Goal: Communication & Community: Participate in discussion

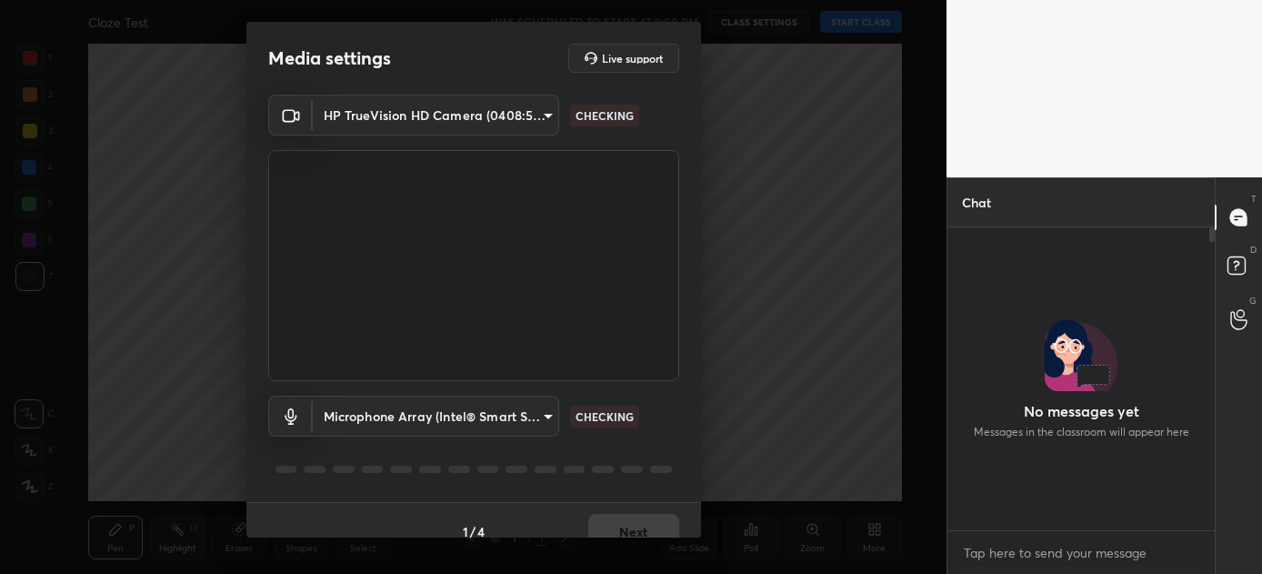
scroll to position [146, 262]
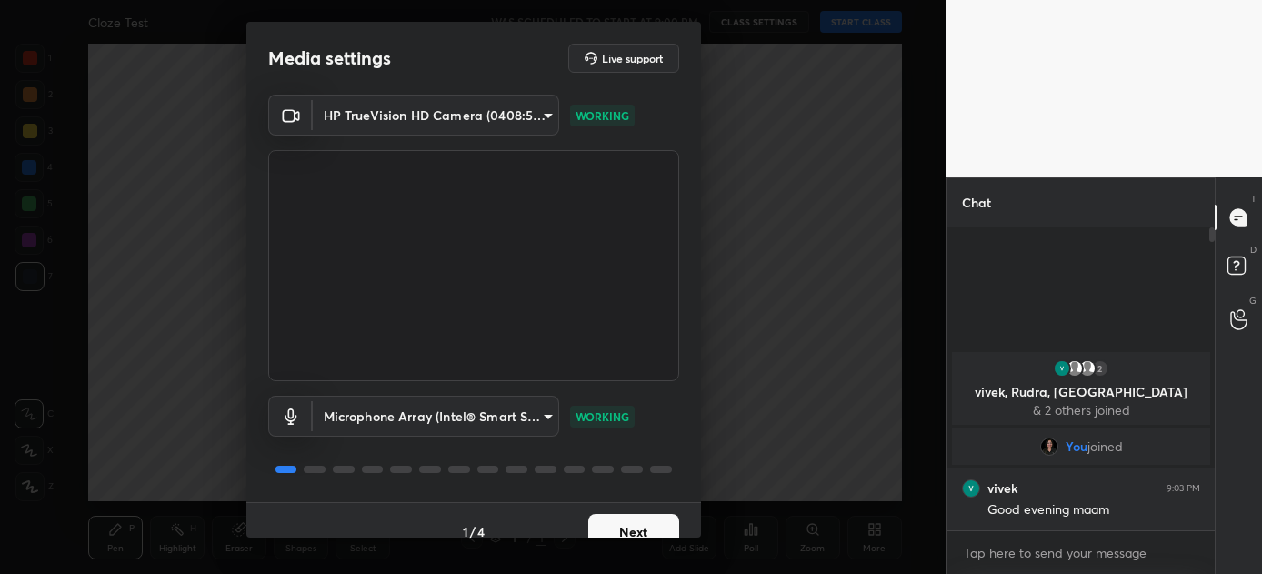
click at [627, 528] on button "Next" at bounding box center [633, 532] width 91 height 36
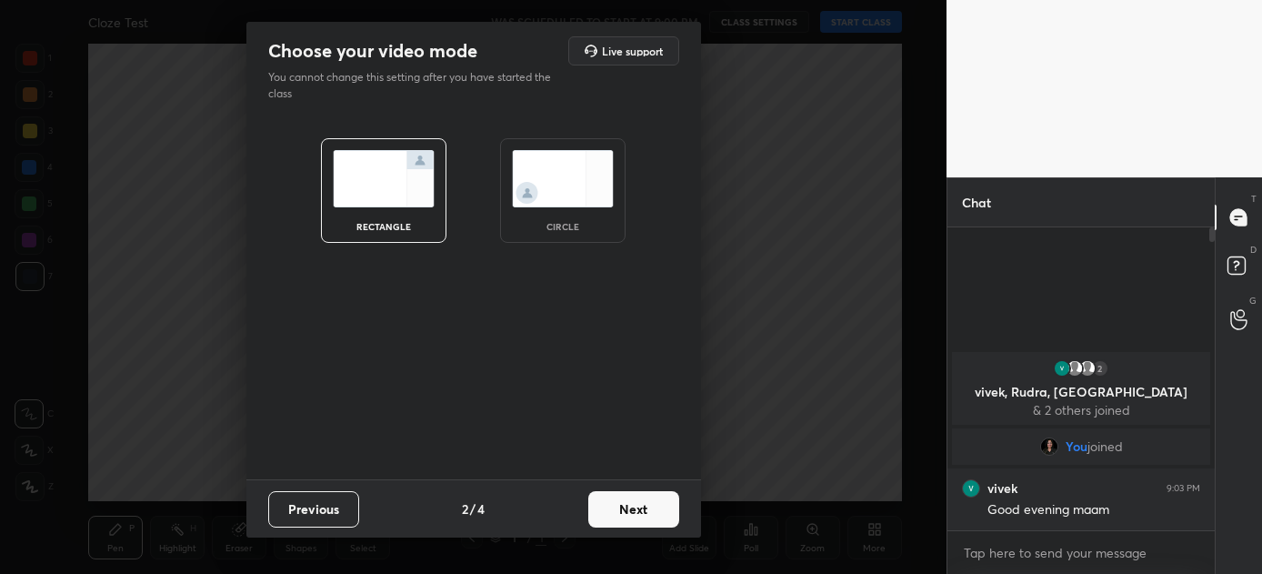
click at [627, 518] on button "Next" at bounding box center [633, 509] width 91 height 36
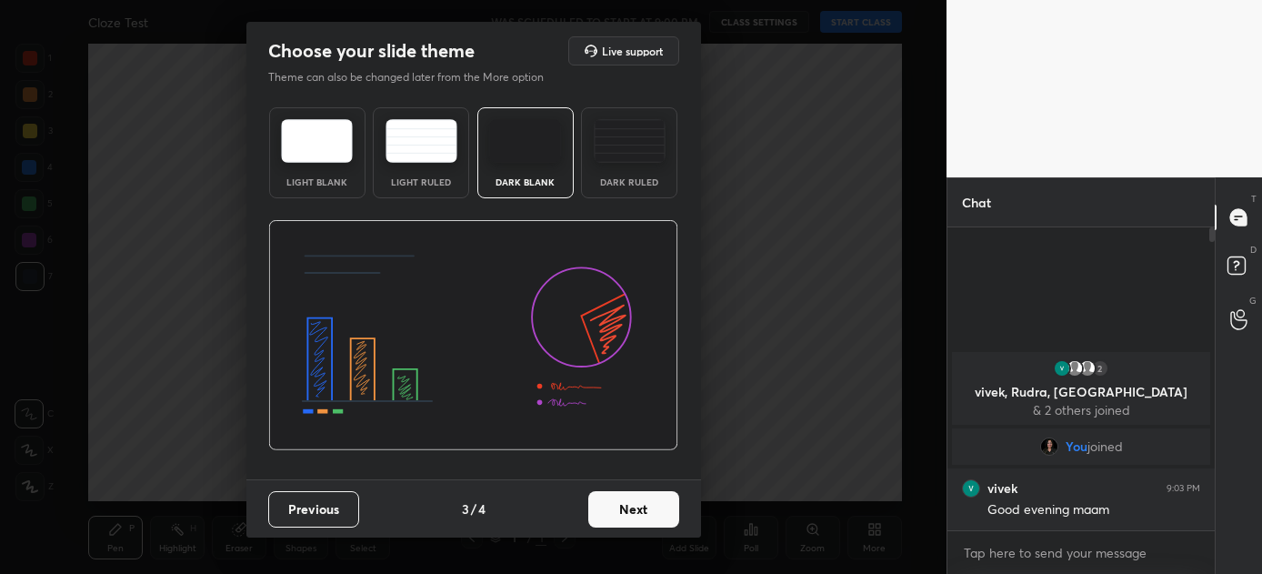
click at [627, 518] on button "Next" at bounding box center [633, 509] width 91 height 36
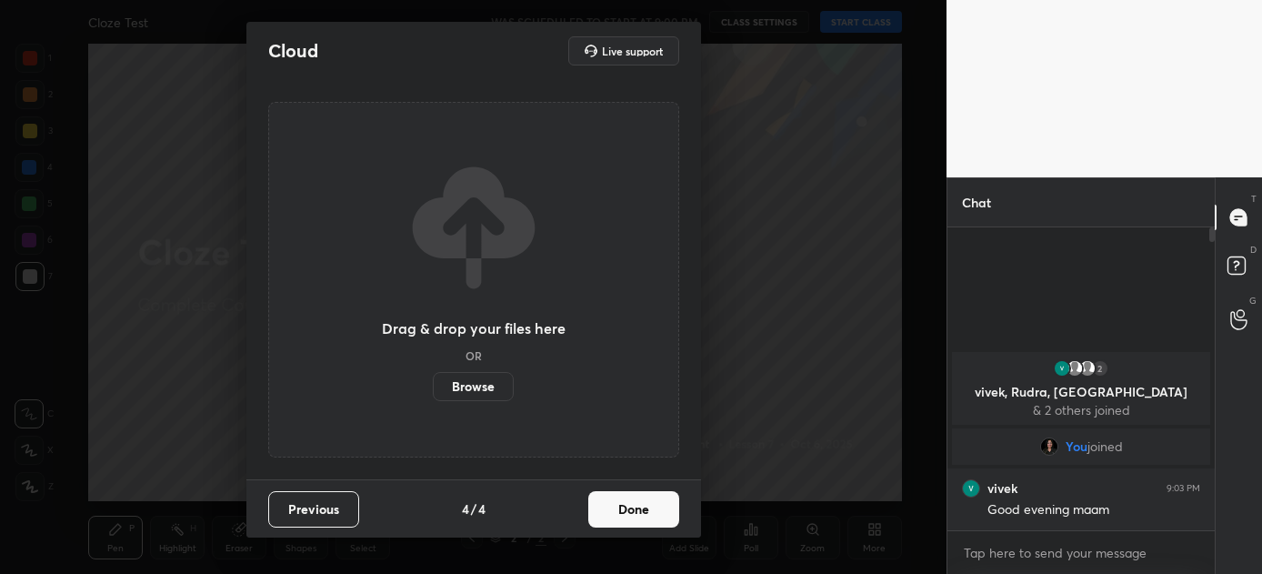
click at [633, 501] on button "Done" at bounding box center [633, 509] width 91 height 36
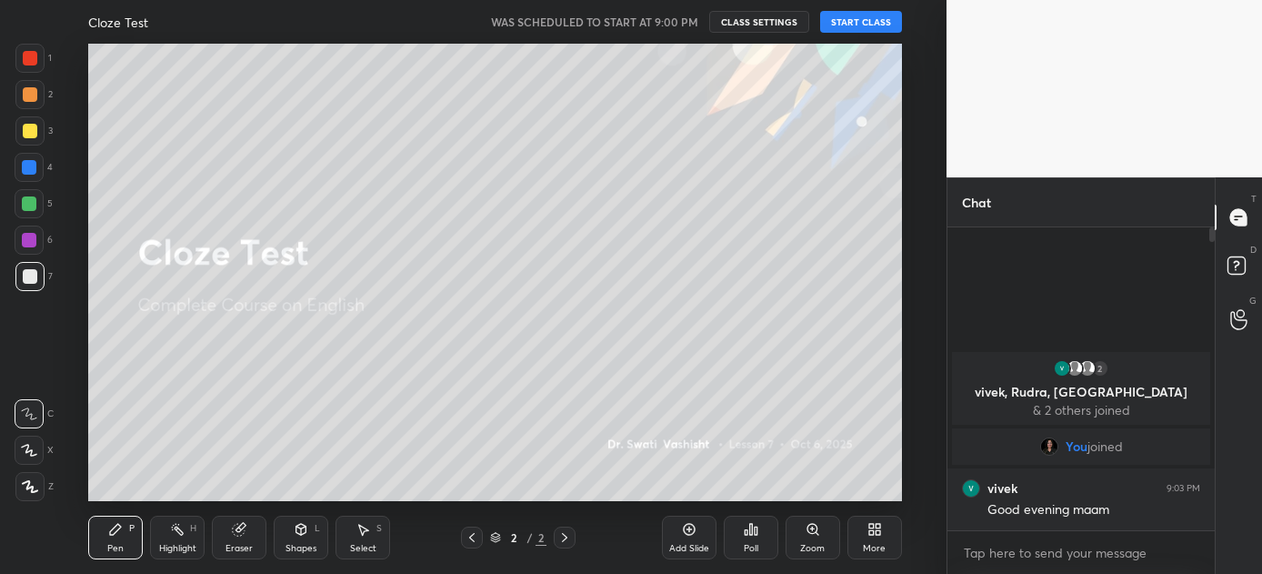
click at [869, 23] on button "START CLASS" at bounding box center [861, 22] width 82 height 22
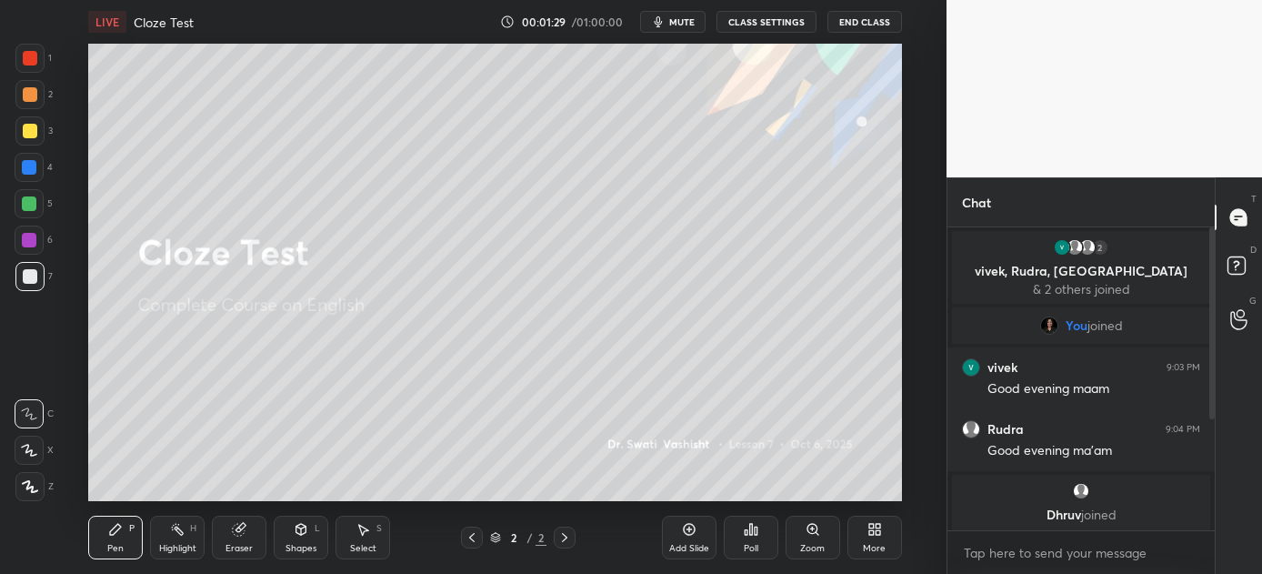
click at [676, 24] on span "mute" at bounding box center [681, 21] width 25 height 13
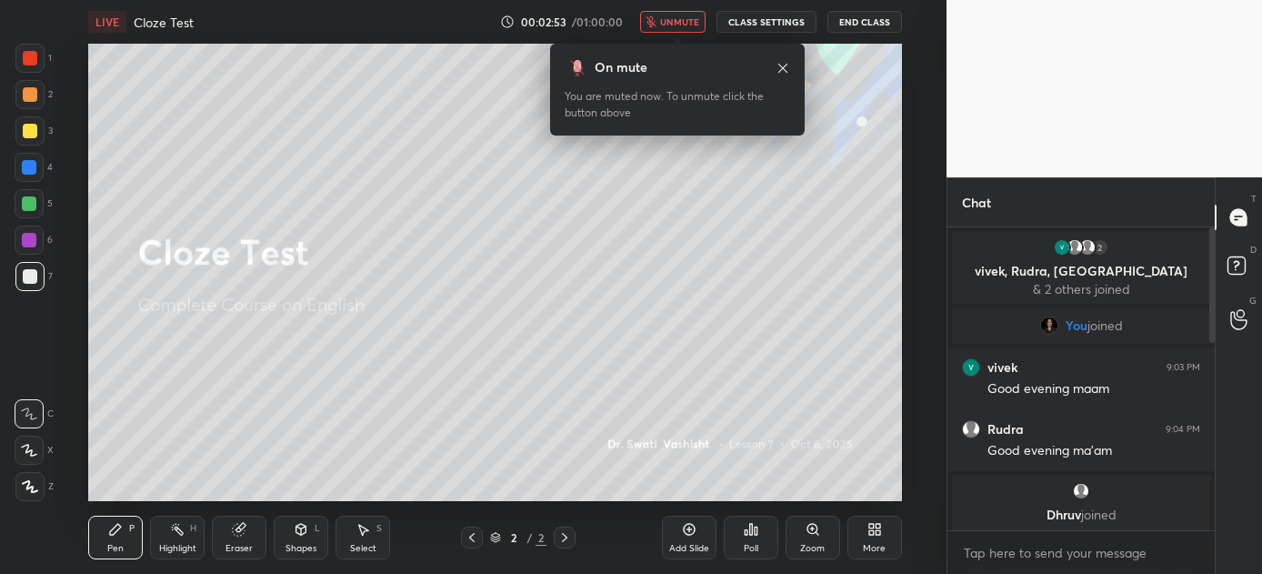
click at [676, 24] on span "unmute" at bounding box center [679, 21] width 39 height 13
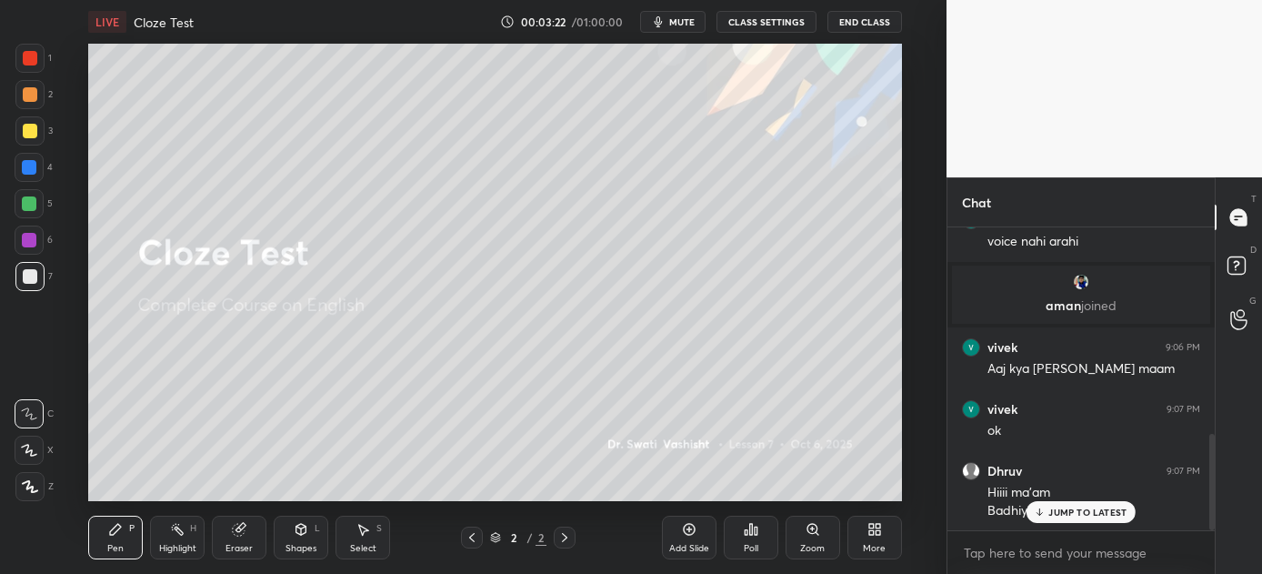
scroll to position [712, 0]
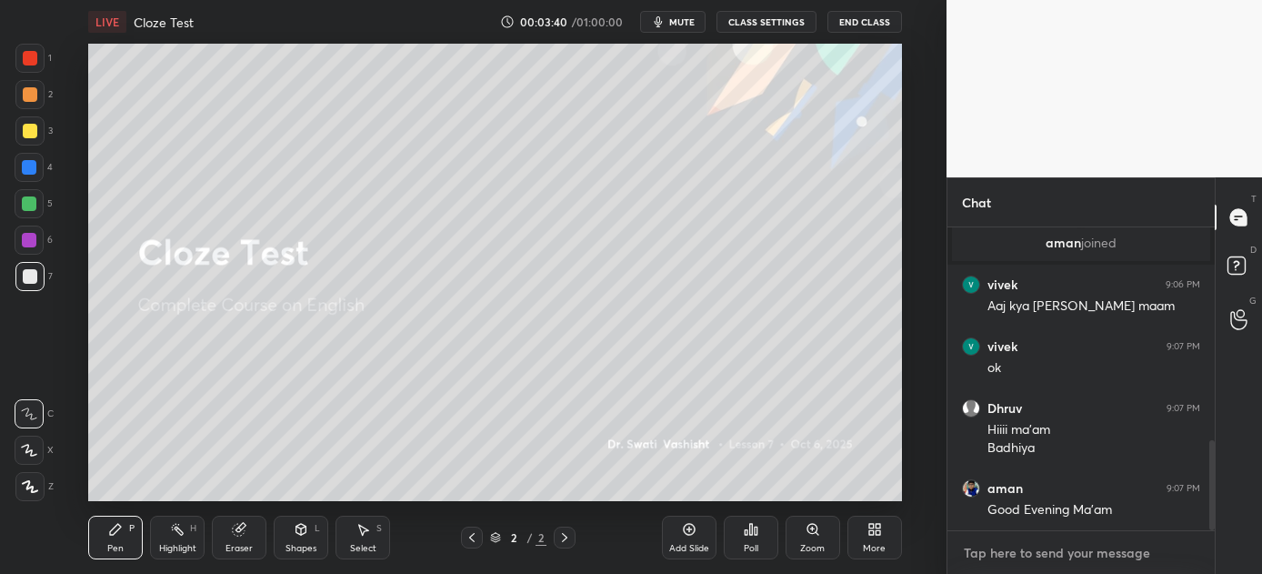
type textarea "x"
click at [1062, 543] on textarea at bounding box center [1081, 552] width 238 height 29
paste textarea "[URL][DOMAIN_NAME]"
type textarea "[URL][DOMAIN_NAME]"
type textarea "x"
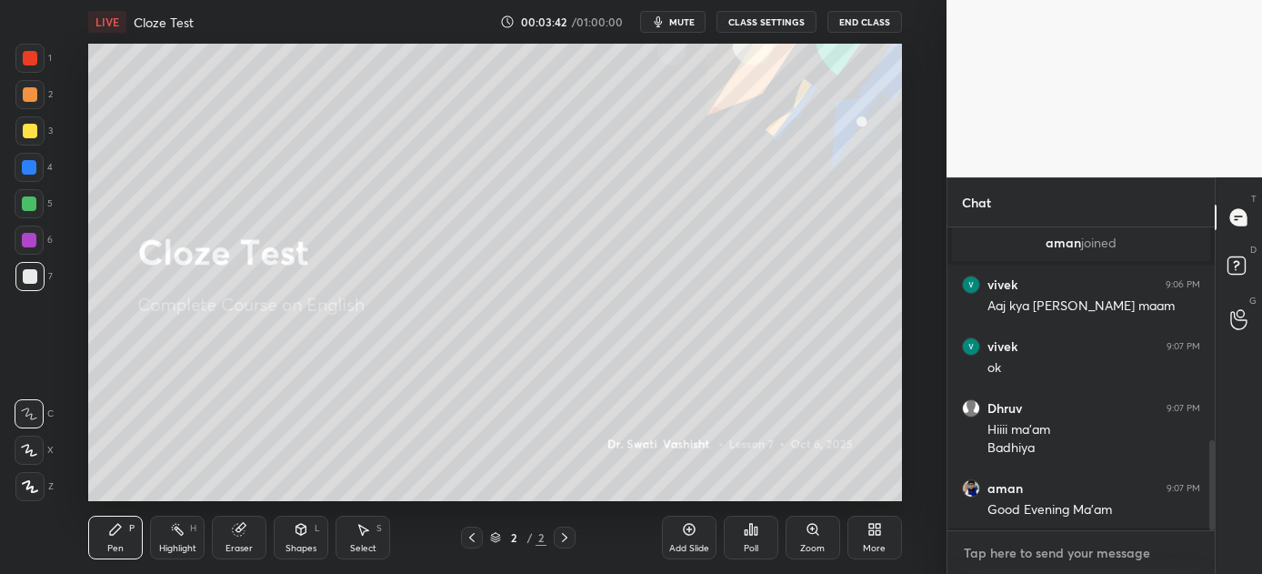
scroll to position [829, 0]
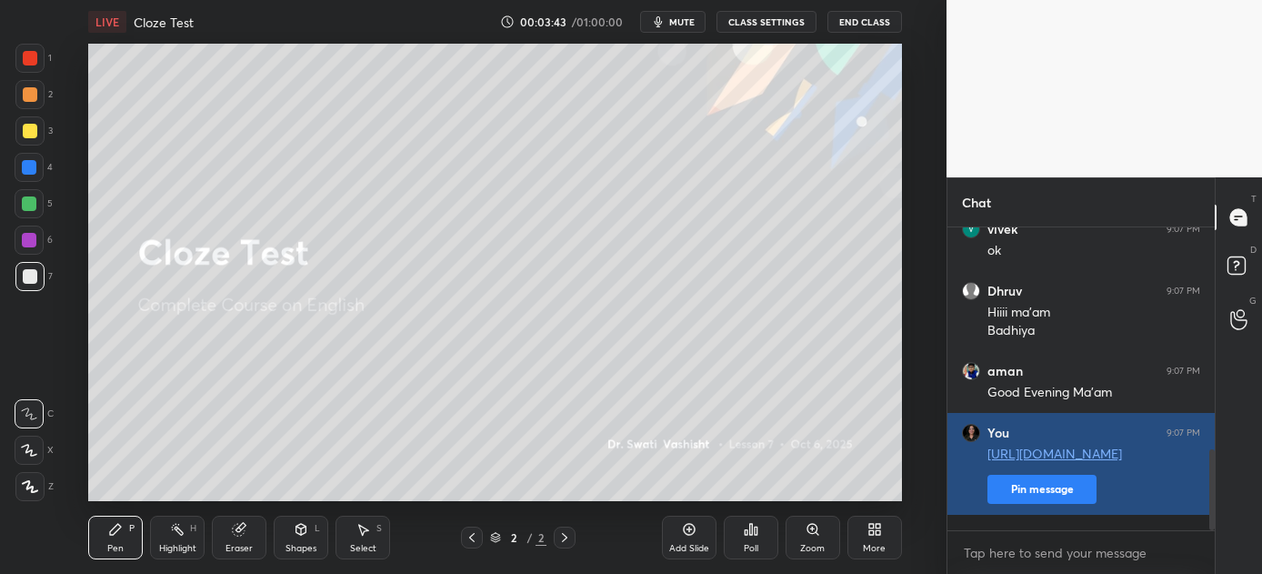
type textarea "x"
click at [1054, 496] on button "Pin message" at bounding box center [1042, 489] width 109 height 29
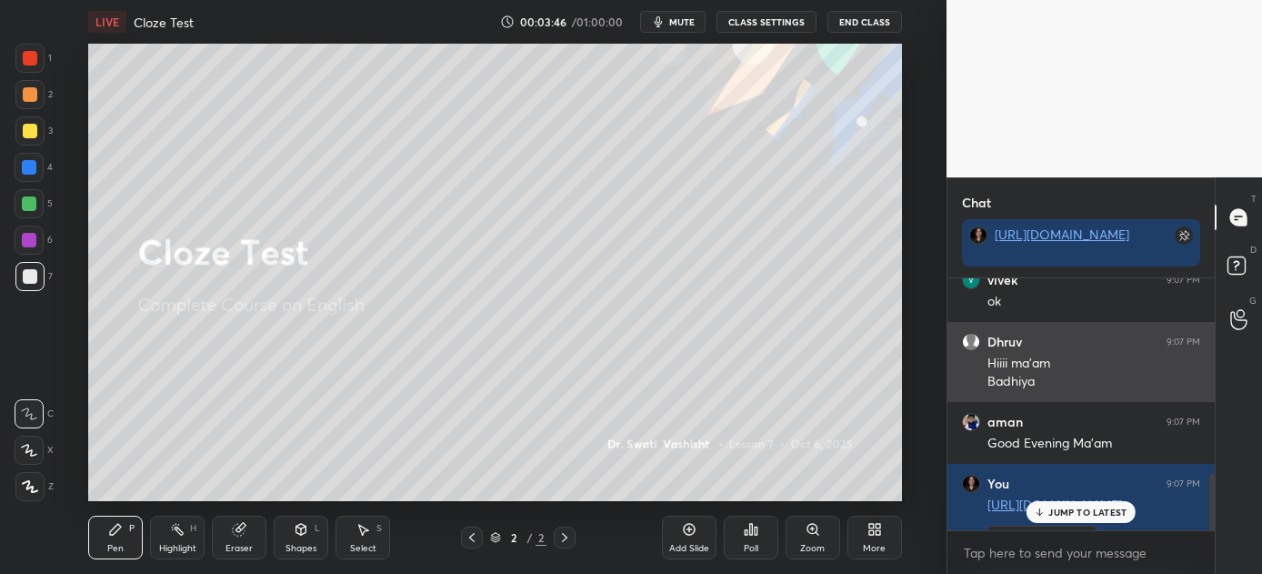
scroll to position [880, 0]
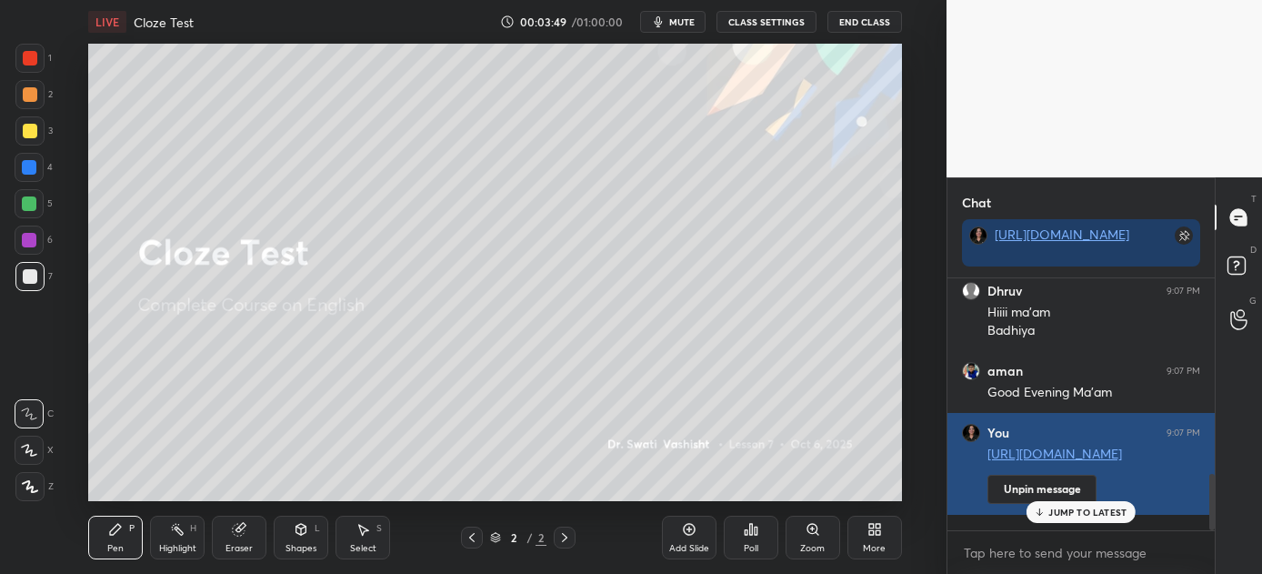
click at [1035, 459] on link "[URL][DOMAIN_NAME]" at bounding box center [1055, 453] width 135 height 17
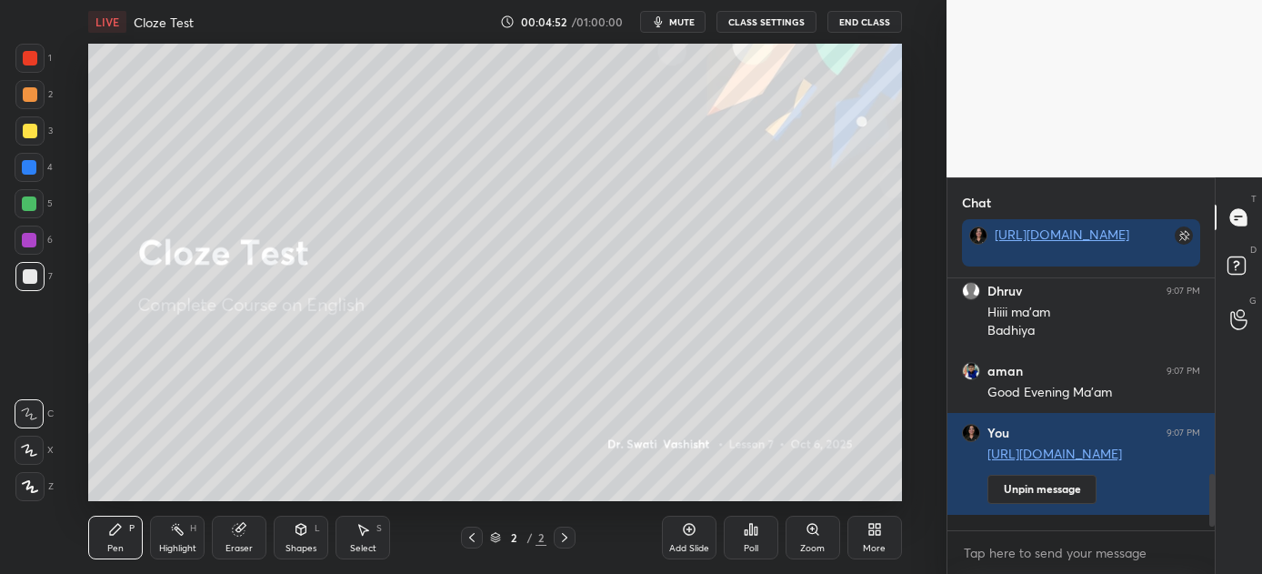
scroll to position [959, 0]
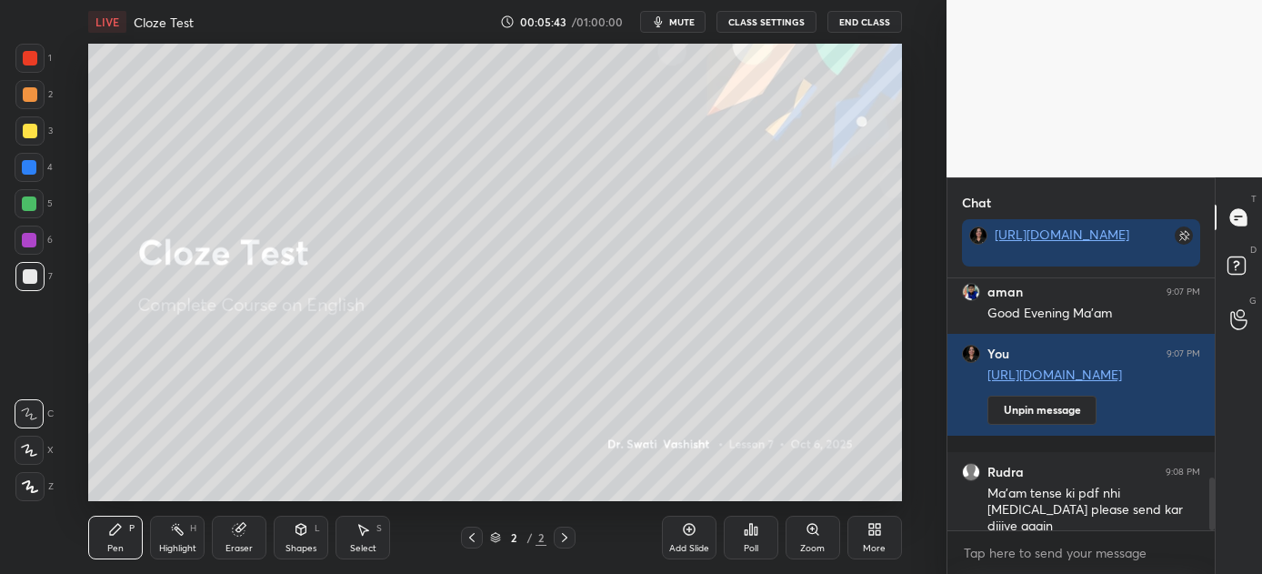
click at [879, 527] on icon at bounding box center [878, 526] width 5 height 5
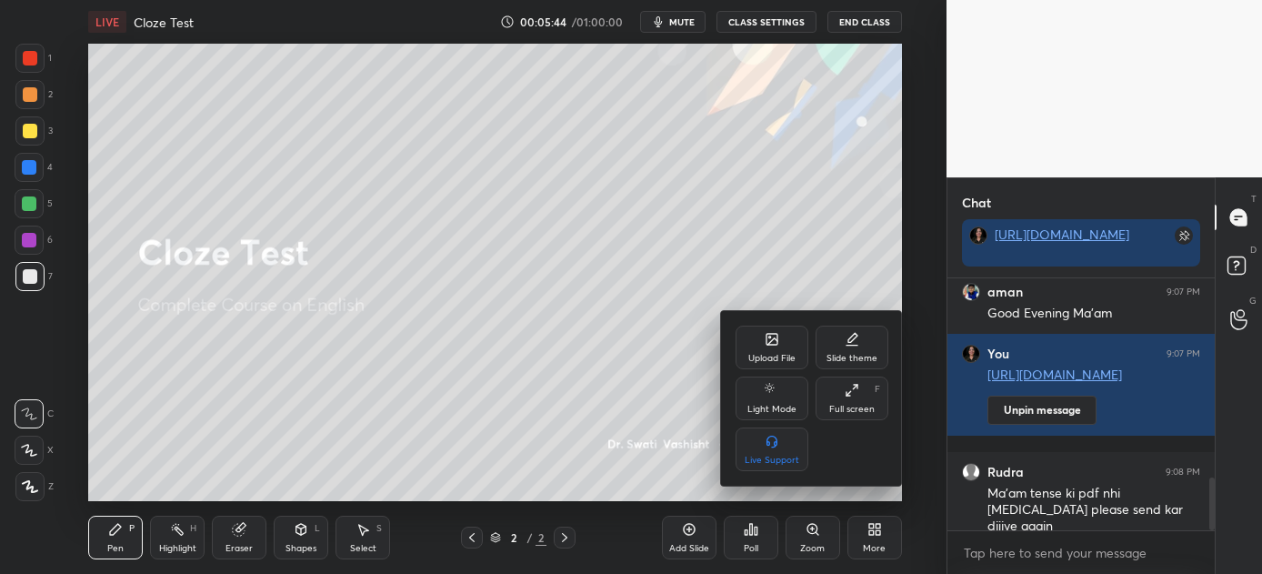
click at [781, 354] on div "Upload File" at bounding box center [771, 358] width 47 height 9
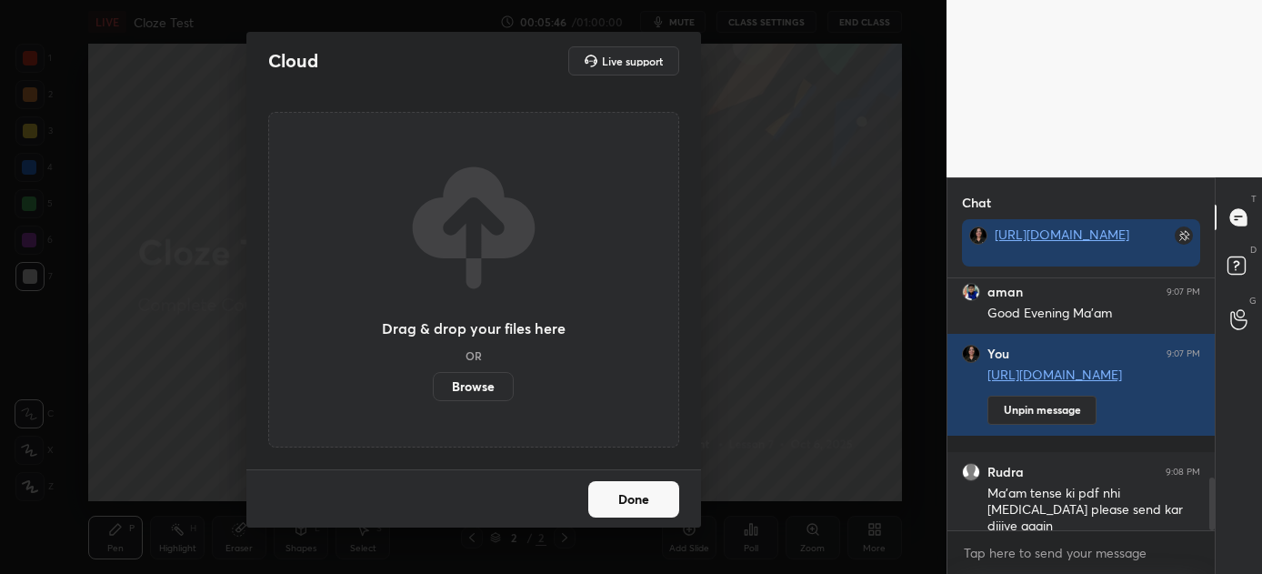
click at [454, 385] on label "Browse" at bounding box center [473, 386] width 81 height 29
click at [433, 385] on input "Browse" at bounding box center [433, 386] width 0 height 29
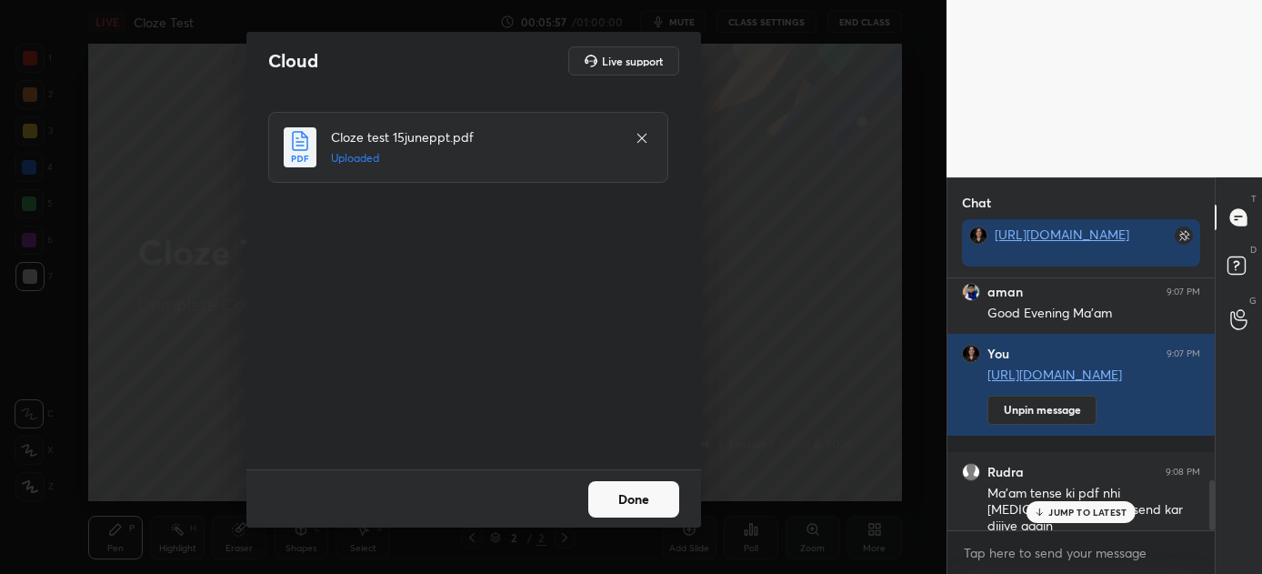
scroll to position [1020, 0]
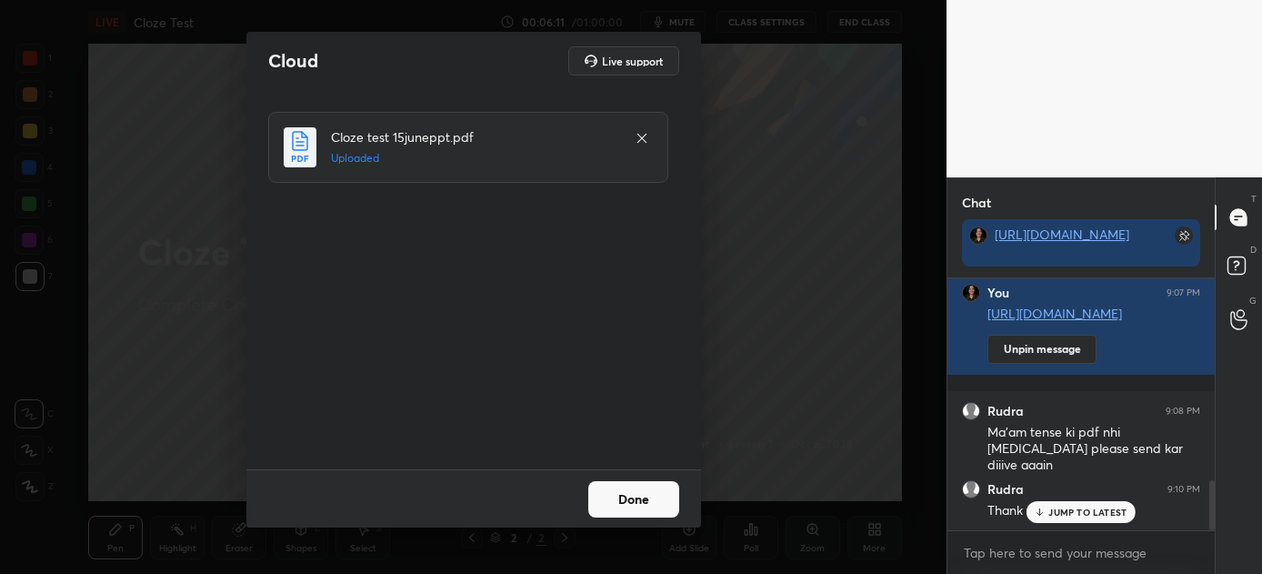
click at [633, 491] on button "Done" at bounding box center [633, 499] width 91 height 36
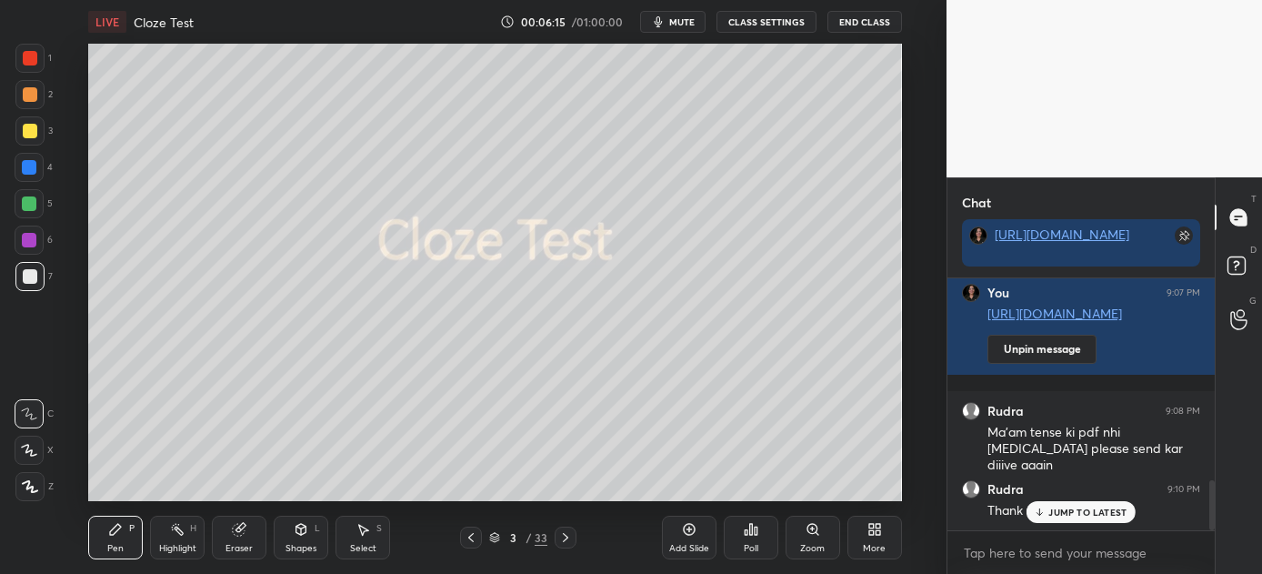
click at [564, 534] on icon at bounding box center [565, 537] width 5 height 9
click at [566, 535] on icon at bounding box center [565, 537] width 15 height 15
click at [470, 536] on icon at bounding box center [470, 537] width 5 height 9
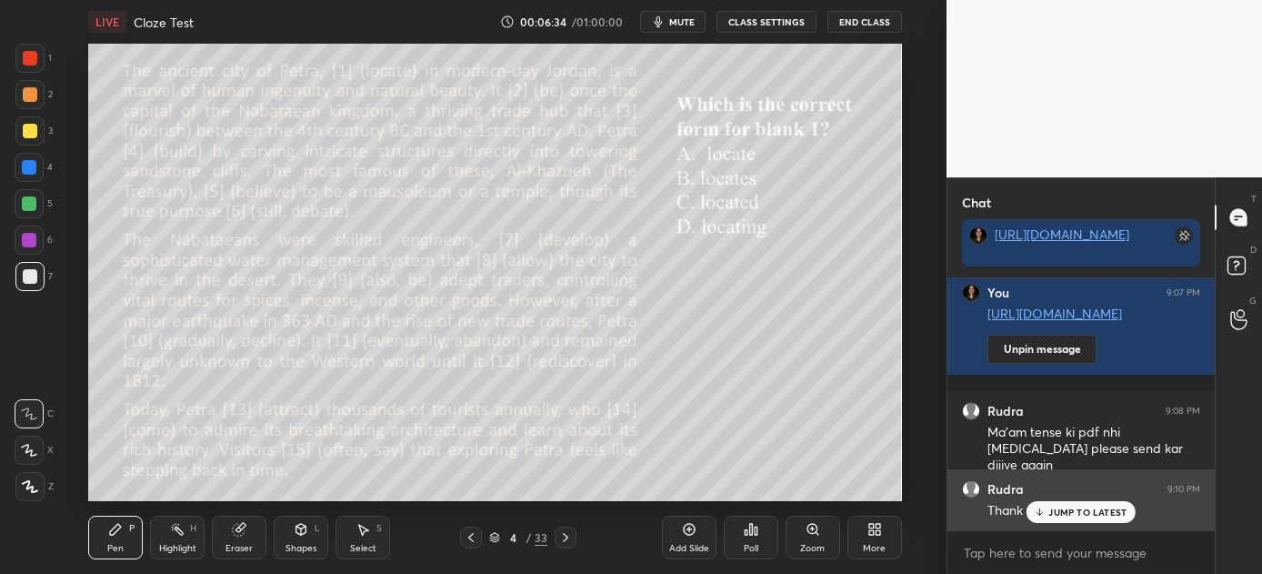
click at [1084, 510] on p "JUMP TO LATEST" at bounding box center [1087, 511] width 78 height 11
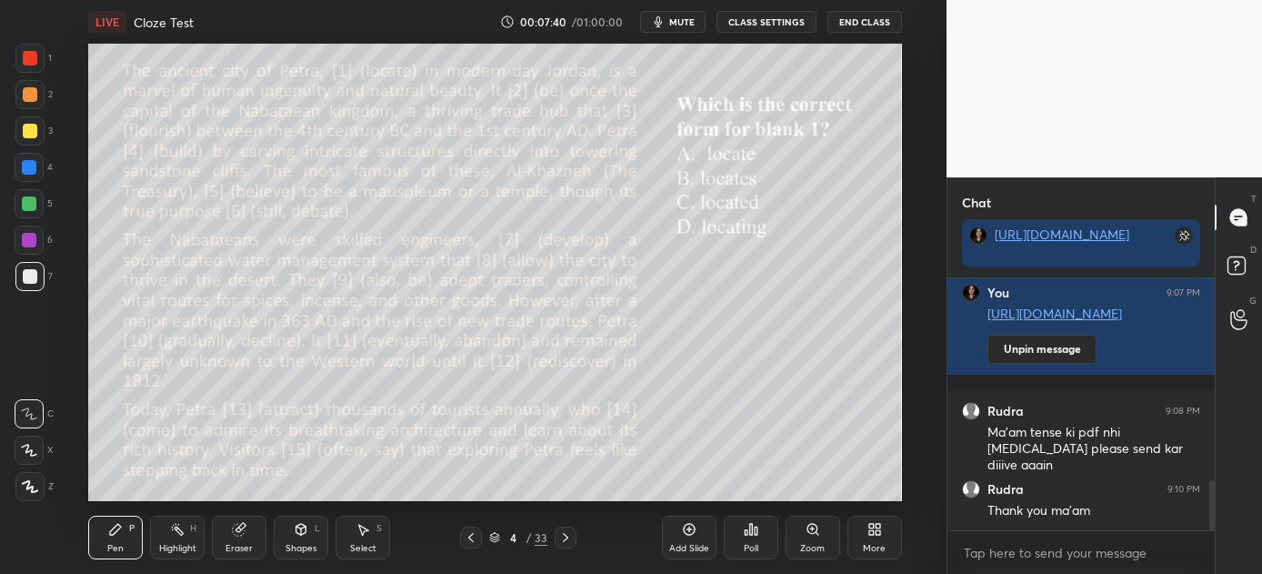
scroll to position [1086, 0]
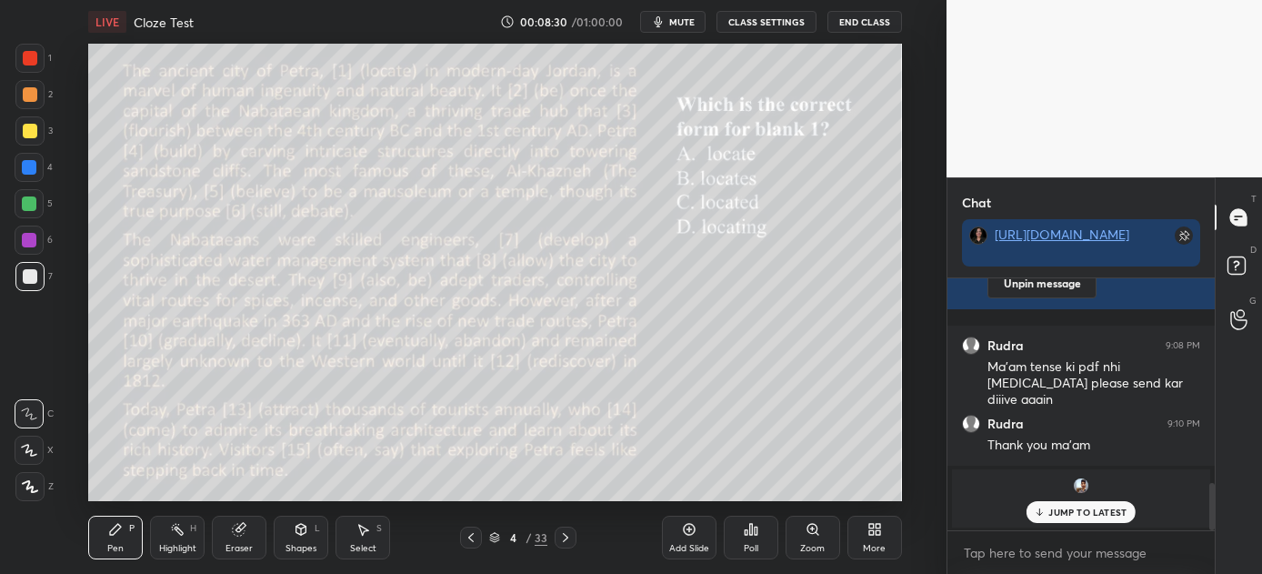
click at [1082, 508] on p "JUMP TO LATEST" at bounding box center [1087, 511] width 78 height 11
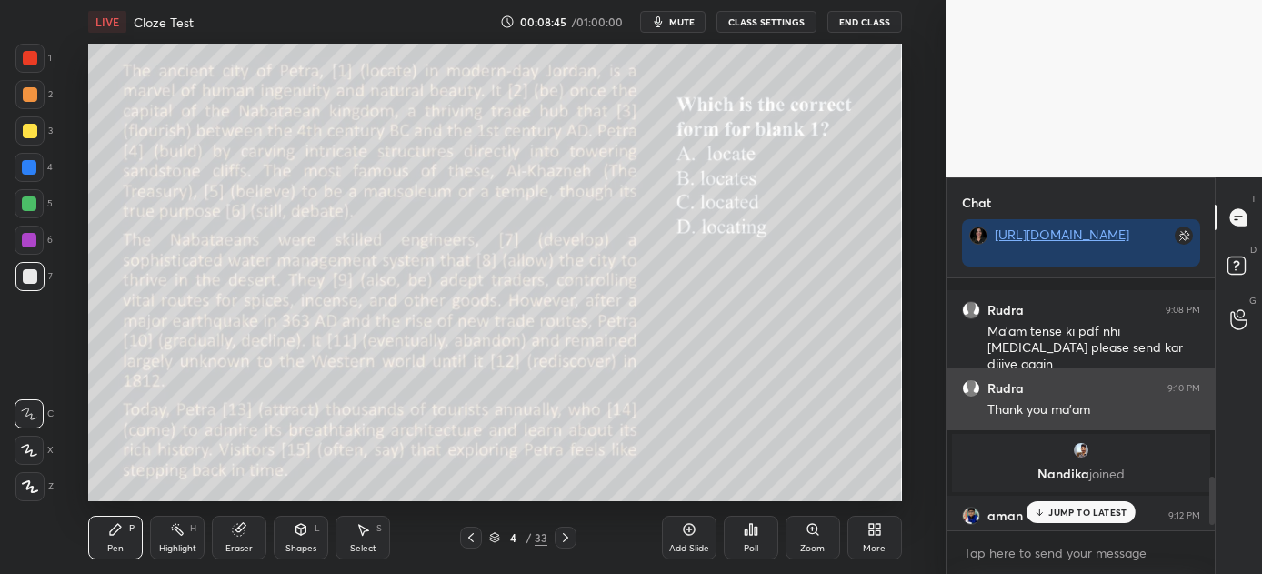
scroll to position [1049, 0]
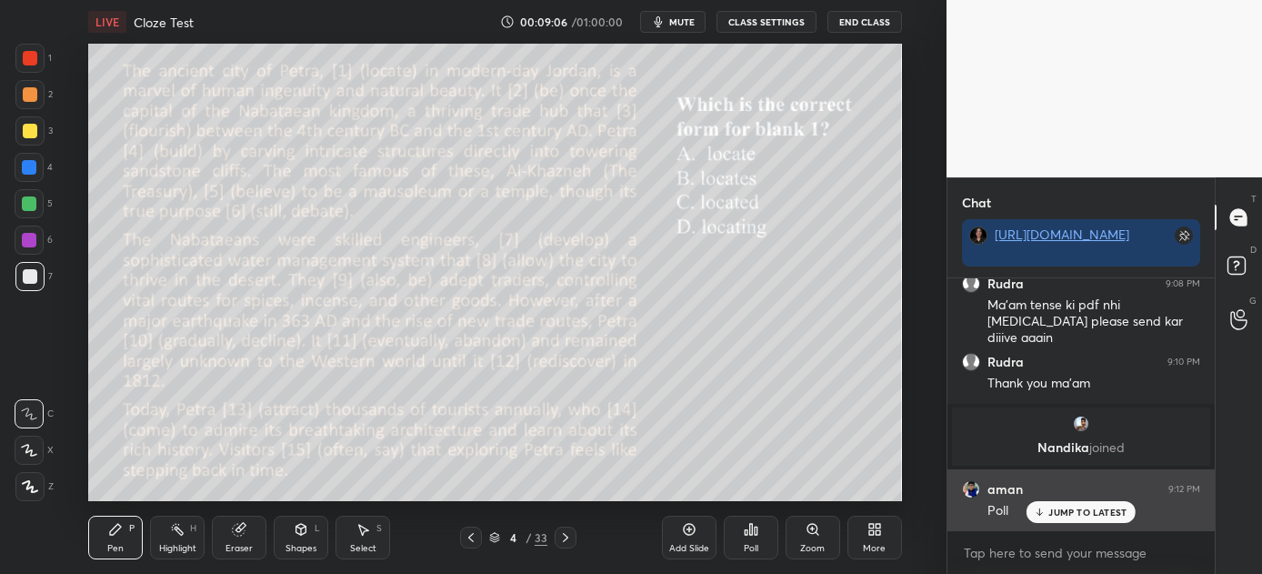
click at [1089, 514] on p "JUMP TO LATEST" at bounding box center [1087, 511] width 78 height 11
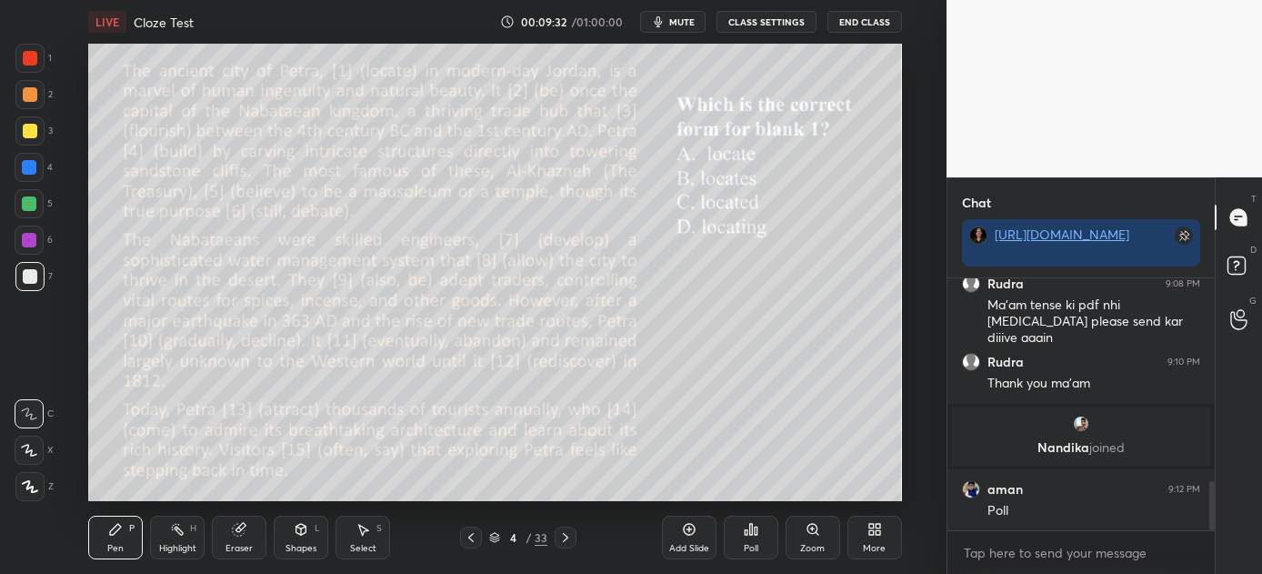
click at [751, 535] on icon at bounding box center [751, 529] width 3 height 11
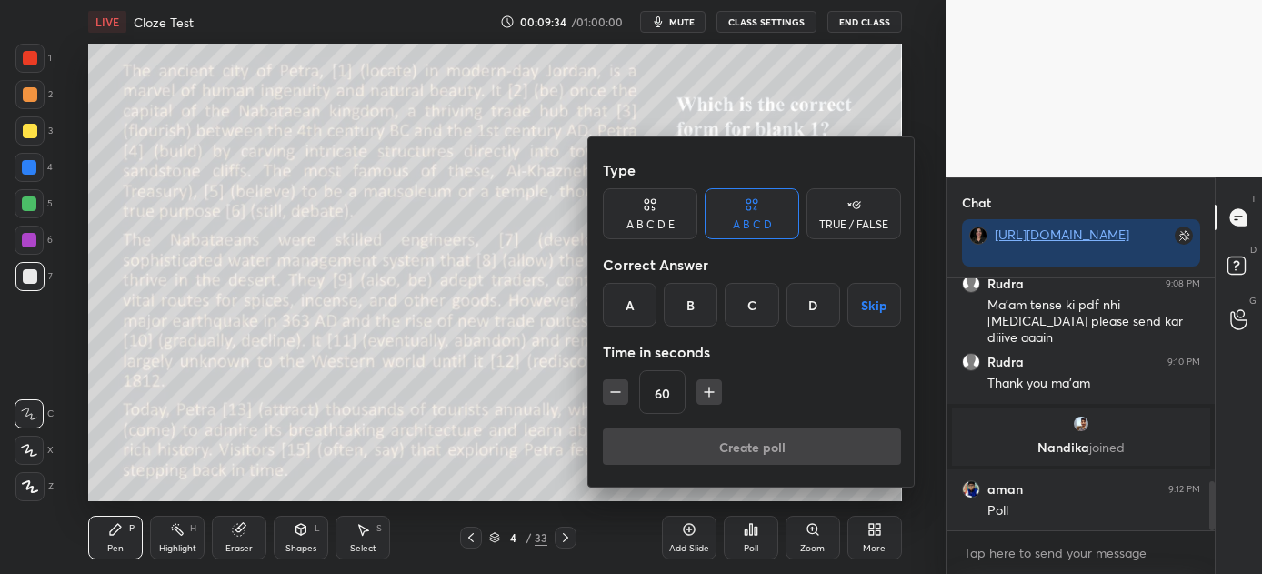
click at [547, 479] on div at bounding box center [631, 287] width 1262 height 574
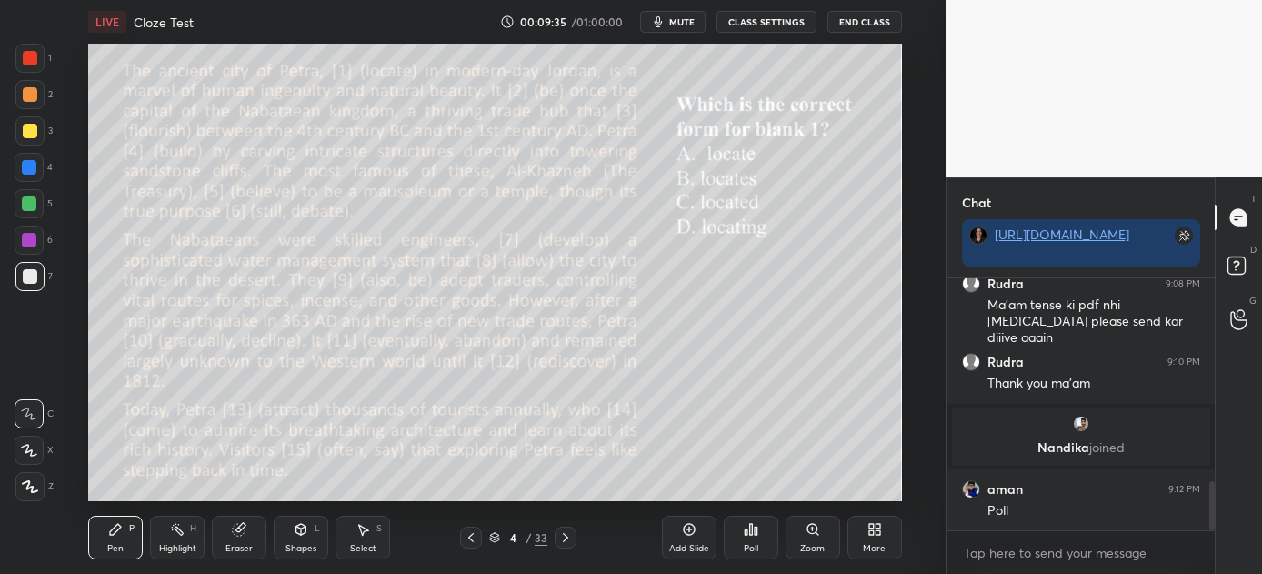
click at [752, 532] on icon at bounding box center [751, 529] width 3 height 11
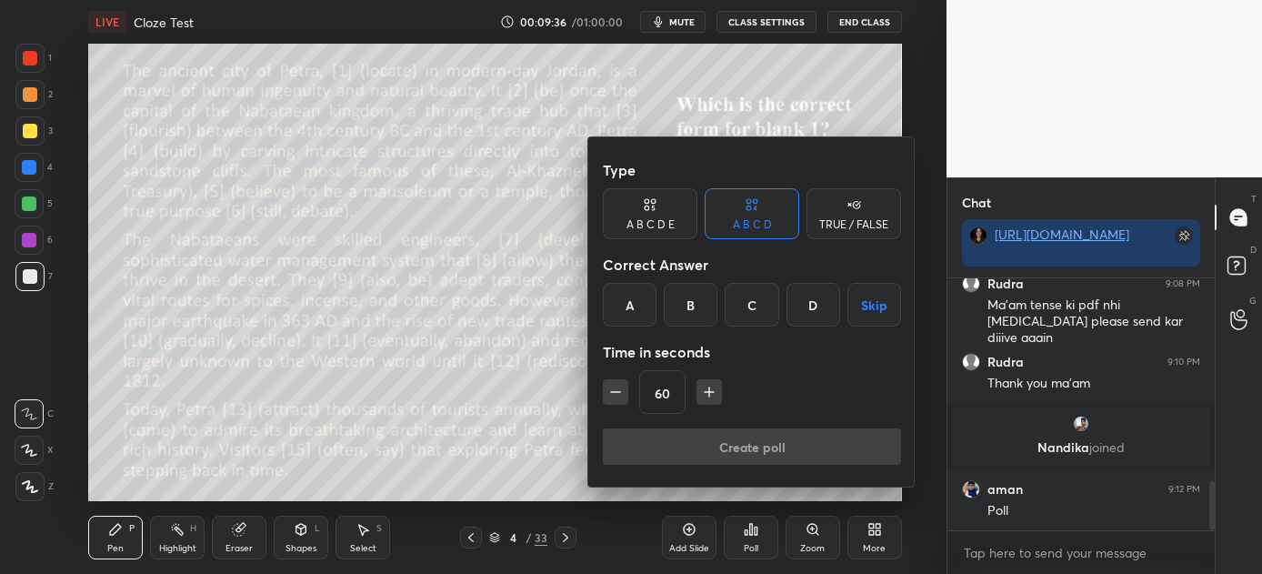
click at [757, 303] on div "C" at bounding box center [752, 305] width 54 height 44
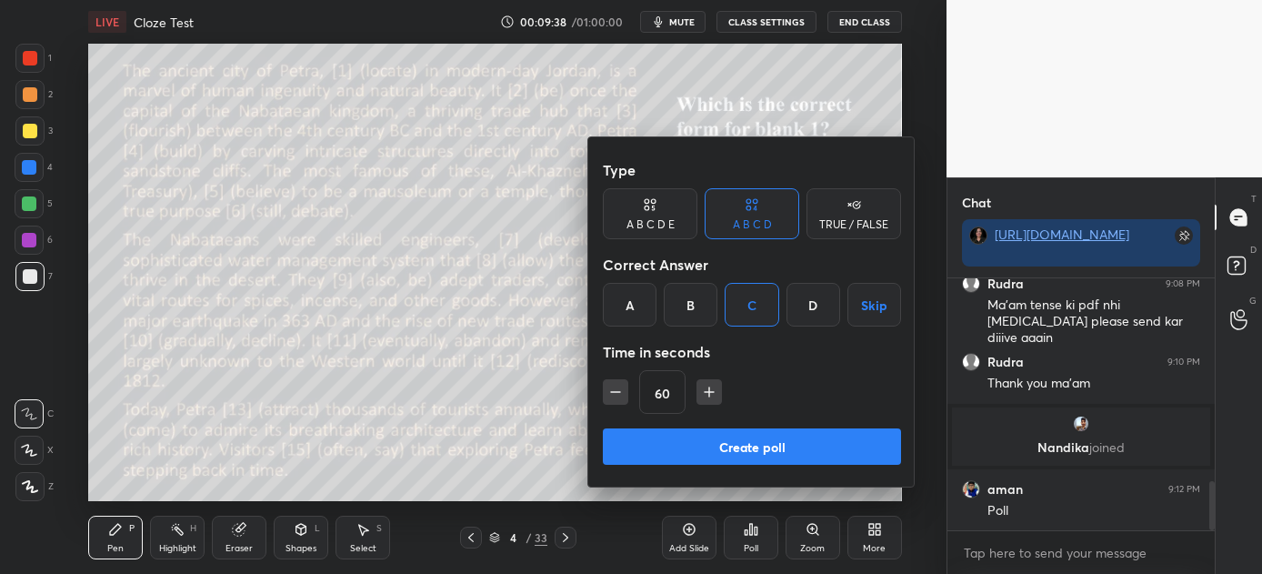
drag, startPoint x: 618, startPoint y: 389, endPoint x: 626, endPoint y: 396, distance: 10.3
click at [618, 390] on icon "button" at bounding box center [616, 392] width 18 height 18
type input "45"
click at [747, 446] on button "Create poll" at bounding box center [752, 446] width 298 height 36
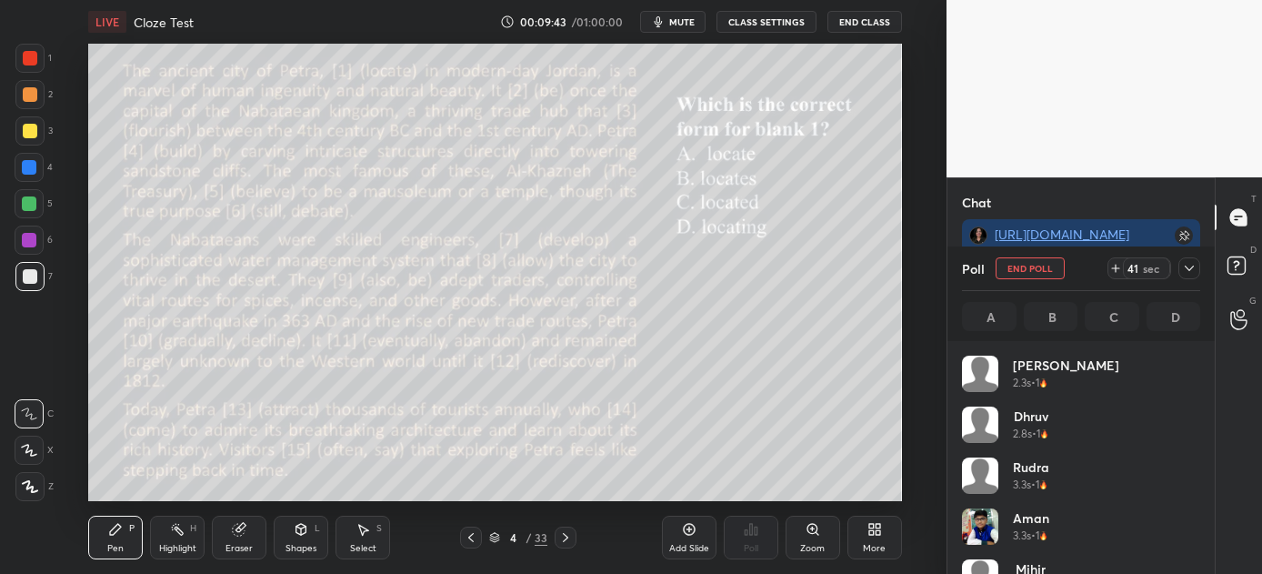
scroll to position [213, 233]
click at [34, 235] on div at bounding box center [29, 240] width 15 height 15
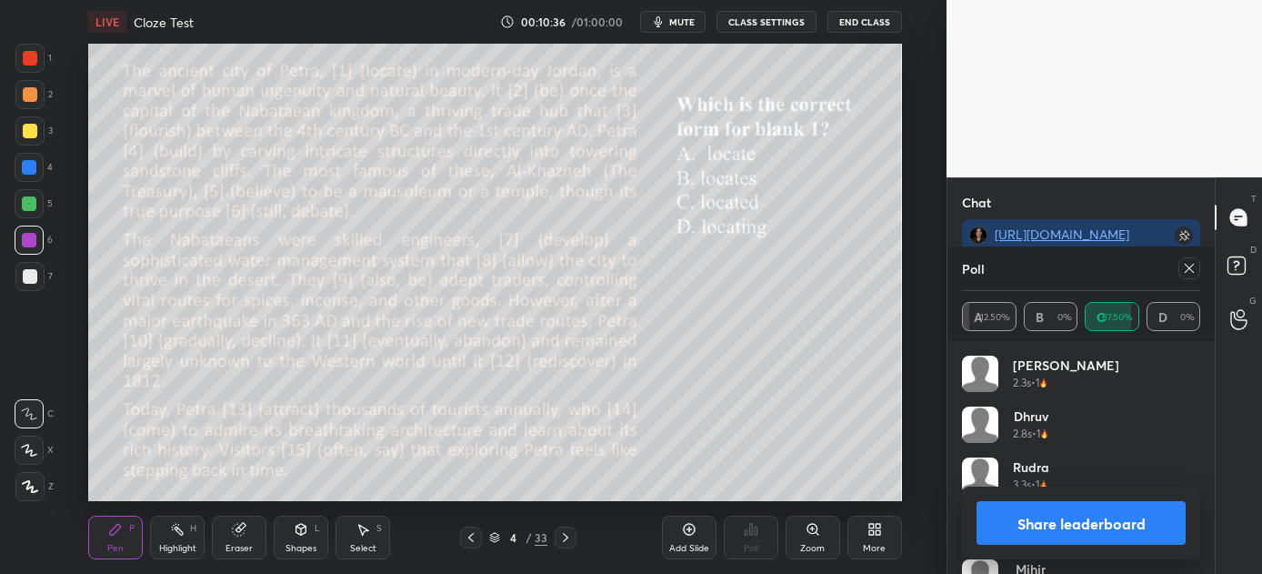
click at [1085, 520] on button "Share leaderboard" at bounding box center [1081, 523] width 209 height 44
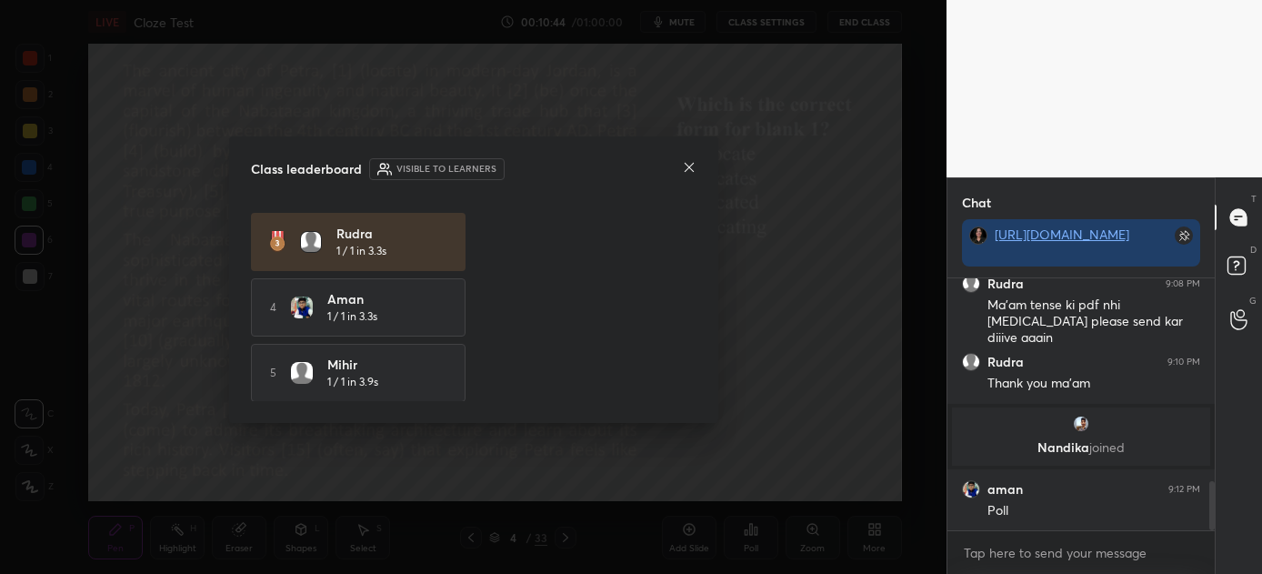
scroll to position [0, 0]
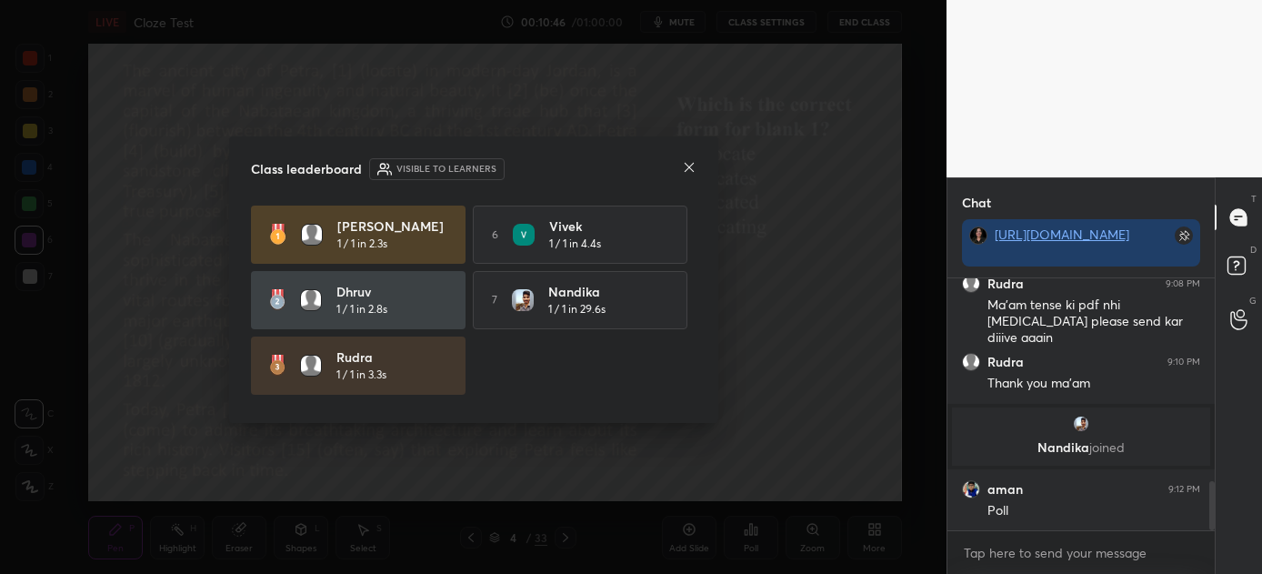
click at [686, 165] on icon at bounding box center [689, 167] width 15 height 15
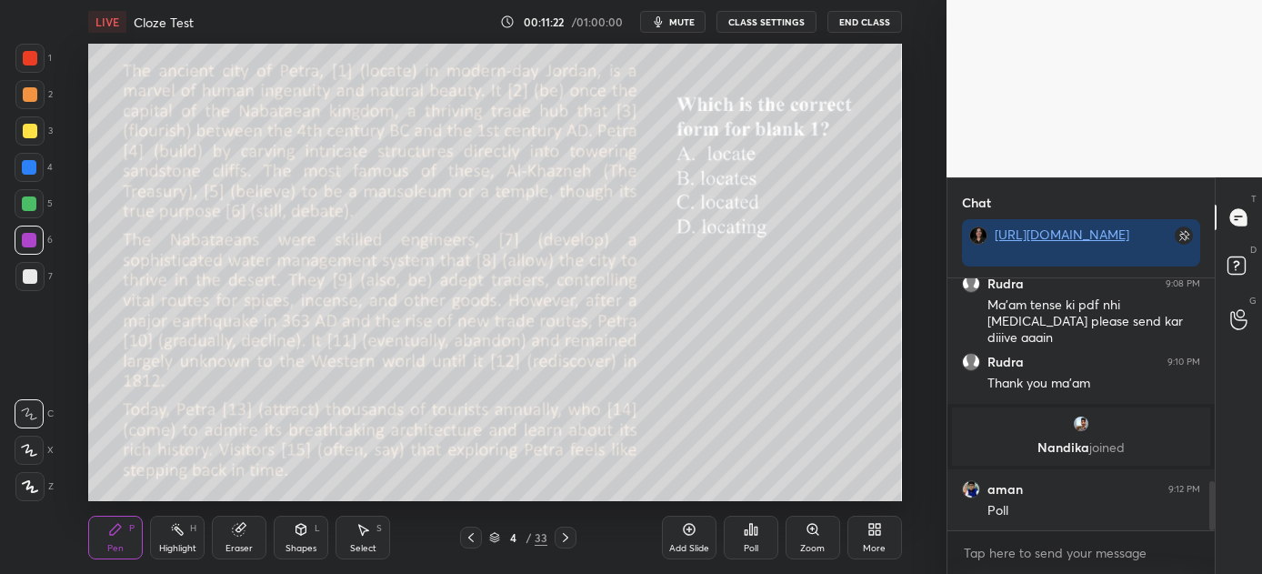
click at [569, 535] on icon at bounding box center [565, 537] width 15 height 15
click at [744, 525] on icon at bounding box center [751, 529] width 15 height 15
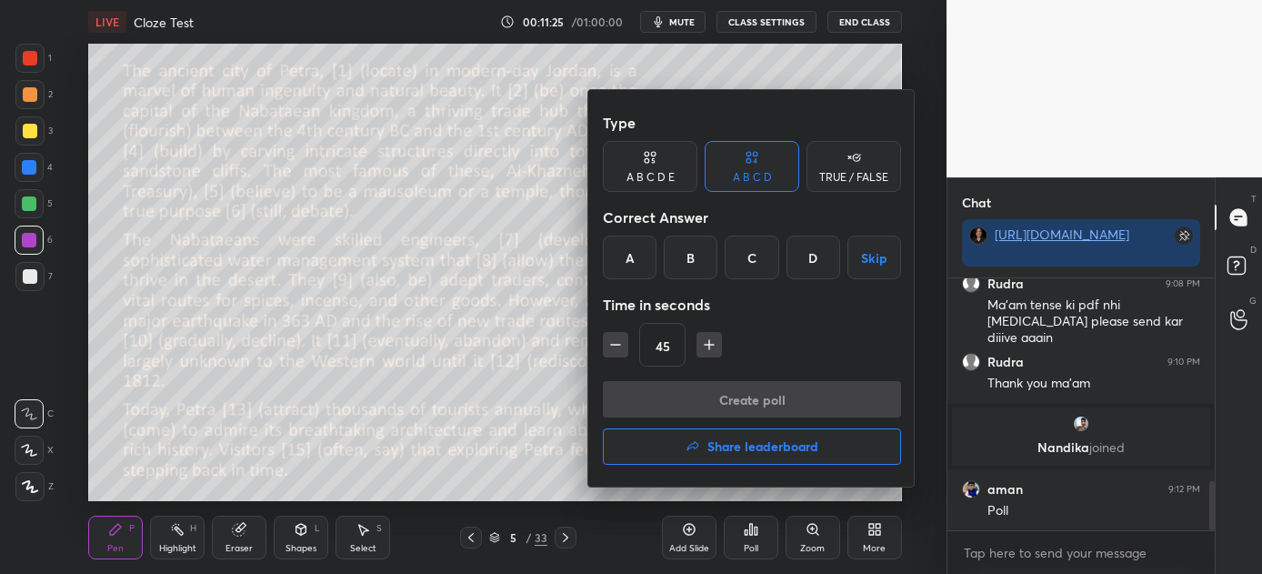
drag, startPoint x: 698, startPoint y: 258, endPoint x: 717, endPoint y: 344, distance: 87.6
click at [698, 257] on div "B" at bounding box center [691, 258] width 54 height 44
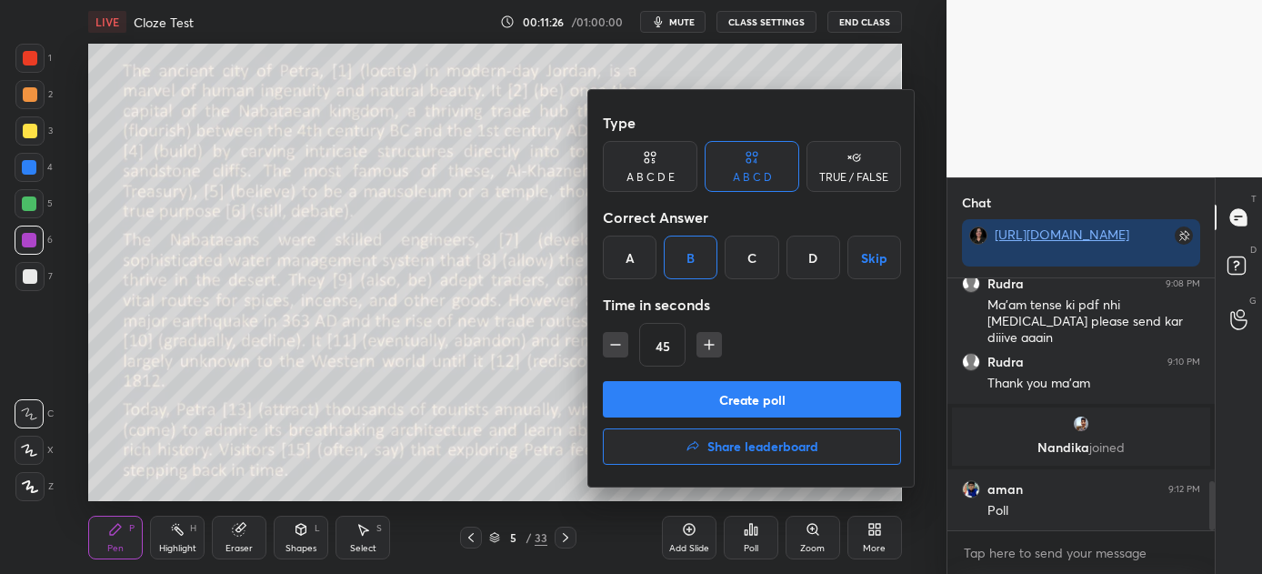
click at [760, 398] on button "Create poll" at bounding box center [752, 399] width 298 height 36
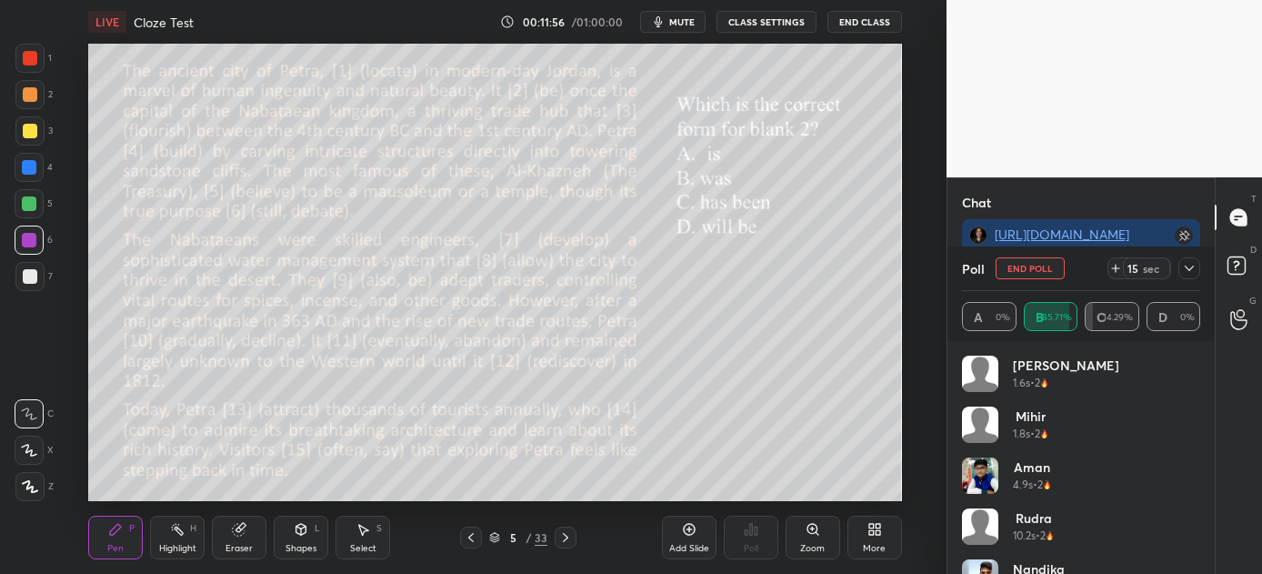
scroll to position [1255, 0]
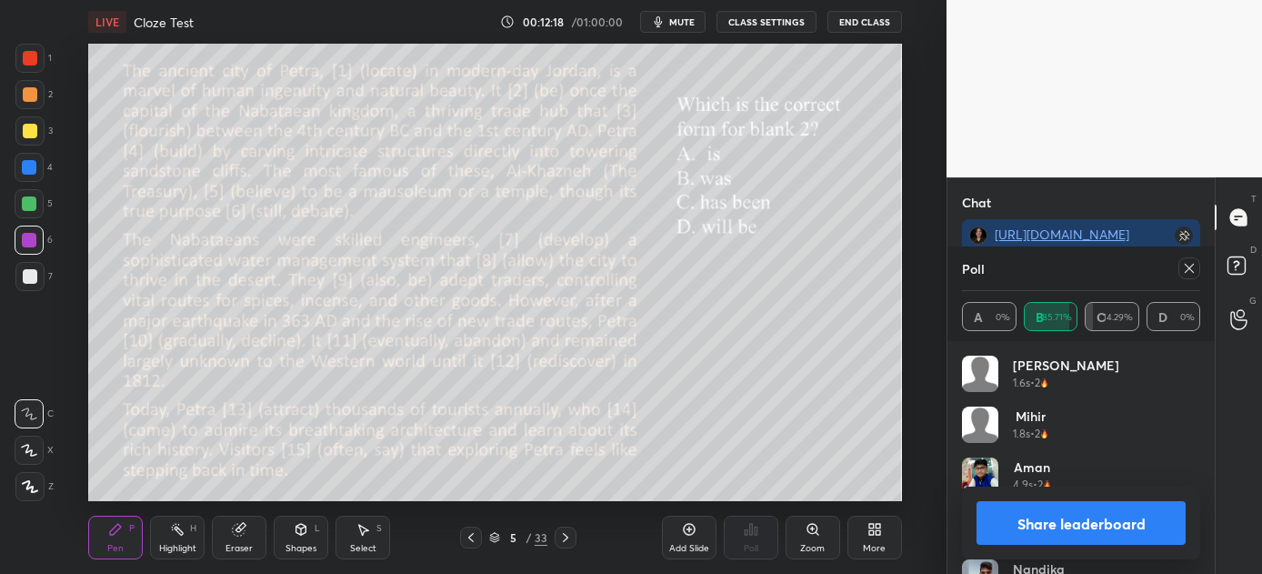
click at [1031, 522] on button "Share leaderboard" at bounding box center [1081, 523] width 209 height 44
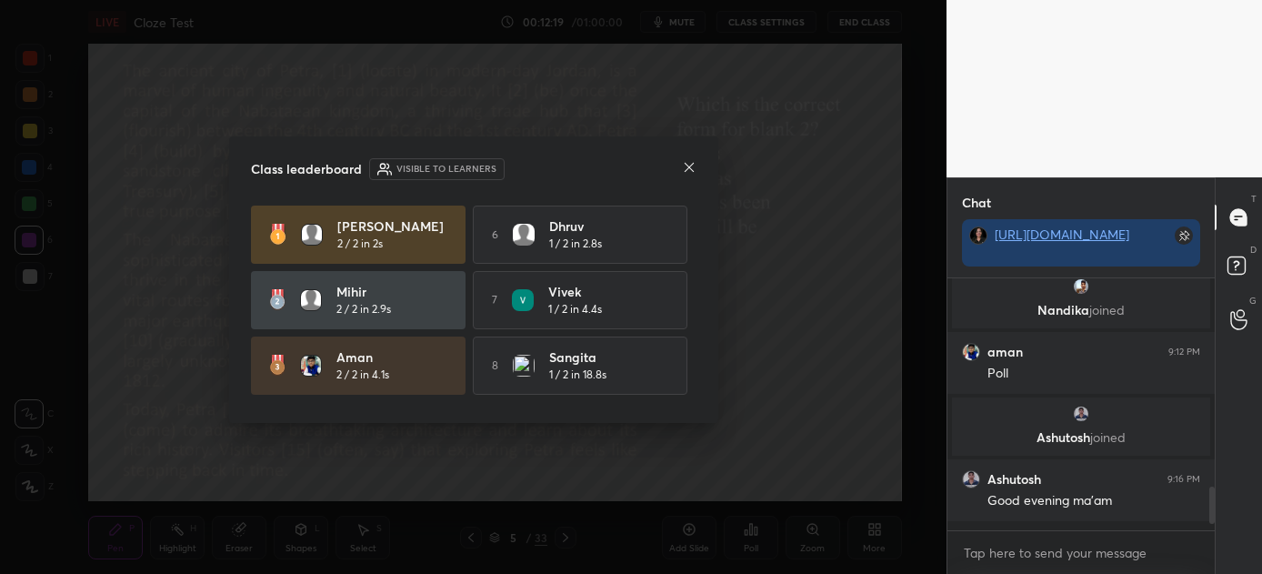
scroll to position [246, 262]
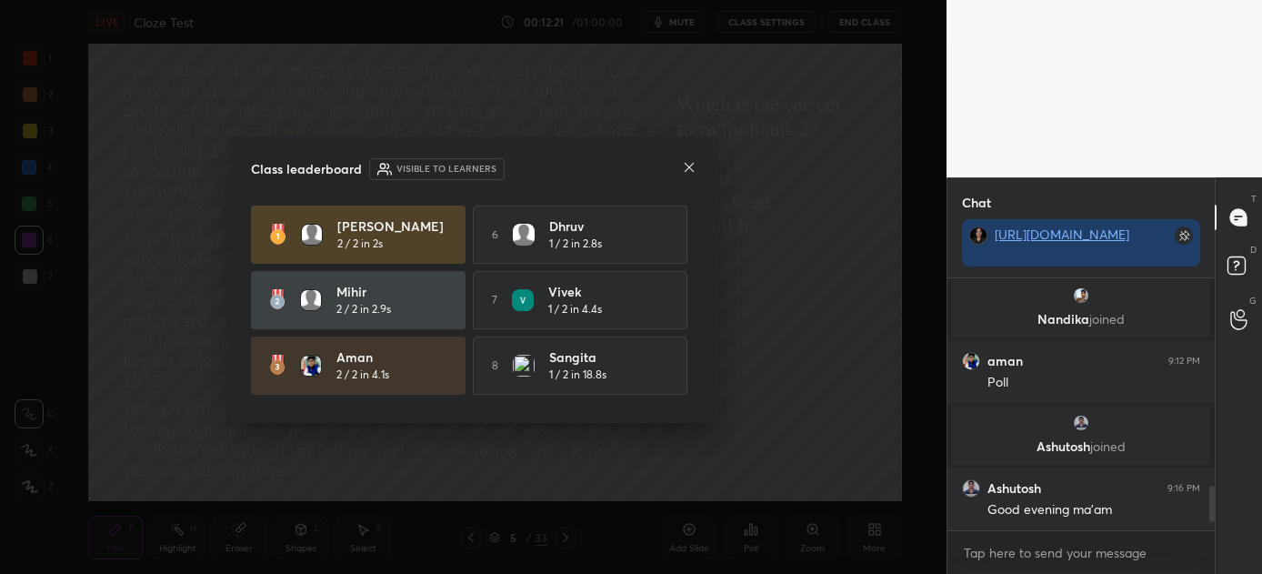
click at [690, 168] on icon at bounding box center [688, 167] width 9 height 9
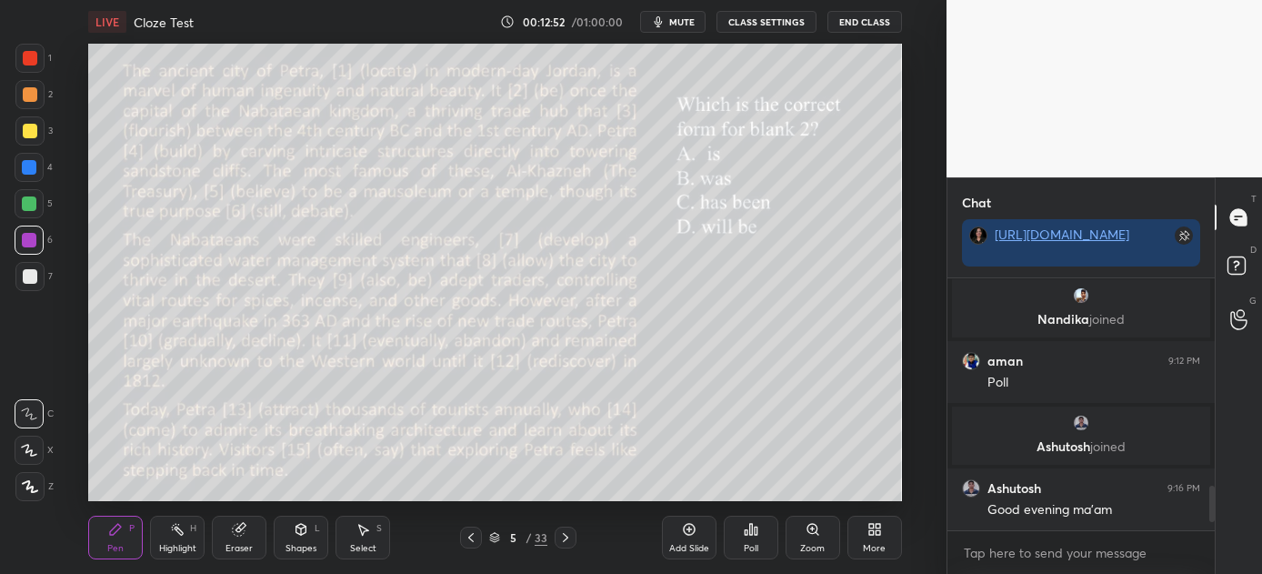
click at [567, 536] on icon at bounding box center [565, 537] width 5 height 9
click at [757, 535] on icon at bounding box center [756, 530] width 3 height 8
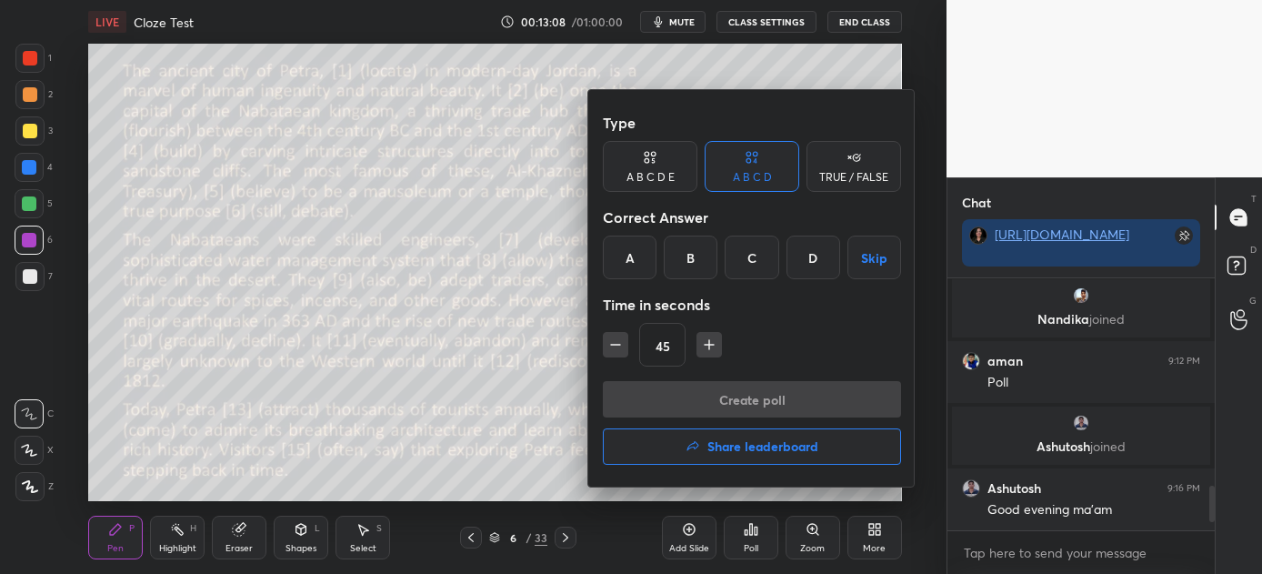
drag, startPoint x: 696, startPoint y: 268, endPoint x: 686, endPoint y: 271, distance: 10.4
click at [692, 268] on div "B" at bounding box center [691, 258] width 54 height 44
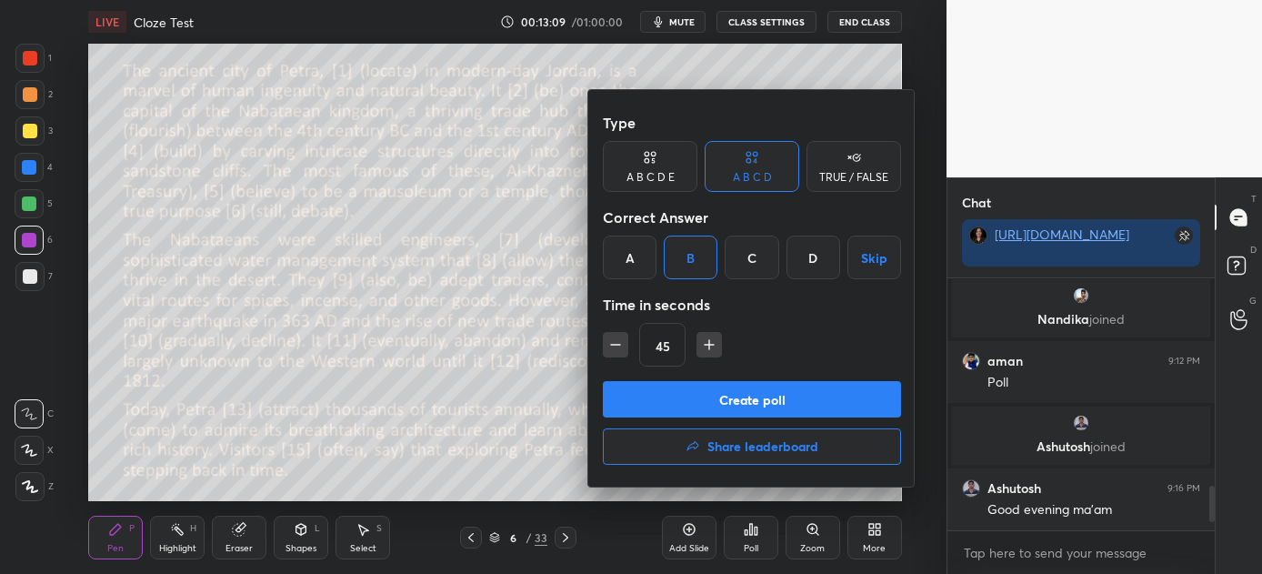
click at [741, 398] on button "Create poll" at bounding box center [752, 399] width 298 height 36
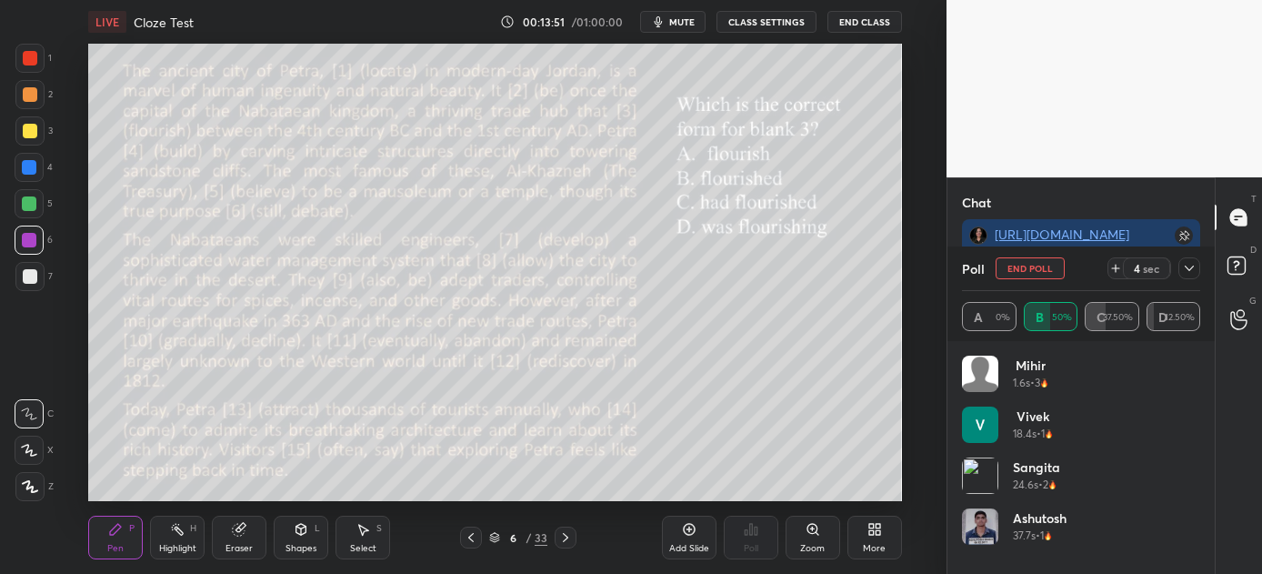
scroll to position [1346, 0]
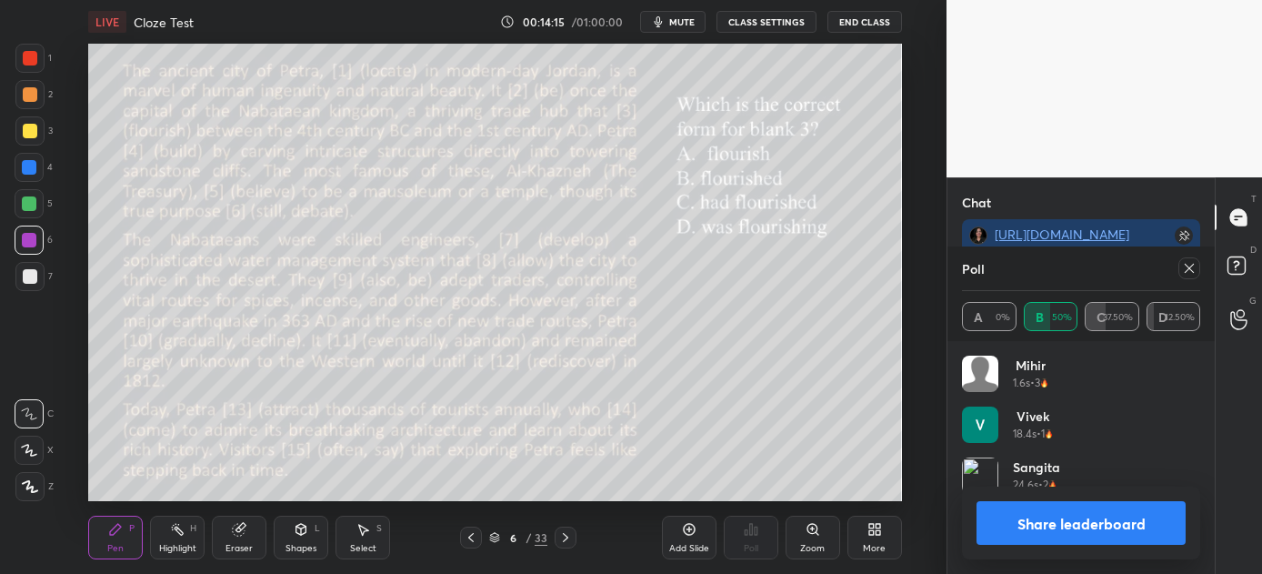
click at [1098, 523] on button "Share leaderboard" at bounding box center [1081, 523] width 209 height 44
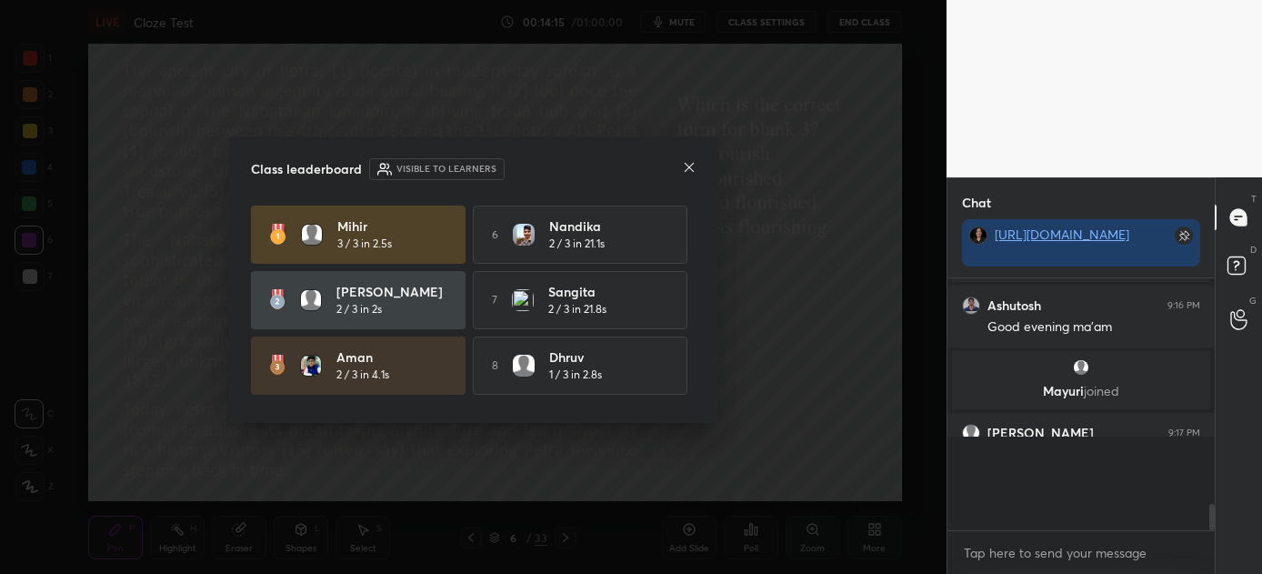
scroll to position [6, 5]
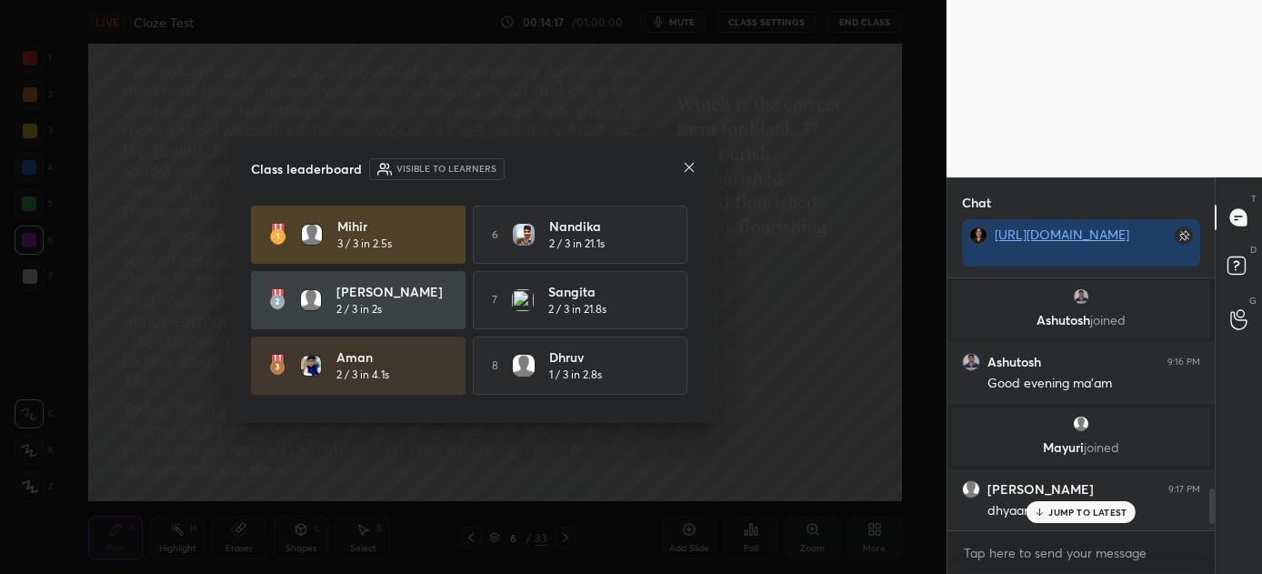
click at [1073, 521] on div "JUMP TO LATEST" at bounding box center [1081, 512] width 109 height 22
click at [689, 165] on icon at bounding box center [689, 167] width 15 height 15
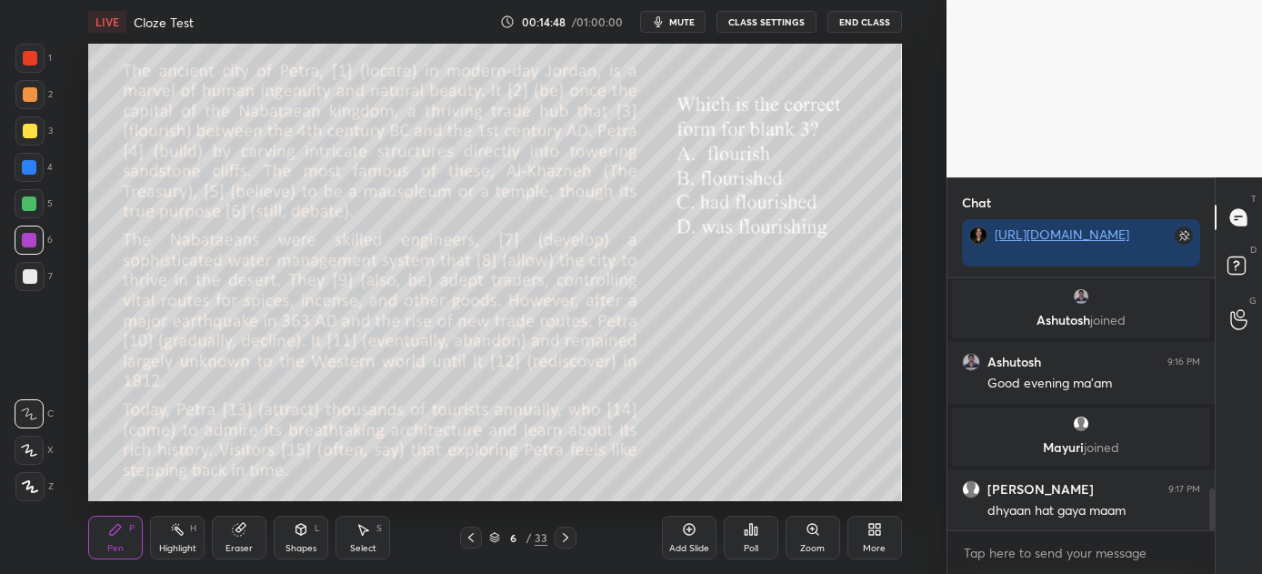
click at [562, 532] on icon at bounding box center [565, 537] width 15 height 15
click at [759, 523] on div "Poll" at bounding box center [751, 538] width 55 height 44
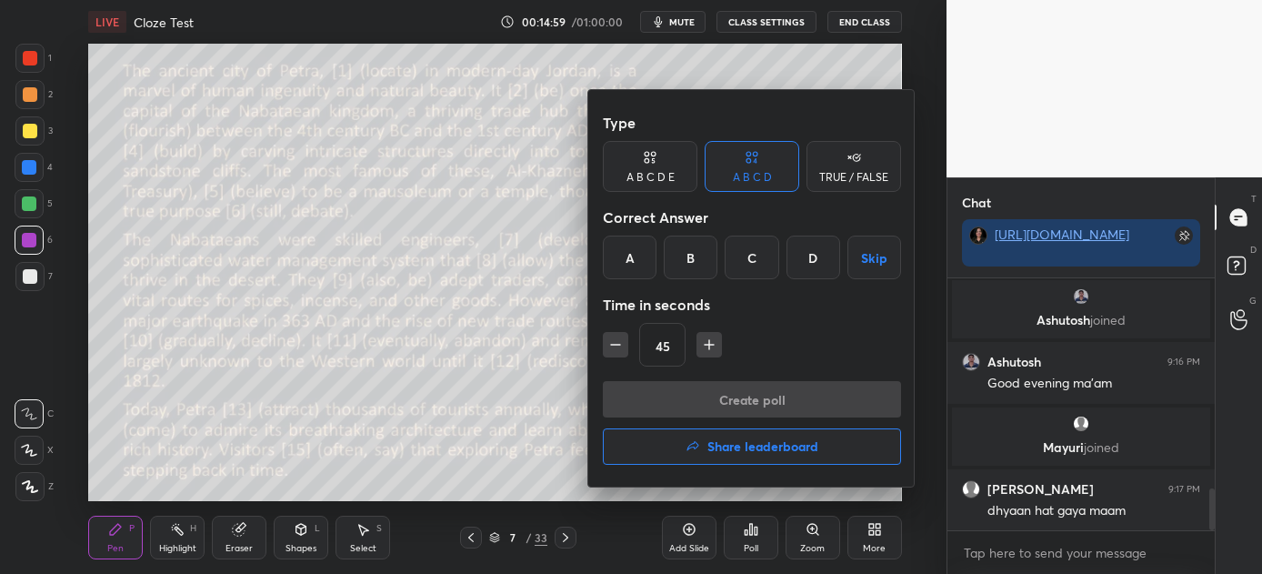
click at [748, 253] on div "C" at bounding box center [752, 258] width 54 height 44
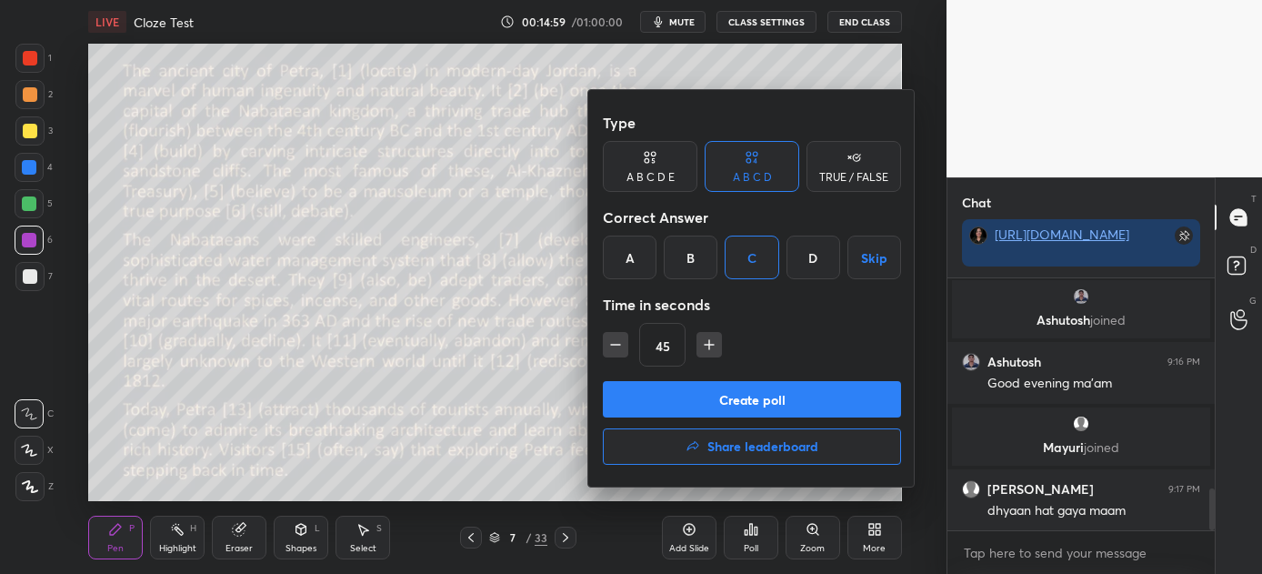
click at [749, 388] on button "Create poll" at bounding box center [752, 399] width 298 height 36
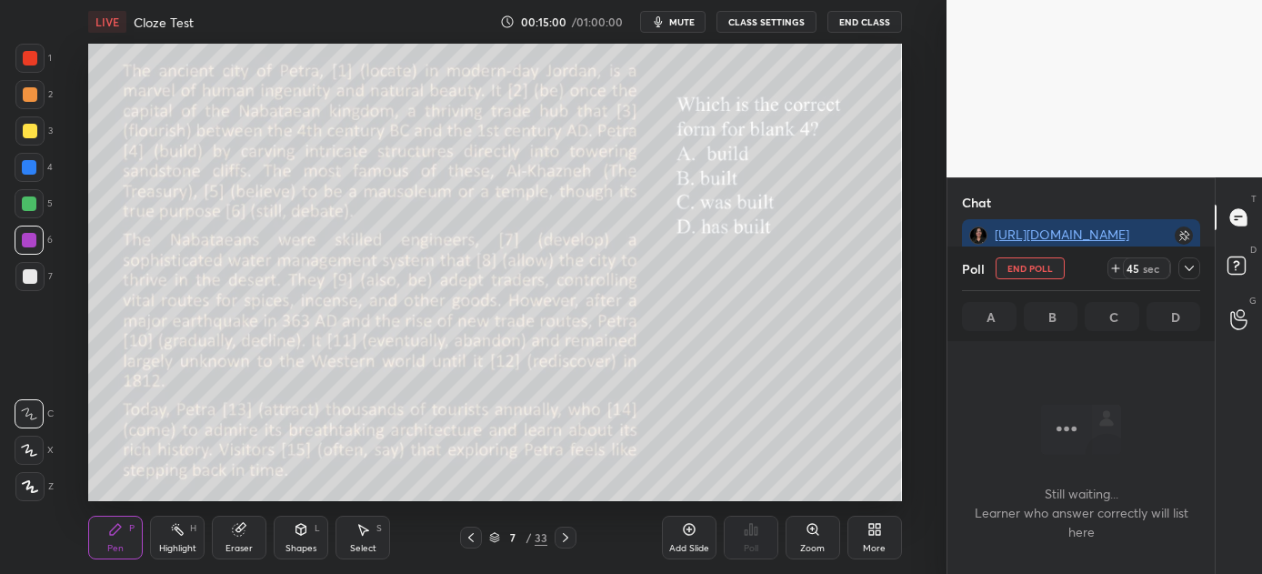
scroll to position [153, 262]
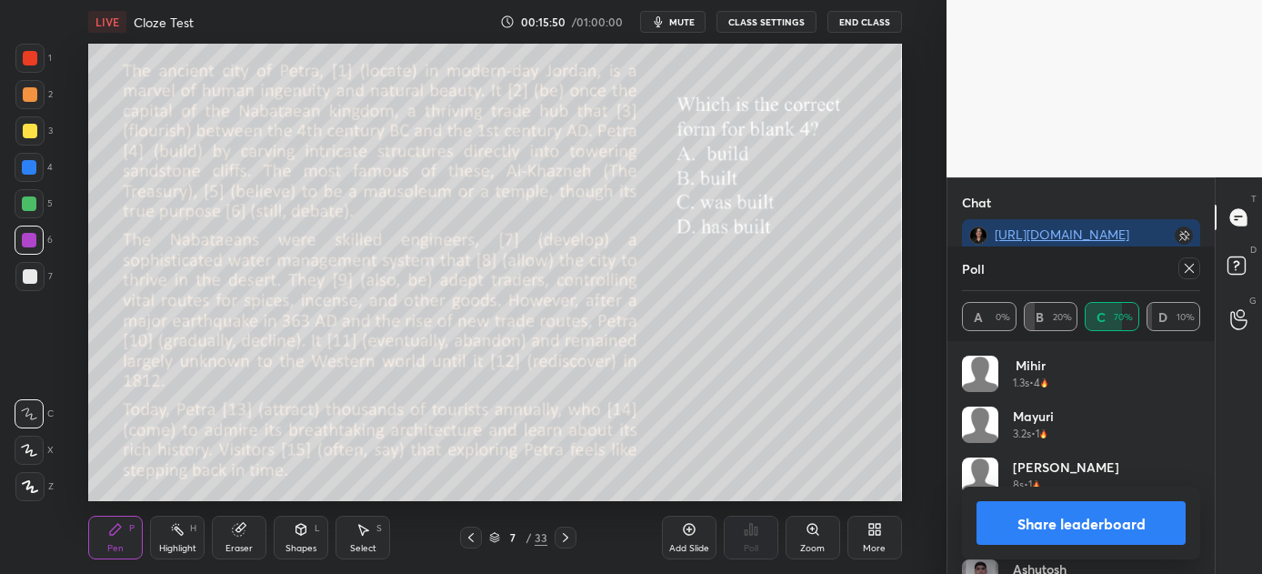
click at [1045, 525] on button "Share leaderboard" at bounding box center [1081, 523] width 209 height 44
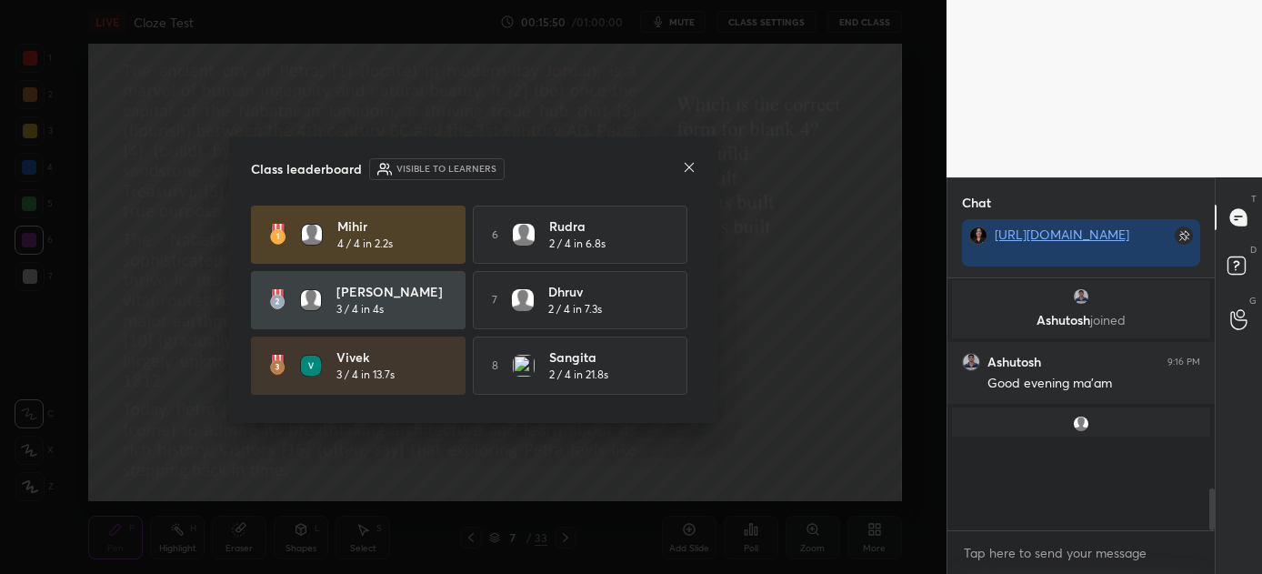
scroll to position [5, 5]
click at [687, 168] on icon at bounding box center [689, 167] width 15 height 15
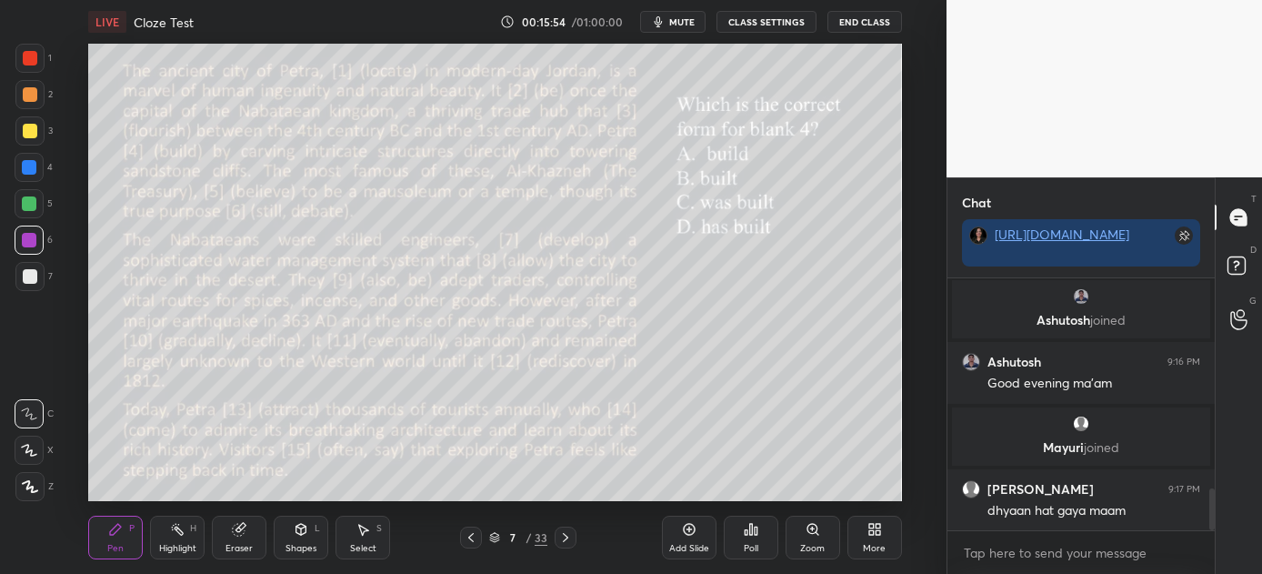
click at [563, 531] on icon at bounding box center [565, 537] width 15 height 15
click at [759, 521] on div "Poll" at bounding box center [751, 538] width 55 height 44
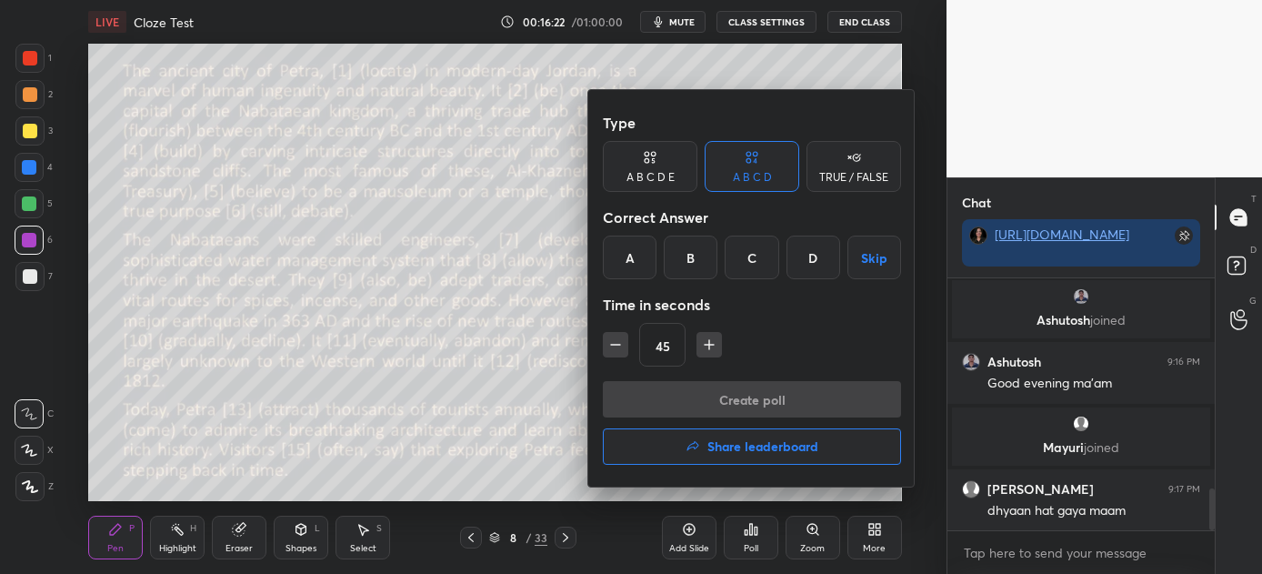
click at [764, 246] on div "C" at bounding box center [752, 258] width 54 height 44
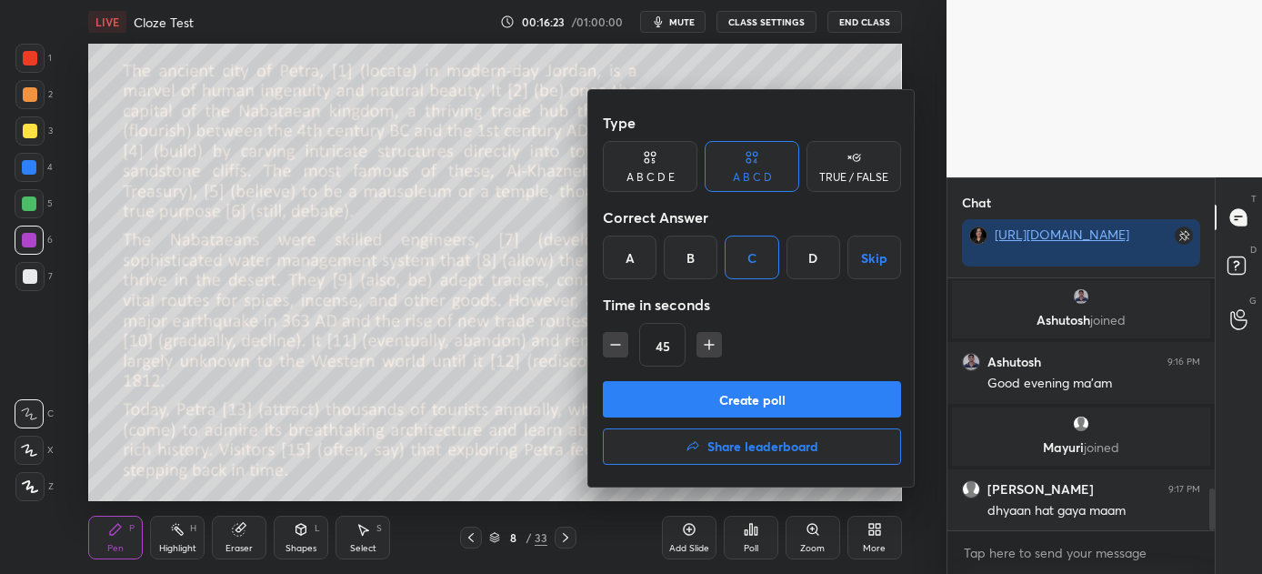
click at [736, 398] on button "Create poll" at bounding box center [752, 399] width 298 height 36
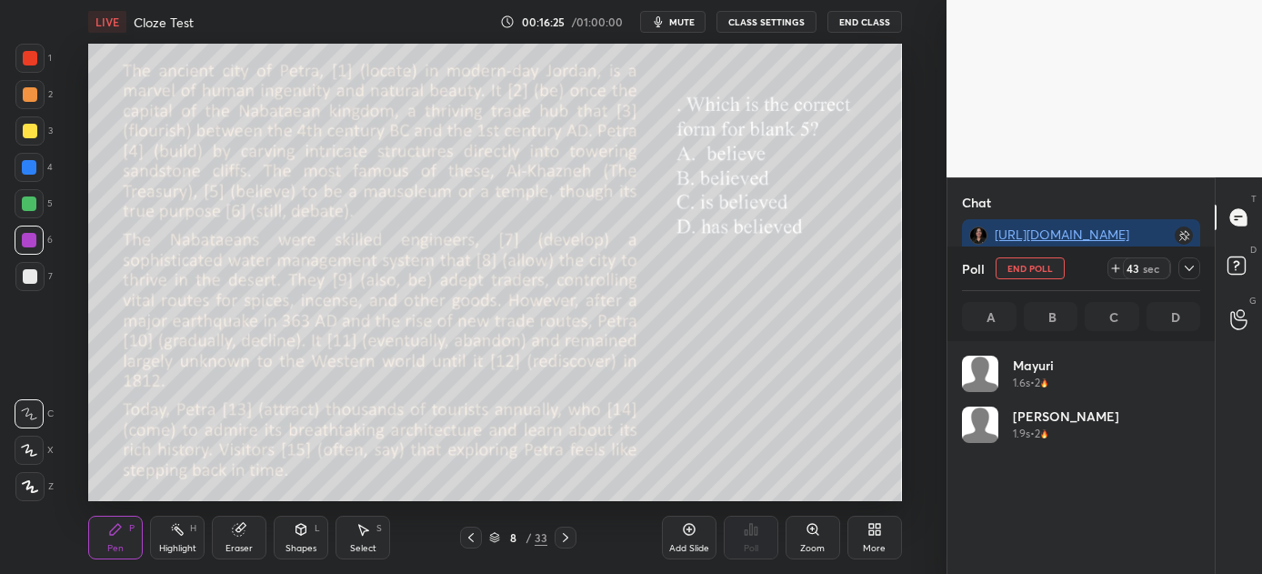
scroll to position [213, 233]
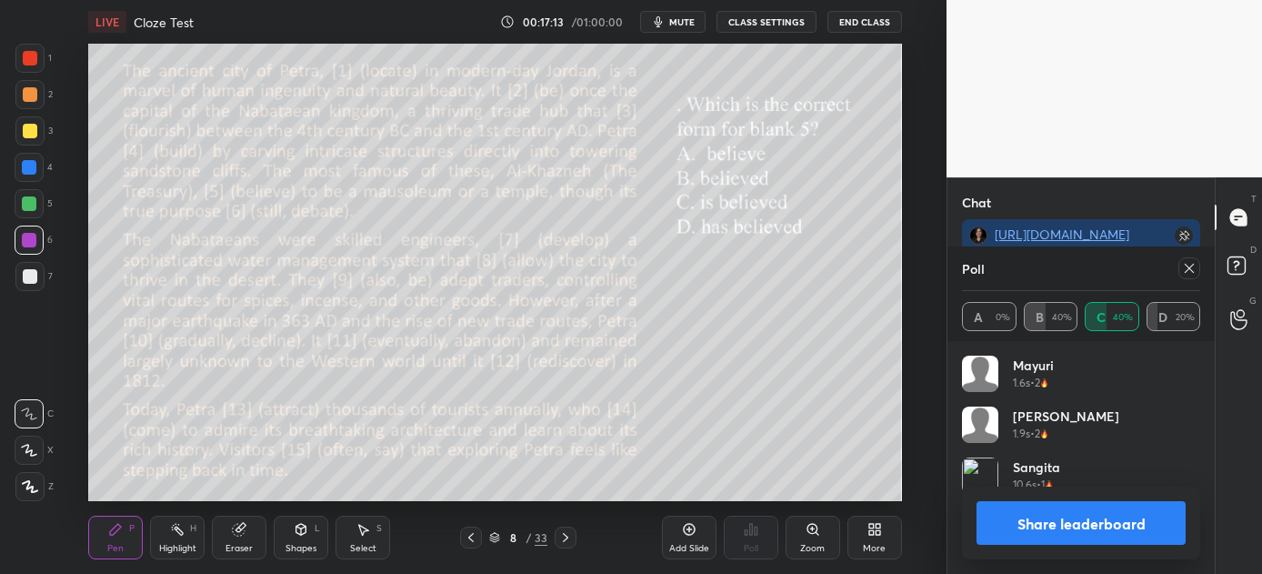
click at [1055, 522] on button "Share leaderboard" at bounding box center [1081, 523] width 209 height 44
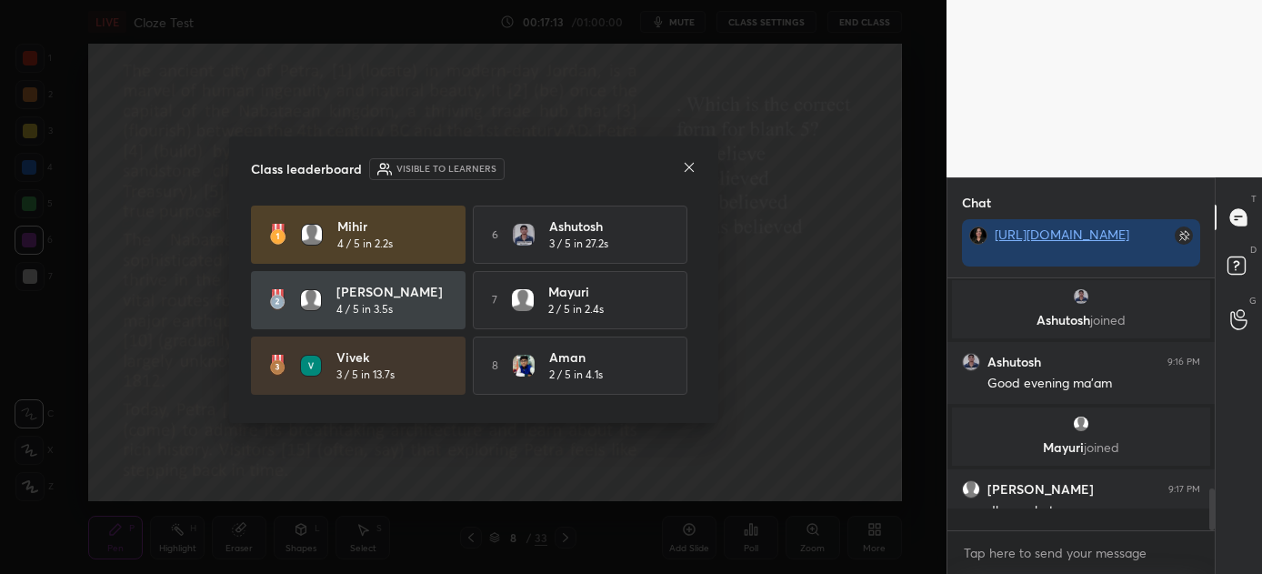
scroll to position [6, 5]
click at [687, 169] on icon at bounding box center [689, 167] width 15 height 15
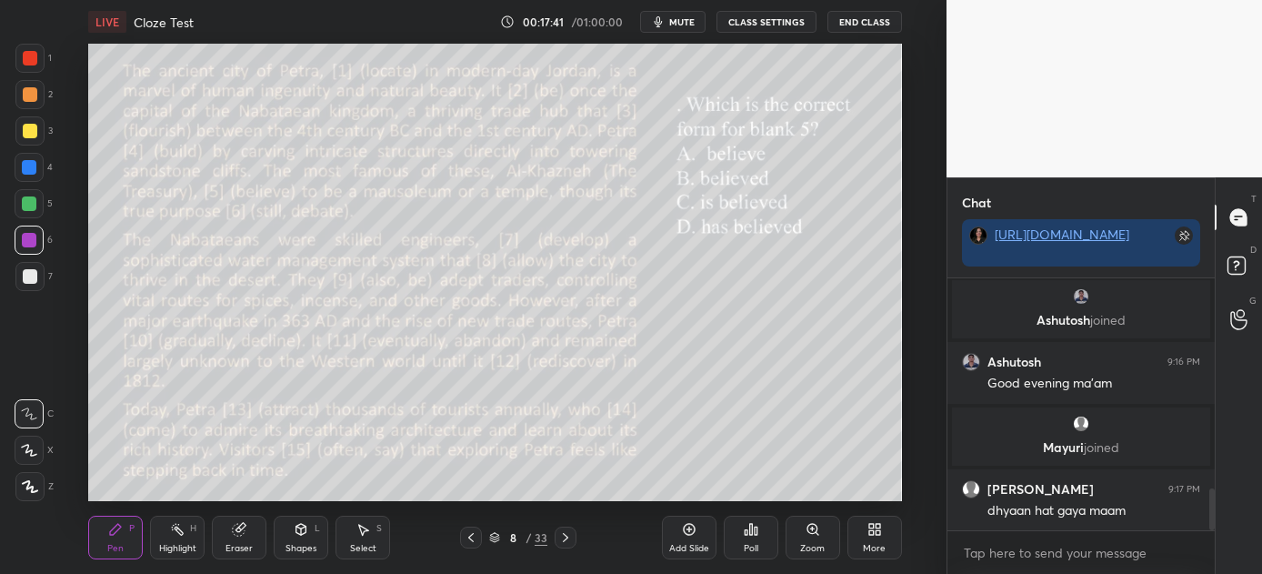
click at [566, 537] on icon at bounding box center [565, 537] width 15 height 15
click at [754, 535] on icon at bounding box center [751, 529] width 15 height 15
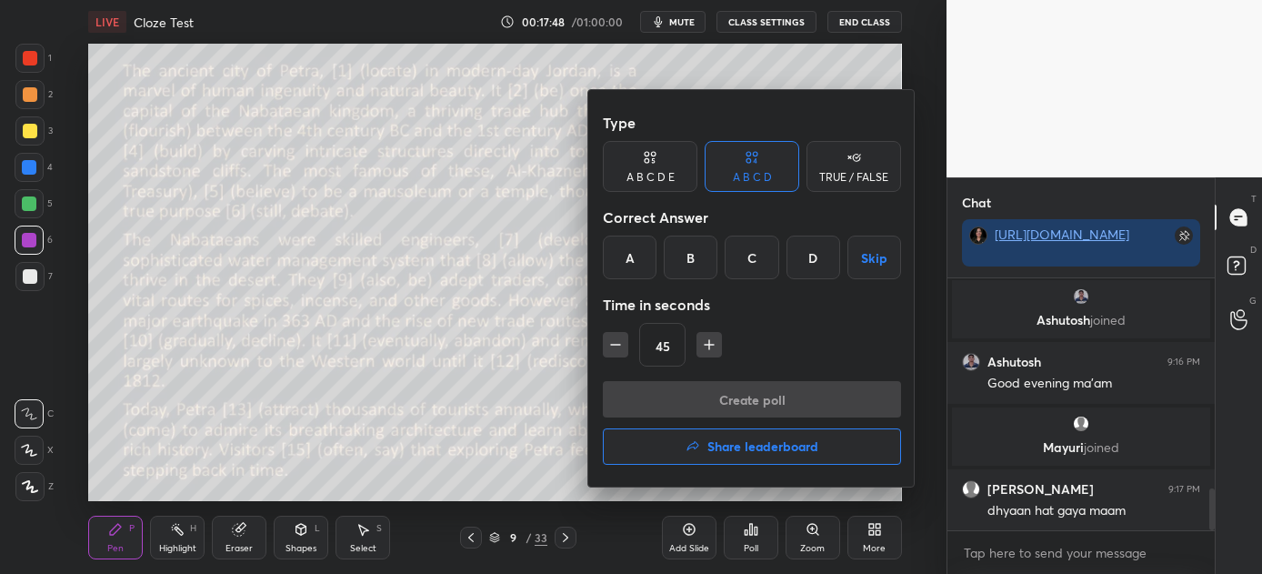
click at [761, 256] on div "C" at bounding box center [752, 258] width 54 height 44
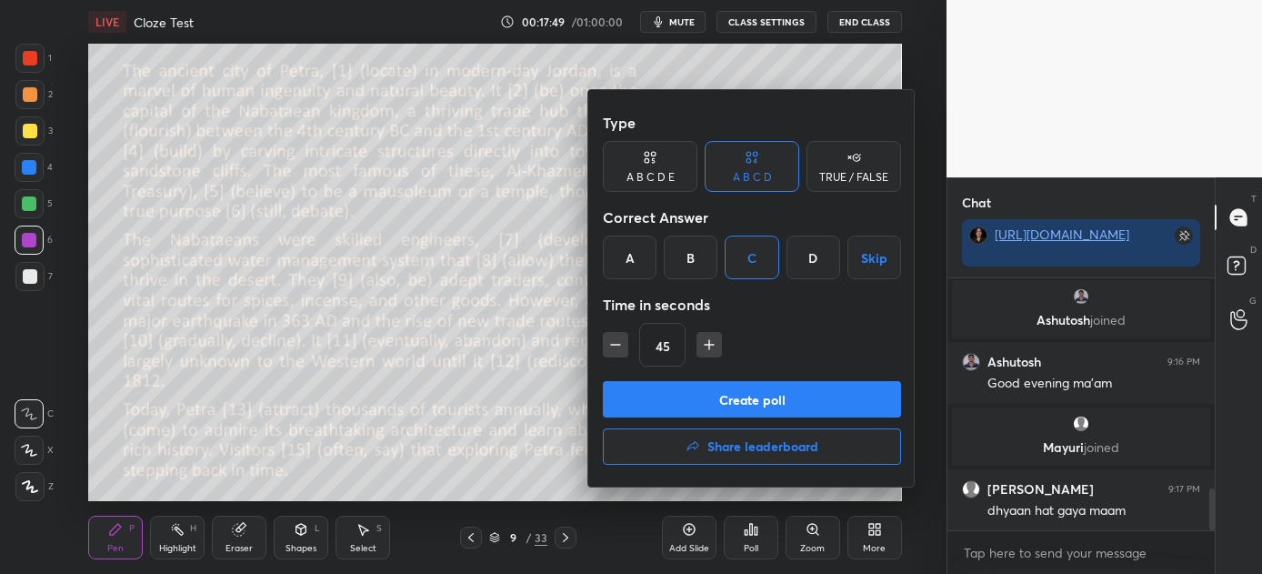
click at [739, 398] on button "Create poll" at bounding box center [752, 399] width 298 height 36
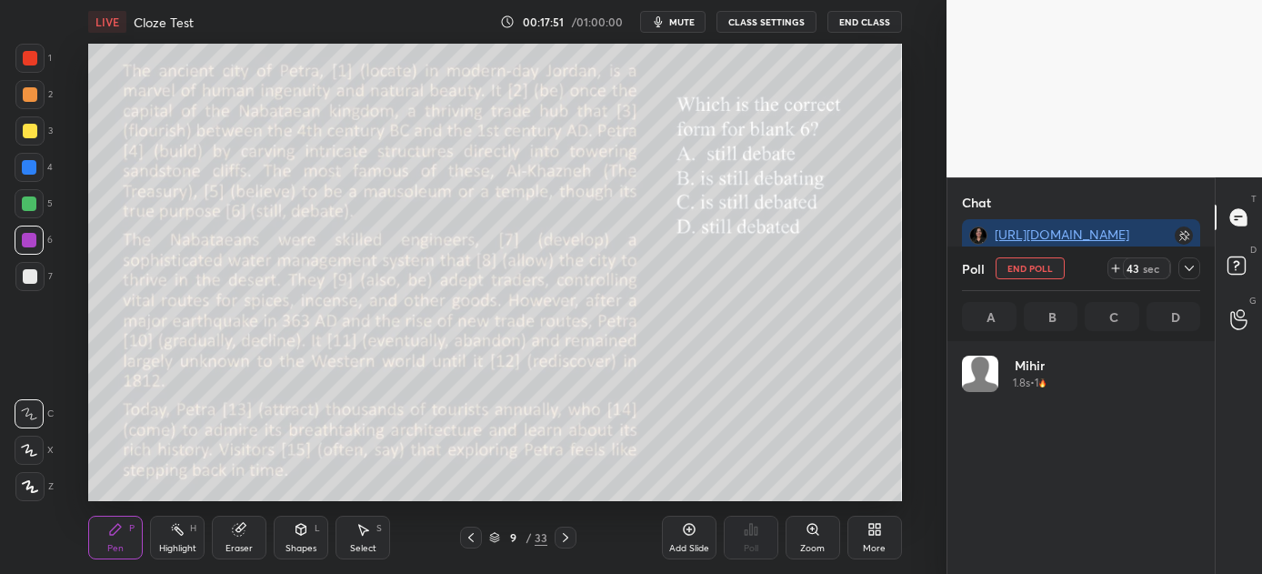
scroll to position [5, 5]
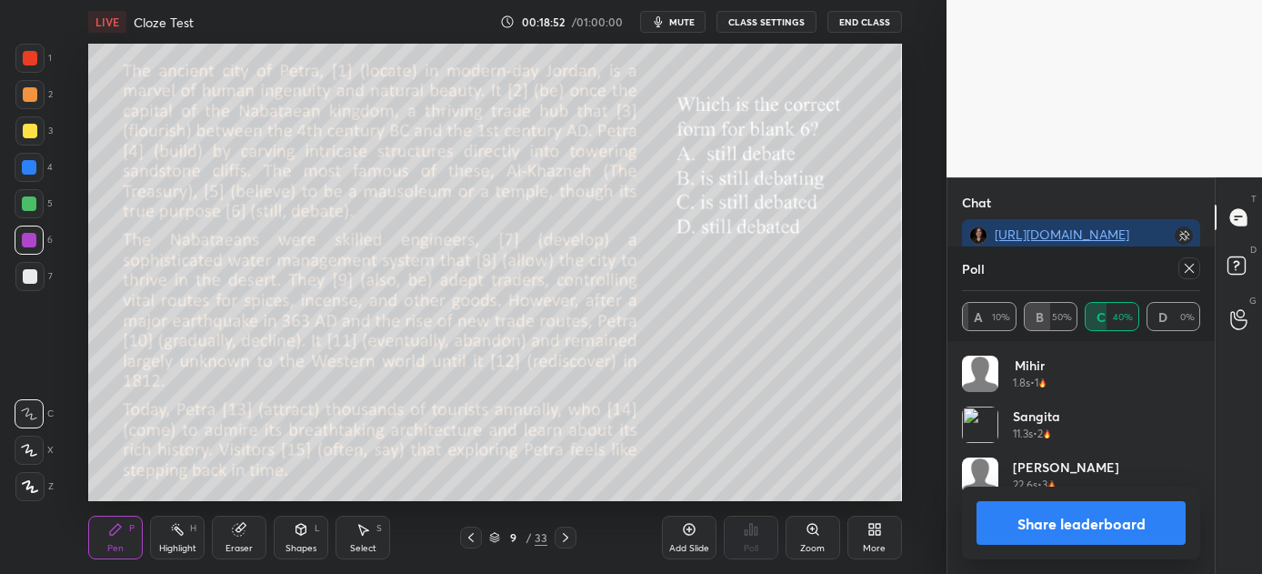
click at [1094, 521] on button "Share leaderboard" at bounding box center [1081, 523] width 209 height 44
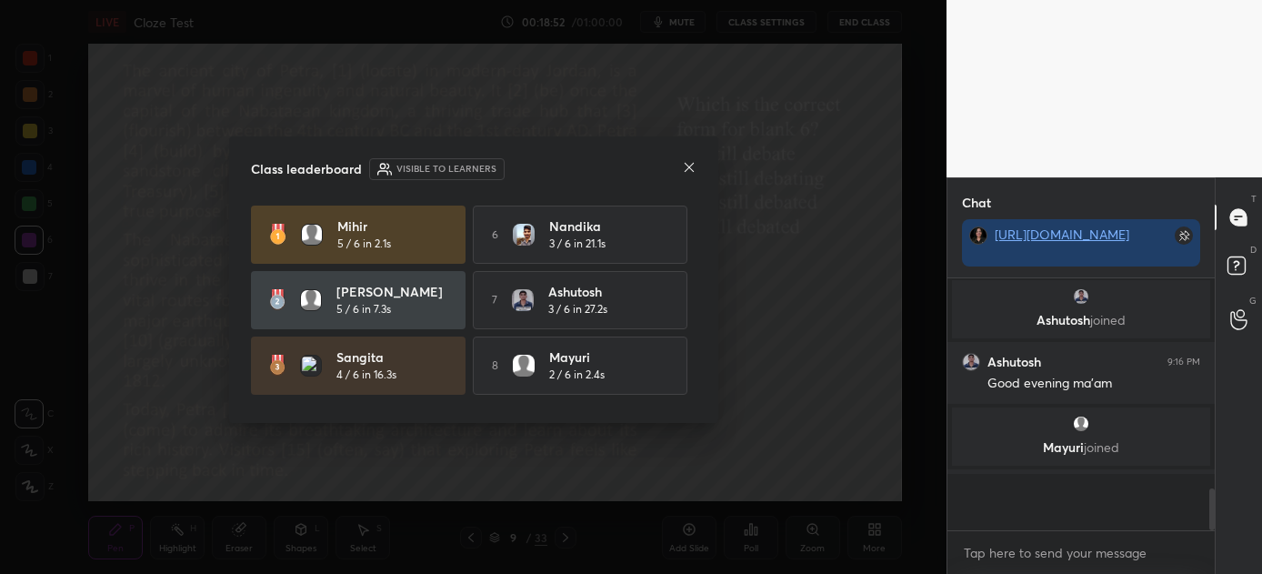
scroll to position [6, 5]
click at [688, 169] on icon at bounding box center [689, 167] width 15 height 15
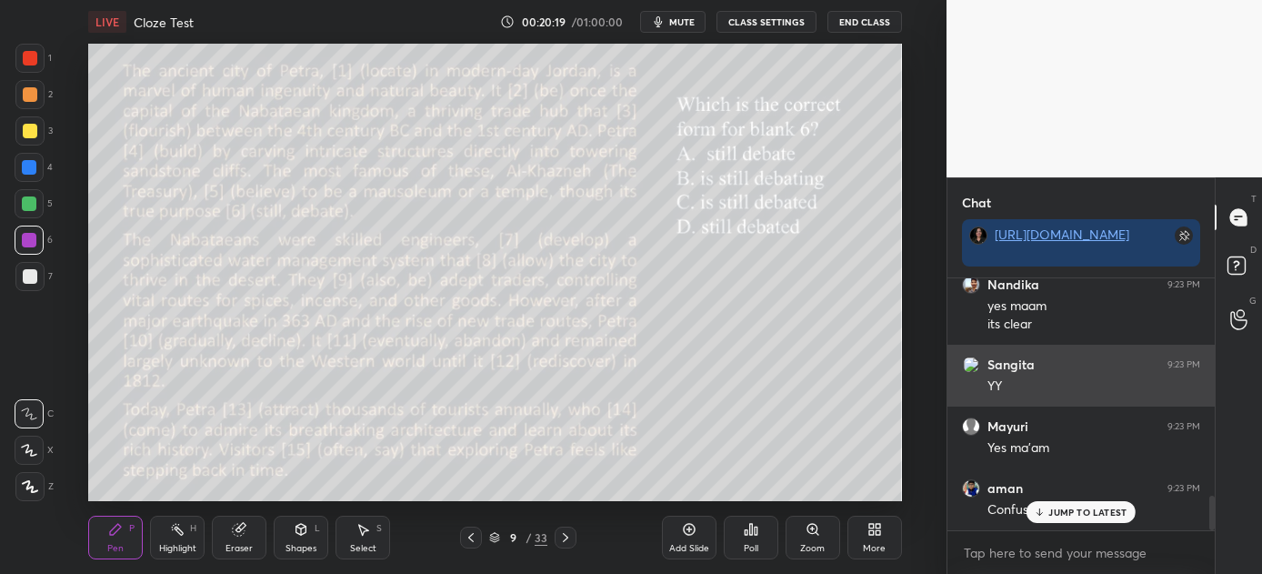
scroll to position [1579, 0]
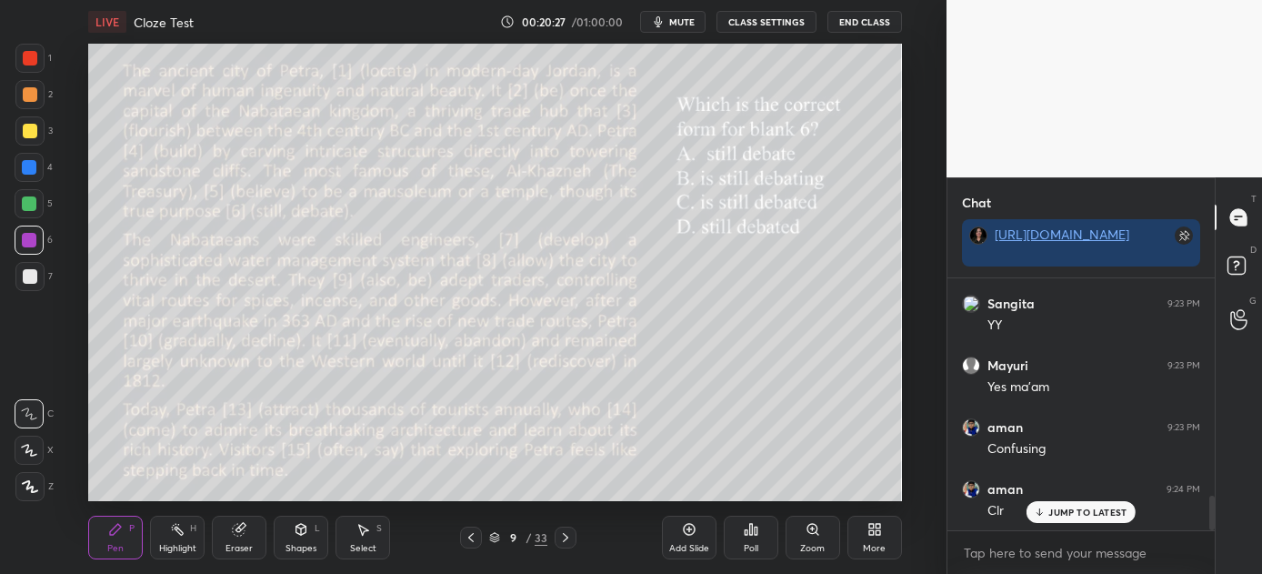
click at [1086, 506] on p "JUMP TO LATEST" at bounding box center [1087, 511] width 78 height 11
click at [567, 535] on icon at bounding box center [565, 537] width 15 height 15
click at [755, 535] on icon at bounding box center [756, 530] width 3 height 8
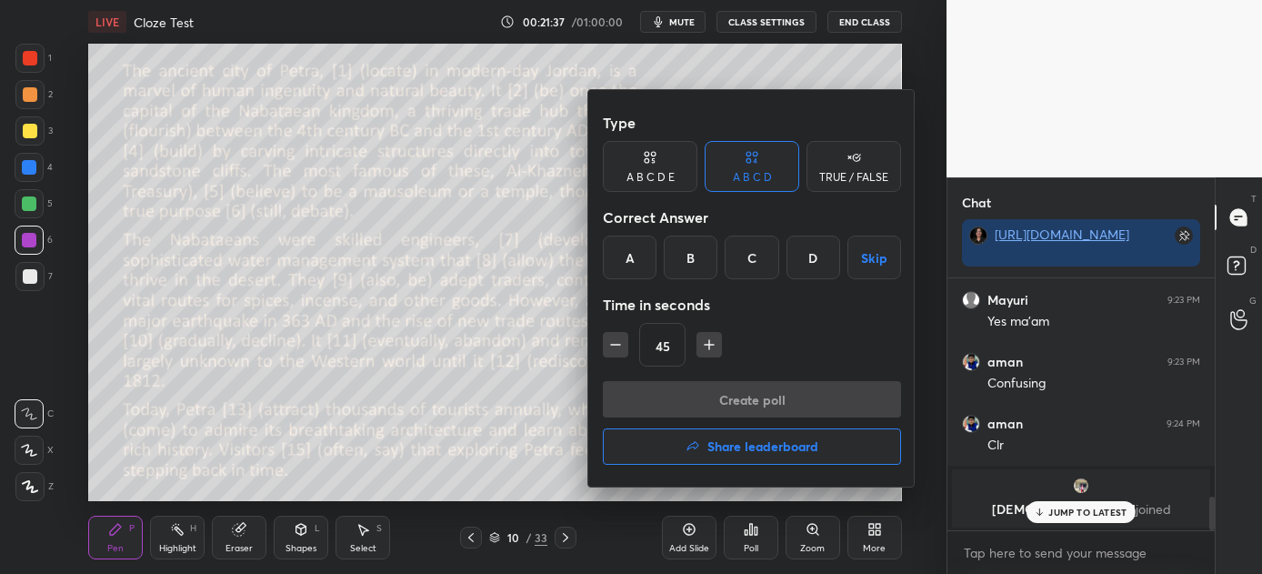
click at [756, 261] on div "C" at bounding box center [752, 258] width 54 height 44
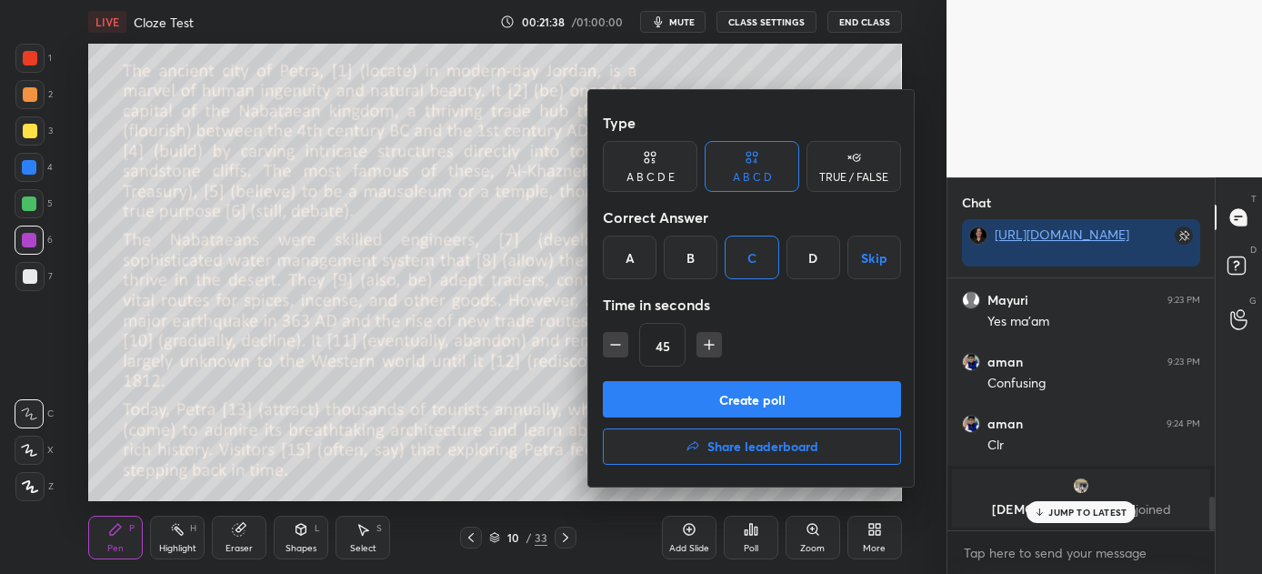
click at [752, 399] on button "Create poll" at bounding box center [752, 399] width 298 height 36
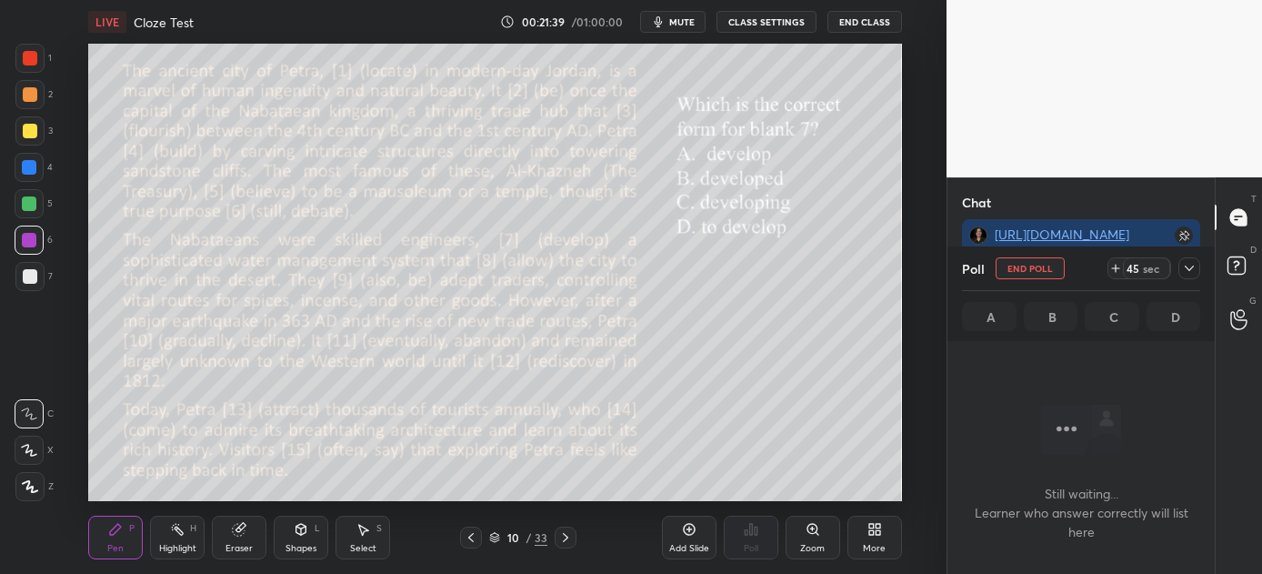
scroll to position [6, 5]
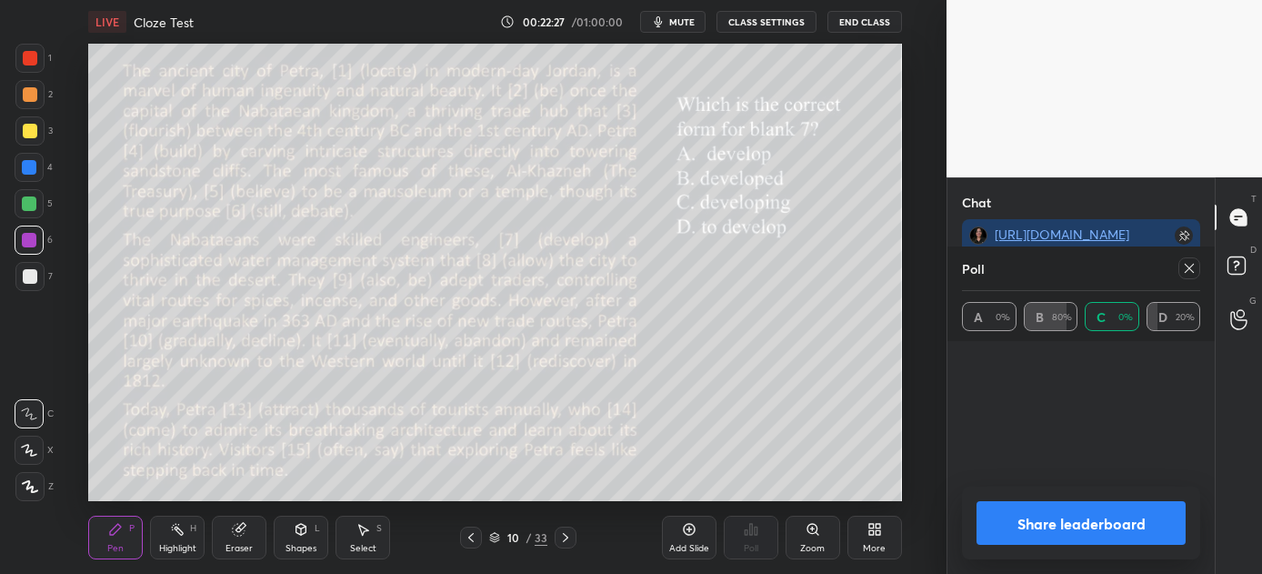
click at [1018, 520] on button "Share leaderboard" at bounding box center [1081, 523] width 209 height 44
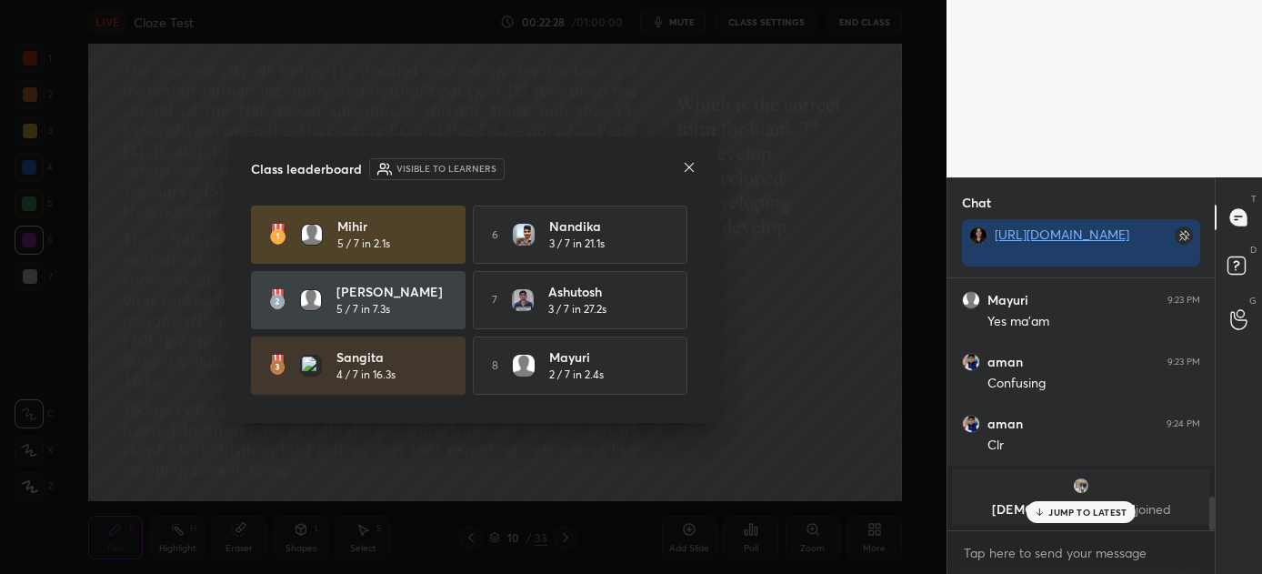
scroll to position [5, 5]
click at [692, 159] on div at bounding box center [689, 168] width 15 height 19
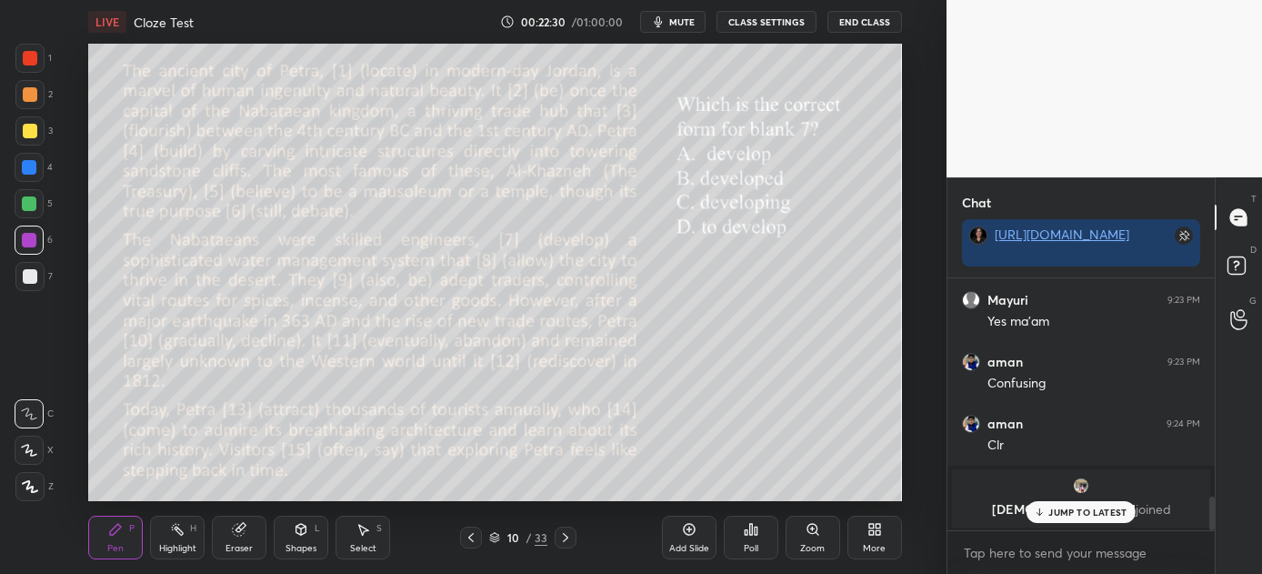
click at [567, 536] on icon at bounding box center [565, 537] width 5 height 9
click at [471, 537] on icon at bounding box center [471, 537] width 15 height 15
click at [1083, 513] on p "JUMP TO LATEST" at bounding box center [1087, 511] width 78 height 11
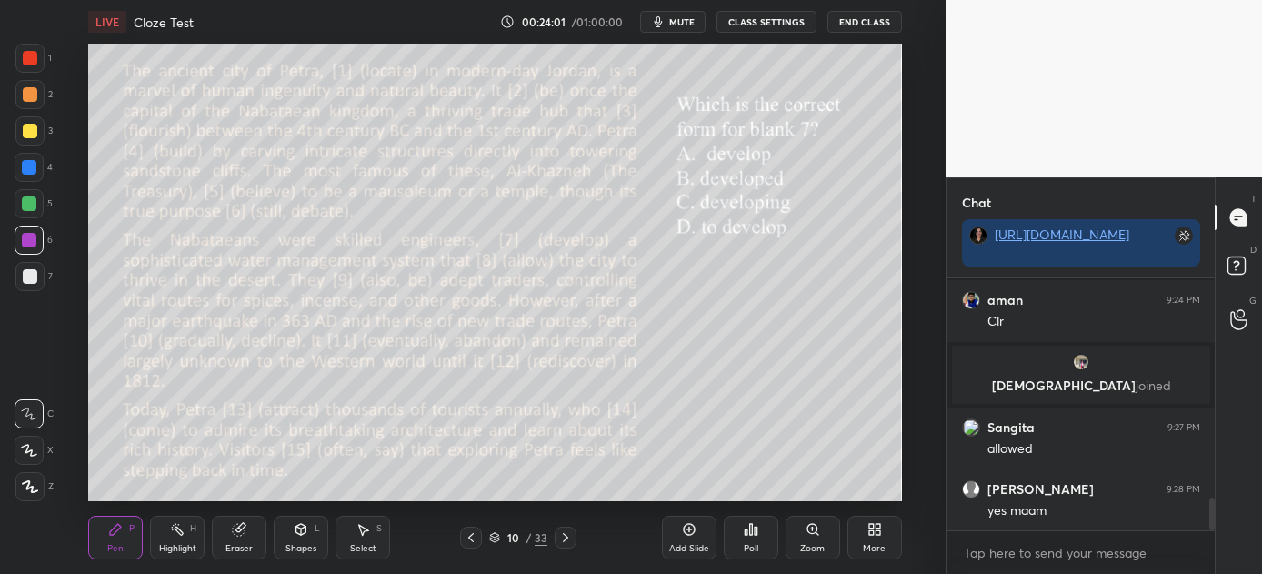
scroll to position [1760, 0]
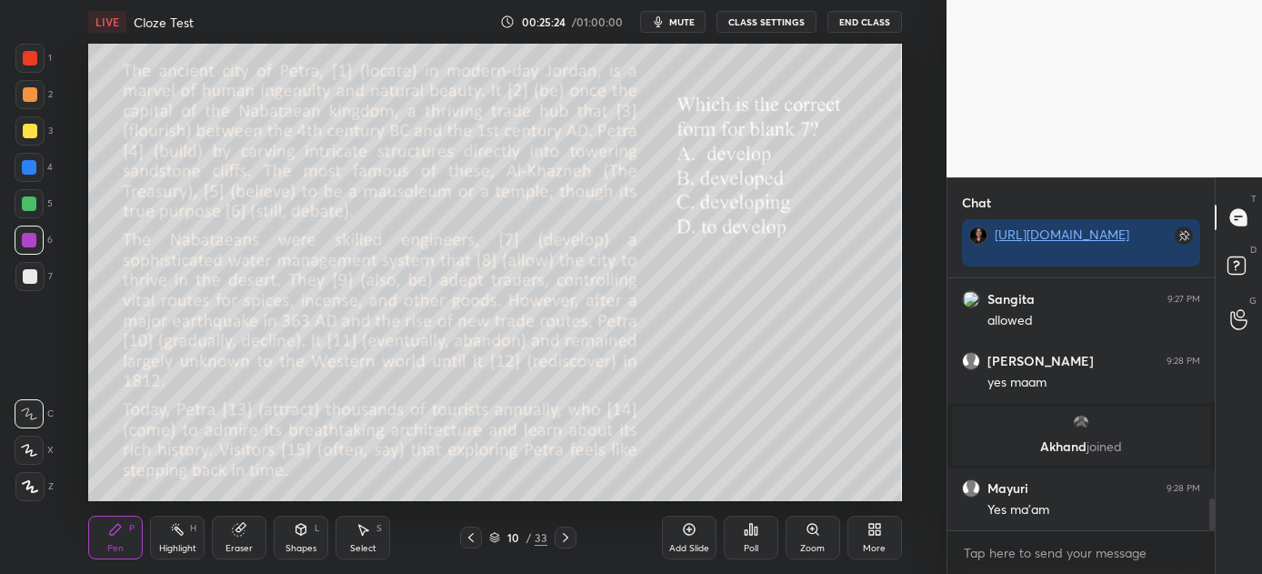
click at [565, 533] on icon at bounding box center [565, 537] width 15 height 15
click at [565, 532] on icon at bounding box center [565, 537] width 15 height 15
click at [747, 545] on div "Poll" at bounding box center [751, 548] width 15 height 9
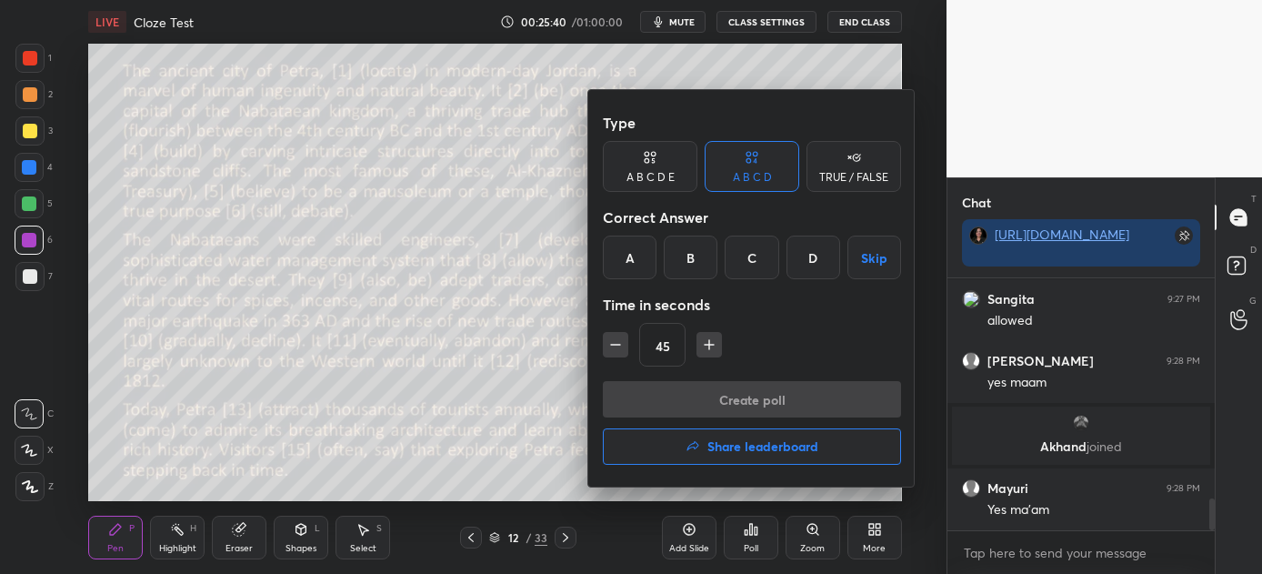
click at [754, 261] on div "C" at bounding box center [752, 258] width 54 height 44
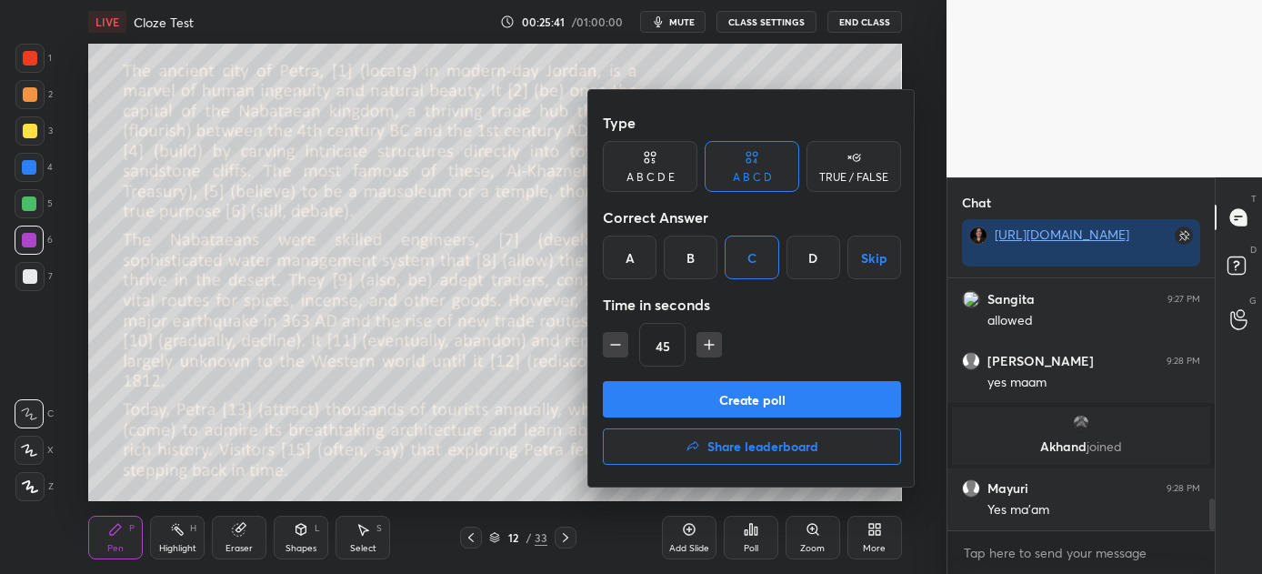
click at [734, 400] on button "Create poll" at bounding box center [752, 399] width 298 height 36
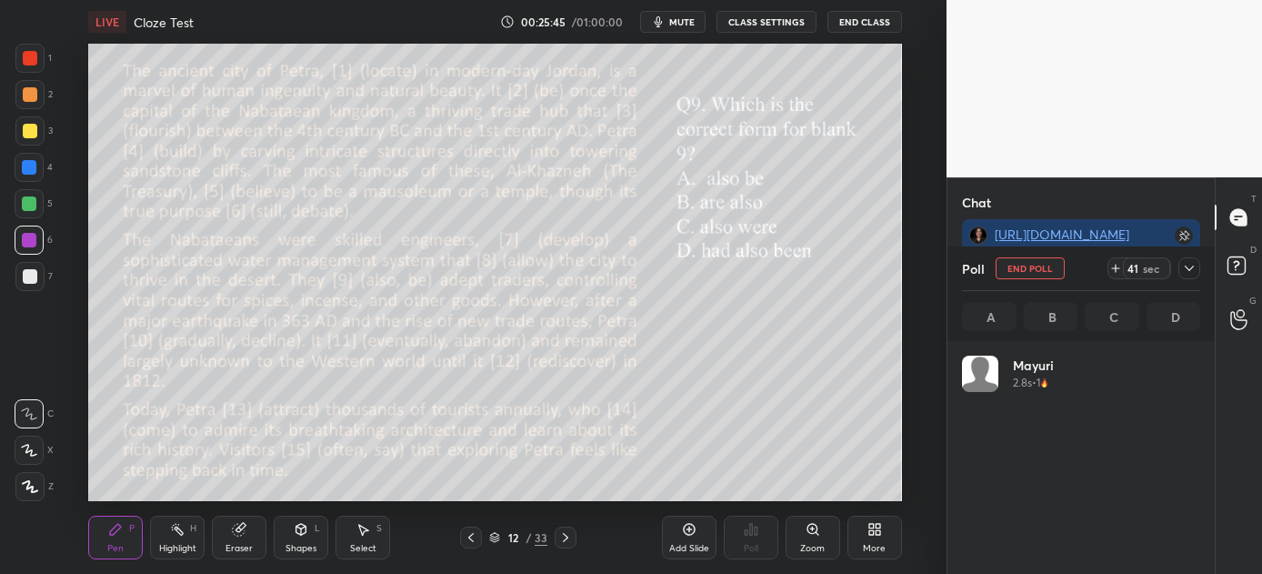
scroll to position [213, 233]
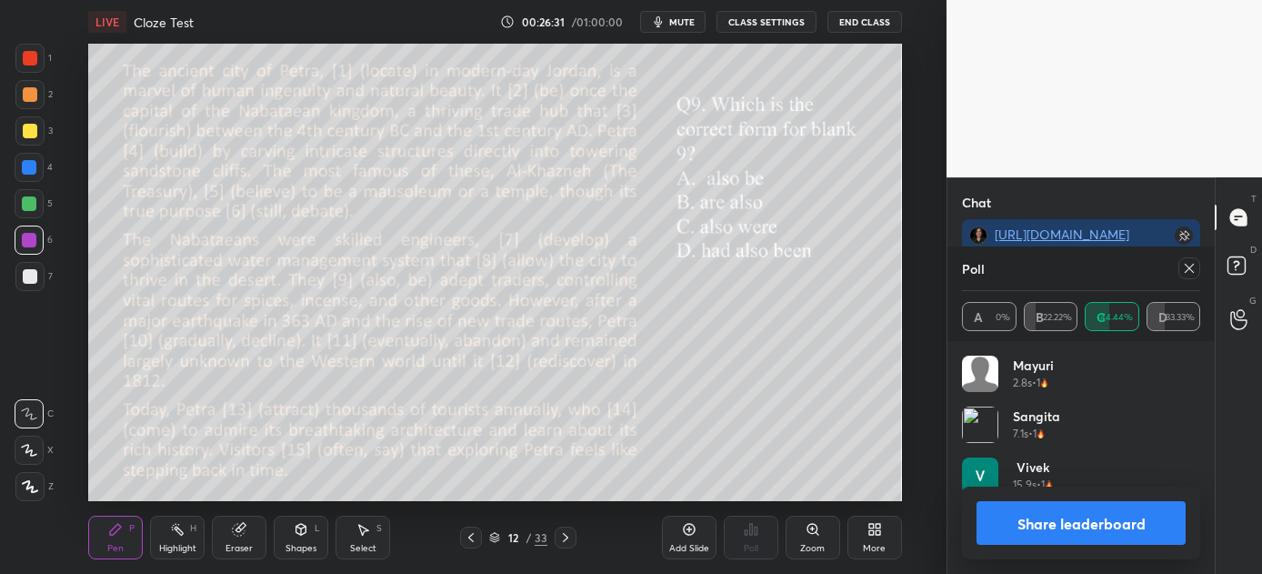
drag, startPoint x: 1059, startPoint y: 526, endPoint x: 1047, endPoint y: 523, distance: 13.2
click at [1058, 526] on button "Share leaderboard" at bounding box center [1081, 523] width 209 height 44
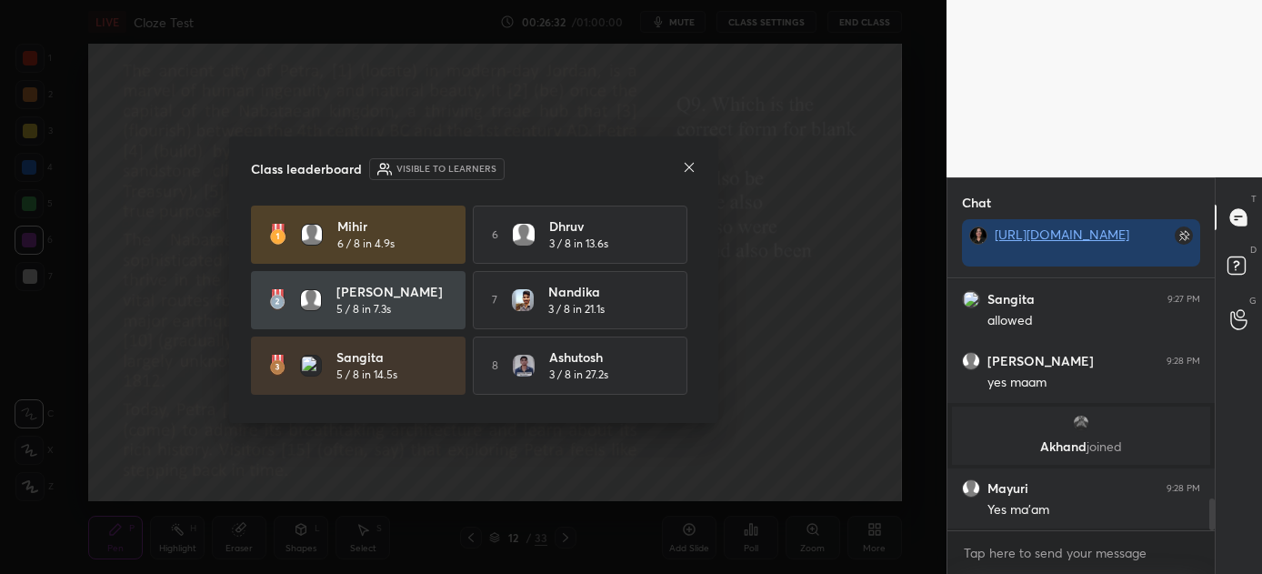
scroll to position [95, 262]
click at [689, 166] on icon at bounding box center [689, 167] width 15 height 15
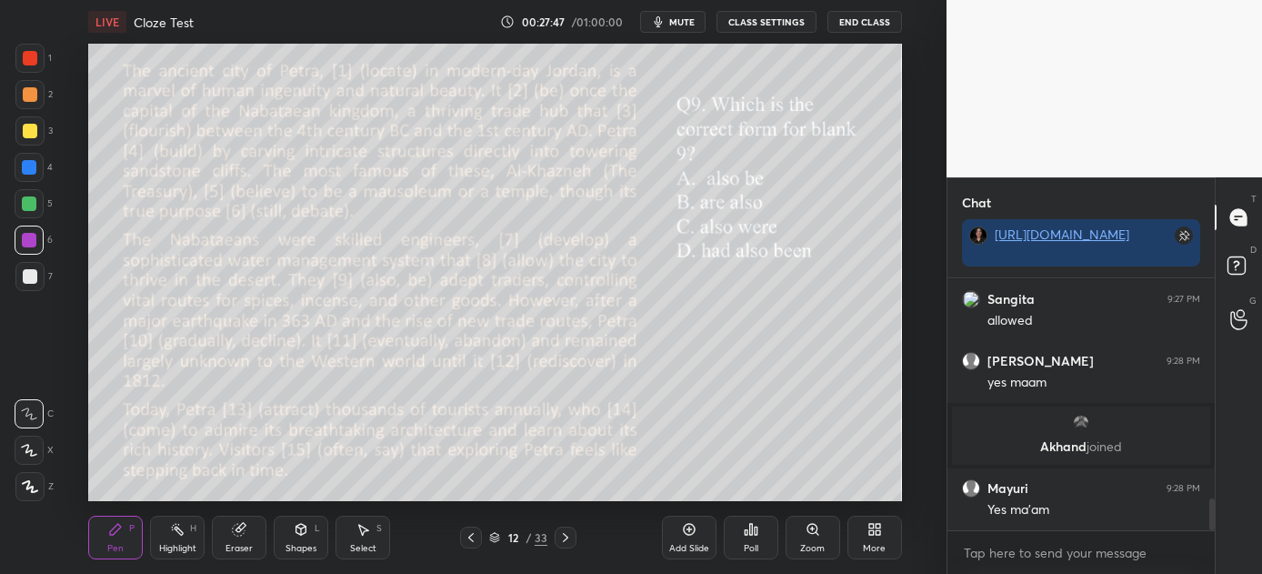
click at [569, 535] on icon at bounding box center [565, 537] width 15 height 15
click at [740, 526] on div "Poll" at bounding box center [751, 538] width 55 height 44
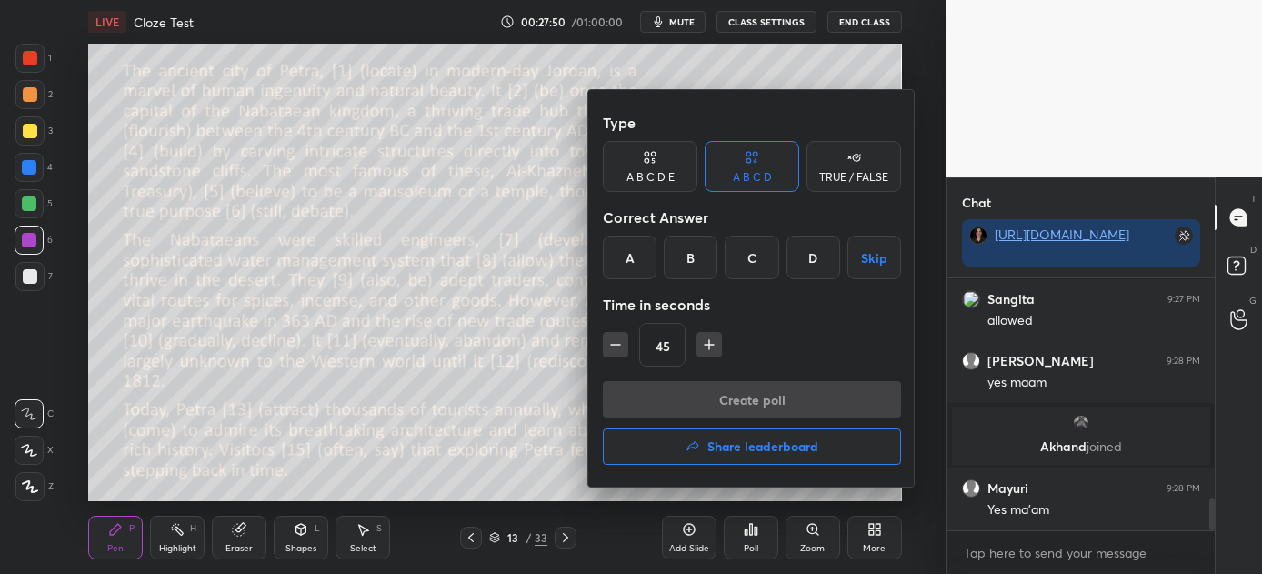
drag, startPoint x: 700, startPoint y: 258, endPoint x: 705, endPoint y: 279, distance: 21.4
click at [702, 256] on div "B" at bounding box center [691, 258] width 54 height 44
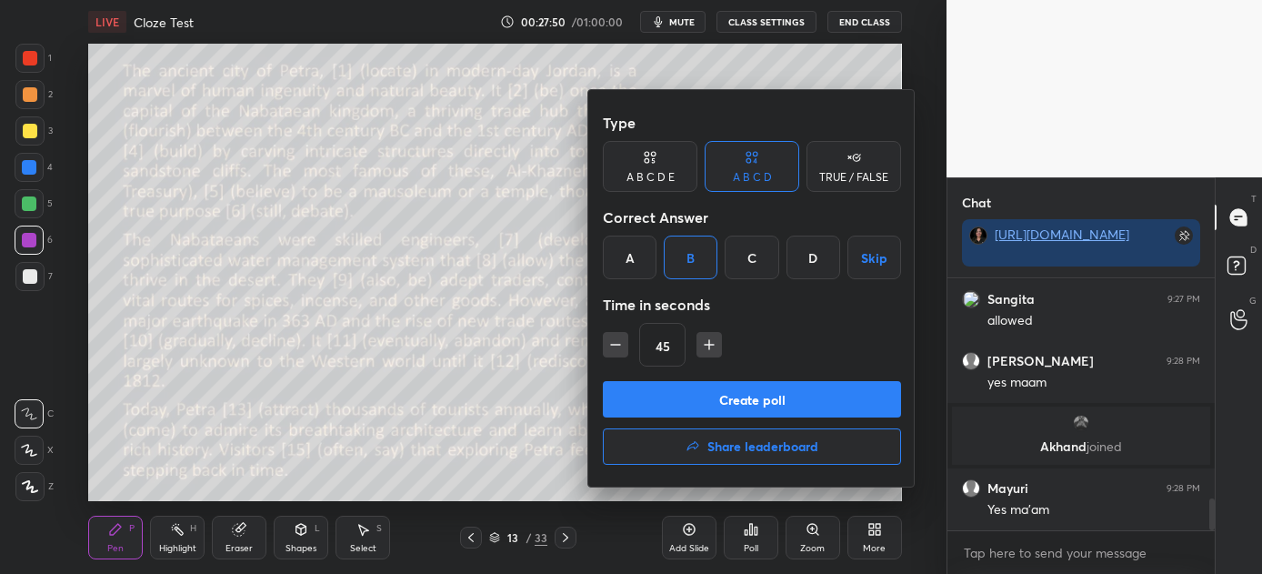
drag, startPoint x: 726, startPoint y: 398, endPoint x: 729, endPoint y: 388, distance: 10.6
click at [727, 397] on button "Create poll" at bounding box center [752, 399] width 298 height 36
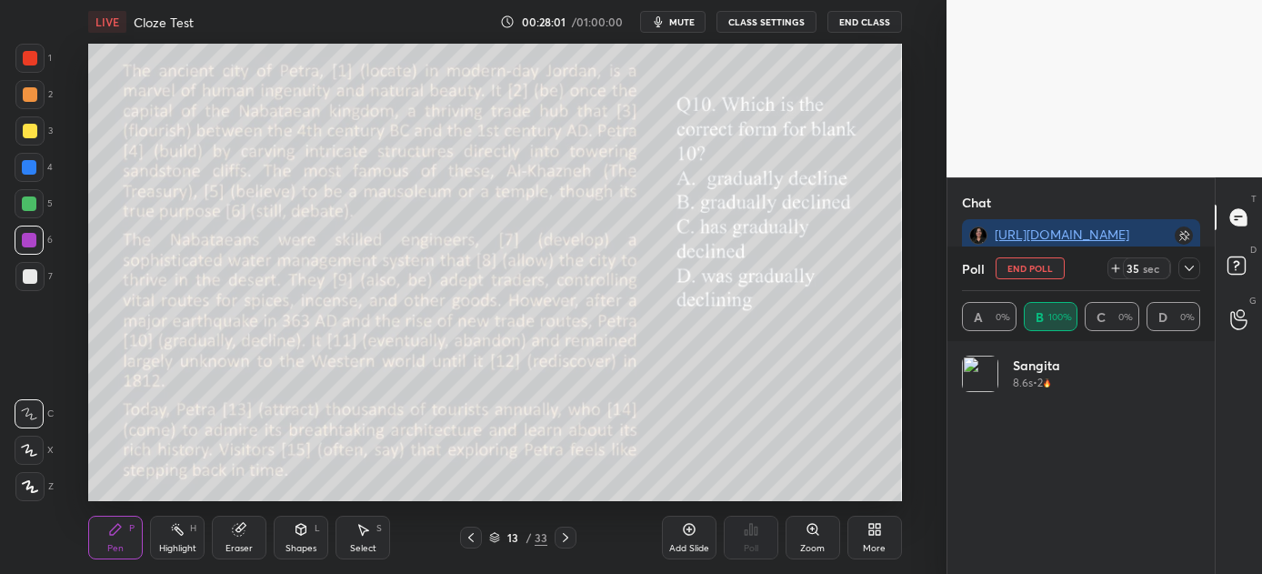
scroll to position [213, 233]
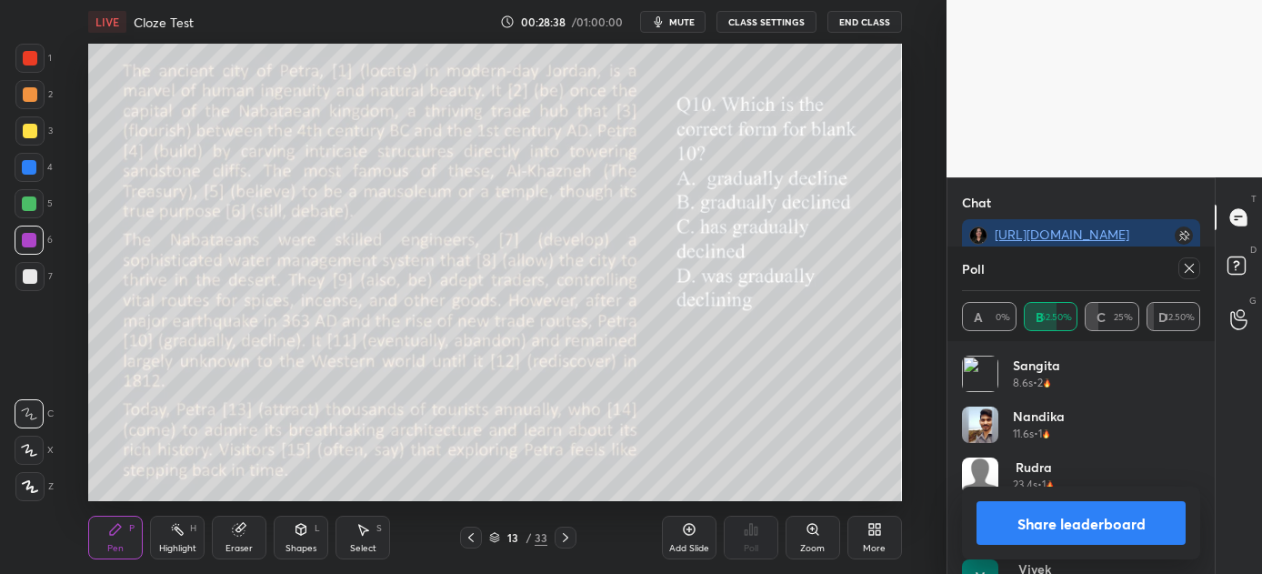
click at [1030, 520] on button "Share leaderboard" at bounding box center [1081, 523] width 209 height 44
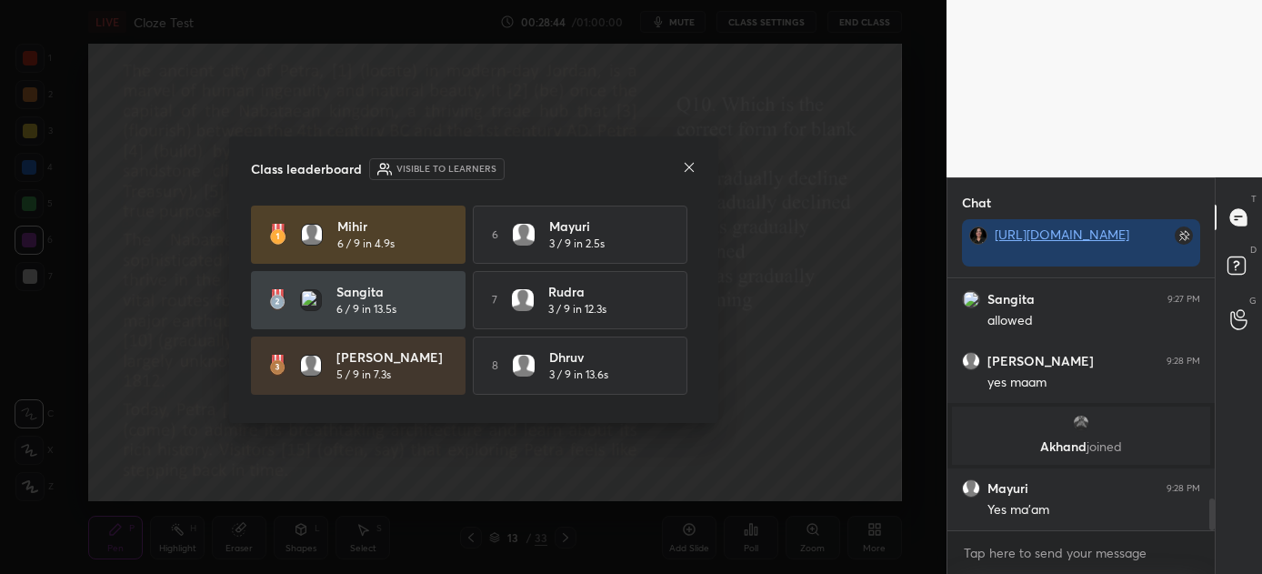
scroll to position [128, 0]
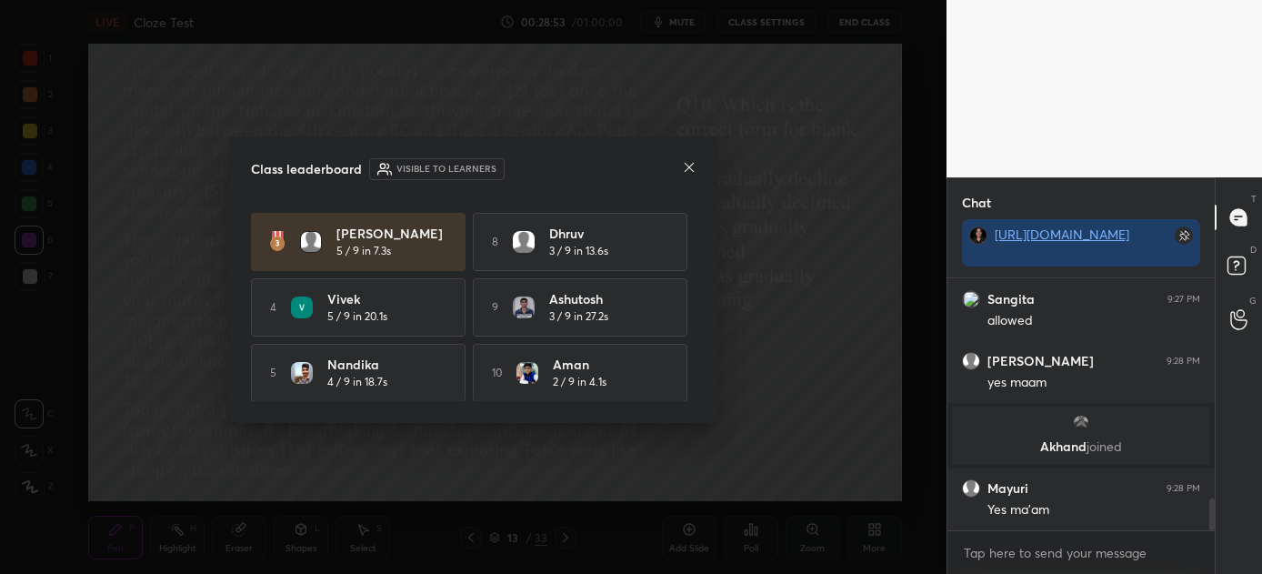
click at [686, 168] on icon at bounding box center [689, 167] width 15 height 15
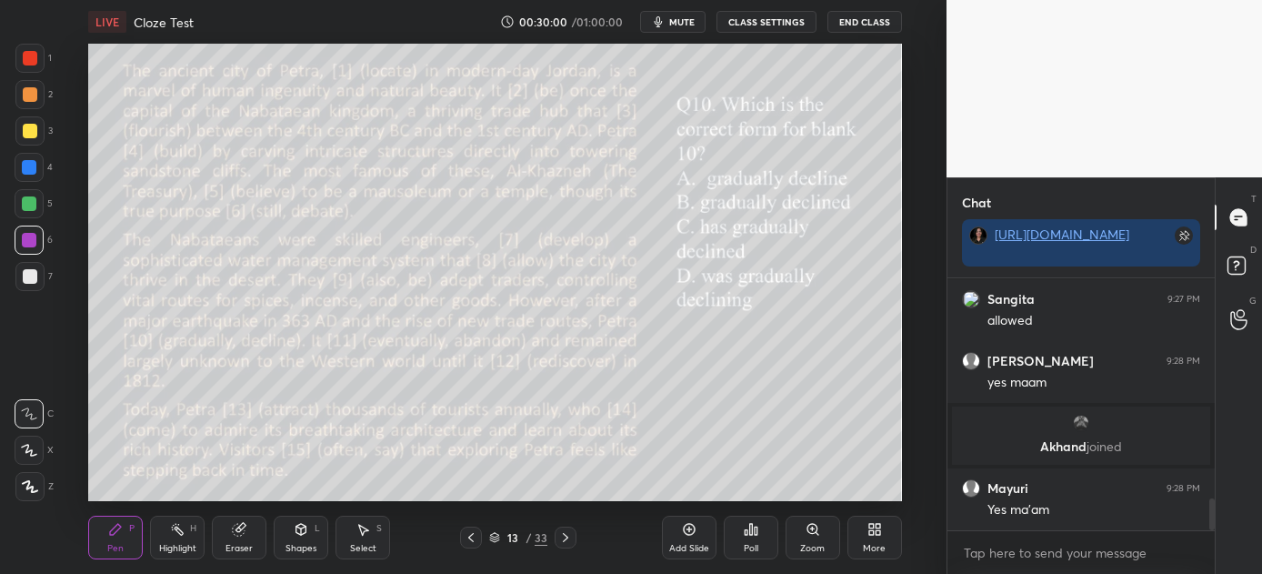
click at [565, 536] on icon at bounding box center [565, 537] width 5 height 9
click at [567, 535] on icon at bounding box center [565, 537] width 15 height 15
click at [471, 535] on icon at bounding box center [470, 537] width 5 height 9
click at [756, 520] on div "Poll" at bounding box center [751, 538] width 55 height 44
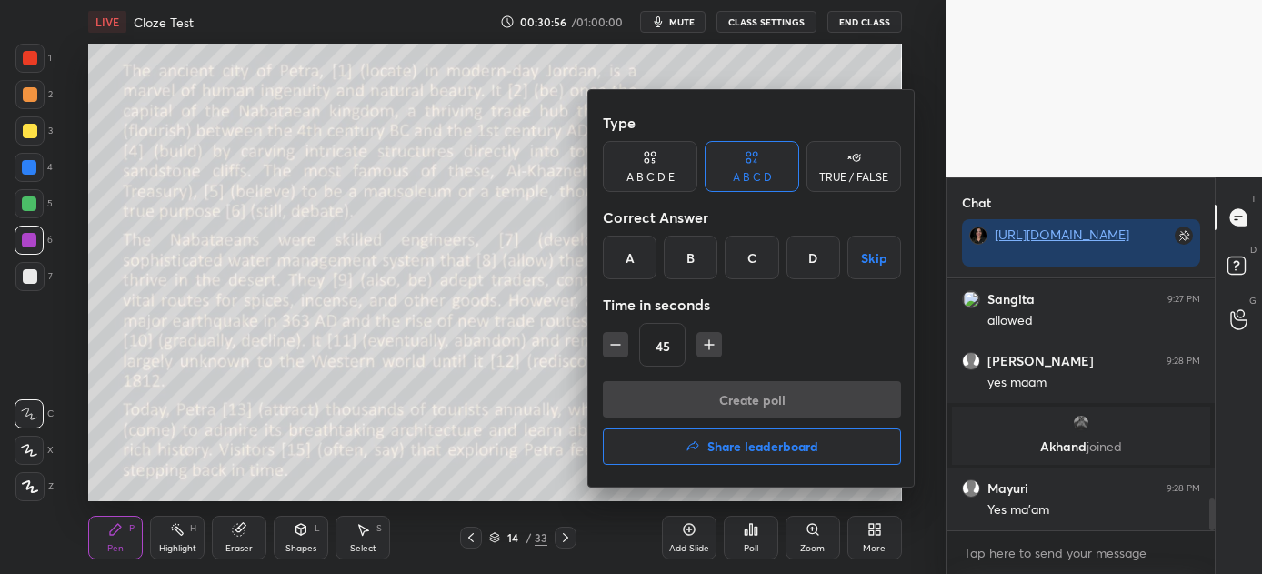
drag, startPoint x: 744, startPoint y: 253, endPoint x: 757, endPoint y: 287, distance: 36.8
click at [743, 253] on div "C" at bounding box center [752, 258] width 54 height 44
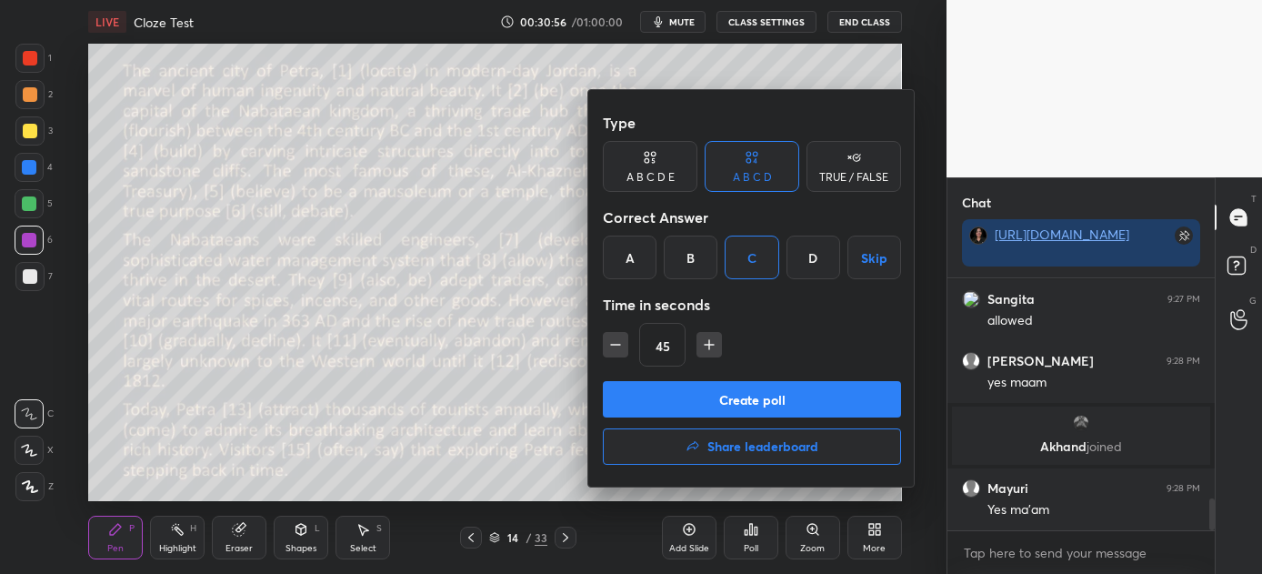
click at [761, 394] on button "Create poll" at bounding box center [752, 399] width 298 height 36
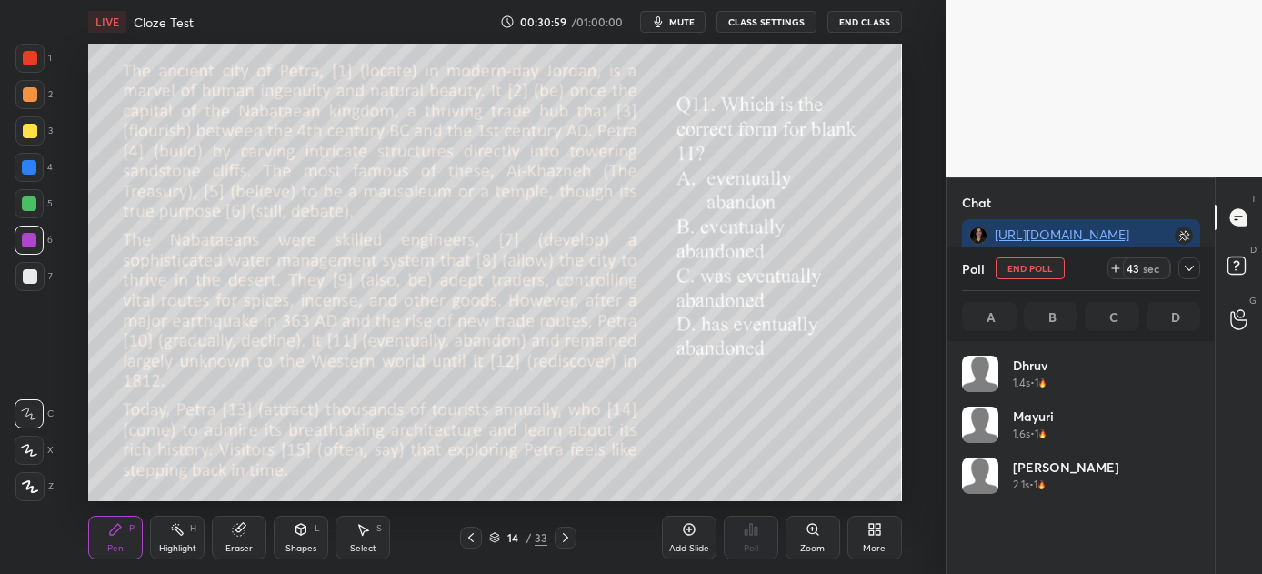
scroll to position [213, 233]
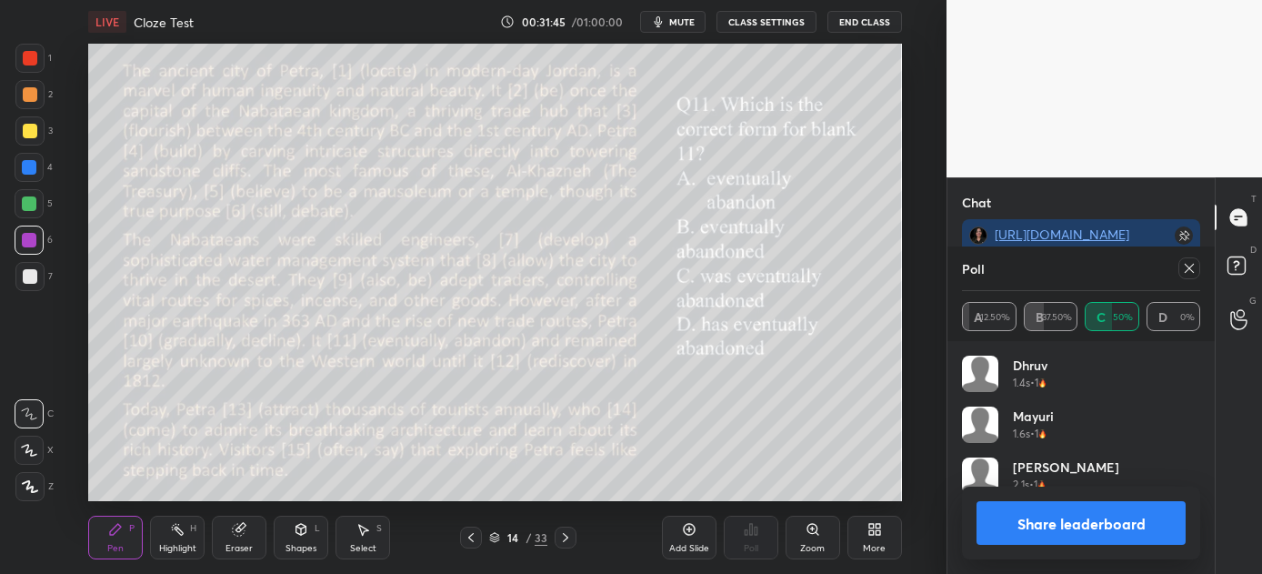
click at [1086, 520] on button "Share leaderboard" at bounding box center [1081, 523] width 209 height 44
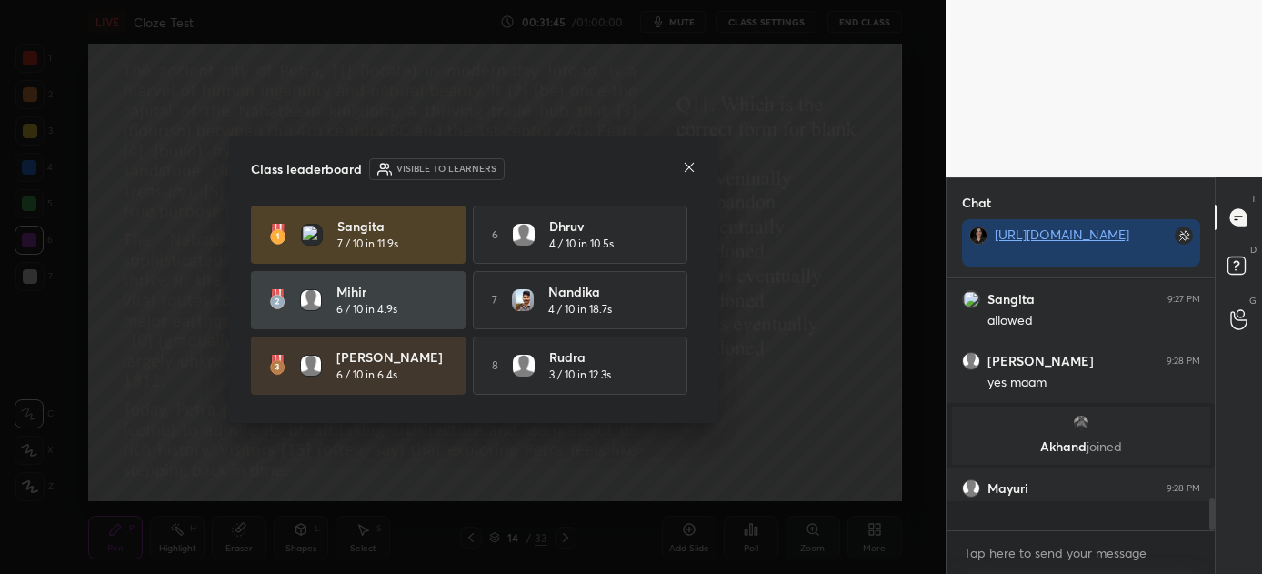
scroll to position [5, 5]
click at [691, 164] on icon at bounding box center [689, 167] width 15 height 15
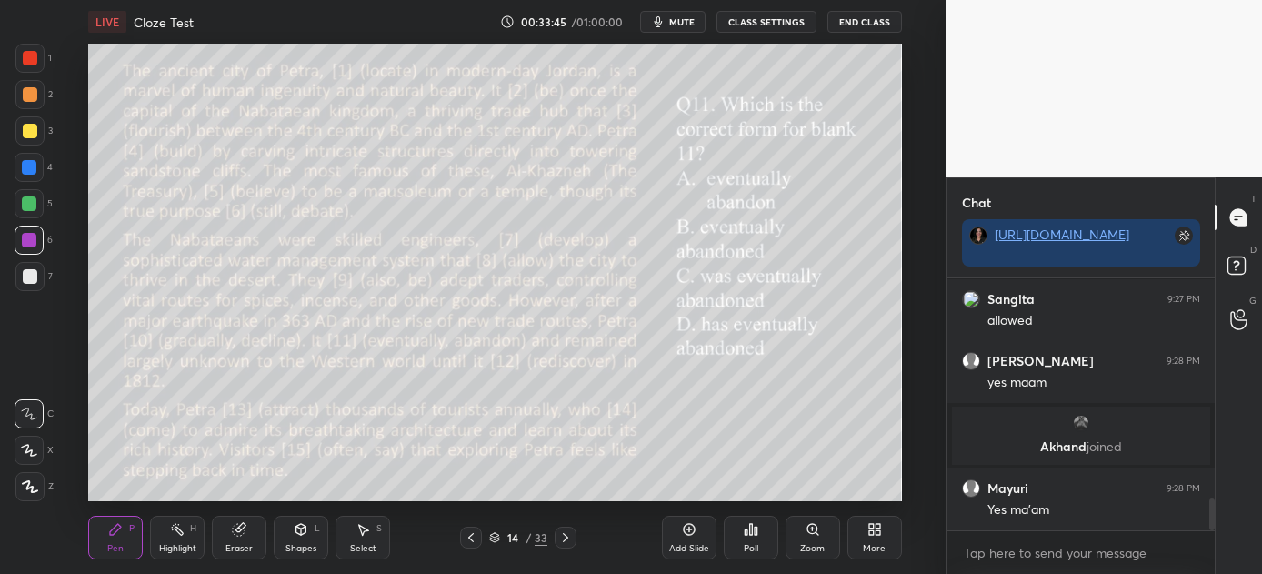
click at [567, 535] on icon at bounding box center [565, 537] width 15 height 15
click at [564, 536] on icon at bounding box center [565, 537] width 15 height 15
click at [749, 540] on div "Poll" at bounding box center [751, 538] width 55 height 44
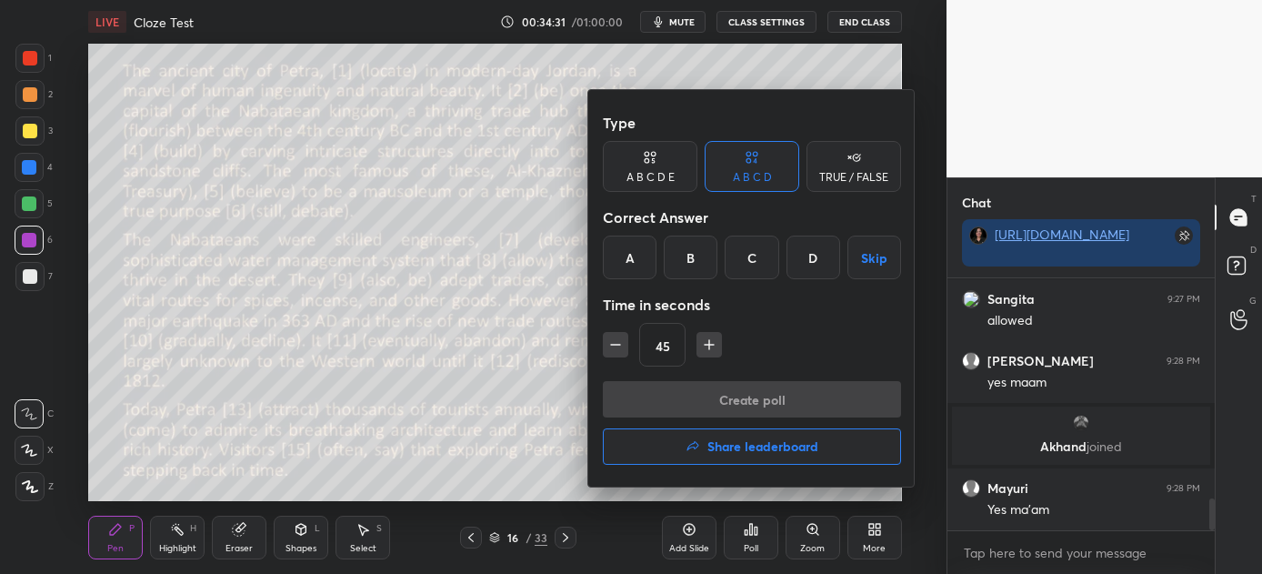
drag, startPoint x: 697, startPoint y: 254, endPoint x: 694, endPoint y: 265, distance: 11.2
click at [697, 255] on div "B" at bounding box center [691, 258] width 54 height 44
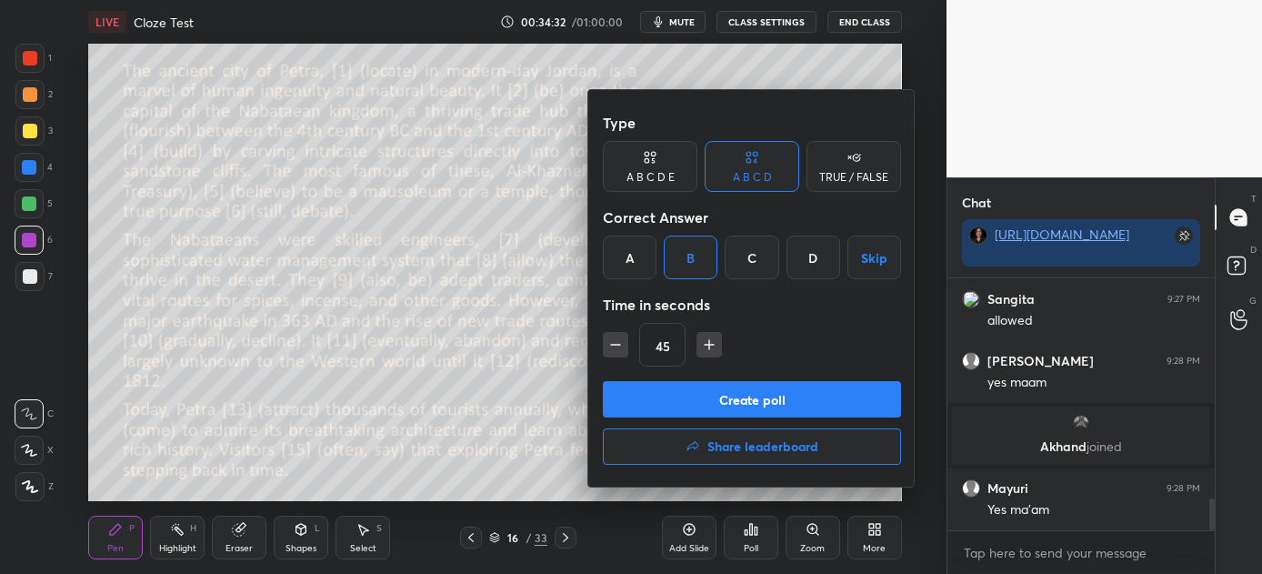
click at [706, 399] on button "Create poll" at bounding box center [752, 399] width 298 height 36
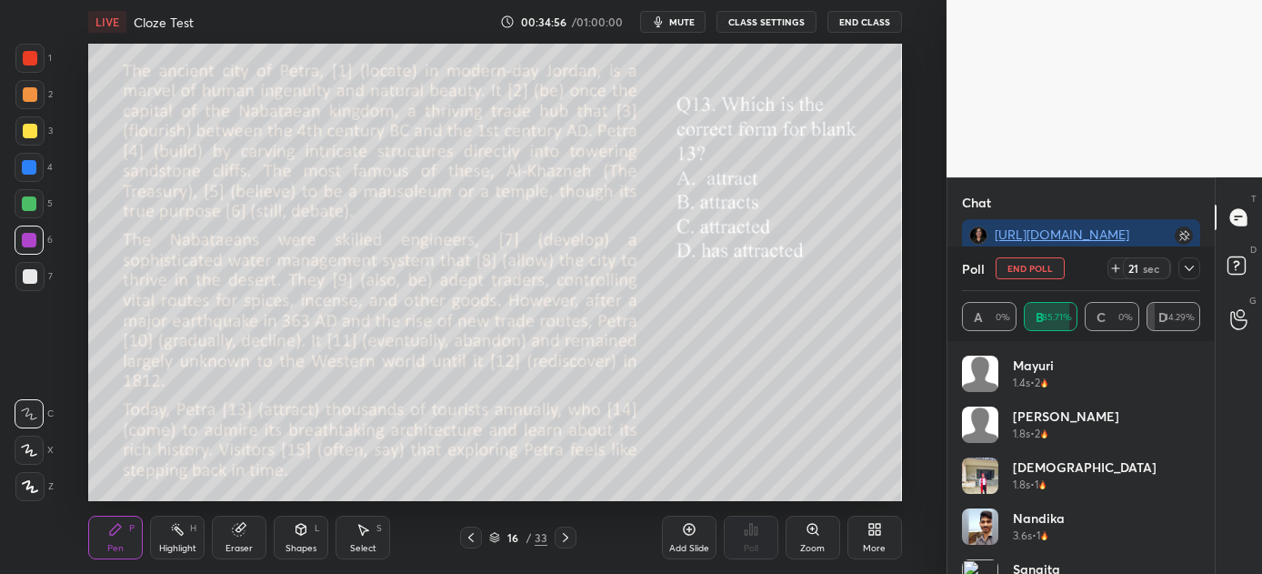
scroll to position [87, 0]
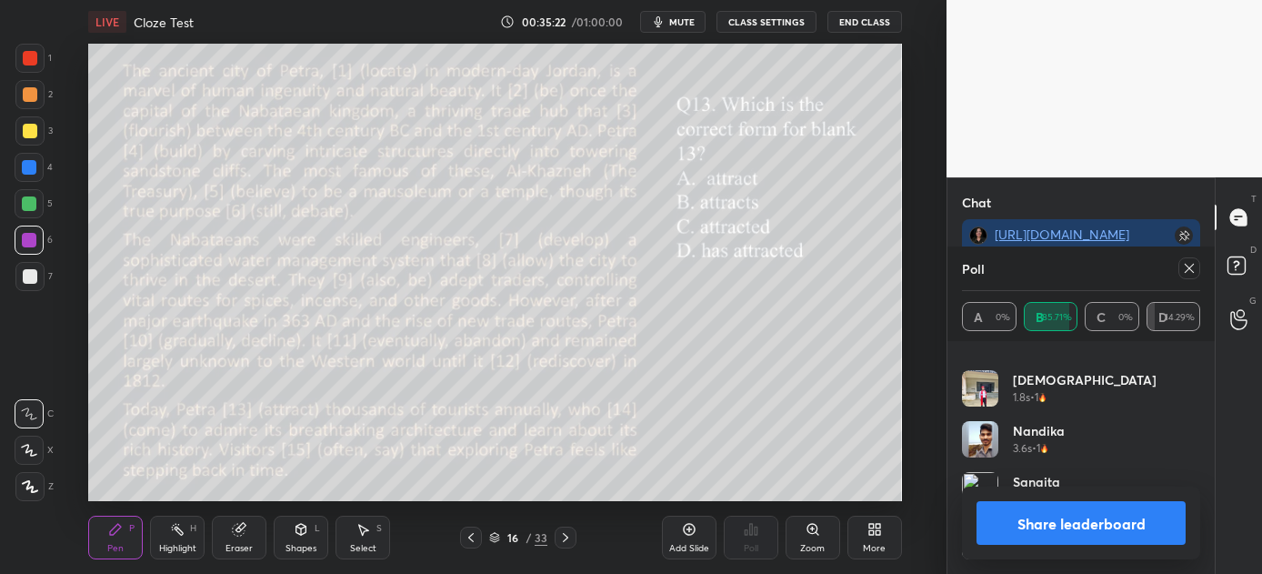
click at [1045, 517] on button "Share leaderboard" at bounding box center [1081, 523] width 209 height 44
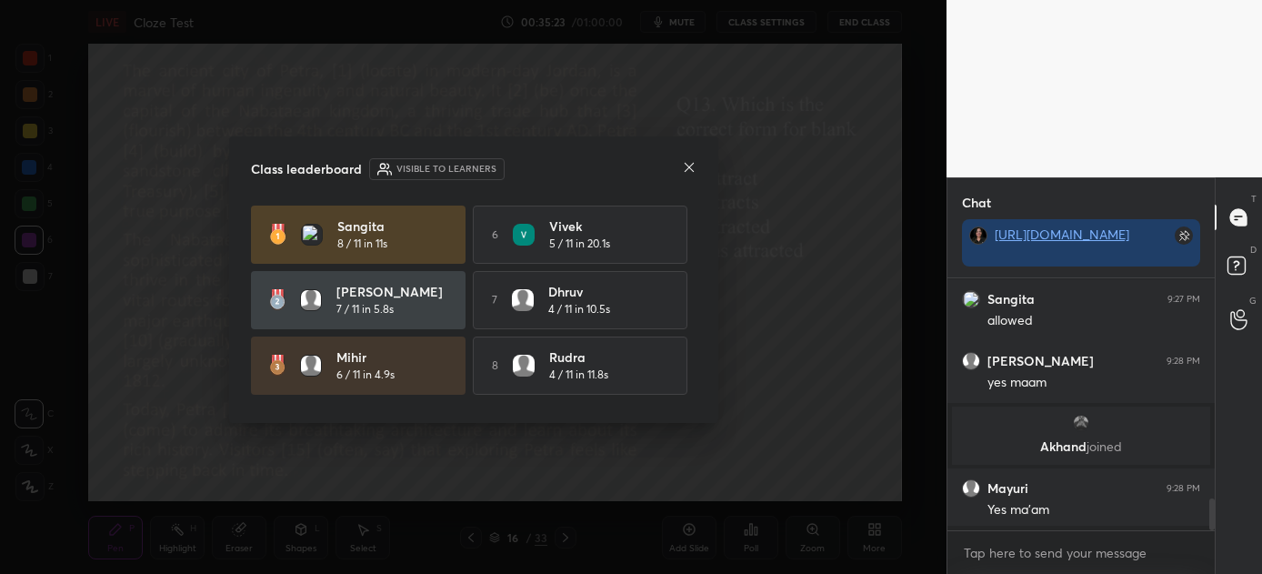
scroll to position [5, 5]
click at [696, 162] on div "Class leaderboard Visible to learners [PERSON_NAME] 8 / 11 in 11s 6 [PERSON_NAM…" at bounding box center [473, 279] width 489 height 287
click at [690, 167] on icon at bounding box center [689, 167] width 15 height 15
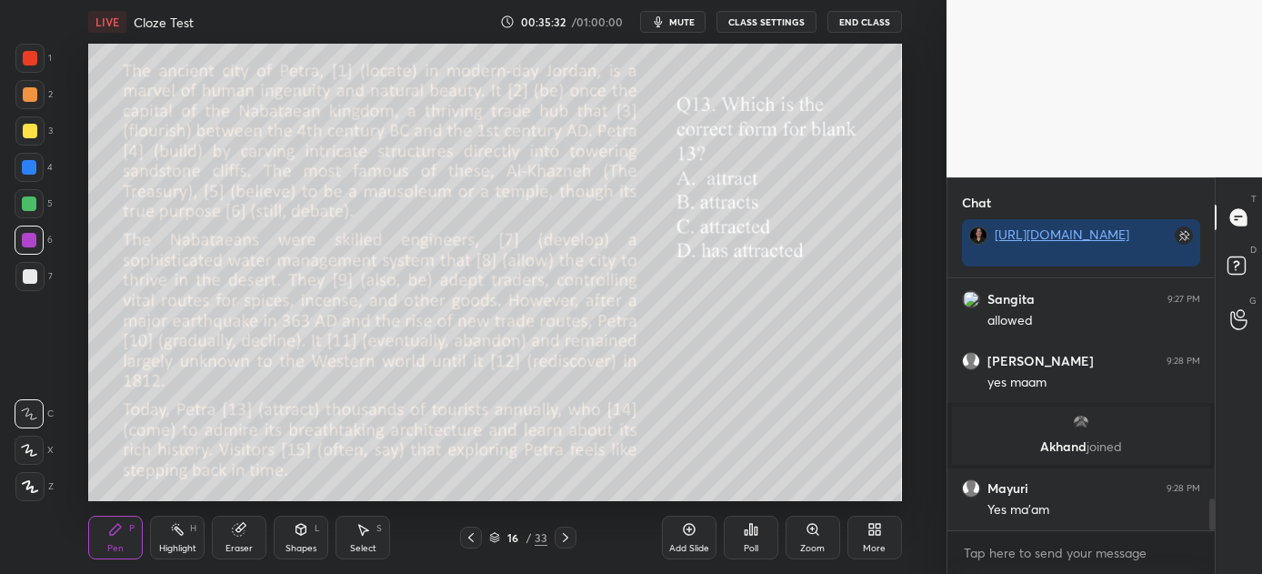
click at [565, 535] on icon at bounding box center [565, 537] width 15 height 15
click at [748, 535] on icon at bounding box center [751, 529] width 15 height 15
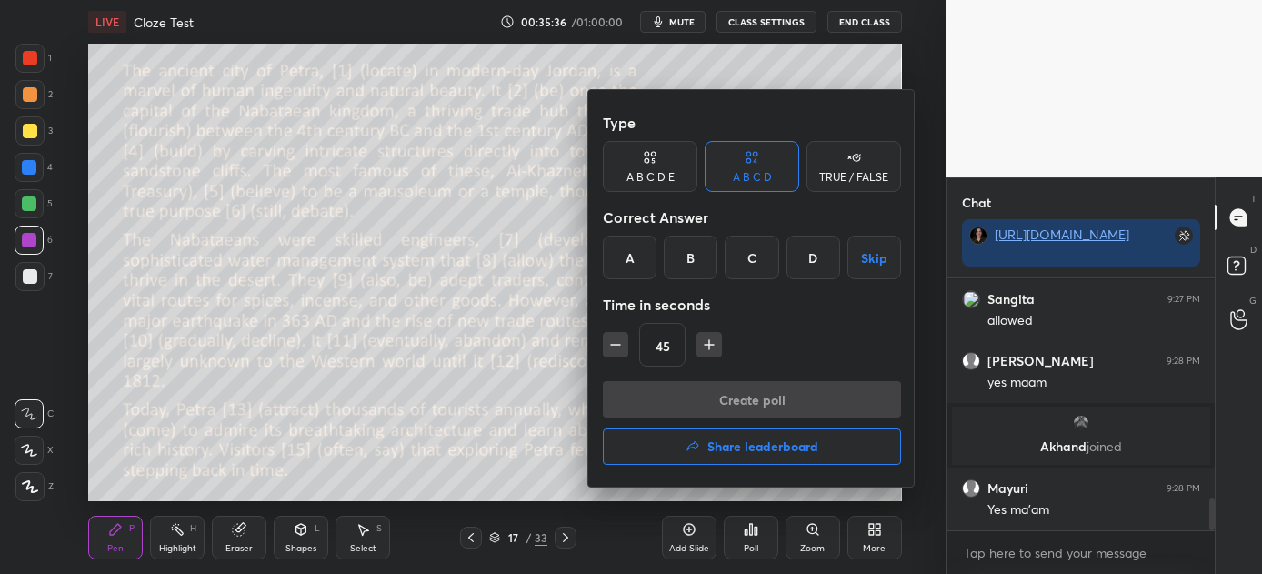
drag, startPoint x: 635, startPoint y: 247, endPoint x: 672, endPoint y: 334, distance: 94.1
click at [635, 251] on div "A" at bounding box center [630, 258] width 54 height 44
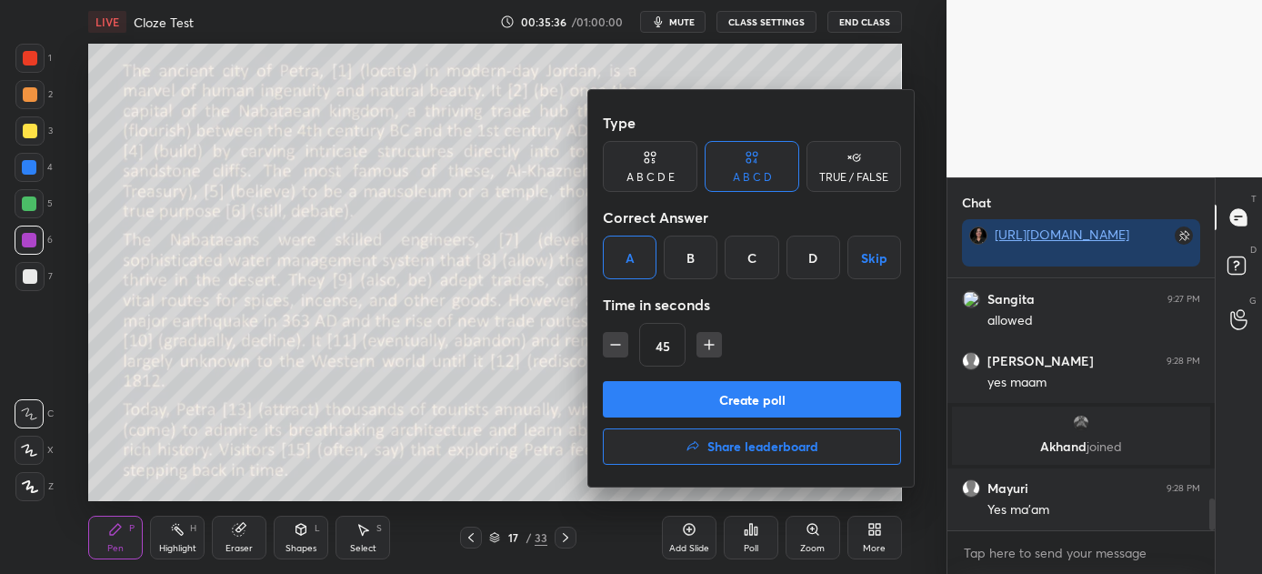
click at [749, 401] on button "Create poll" at bounding box center [752, 399] width 298 height 36
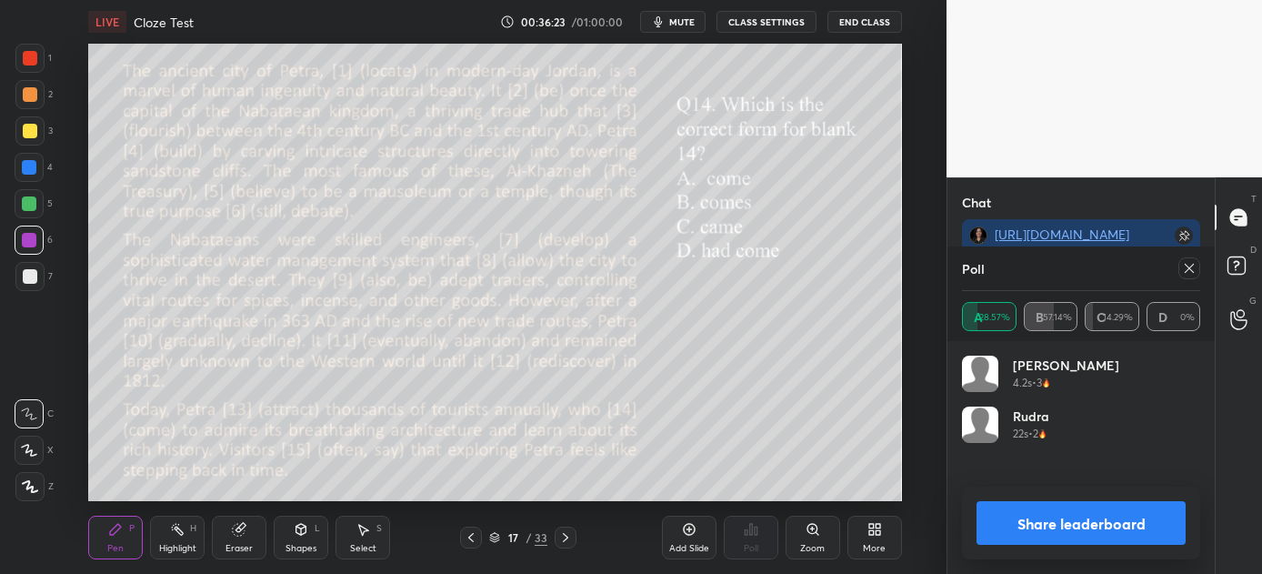
scroll to position [1993, 0]
click at [1074, 523] on button "Share leaderboard" at bounding box center [1081, 523] width 209 height 44
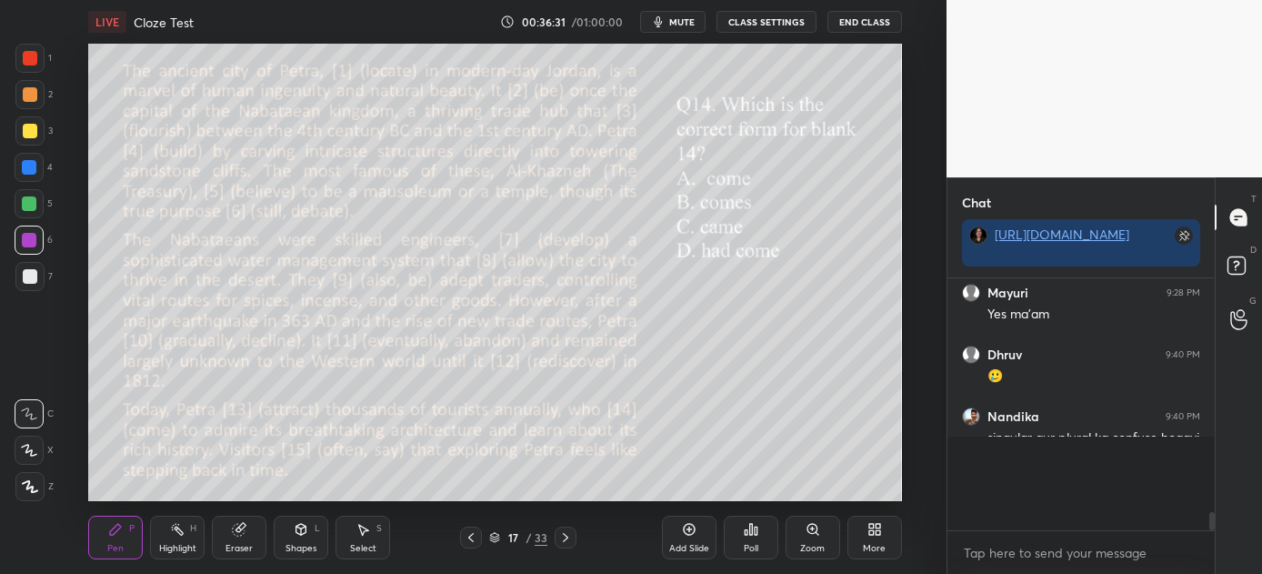
scroll to position [5, 5]
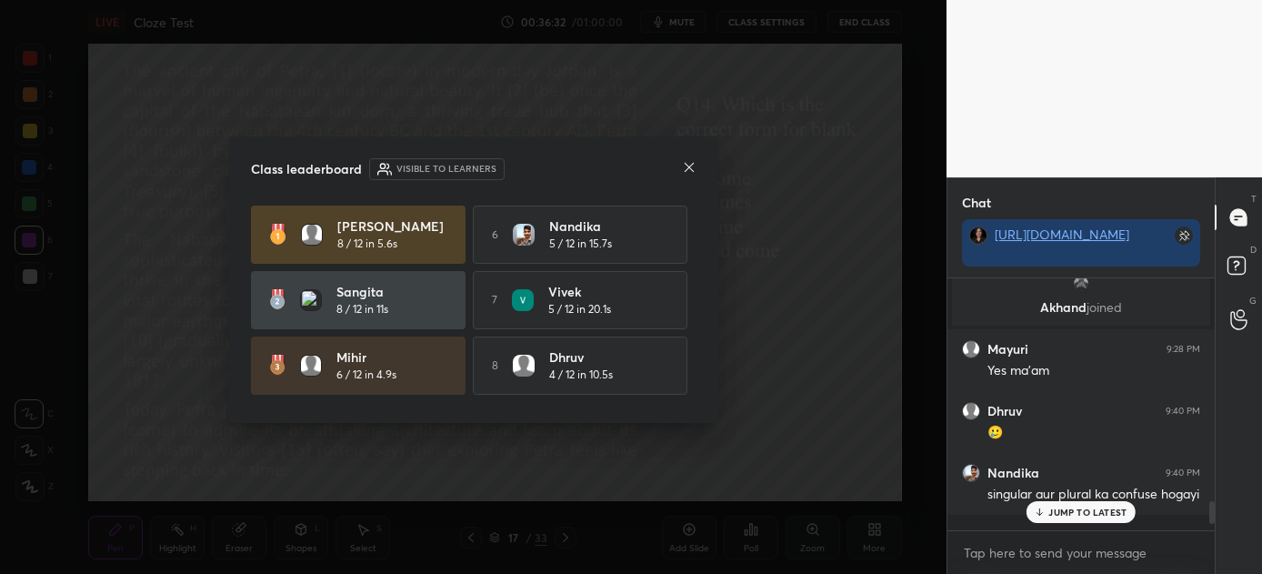
click at [690, 168] on icon at bounding box center [689, 167] width 15 height 15
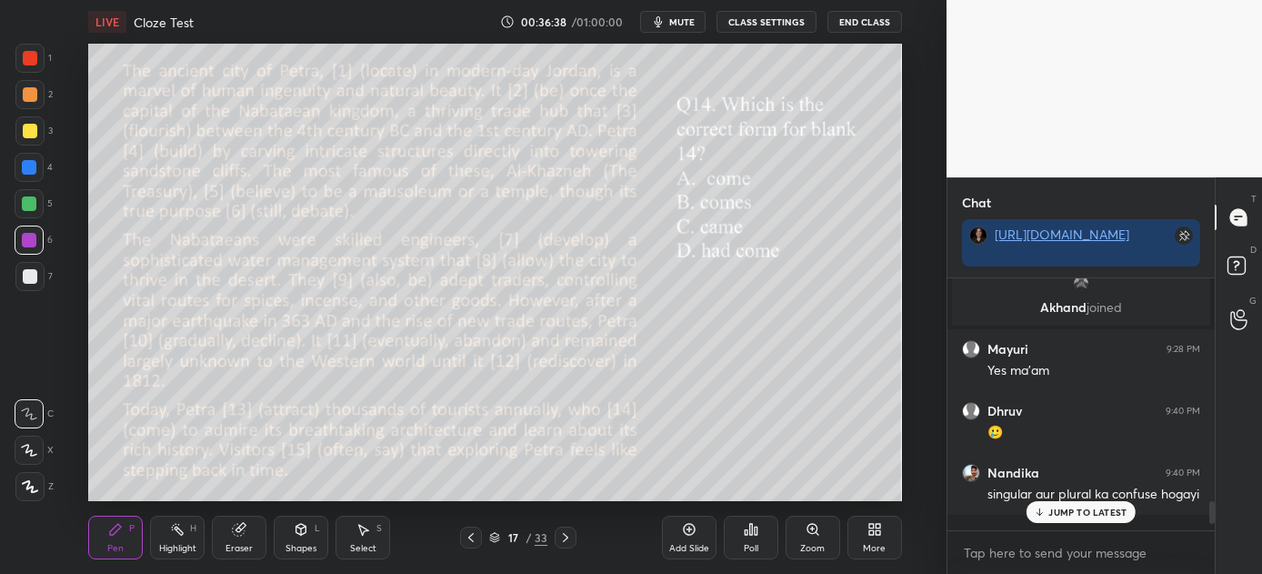
click at [1049, 503] on div "JUMP TO LATEST" at bounding box center [1081, 512] width 109 height 22
drag, startPoint x: 565, startPoint y: 536, endPoint x: 555, endPoint y: 541, distance: 11.0
click at [565, 536] on icon at bounding box center [565, 537] width 15 height 15
click at [756, 532] on icon at bounding box center [756, 530] width 3 height 8
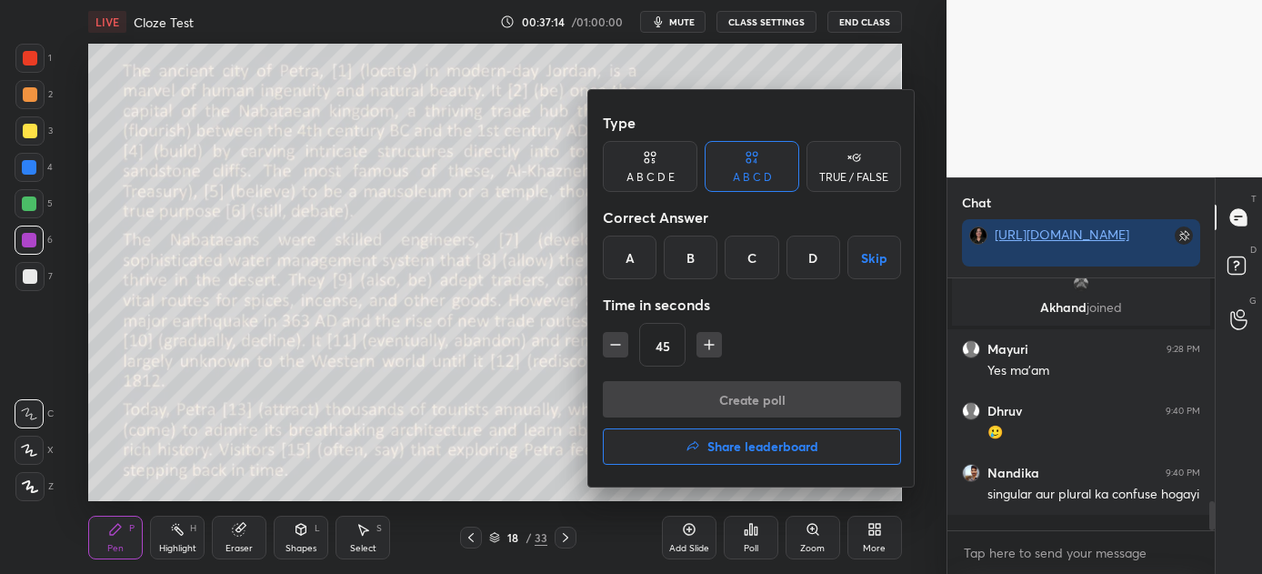
click at [635, 259] on div "A" at bounding box center [630, 258] width 54 height 44
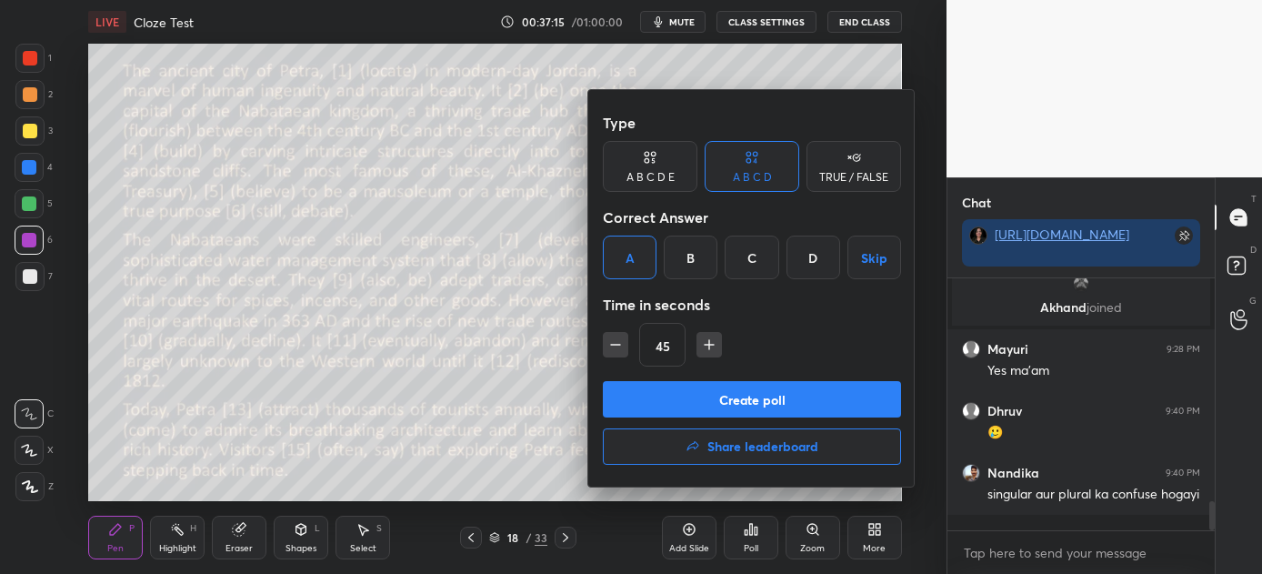
click at [743, 401] on button "Create poll" at bounding box center [752, 399] width 298 height 36
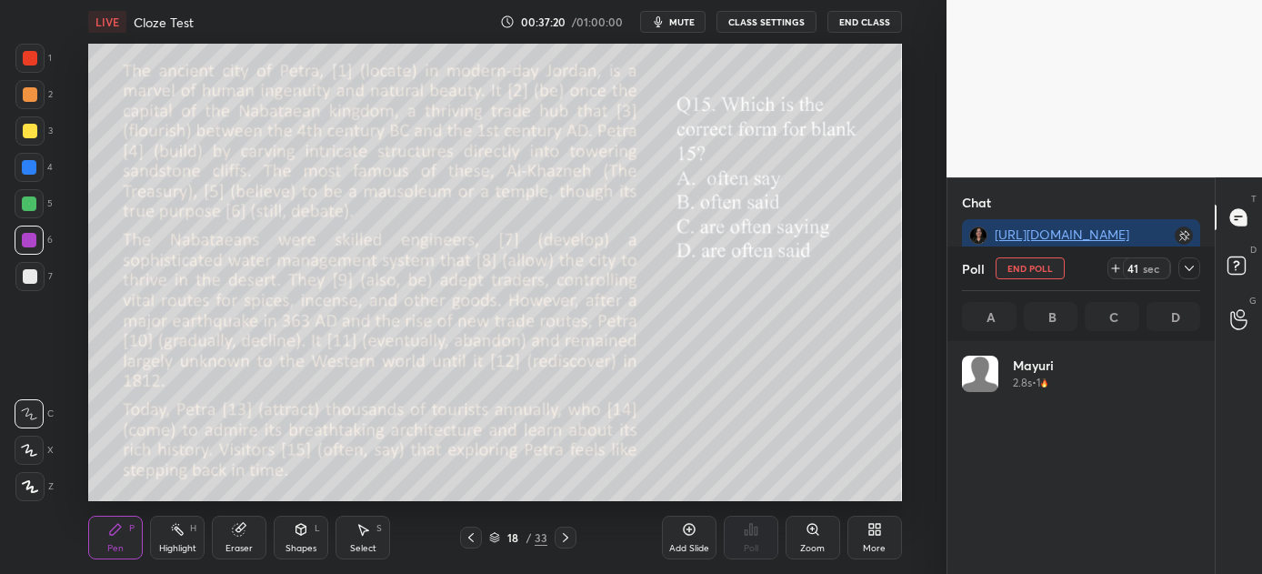
scroll to position [213, 233]
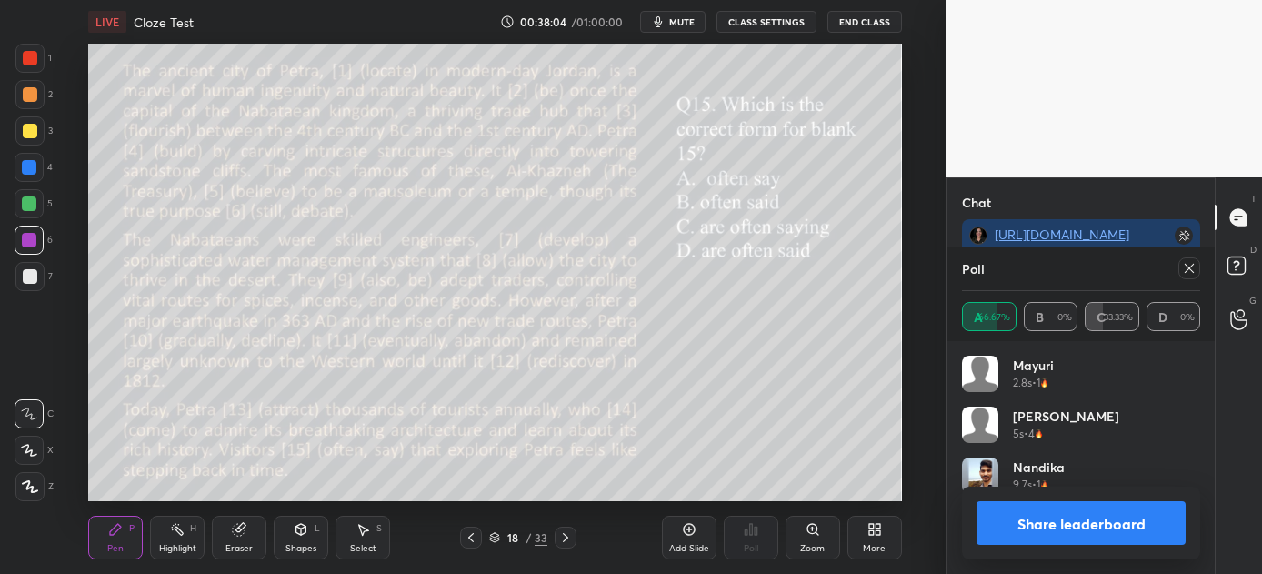
click at [1067, 521] on button "Share leaderboard" at bounding box center [1081, 523] width 209 height 44
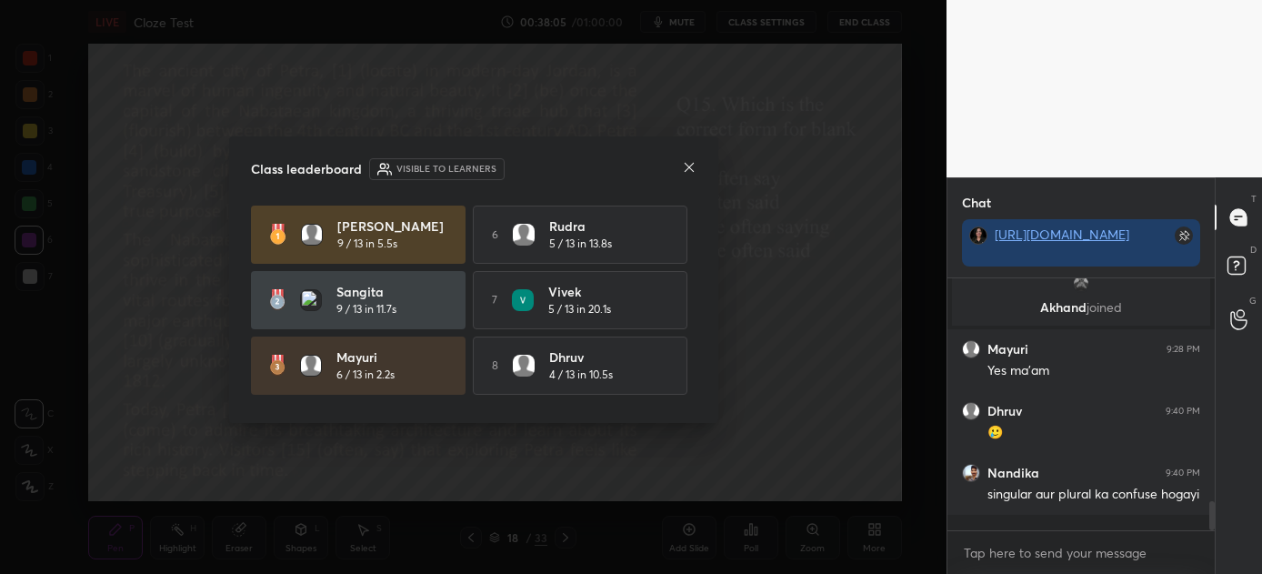
scroll to position [5, 5]
click at [690, 166] on icon at bounding box center [689, 167] width 15 height 15
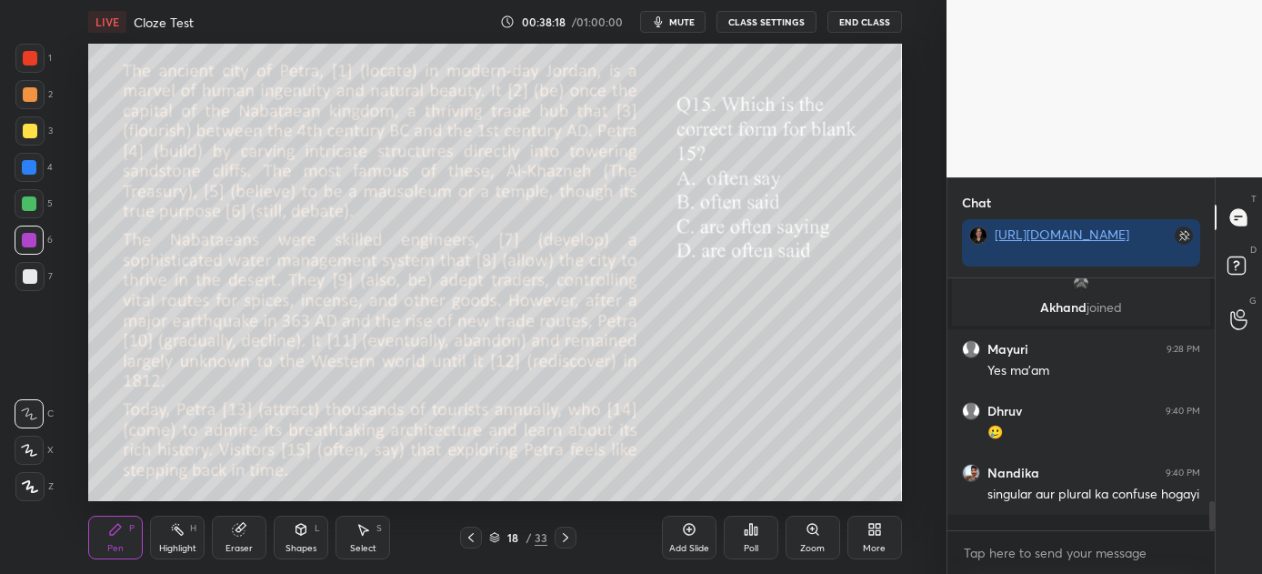
click at [565, 536] on icon at bounding box center [565, 537] width 15 height 15
click at [757, 536] on div "Poll" at bounding box center [751, 538] width 55 height 44
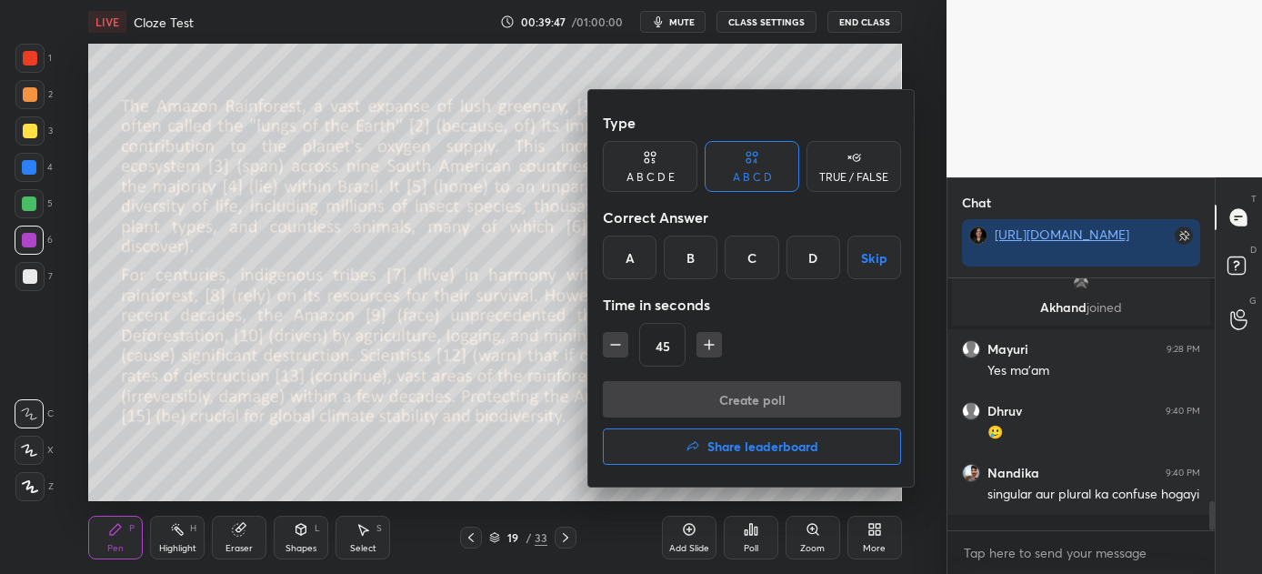
drag, startPoint x: 691, startPoint y: 250, endPoint x: 686, endPoint y: 259, distance: 10.6
click at [690, 250] on div "B" at bounding box center [691, 258] width 54 height 44
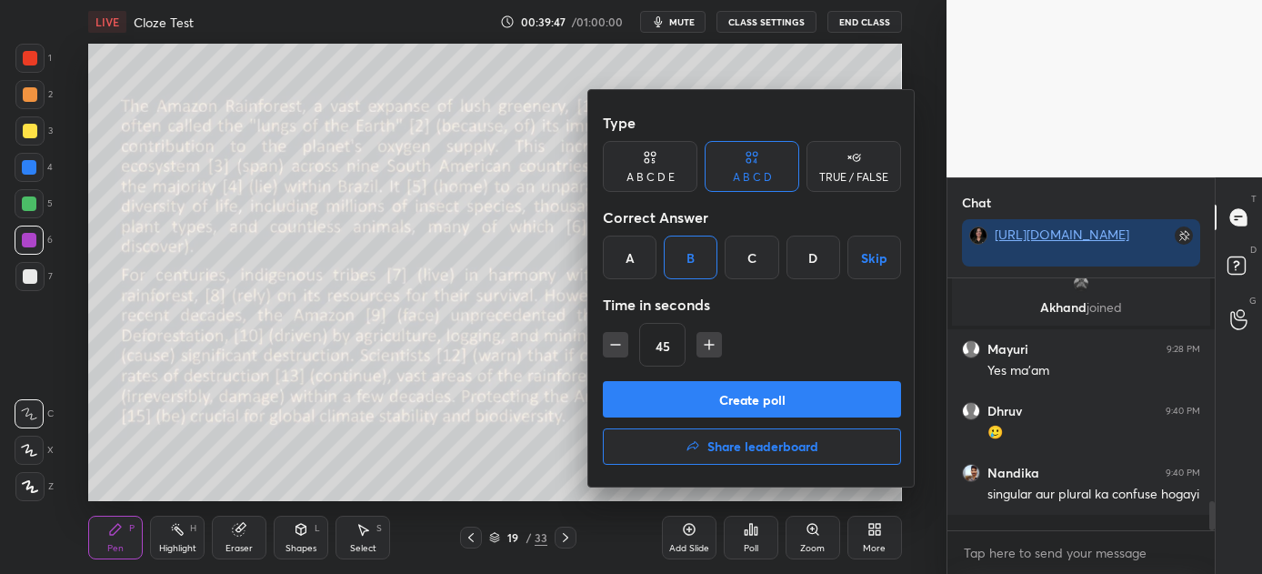
click at [750, 404] on button "Create poll" at bounding box center [752, 399] width 298 height 36
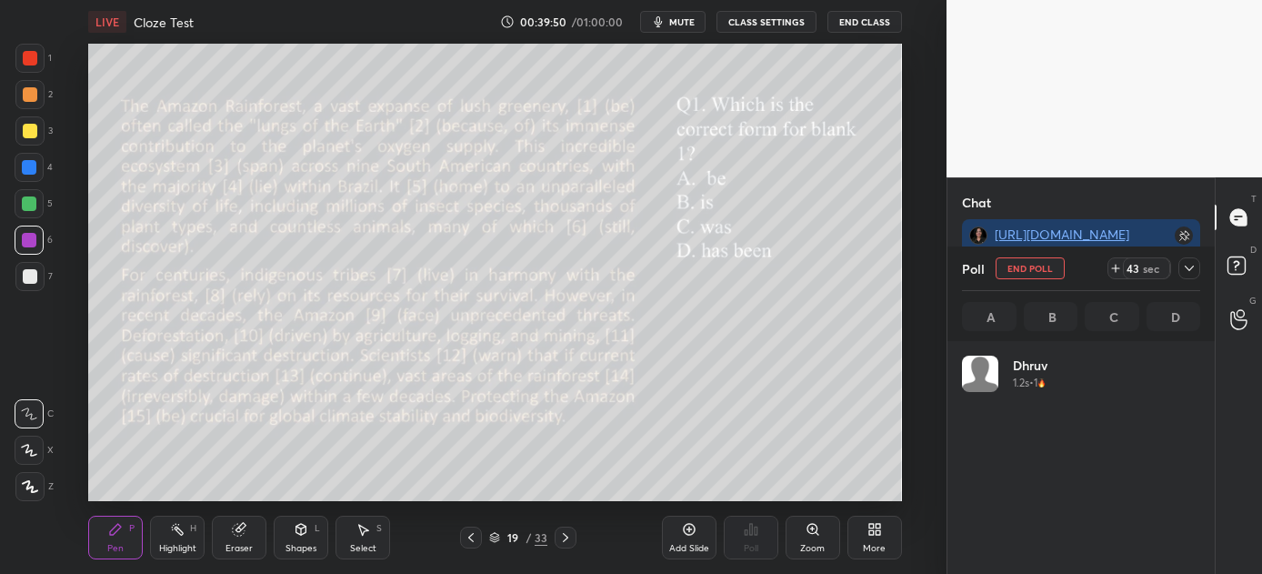
scroll to position [213, 233]
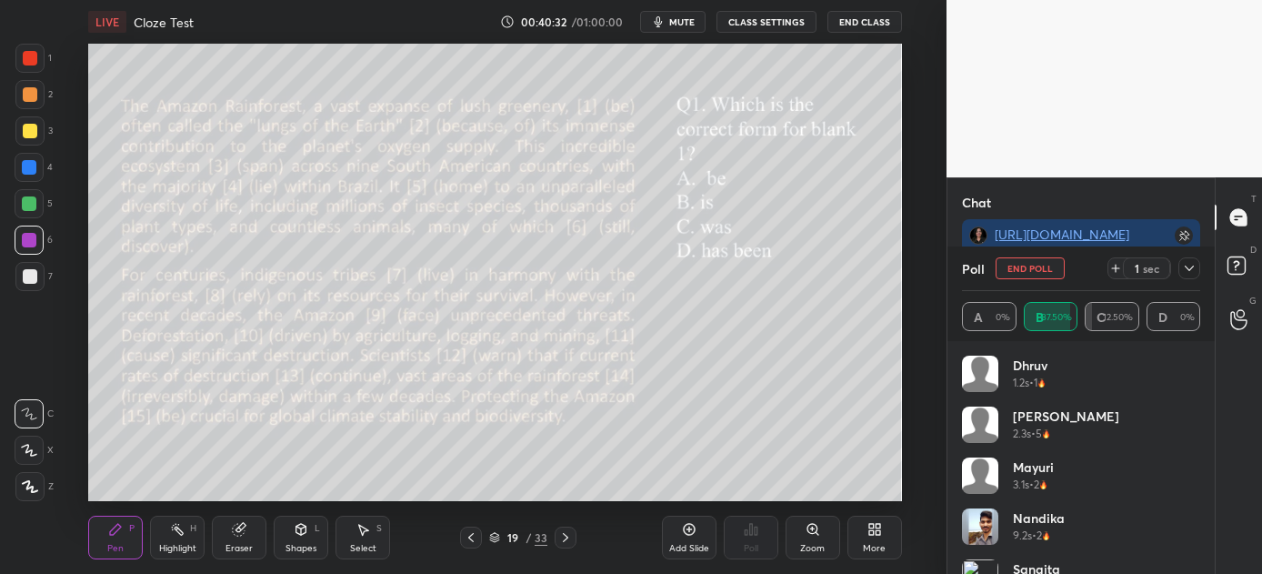
click at [569, 536] on icon at bounding box center [565, 537] width 15 height 15
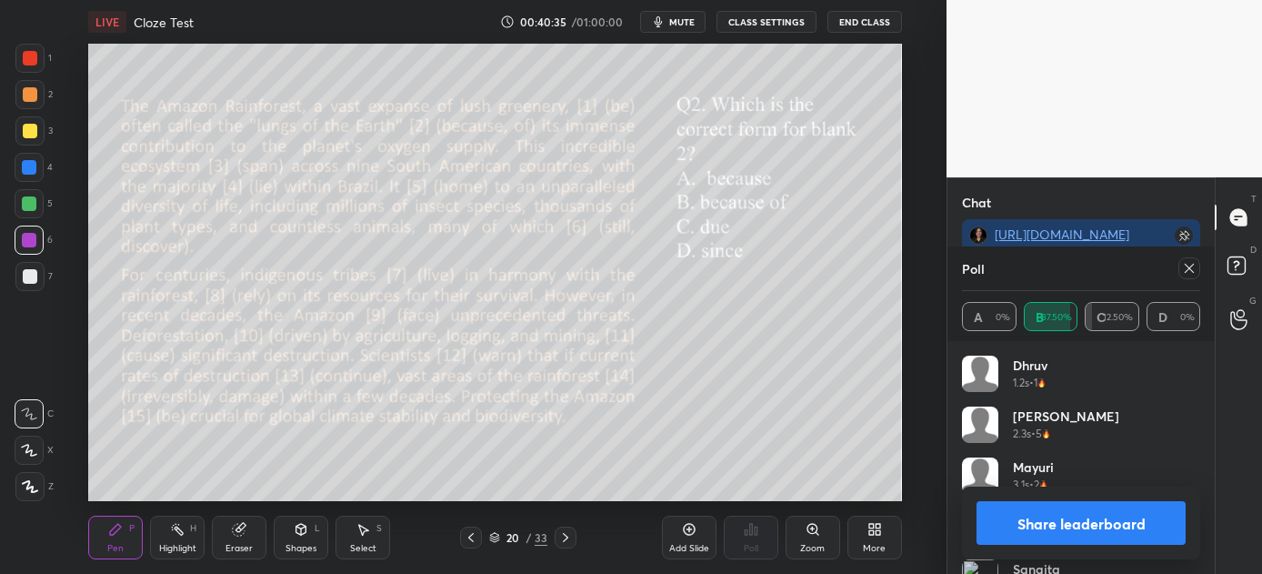
click at [1194, 268] on icon at bounding box center [1189, 268] width 15 height 15
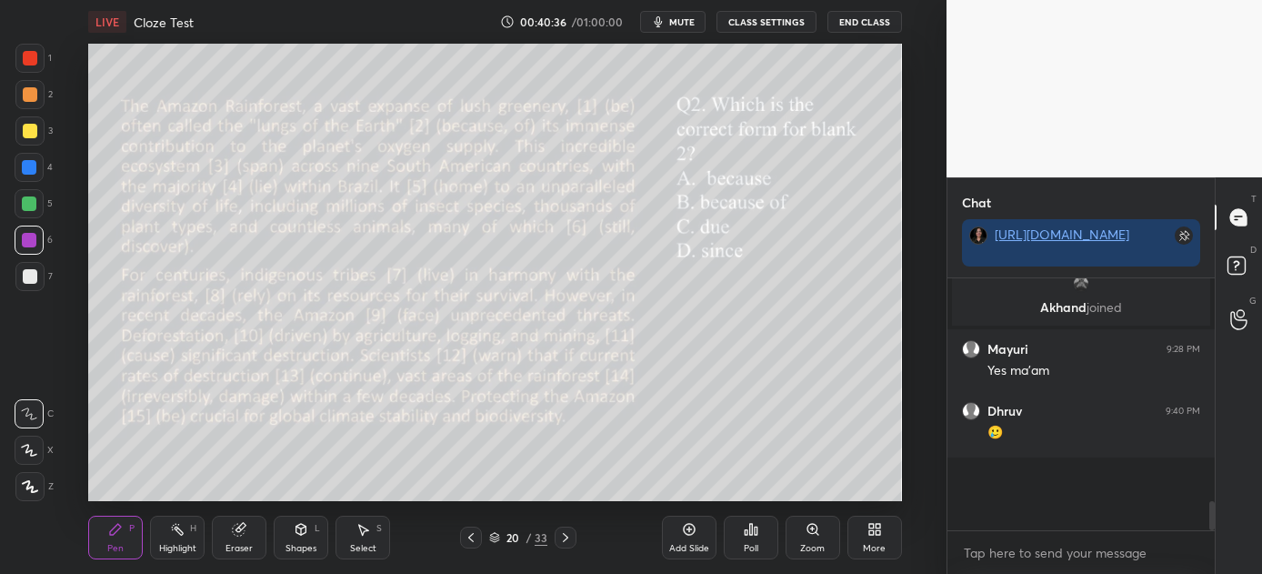
scroll to position [5, 5]
click at [753, 533] on icon at bounding box center [751, 529] width 15 height 15
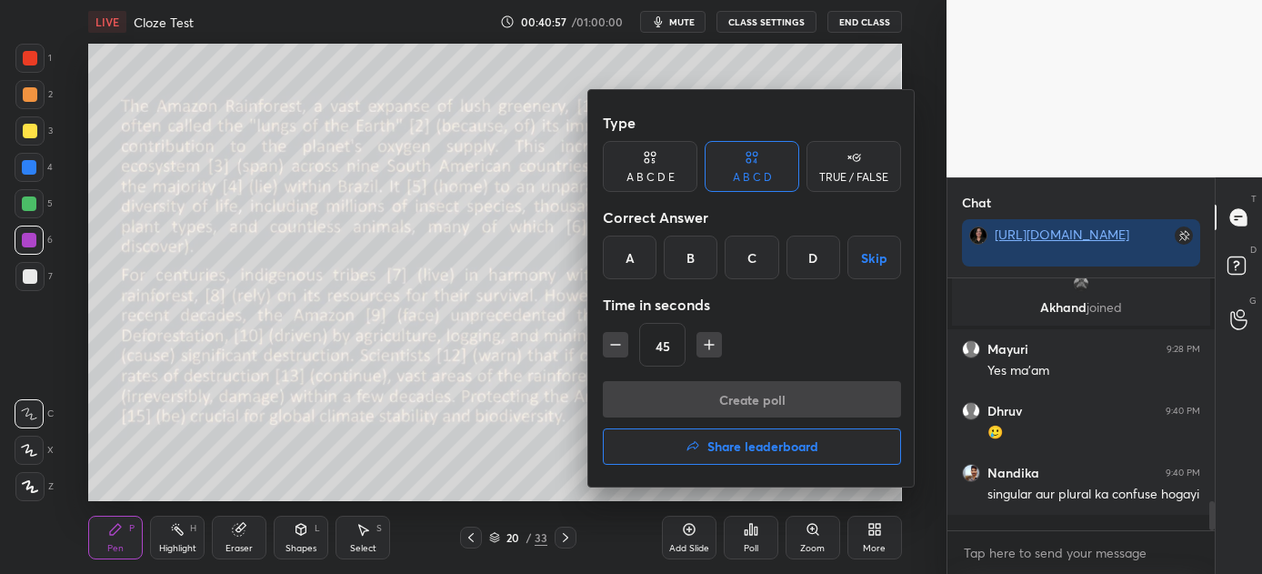
click at [702, 244] on div "B" at bounding box center [691, 258] width 54 height 44
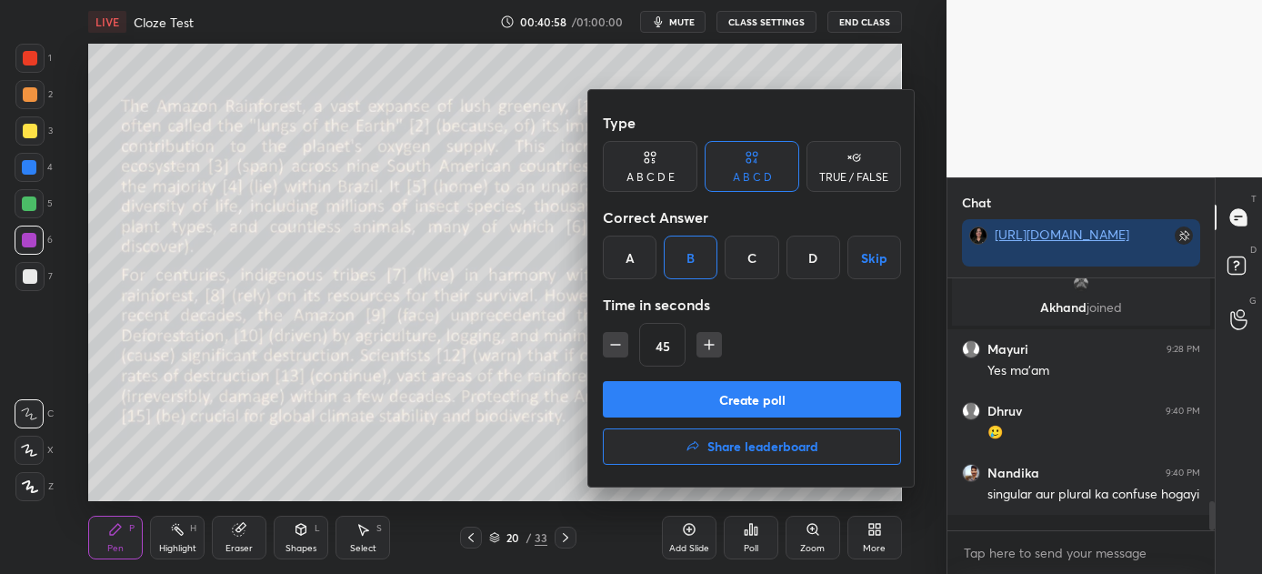
click at [750, 395] on button "Create poll" at bounding box center [752, 399] width 298 height 36
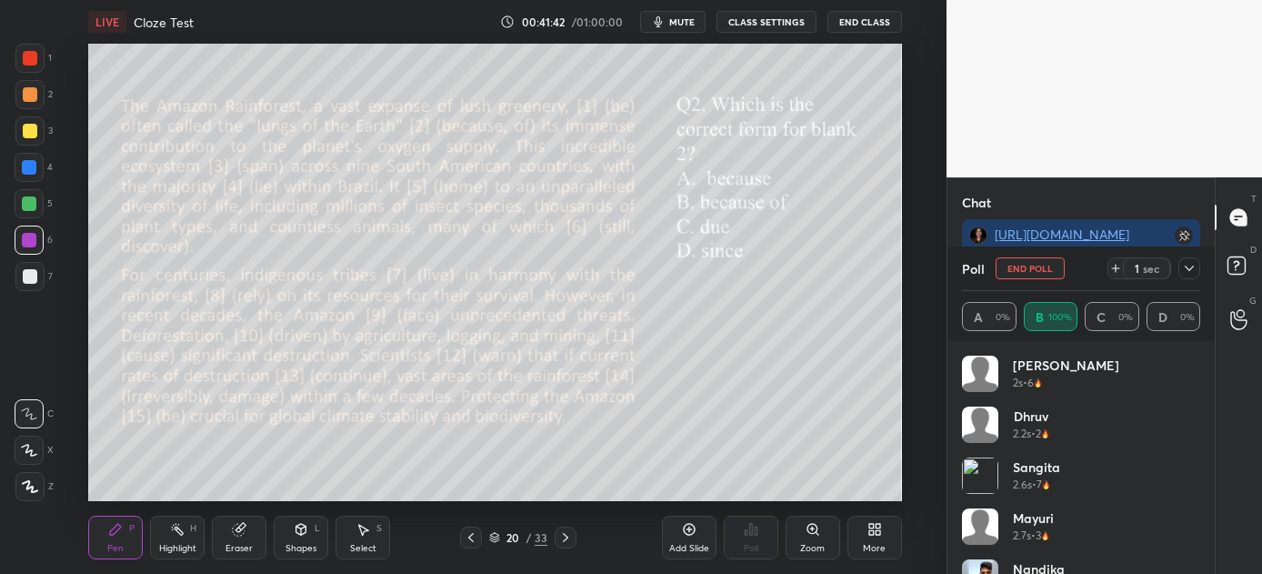
scroll to position [2059, 0]
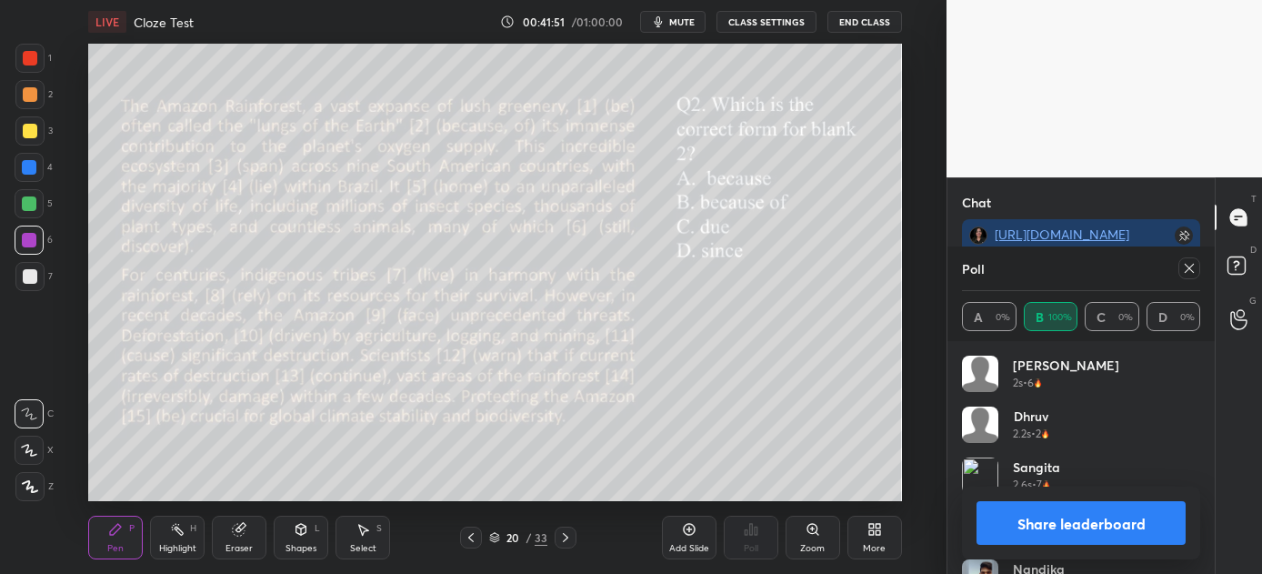
click at [1044, 523] on button "Share leaderboard" at bounding box center [1081, 523] width 209 height 44
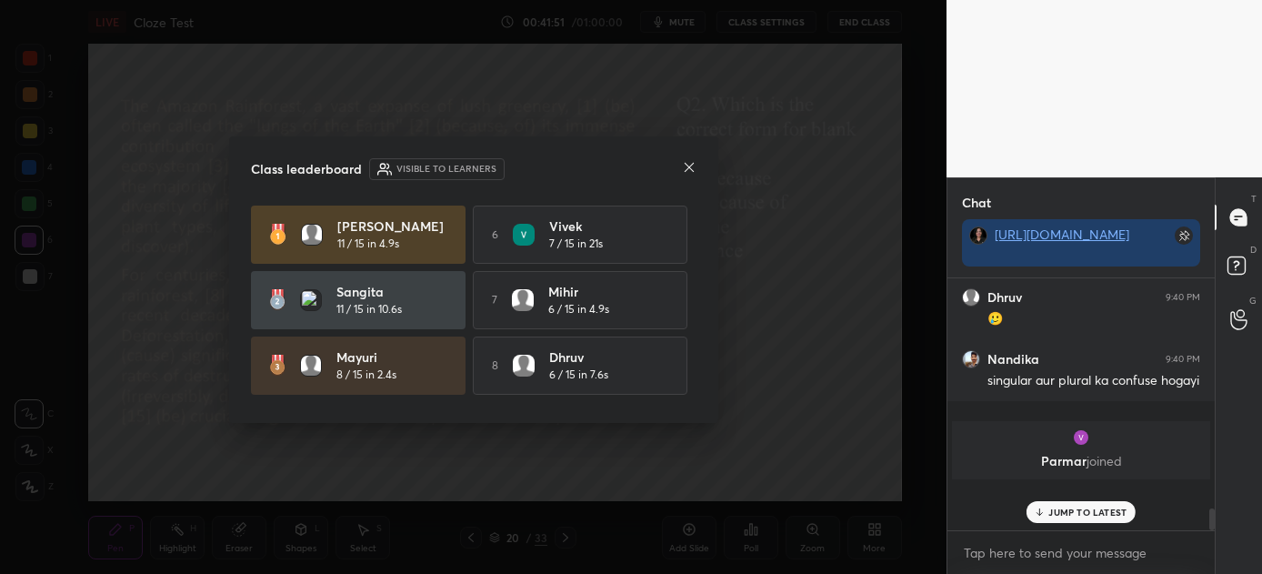
scroll to position [225, 262]
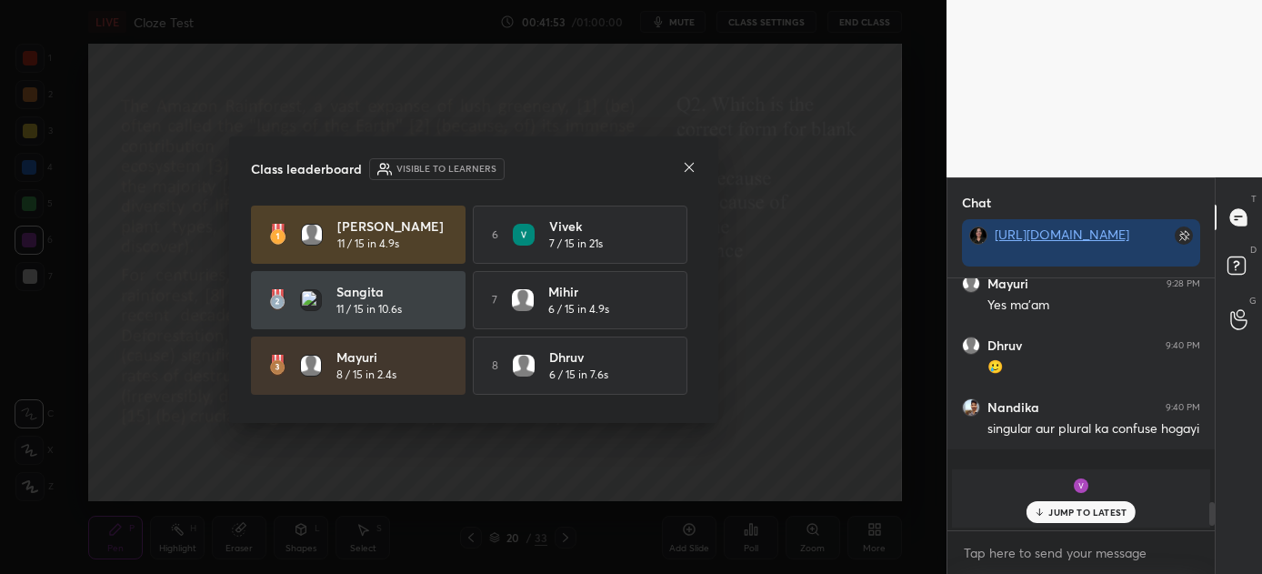
click at [1059, 507] on p "JUMP TO LATEST" at bounding box center [1087, 511] width 78 height 11
click at [688, 168] on icon at bounding box center [689, 167] width 15 height 15
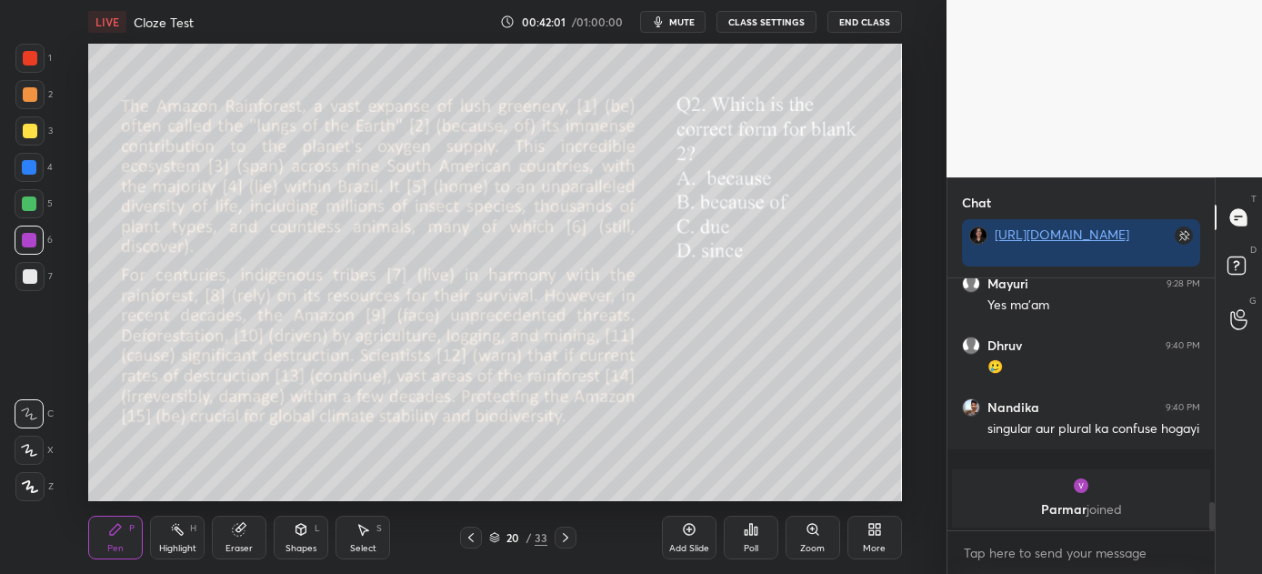
click at [567, 538] on icon at bounding box center [565, 537] width 15 height 15
click at [469, 530] on icon at bounding box center [471, 537] width 15 height 15
click at [558, 538] on icon at bounding box center [565, 537] width 15 height 15
click at [475, 535] on icon at bounding box center [471, 537] width 15 height 15
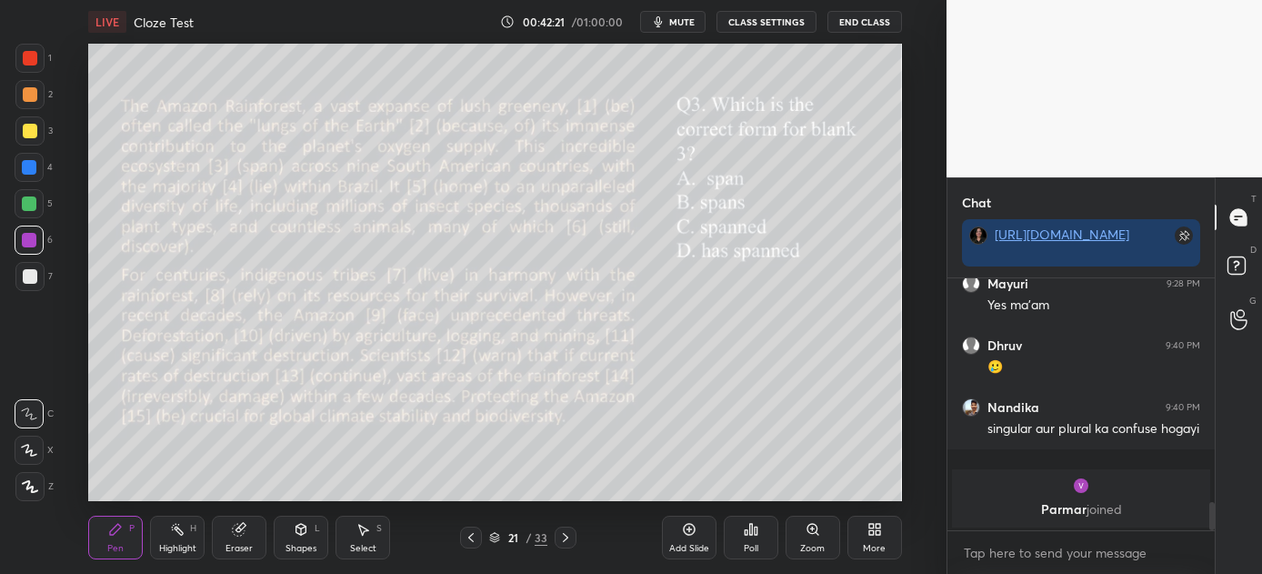
click at [750, 530] on icon at bounding box center [751, 529] width 3 height 11
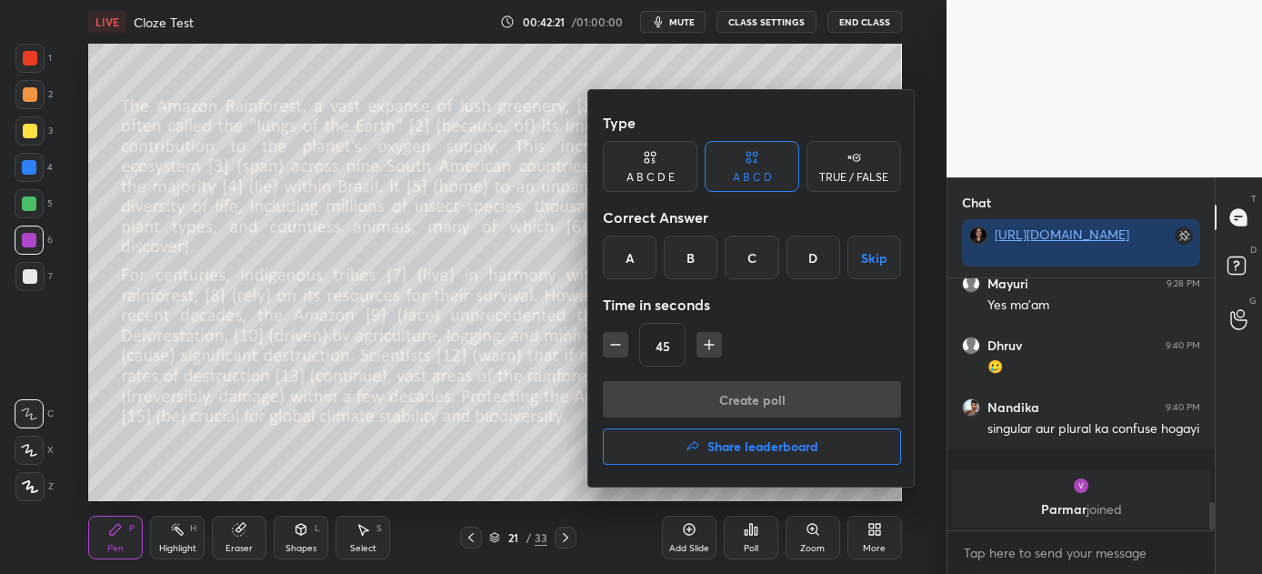
click at [686, 242] on div "B" at bounding box center [691, 258] width 54 height 44
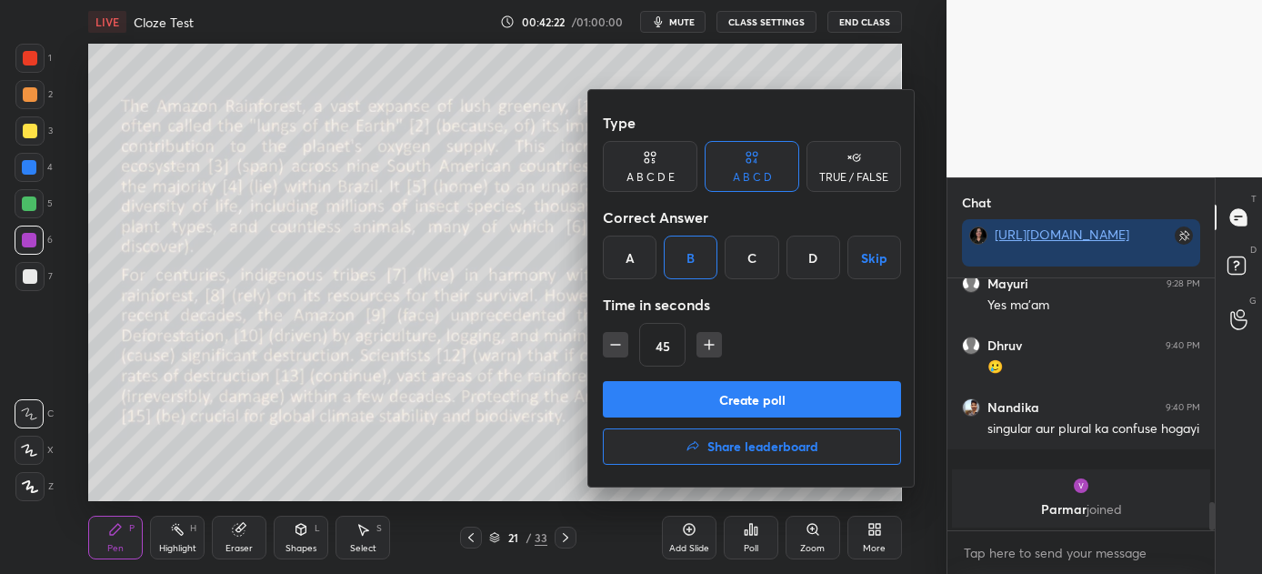
click at [757, 389] on button "Create poll" at bounding box center [752, 399] width 298 height 36
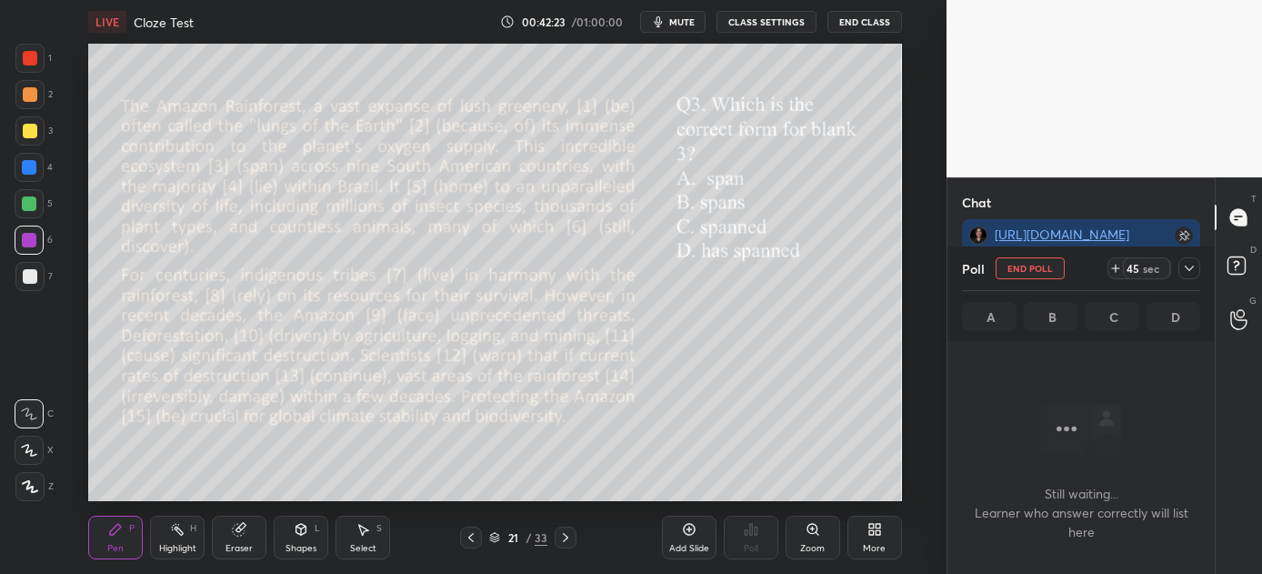
scroll to position [1, 262]
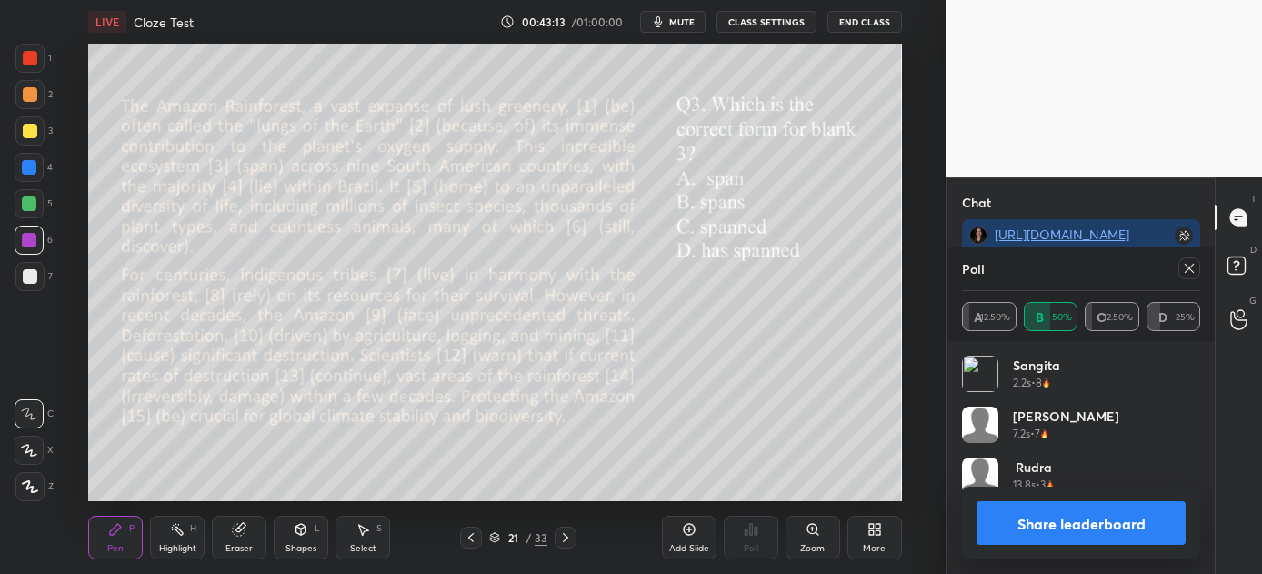
click at [1043, 524] on button "Share leaderboard" at bounding box center [1081, 523] width 209 height 44
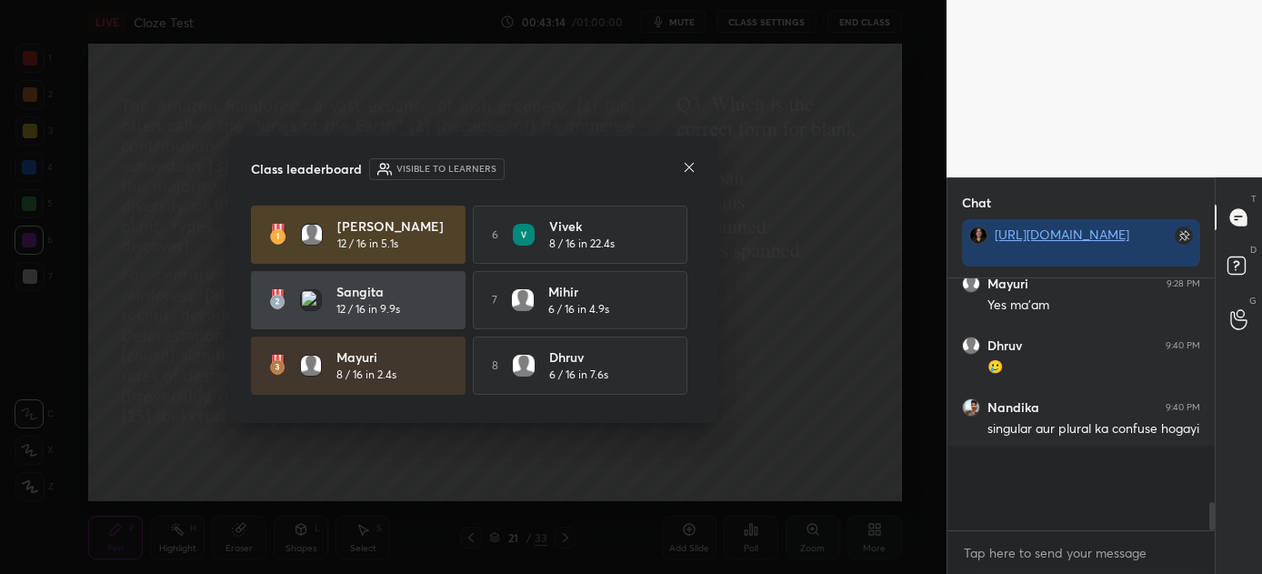
scroll to position [245, 262]
click at [692, 165] on icon at bounding box center [689, 167] width 15 height 15
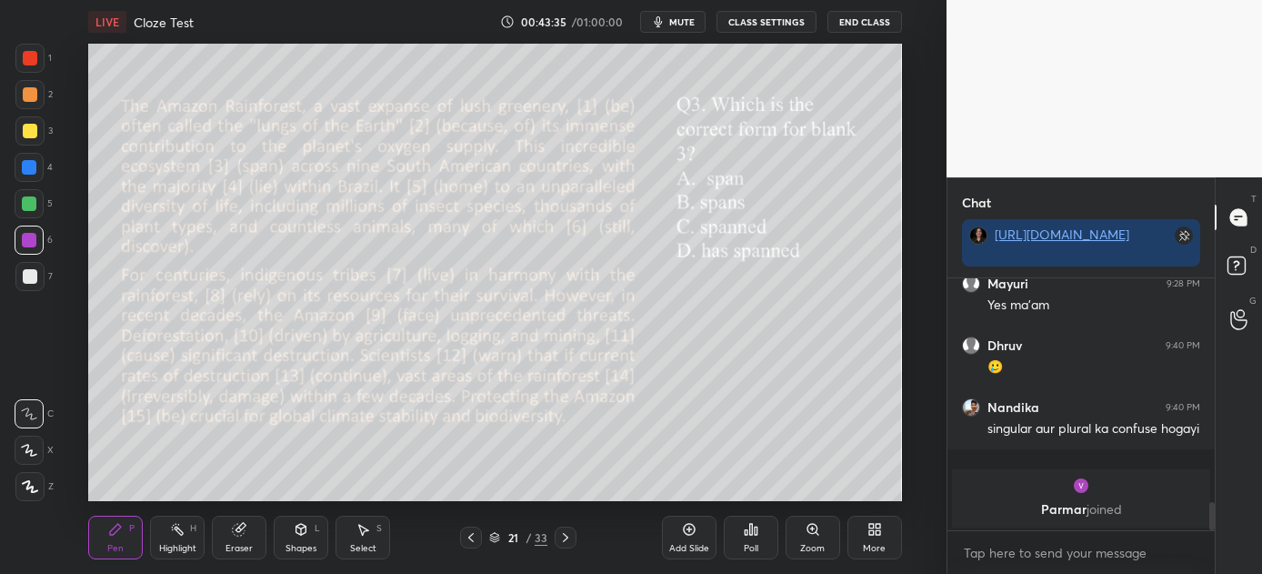
click at [737, 533] on div "Poll" at bounding box center [751, 538] width 55 height 44
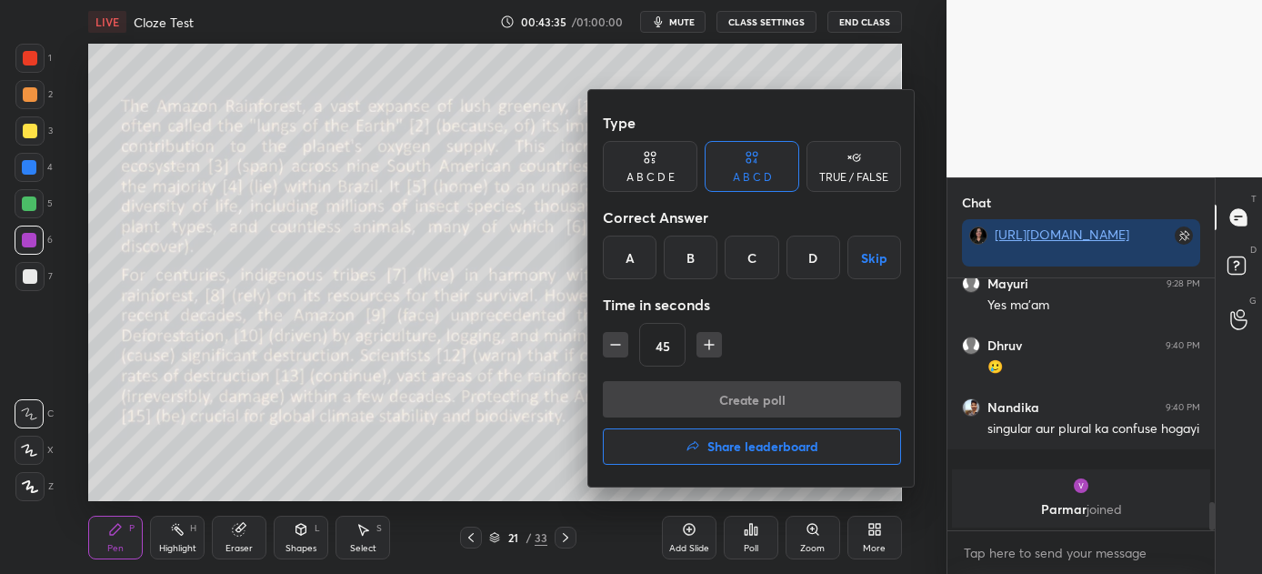
drag, startPoint x: 760, startPoint y: 256, endPoint x: 757, endPoint y: 270, distance: 15.0
click at [758, 256] on div "C" at bounding box center [752, 258] width 54 height 44
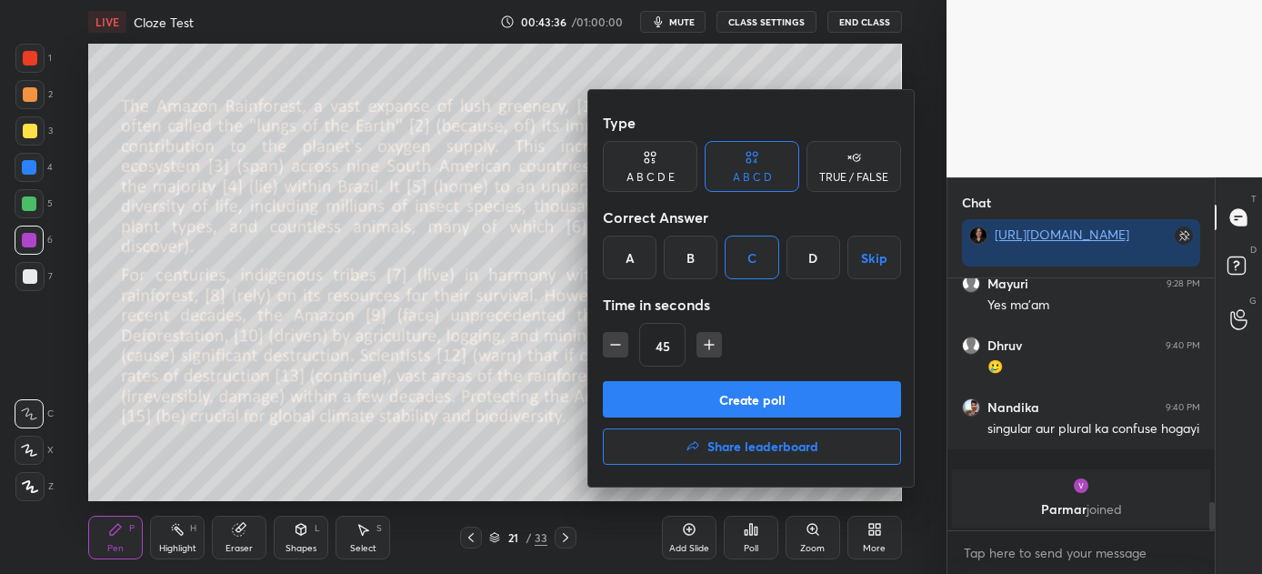
click at [742, 396] on button "Create poll" at bounding box center [752, 399] width 298 height 36
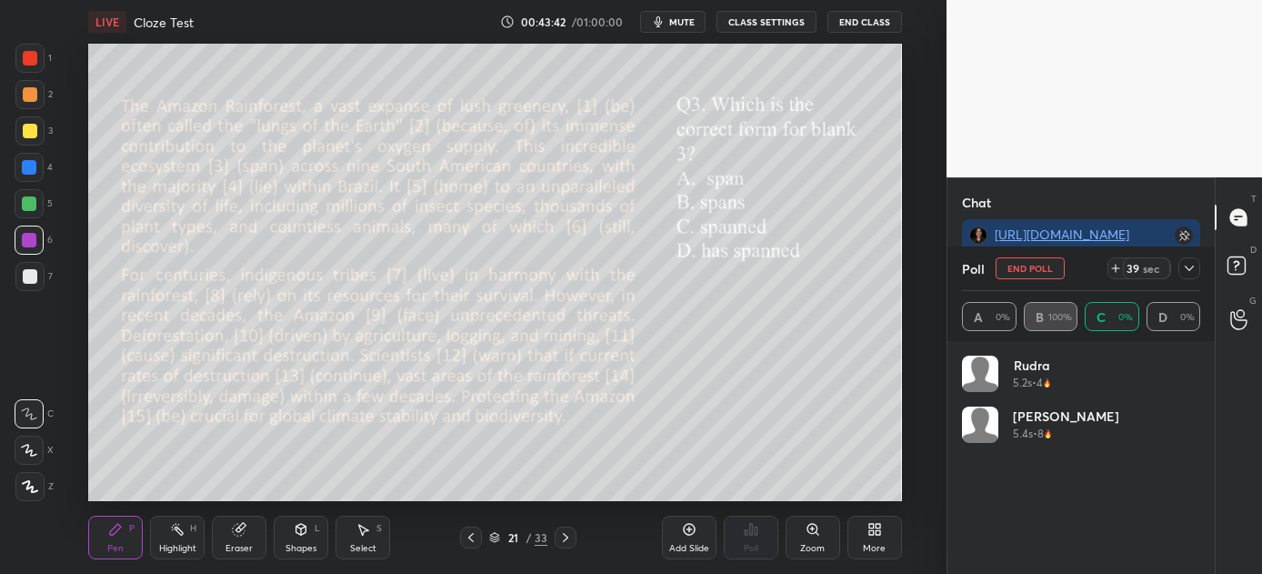
scroll to position [213, 233]
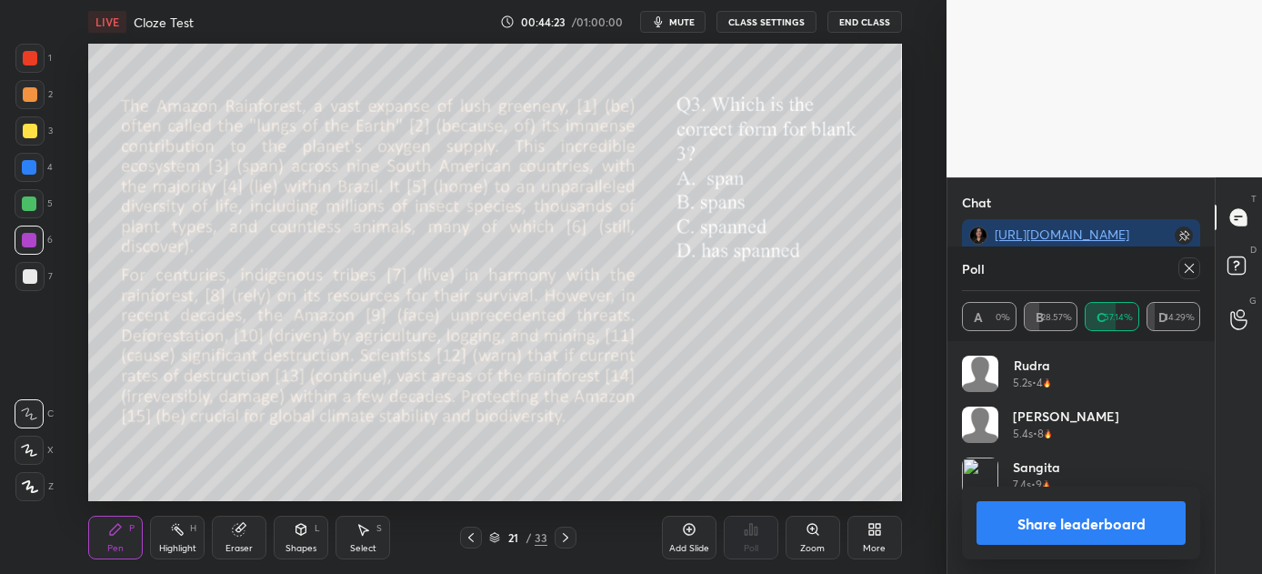
click at [1098, 520] on button "Share leaderboard" at bounding box center [1081, 523] width 209 height 44
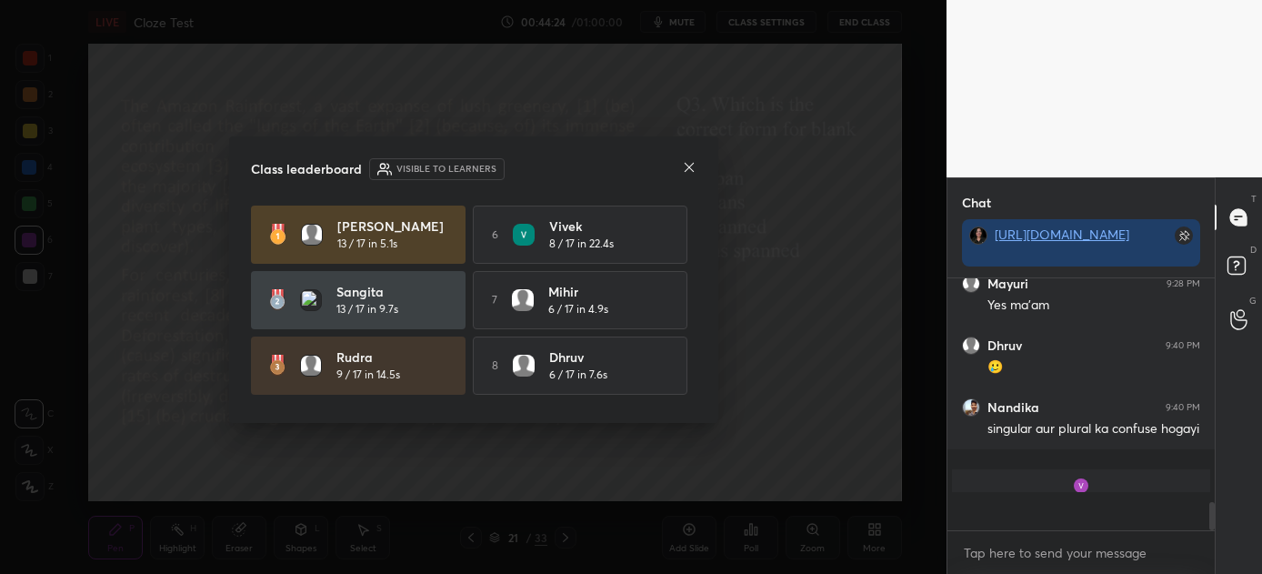
scroll to position [6, 5]
click at [688, 164] on icon at bounding box center [689, 167] width 15 height 15
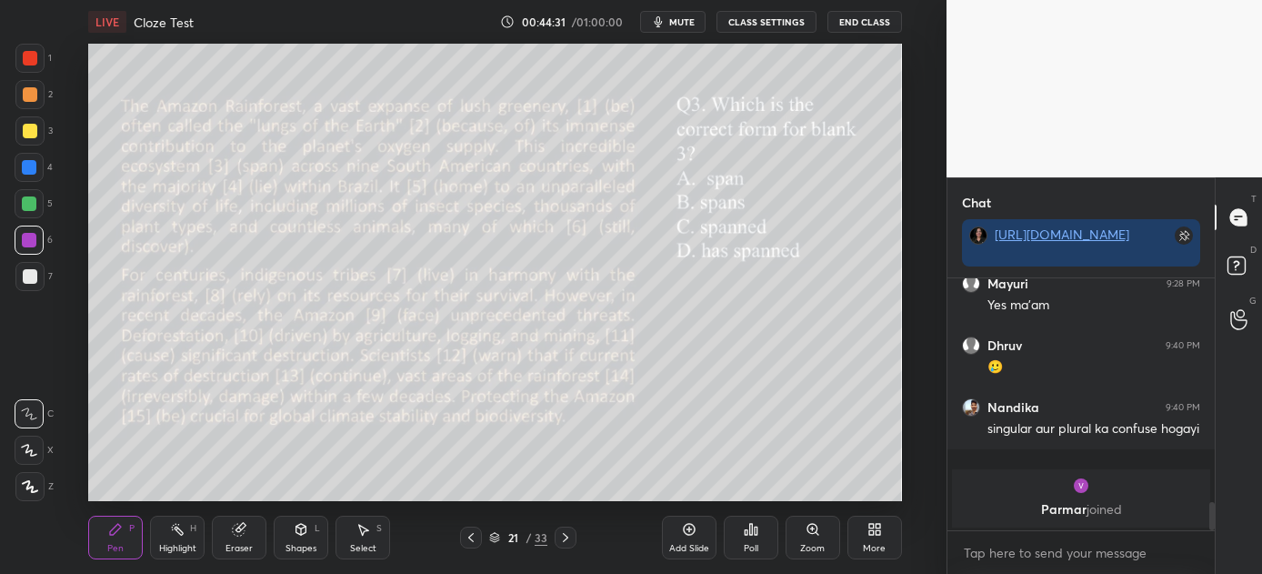
click at [565, 539] on icon at bounding box center [565, 537] width 15 height 15
click at [567, 540] on icon at bounding box center [565, 537] width 15 height 15
click at [754, 531] on icon at bounding box center [751, 529] width 15 height 15
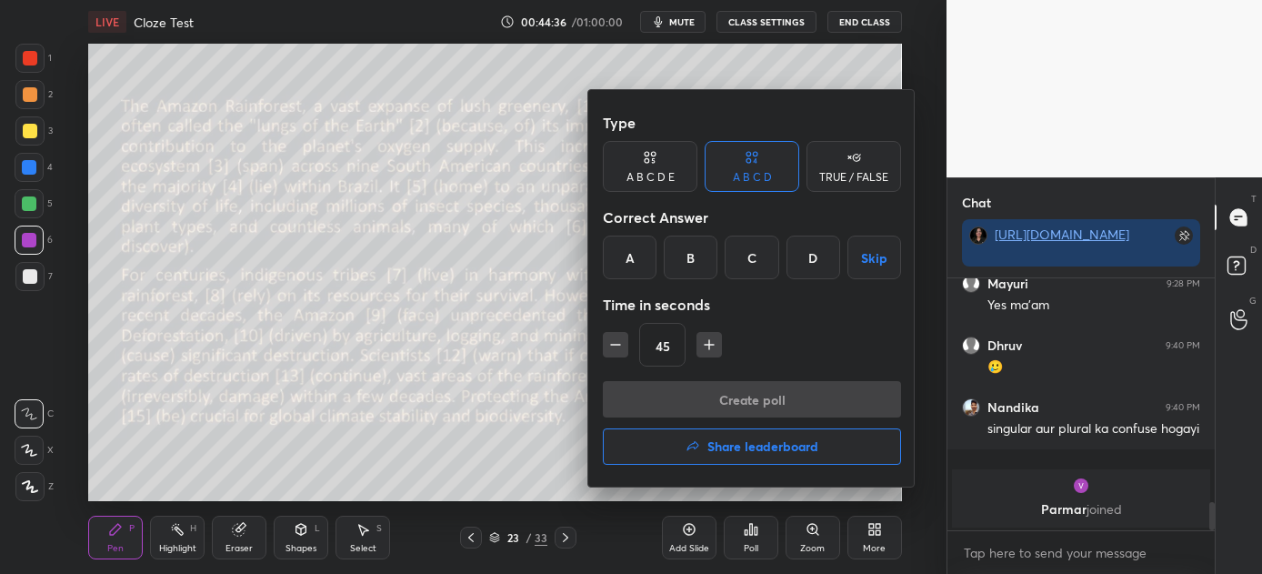
click at [697, 262] on div "B" at bounding box center [691, 258] width 54 height 44
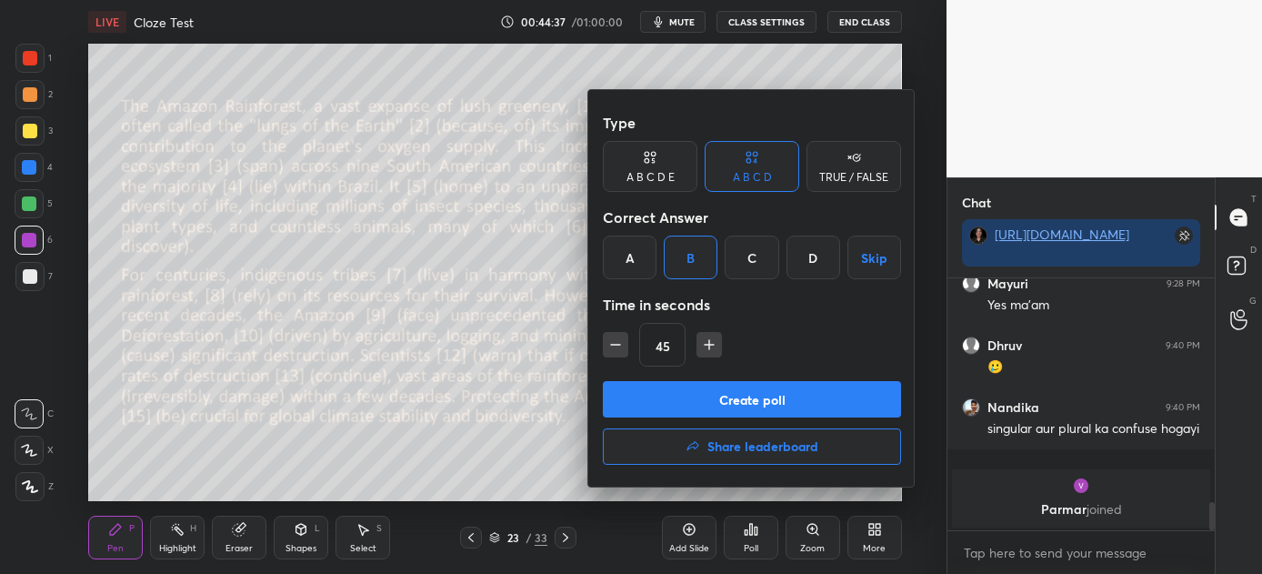
click at [718, 394] on button "Create poll" at bounding box center [752, 399] width 298 height 36
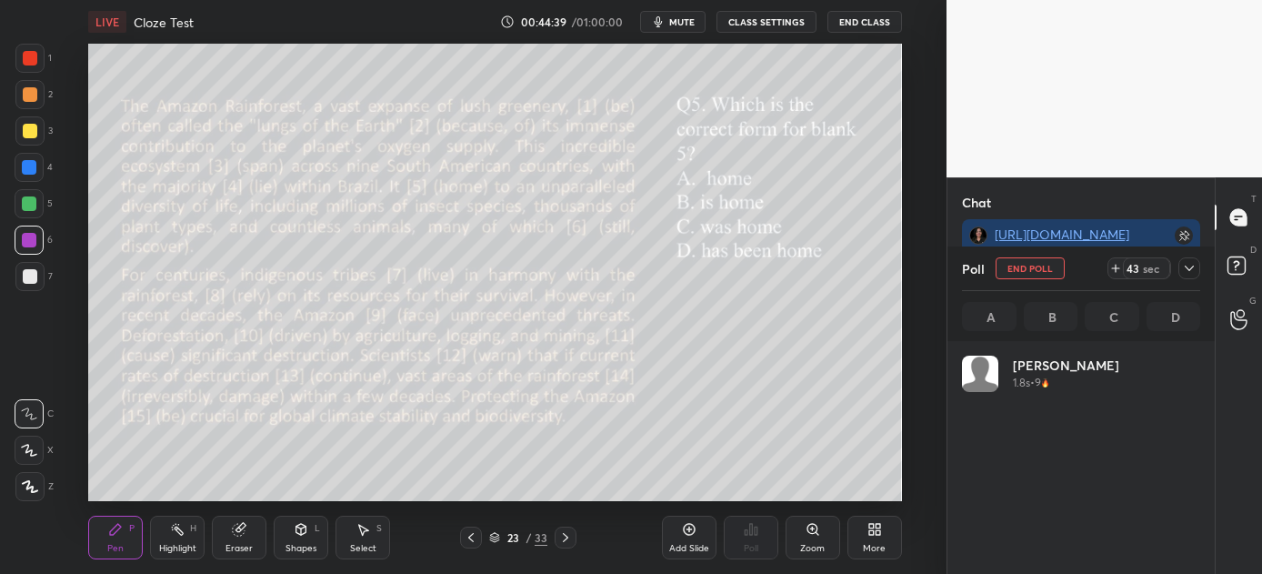
scroll to position [213, 233]
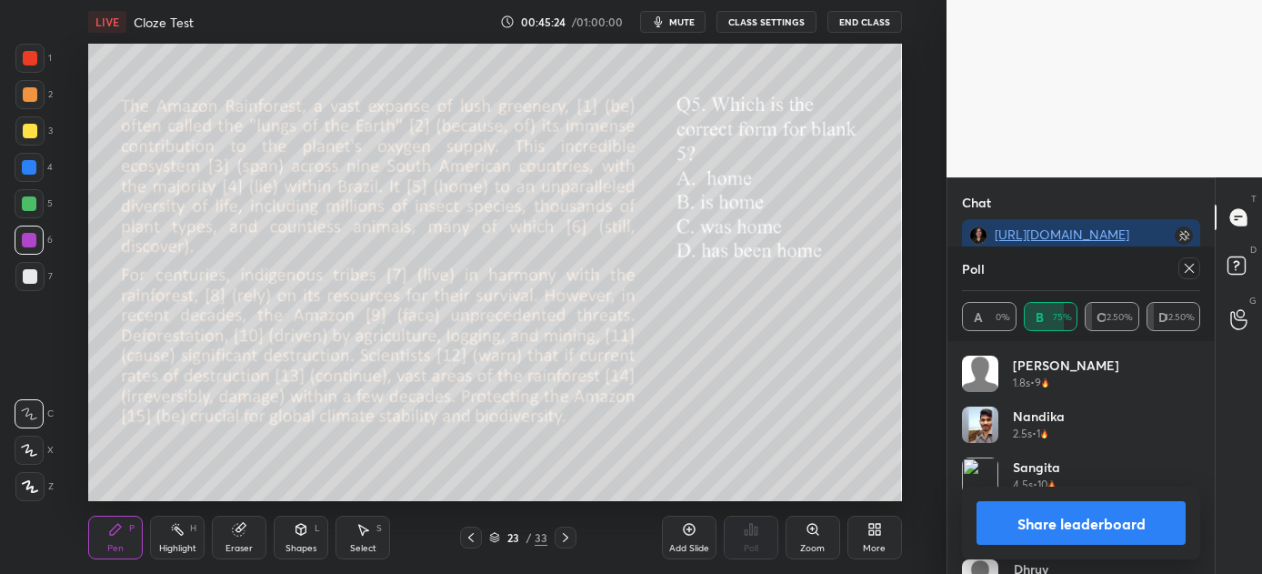
click at [1040, 516] on button "Share leaderboard" at bounding box center [1081, 523] width 209 height 44
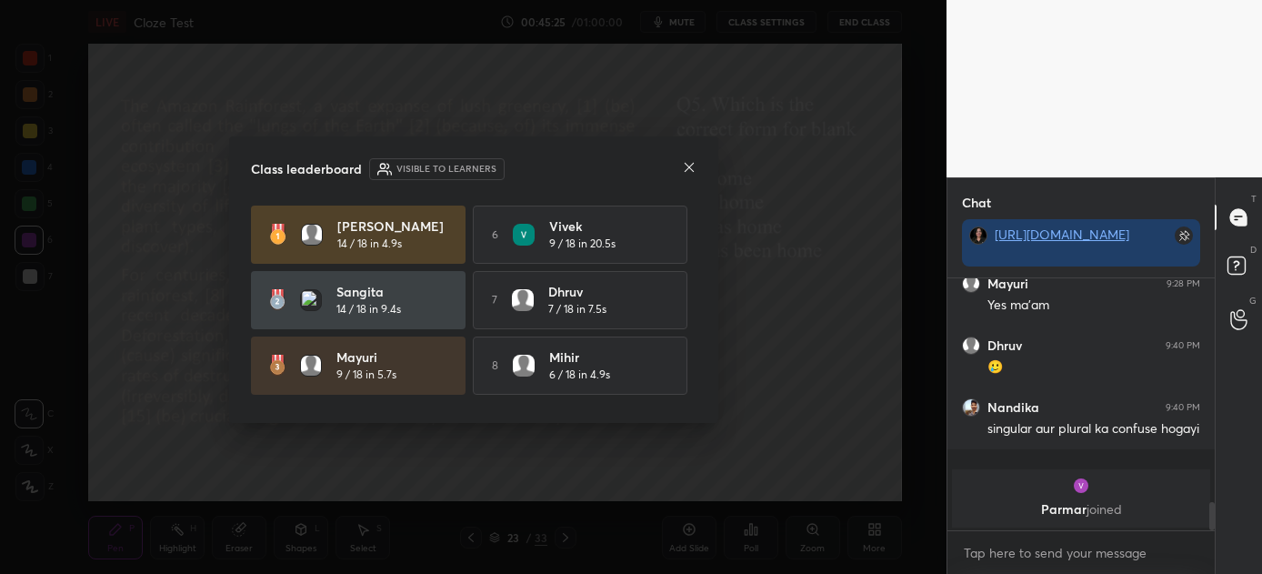
scroll to position [95, 262]
click at [688, 169] on icon at bounding box center [689, 167] width 15 height 15
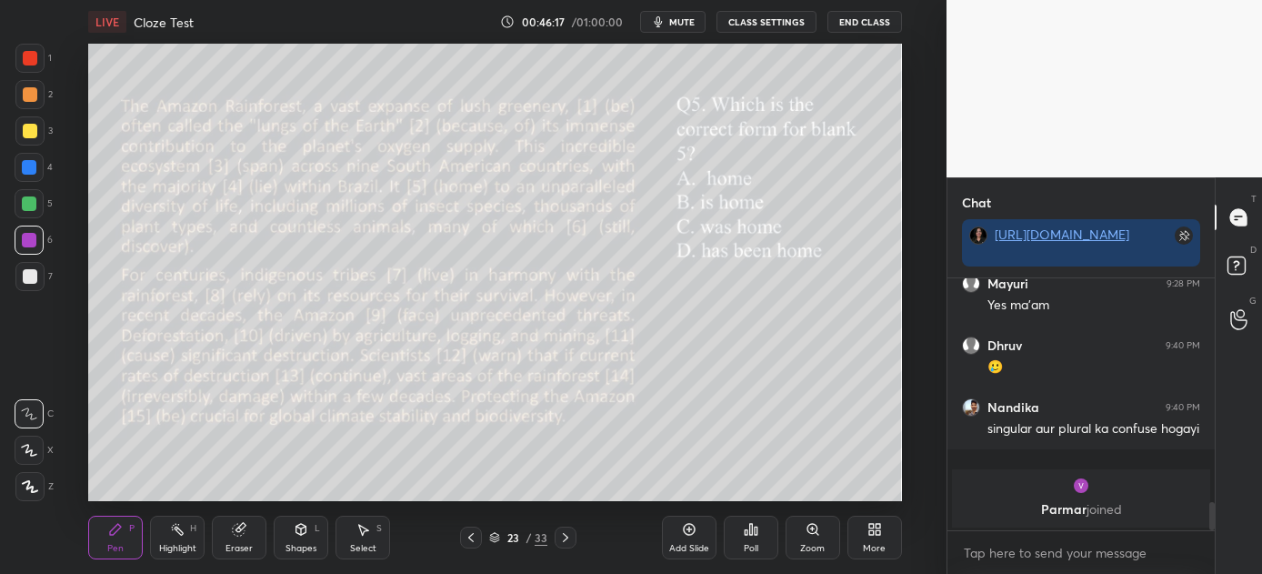
click at [685, 25] on span "mute" at bounding box center [681, 21] width 25 height 13
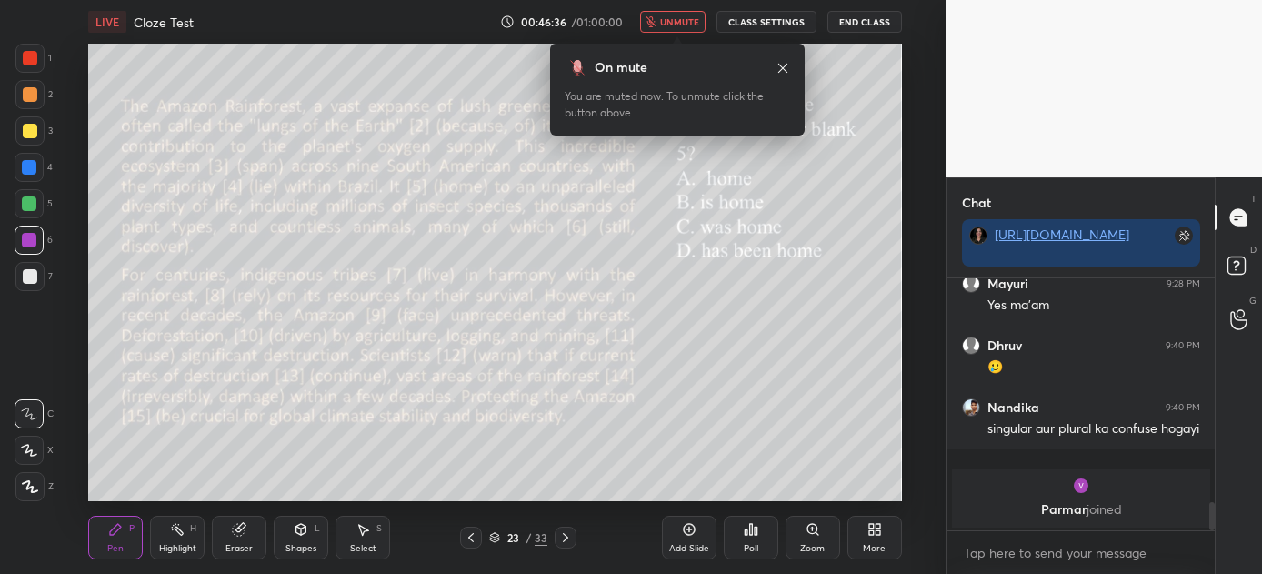
click at [677, 23] on span "unmute" at bounding box center [679, 21] width 39 height 13
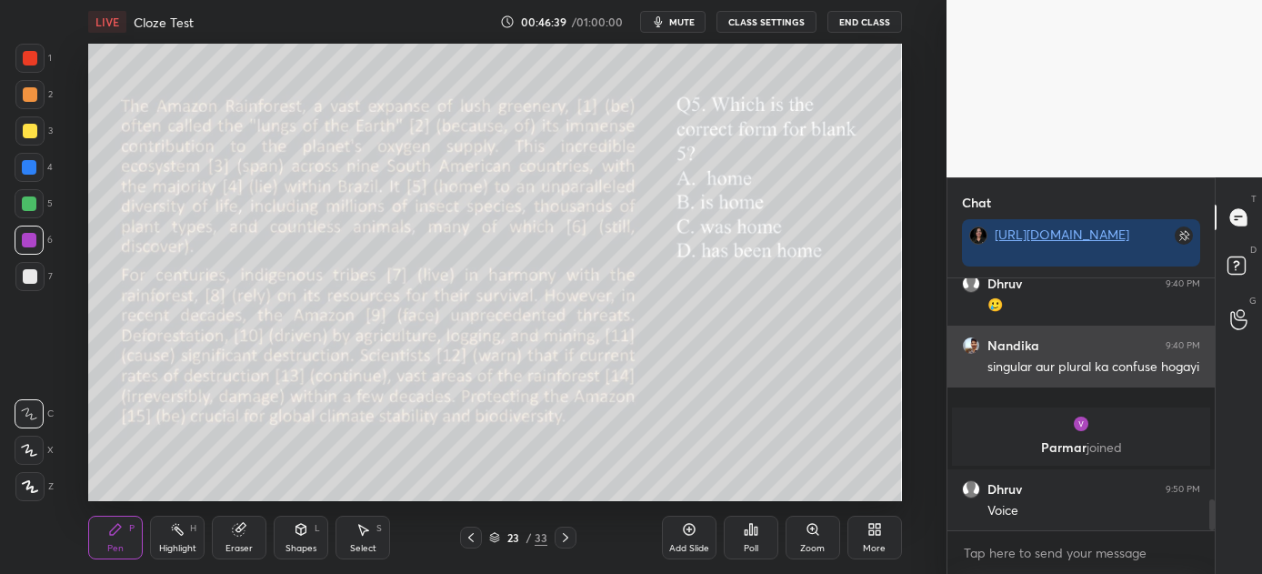
scroll to position [1874, 0]
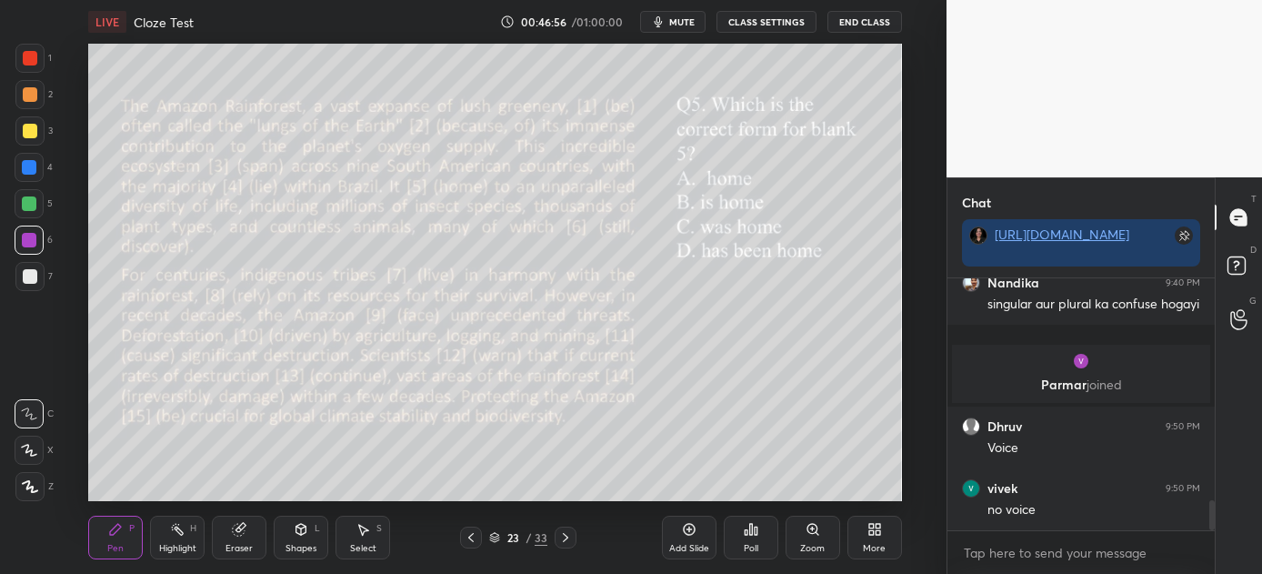
click at [566, 532] on icon at bounding box center [565, 537] width 15 height 15
click at [744, 533] on icon at bounding box center [751, 529] width 15 height 15
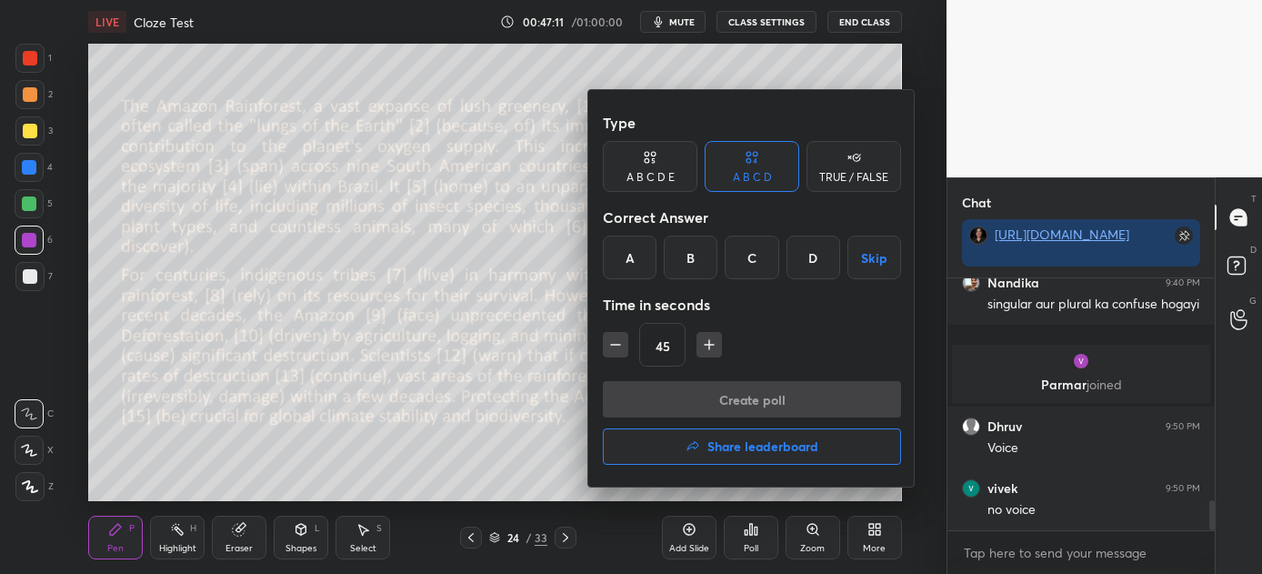
click at [751, 239] on div "C" at bounding box center [752, 258] width 54 height 44
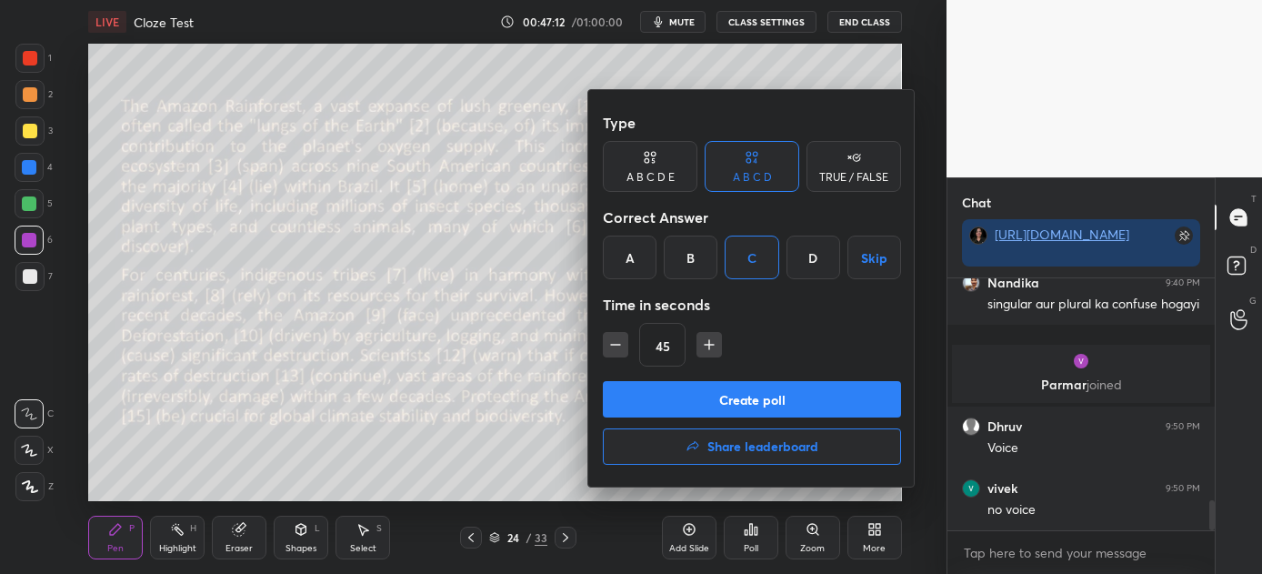
click at [764, 394] on button "Create poll" at bounding box center [752, 399] width 298 height 36
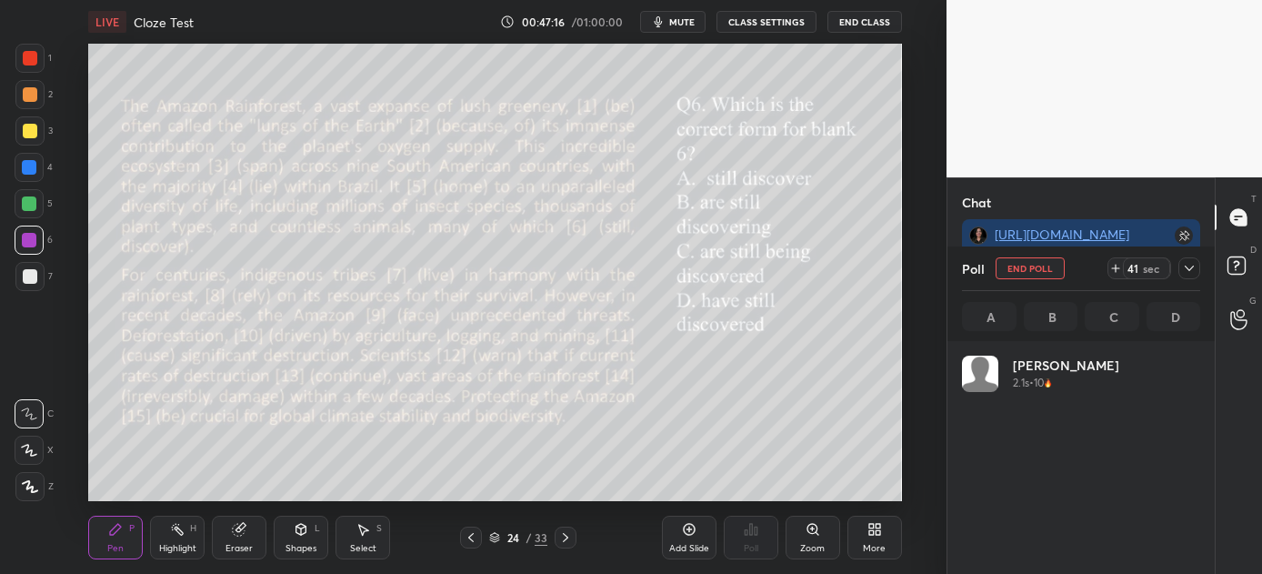
scroll to position [213, 233]
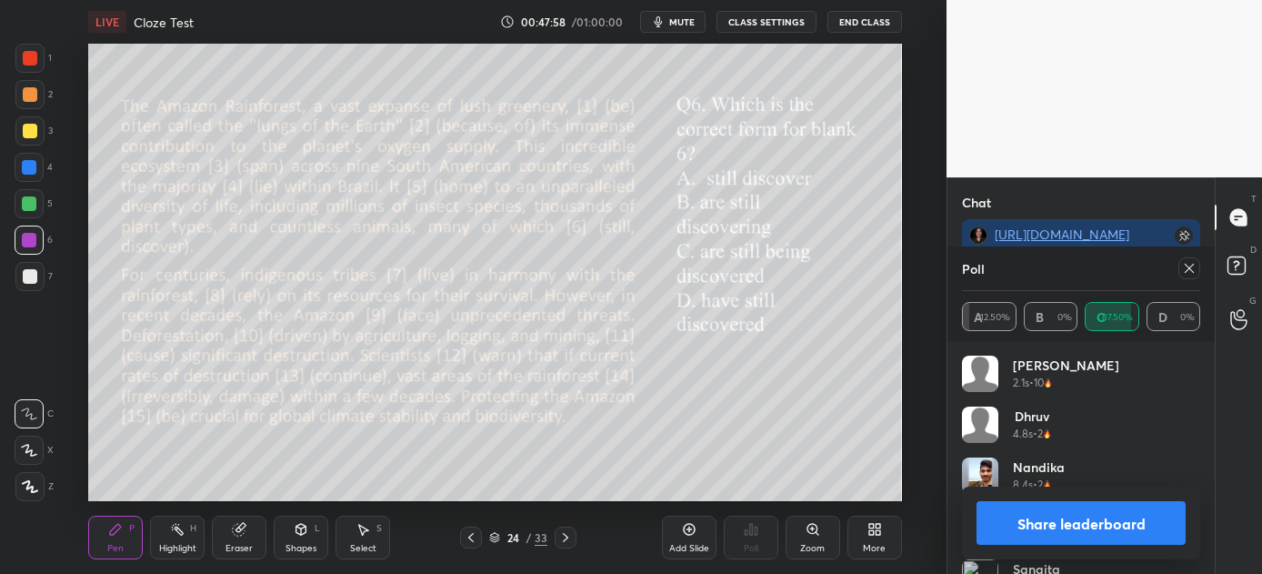
click at [1057, 515] on button "Share leaderboard" at bounding box center [1081, 523] width 209 height 44
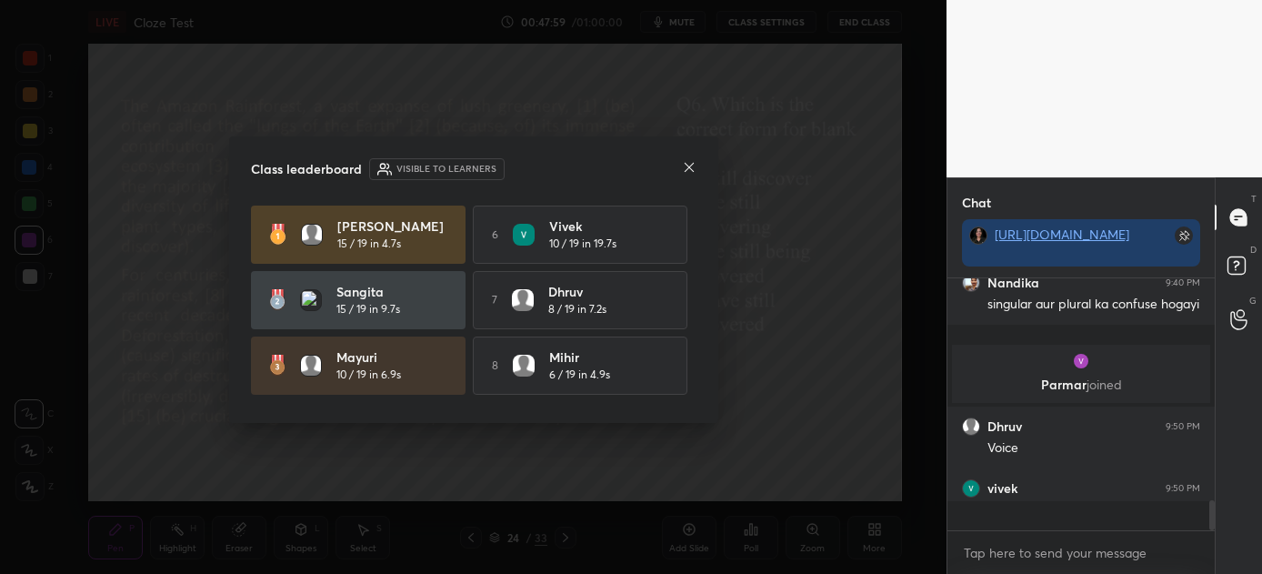
scroll to position [5, 5]
click at [686, 169] on icon at bounding box center [689, 167] width 15 height 15
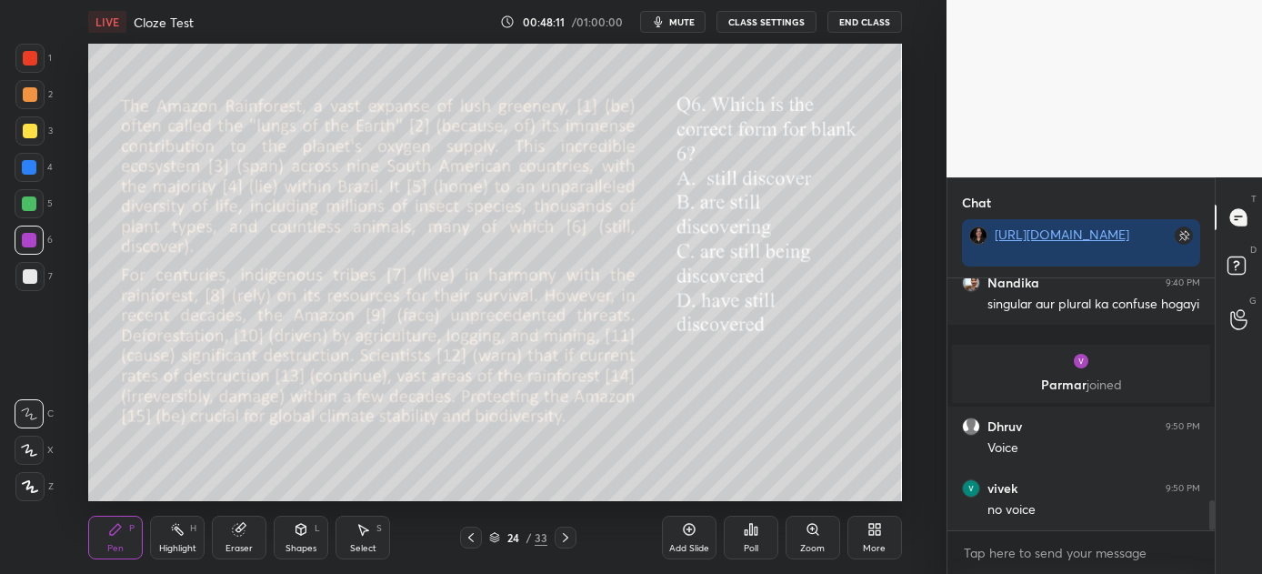
click at [562, 538] on icon at bounding box center [565, 537] width 15 height 15
click at [756, 537] on div "Poll" at bounding box center [751, 538] width 55 height 44
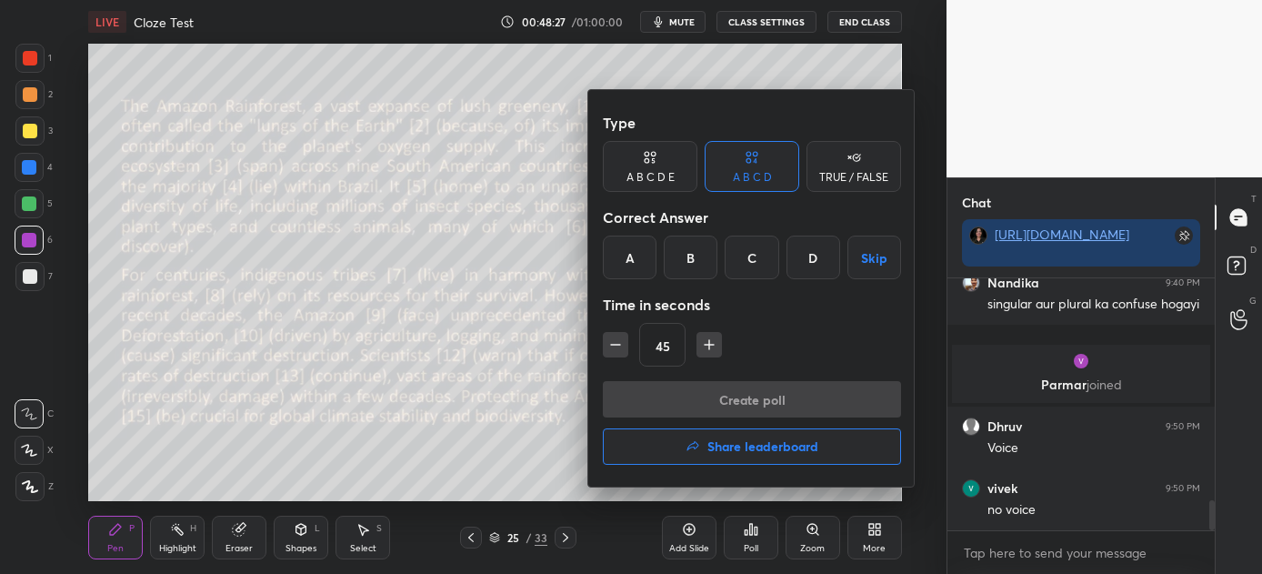
click at [750, 254] on div "C" at bounding box center [752, 258] width 54 height 44
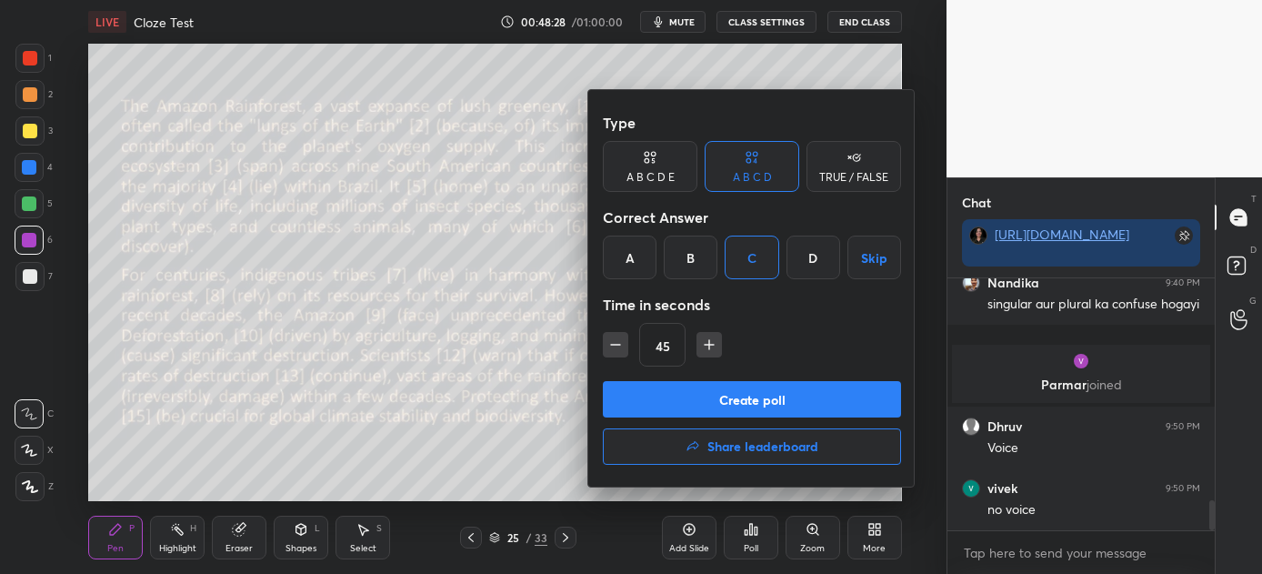
click at [755, 395] on button "Create poll" at bounding box center [752, 399] width 298 height 36
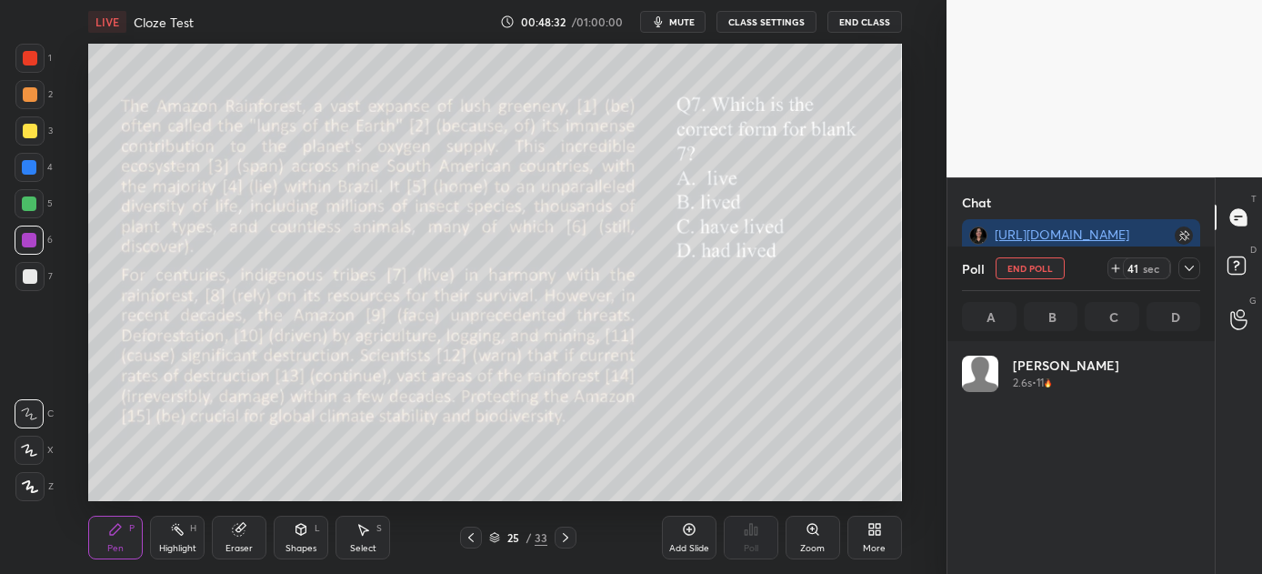
scroll to position [213, 233]
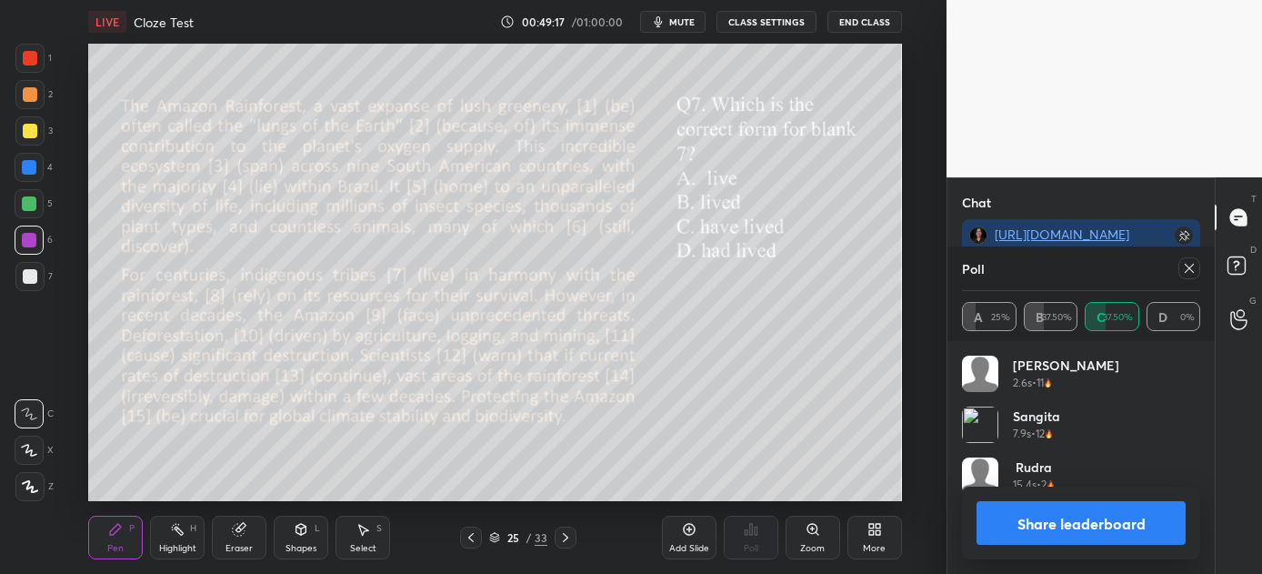
drag, startPoint x: 1061, startPoint y: 523, endPoint x: 1052, endPoint y: 531, distance: 12.2
click at [1060, 523] on button "Share leaderboard" at bounding box center [1081, 523] width 209 height 44
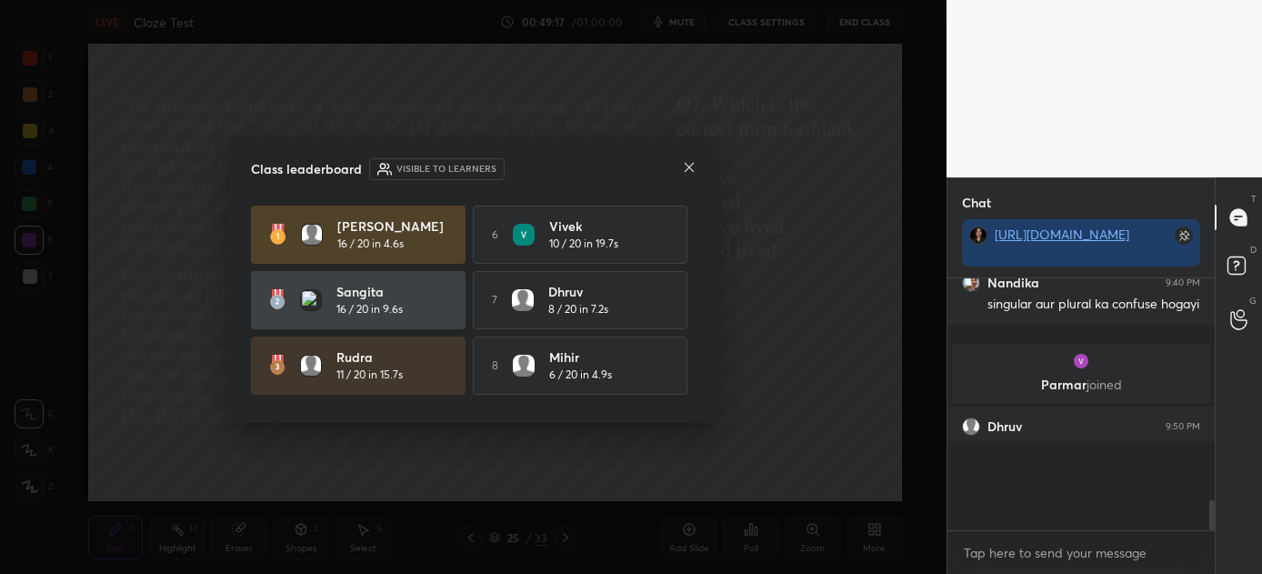
scroll to position [86, 262]
click at [690, 167] on icon at bounding box center [689, 167] width 15 height 15
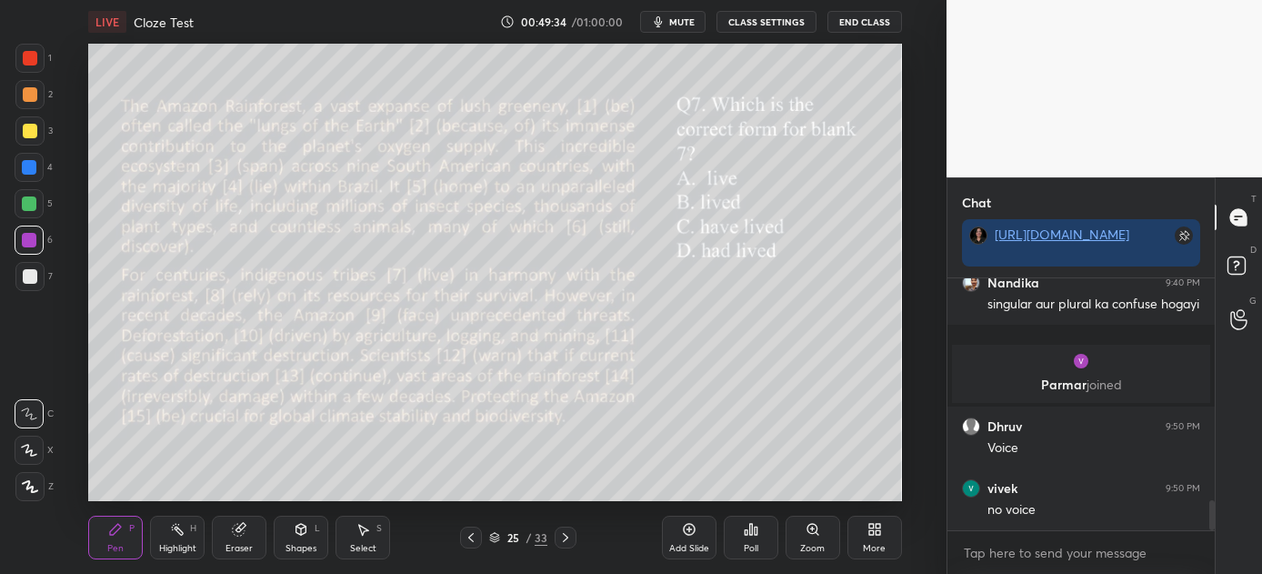
click at [567, 536] on icon at bounding box center [565, 537] width 5 height 9
click at [755, 530] on icon at bounding box center [756, 530] width 3 height 8
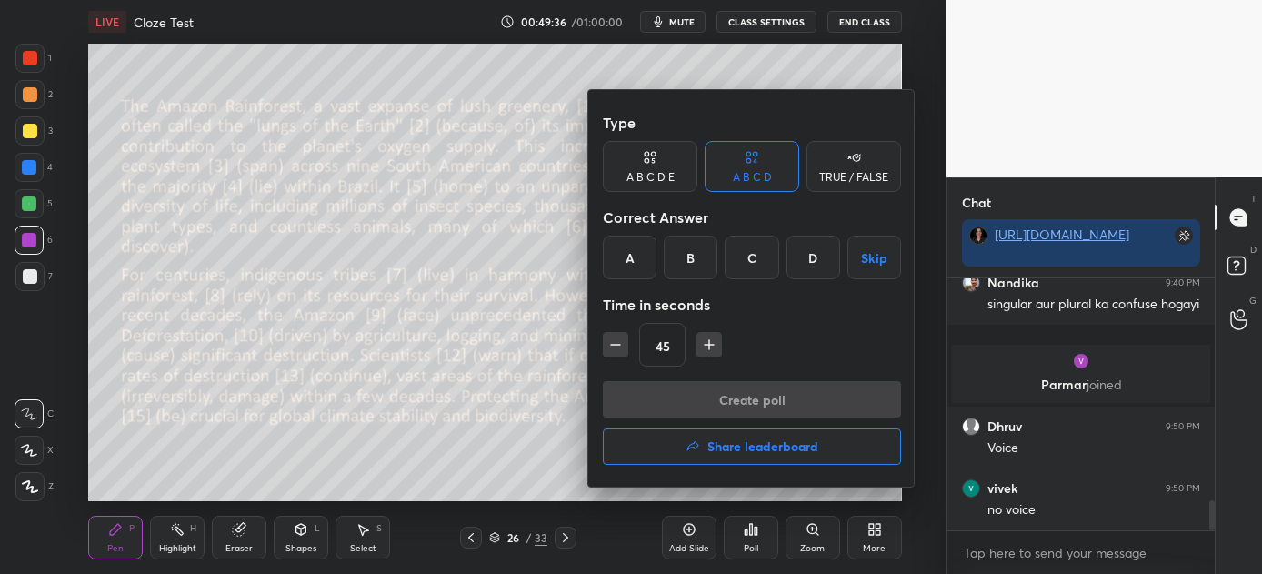
click at [756, 255] on div "C" at bounding box center [752, 258] width 54 height 44
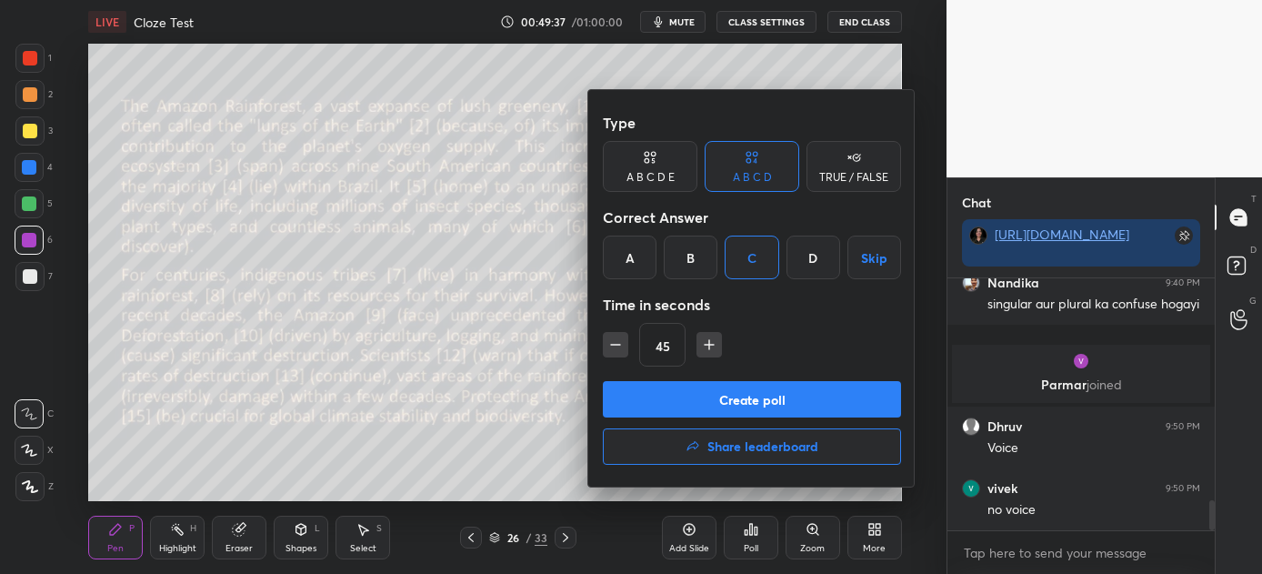
click at [762, 394] on button "Create poll" at bounding box center [752, 399] width 298 height 36
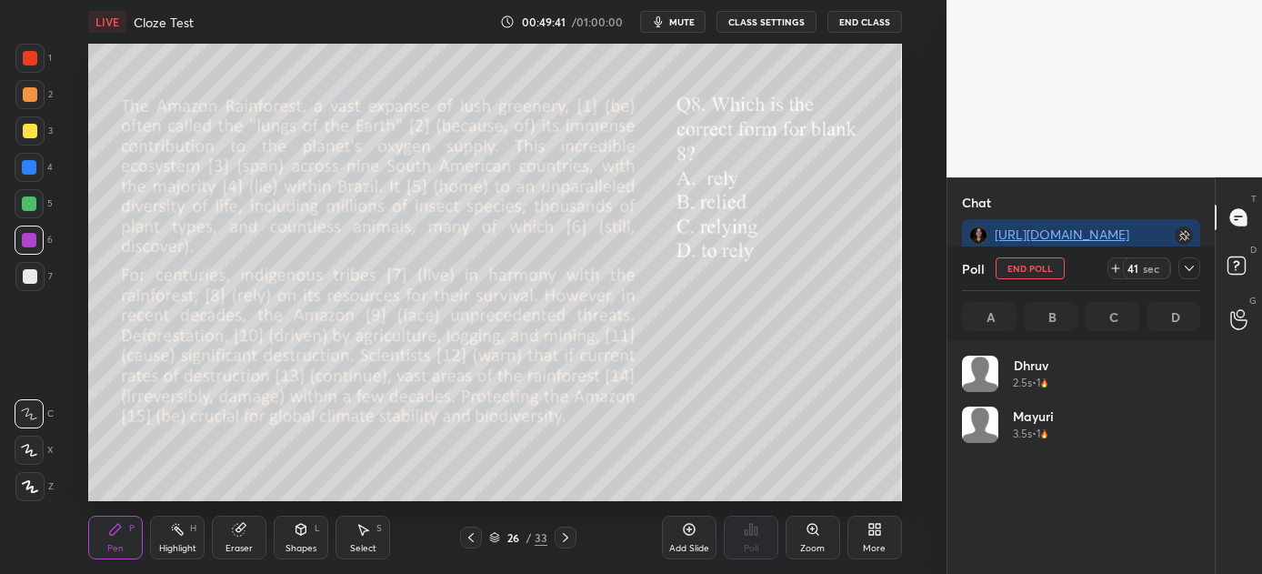
scroll to position [213, 233]
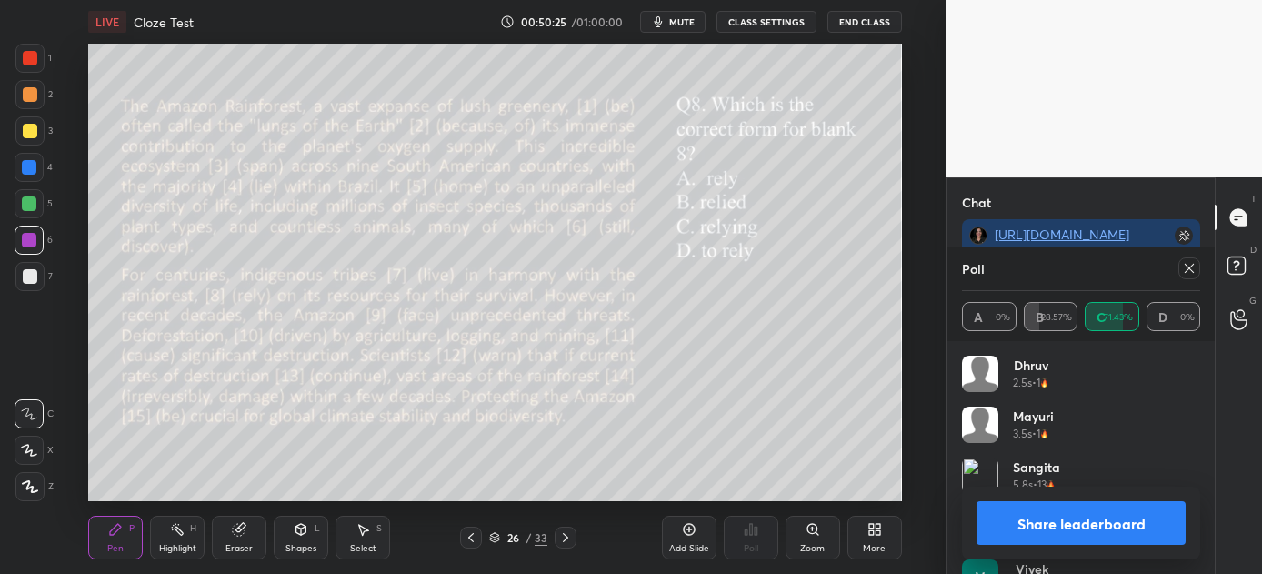
click at [1049, 536] on button "Share leaderboard" at bounding box center [1081, 523] width 209 height 44
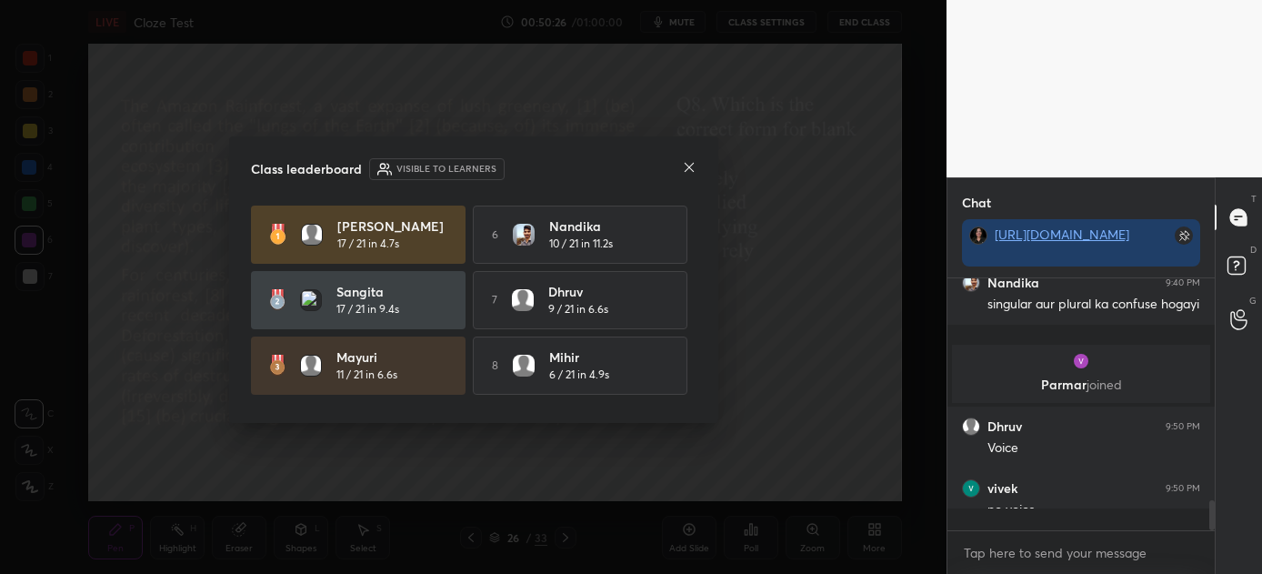
scroll to position [95, 262]
click at [694, 166] on icon at bounding box center [689, 167] width 15 height 15
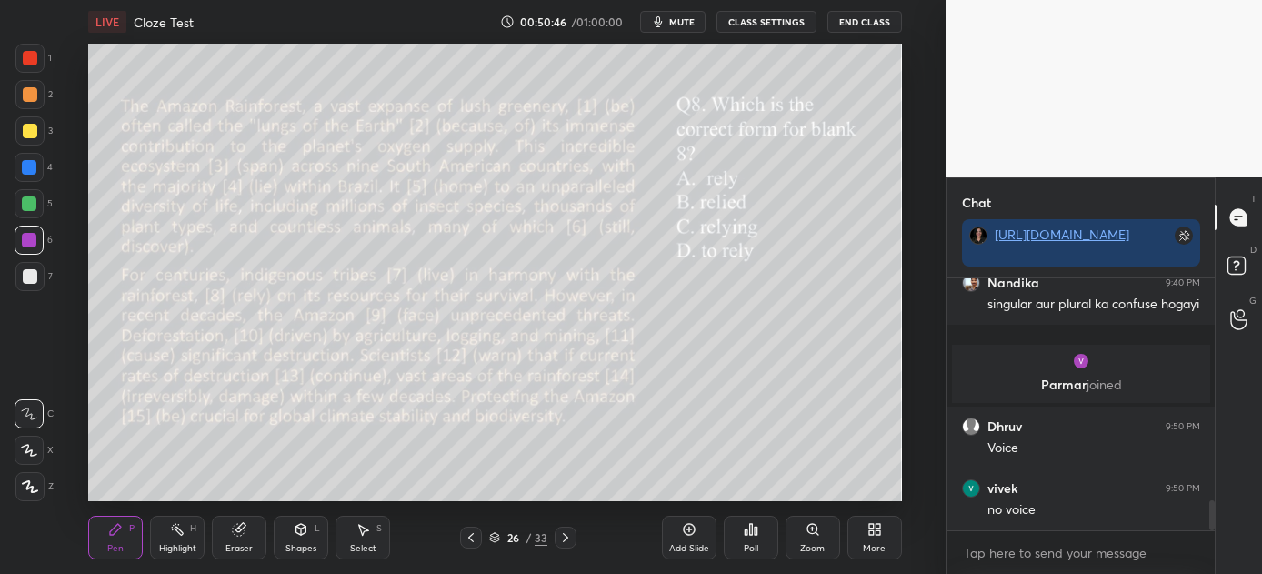
click at [562, 540] on icon at bounding box center [565, 537] width 15 height 15
click at [757, 545] on div "Poll" at bounding box center [751, 548] width 15 height 9
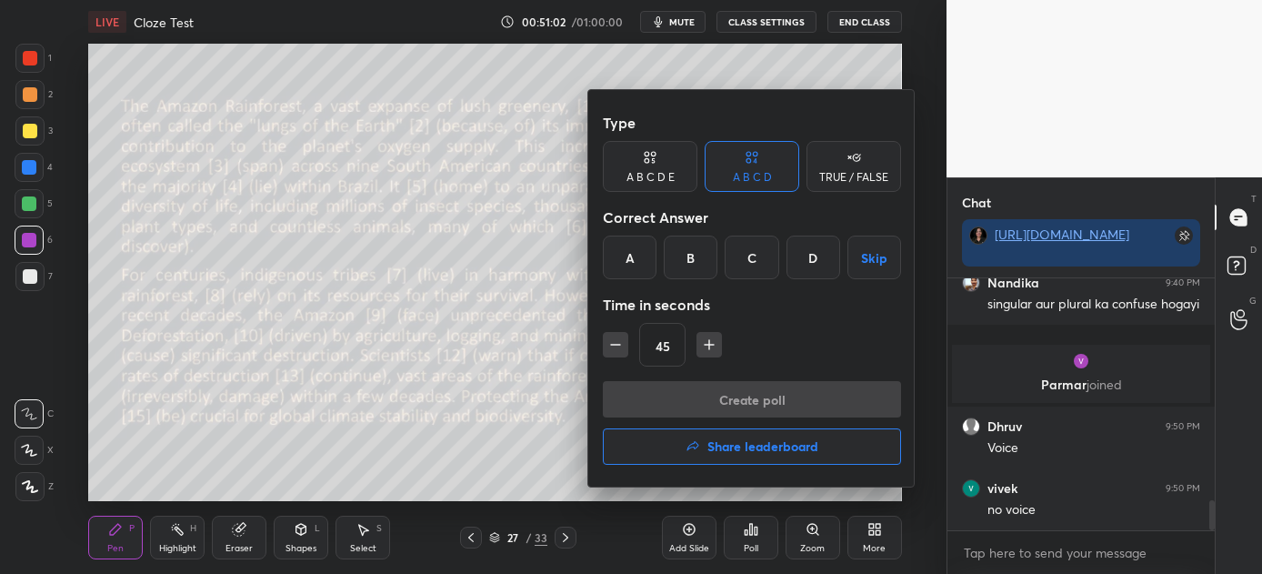
click at [759, 264] on div "C" at bounding box center [752, 258] width 54 height 44
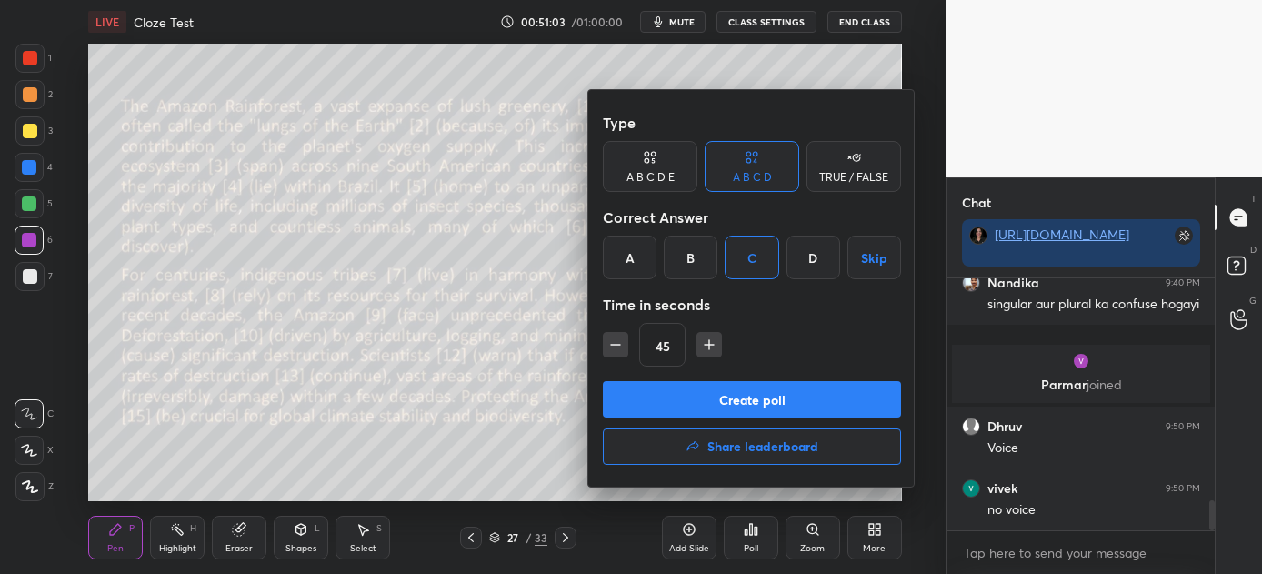
drag, startPoint x: 749, startPoint y: 397, endPoint x: 742, endPoint y: 386, distance: 13.1
click at [747, 395] on button "Create poll" at bounding box center [752, 399] width 298 height 36
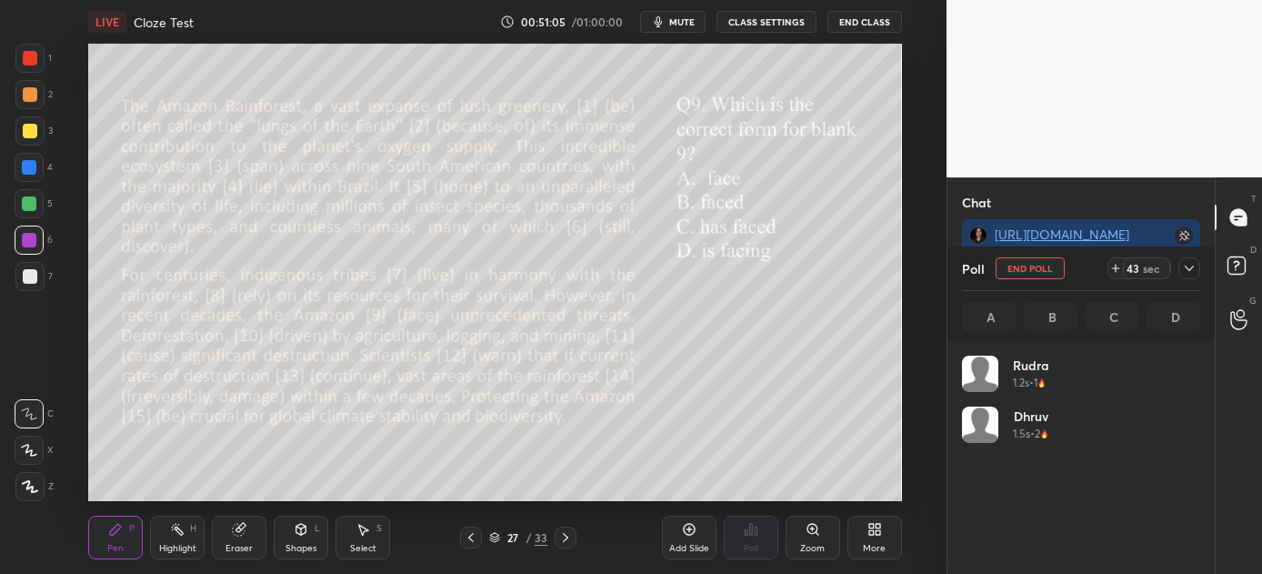
scroll to position [213, 233]
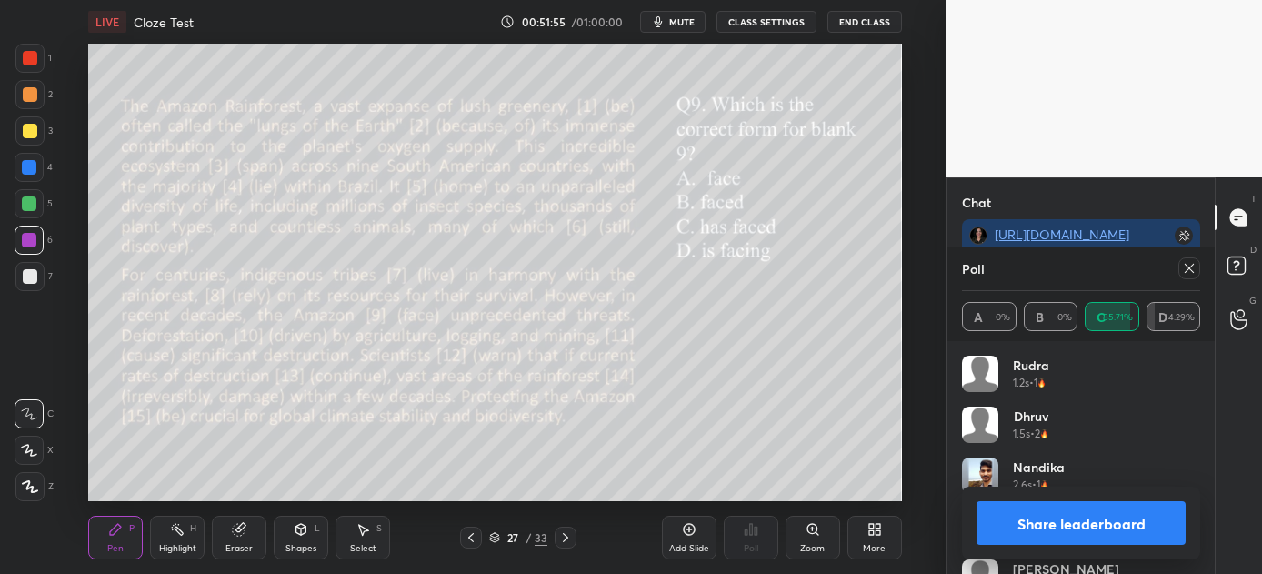
click at [1016, 514] on button "Share leaderboard" at bounding box center [1081, 523] width 209 height 44
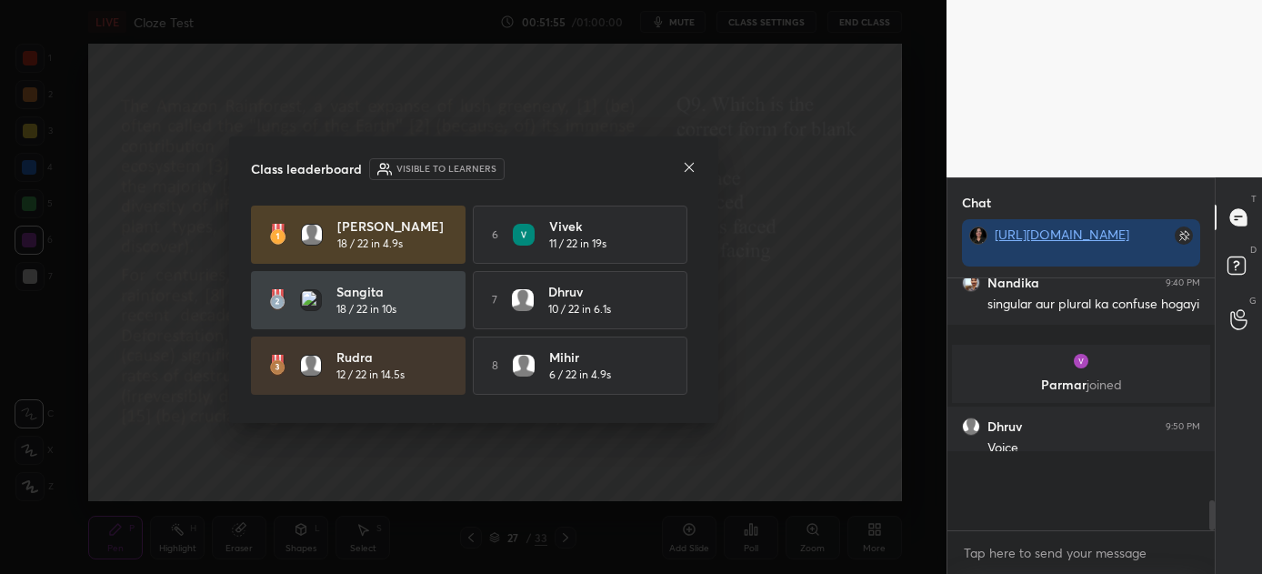
scroll to position [5, 5]
click at [693, 166] on icon at bounding box center [689, 167] width 15 height 15
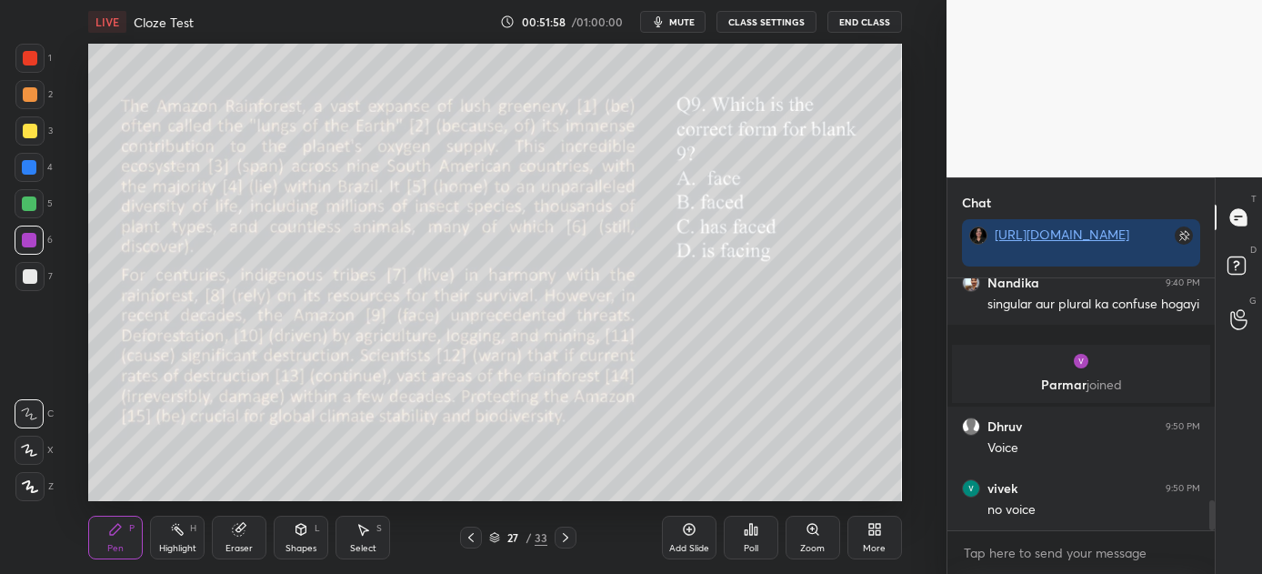
click at [563, 535] on icon at bounding box center [565, 537] width 15 height 15
click at [767, 537] on div "Poll" at bounding box center [751, 538] width 55 height 44
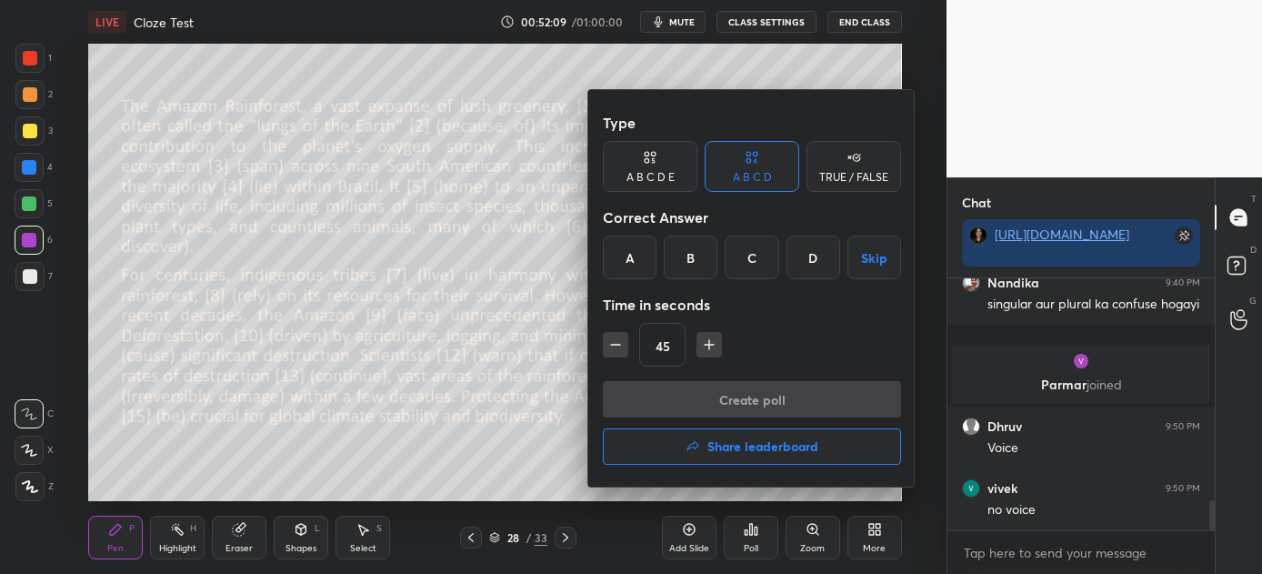
click at [764, 251] on div "C" at bounding box center [752, 258] width 54 height 44
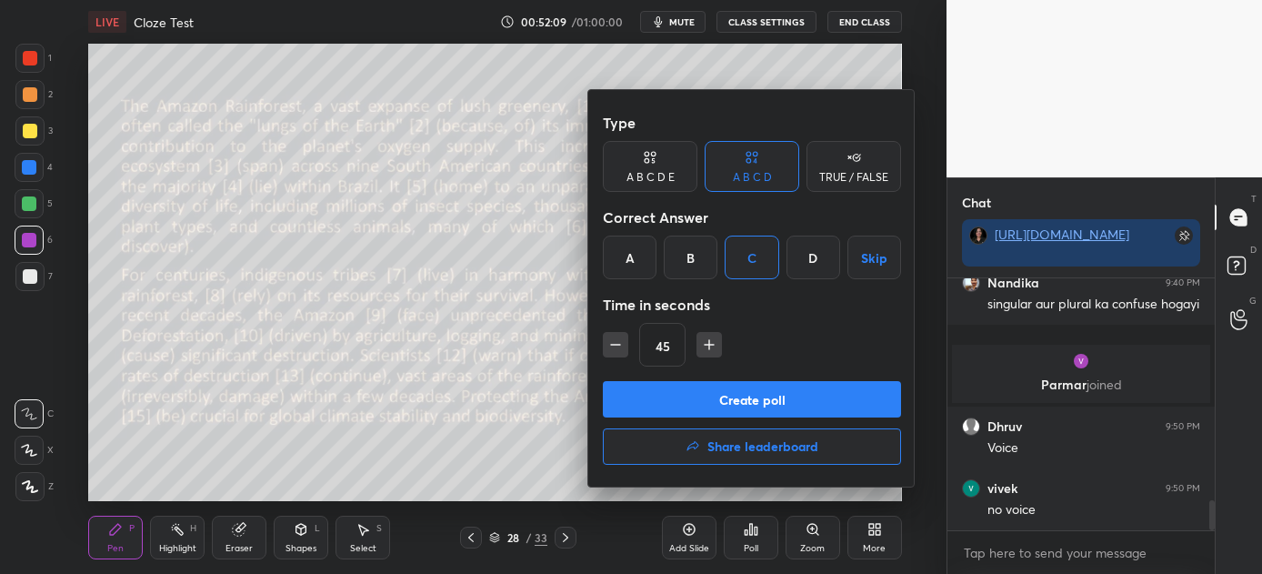
click at [743, 403] on button "Create poll" at bounding box center [752, 399] width 298 height 36
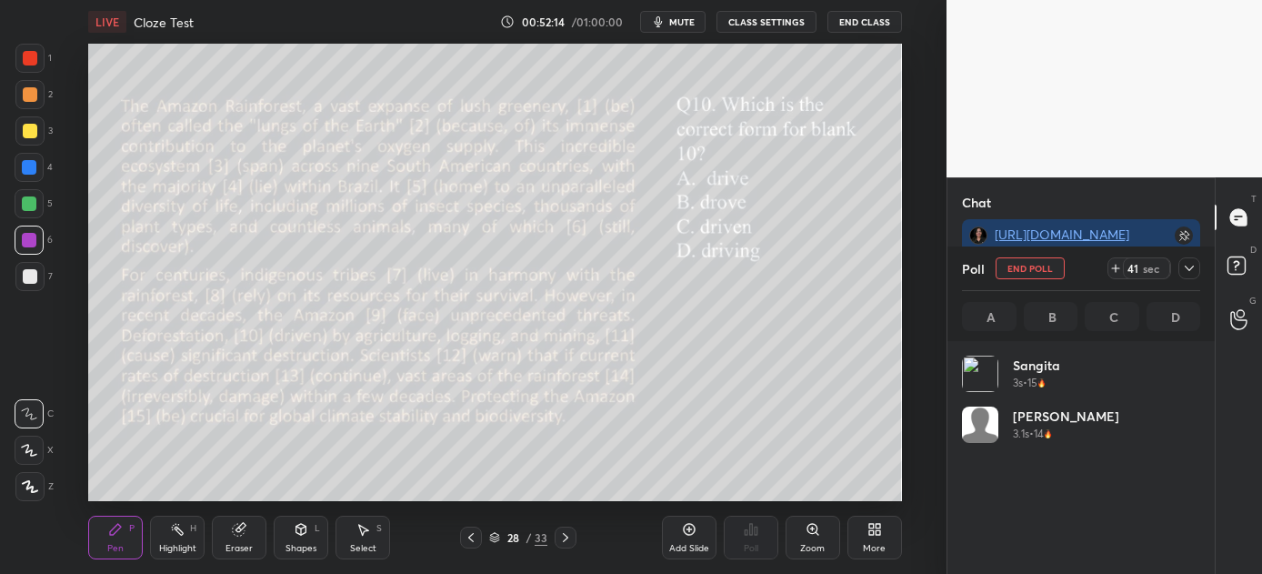
scroll to position [213, 233]
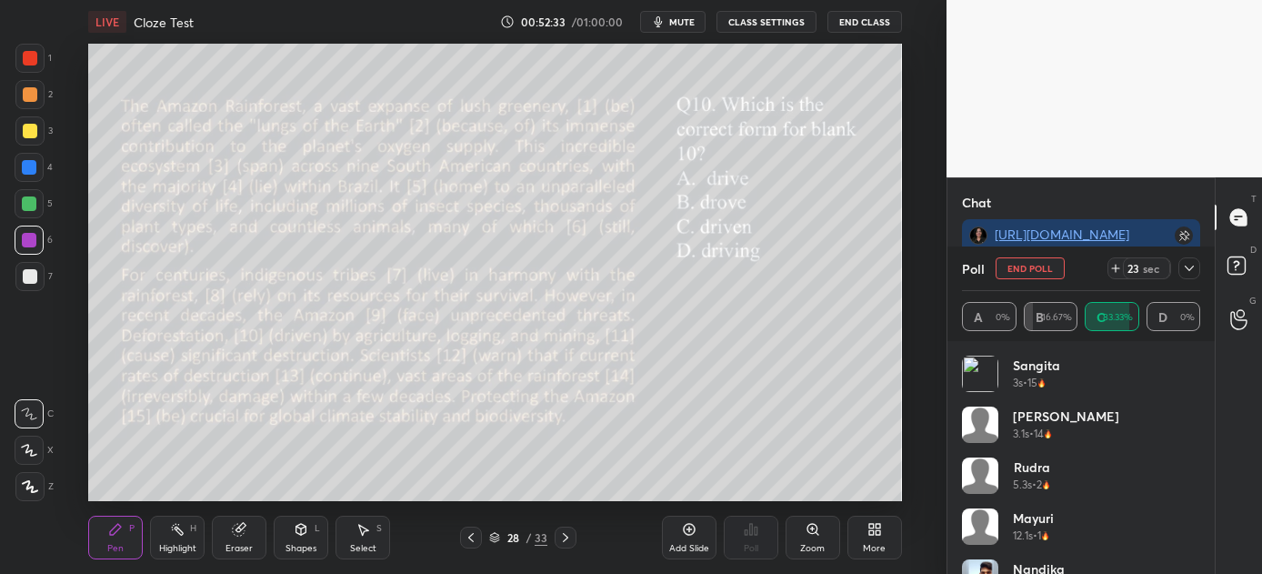
click at [560, 534] on icon at bounding box center [565, 537] width 15 height 15
click at [1030, 265] on button "End Poll" at bounding box center [1030, 268] width 69 height 22
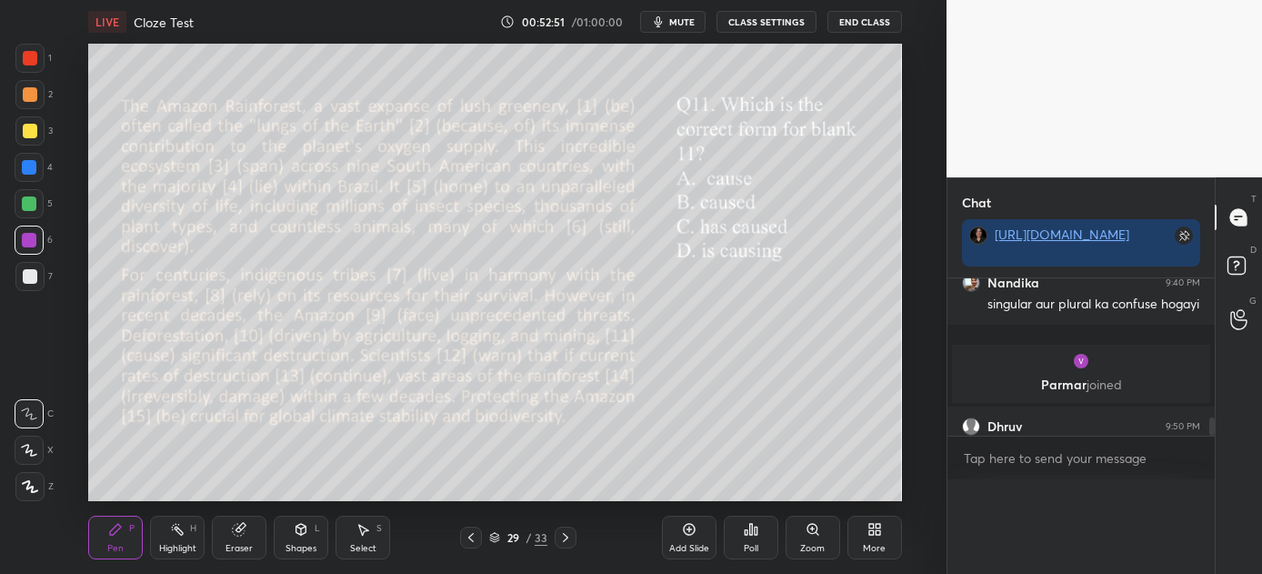
scroll to position [39, 262]
click at [758, 537] on div "Poll" at bounding box center [751, 538] width 55 height 44
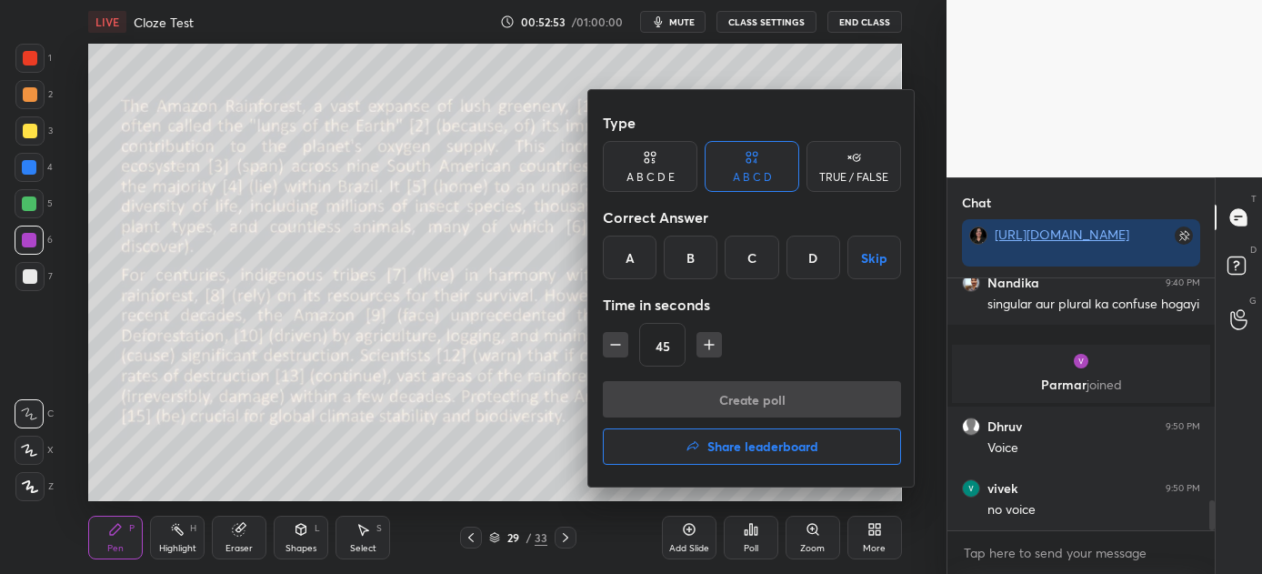
click at [757, 249] on div "C" at bounding box center [752, 258] width 54 height 44
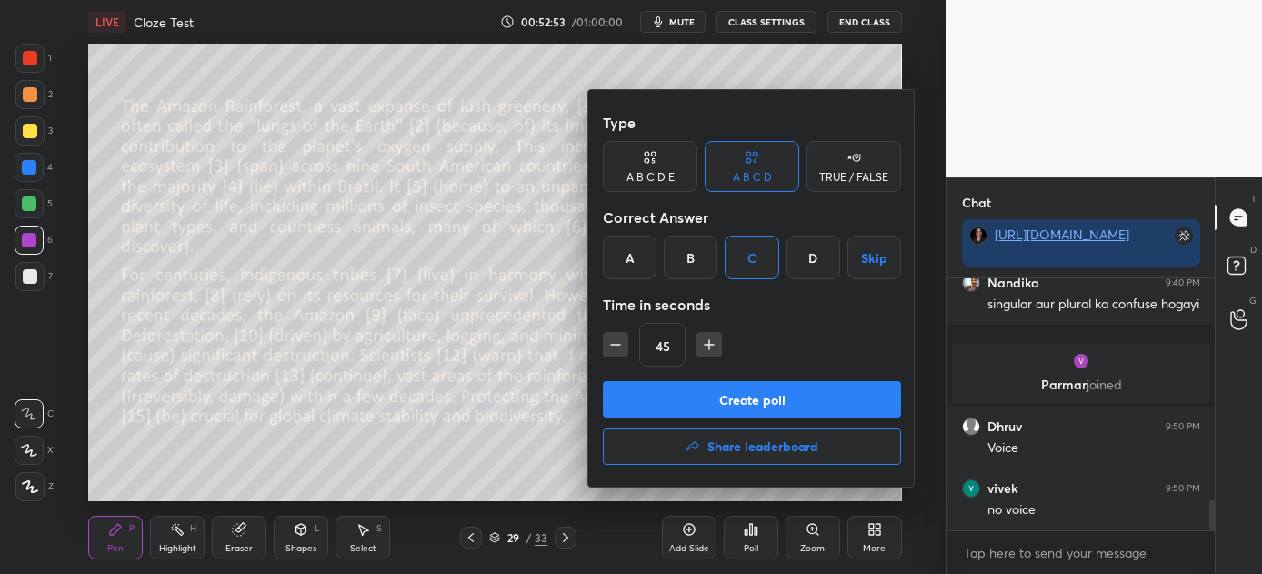
click at [748, 401] on button "Create poll" at bounding box center [752, 399] width 298 height 36
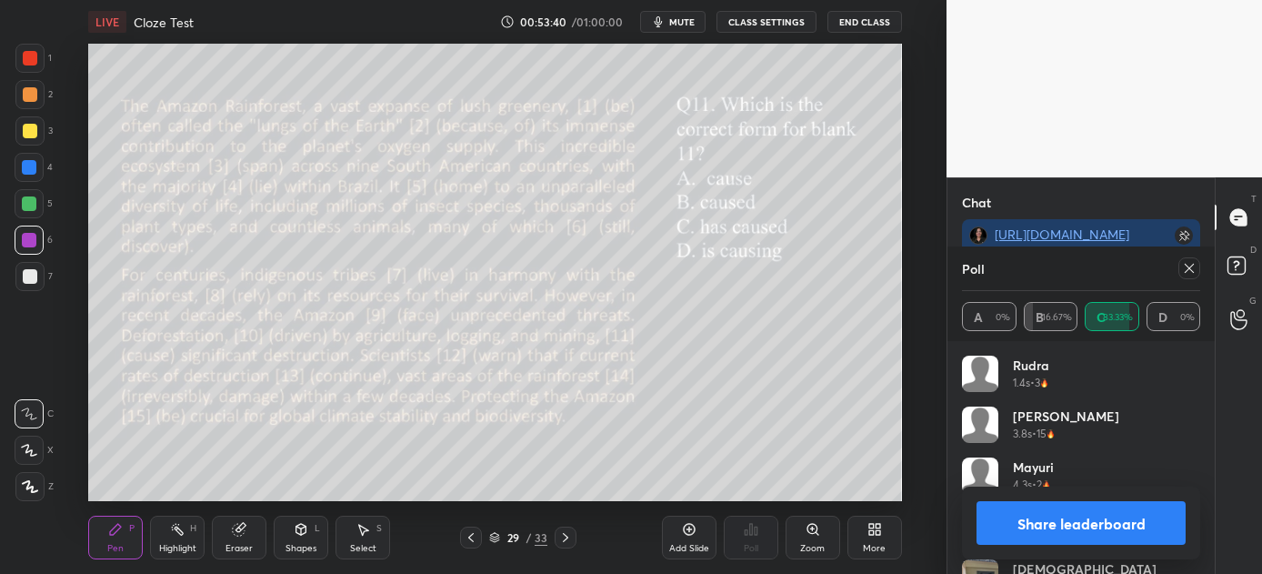
click at [1078, 527] on button "Share leaderboard" at bounding box center [1081, 523] width 209 height 44
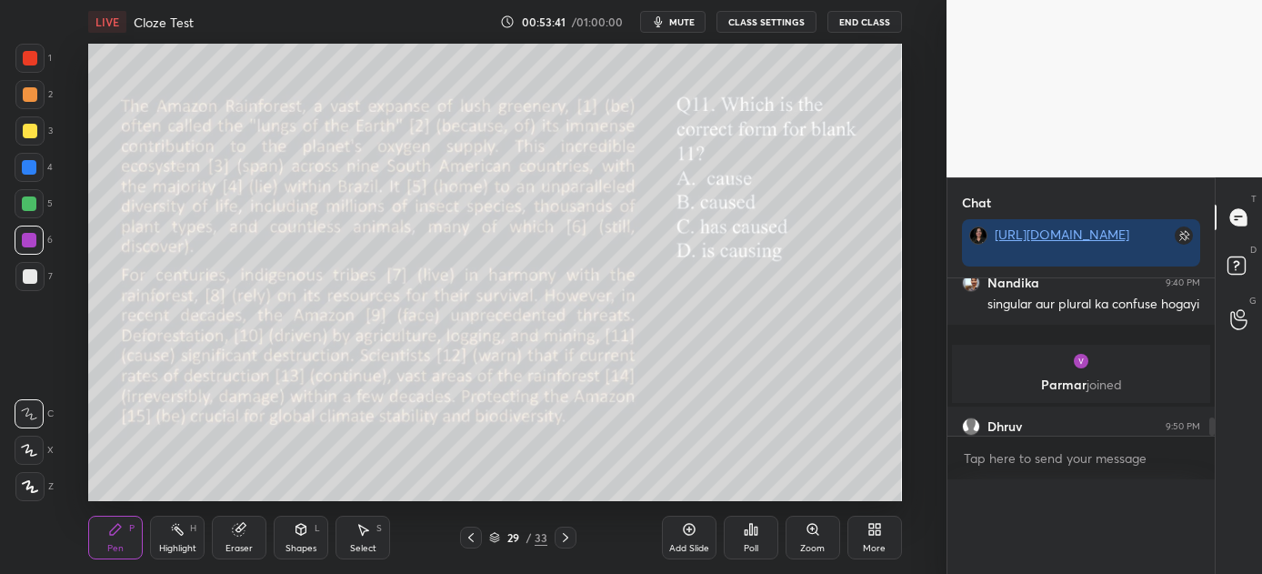
scroll to position [0, 5]
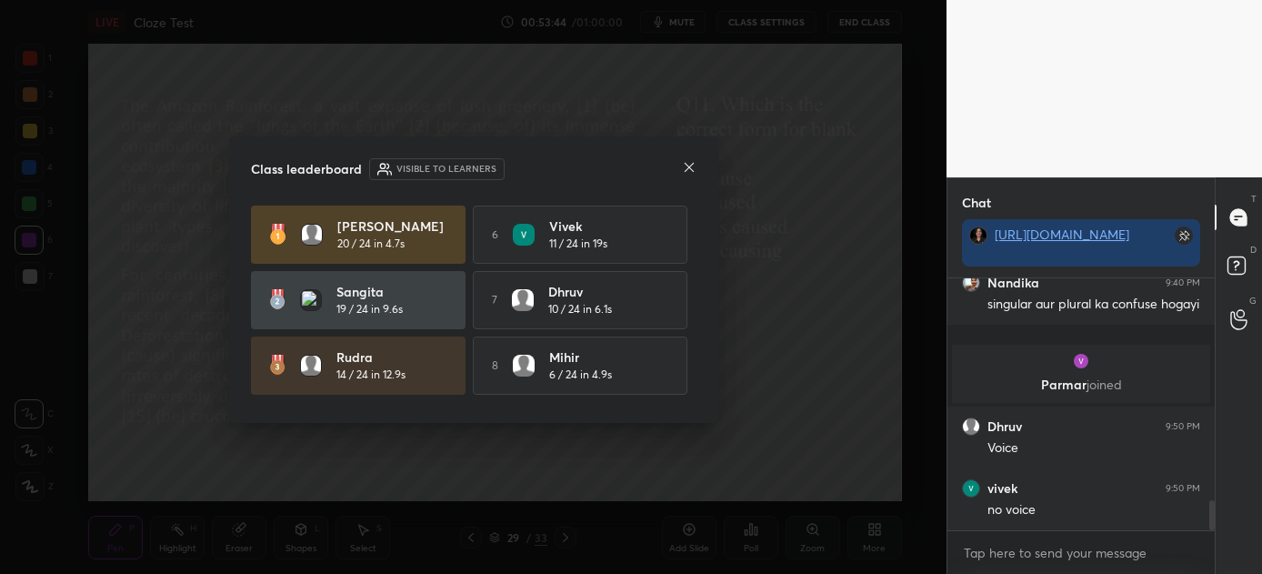
click at [688, 164] on icon at bounding box center [689, 167] width 15 height 15
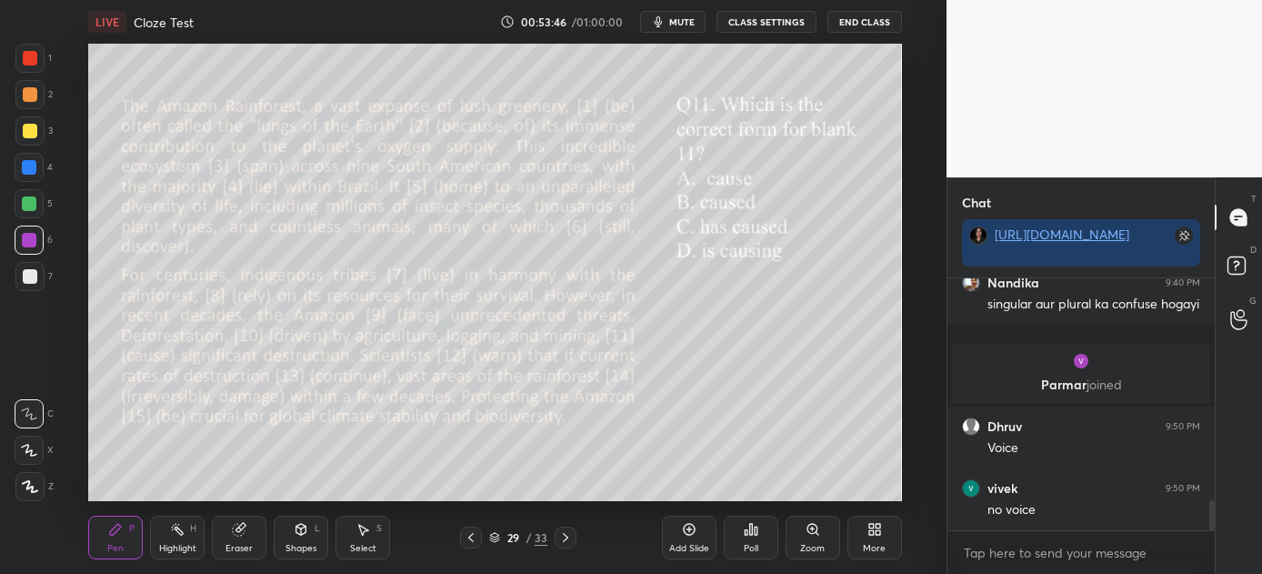
click at [567, 529] on div at bounding box center [566, 537] width 22 height 22
click at [751, 538] on div "Poll" at bounding box center [751, 538] width 55 height 44
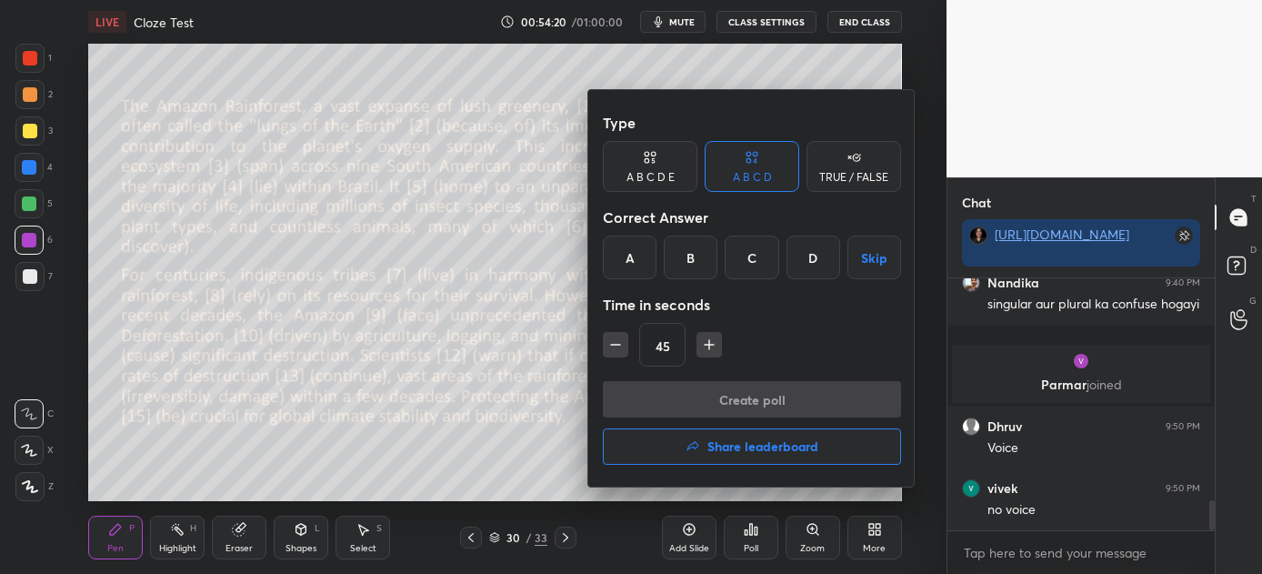
click at [810, 249] on div "D" at bounding box center [814, 258] width 54 height 44
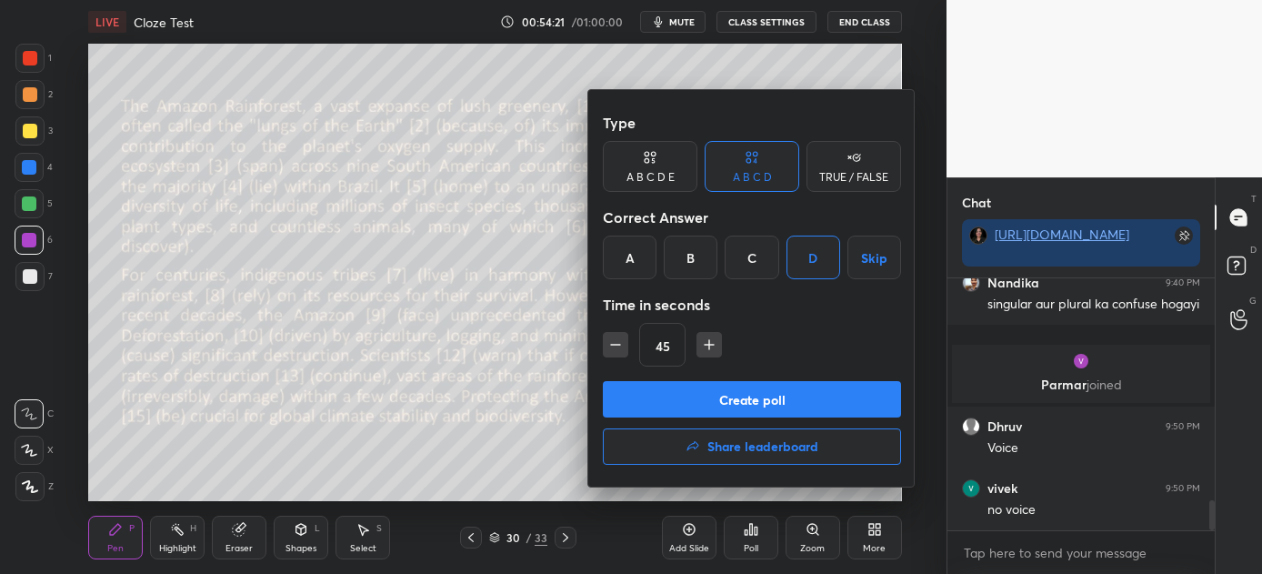
click at [763, 396] on button "Create poll" at bounding box center [752, 399] width 298 height 36
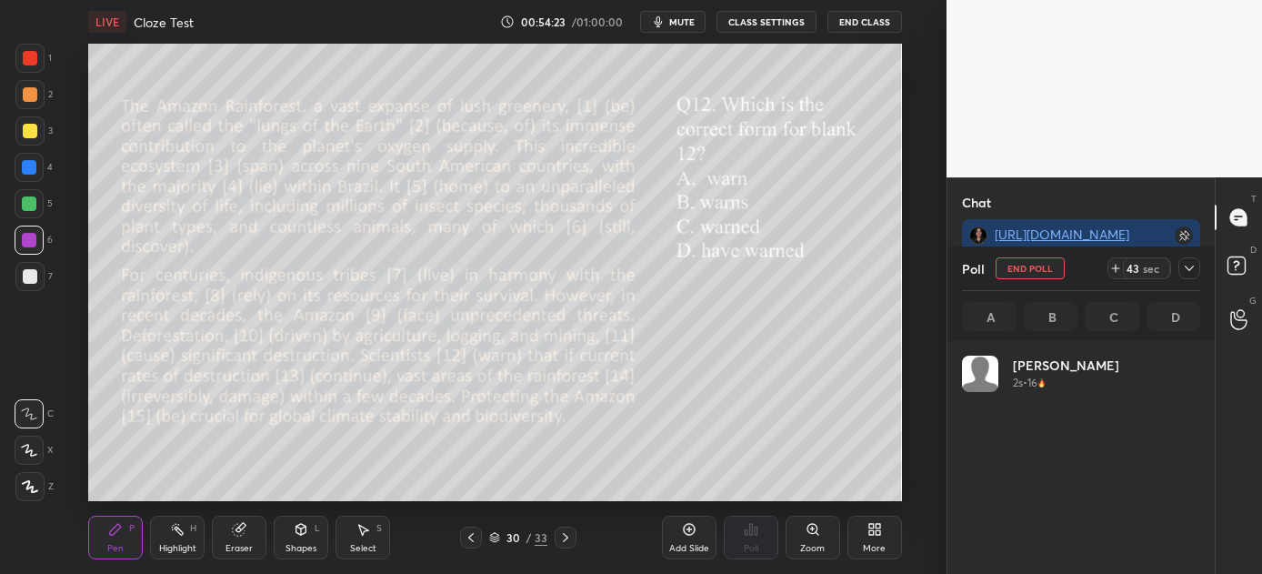
scroll to position [213, 233]
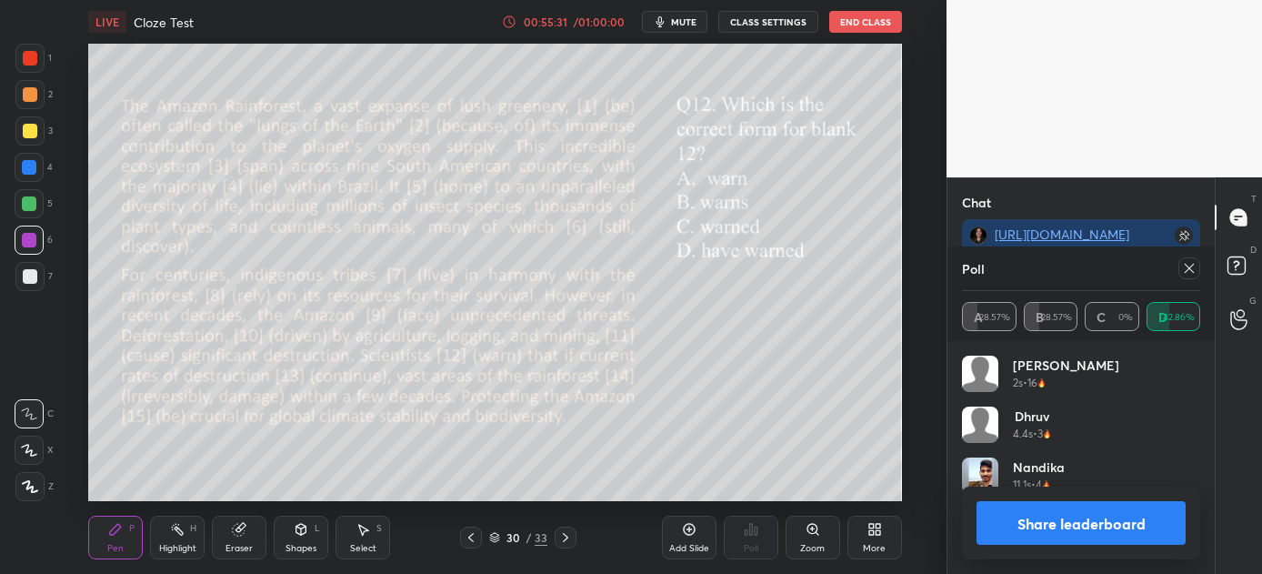
drag, startPoint x: 1038, startPoint y: 526, endPoint x: 1028, endPoint y: 523, distance: 10.6
click at [1038, 526] on button "Share leaderboard" at bounding box center [1081, 523] width 209 height 44
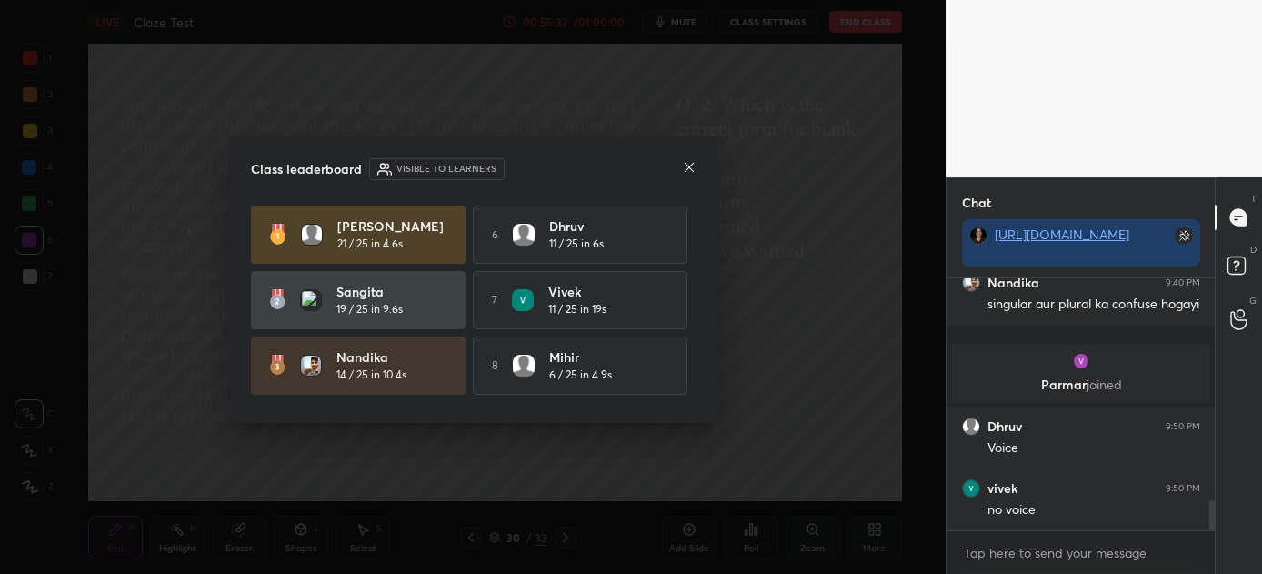
scroll to position [5, 5]
click at [685, 167] on icon at bounding box center [689, 167] width 15 height 15
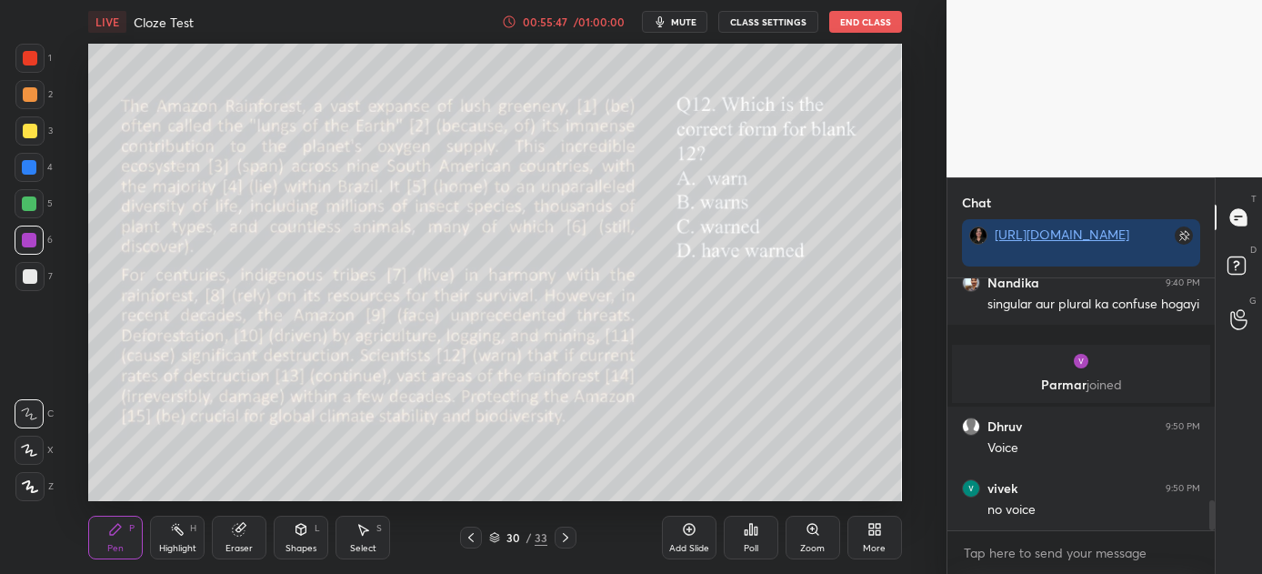
click at [560, 534] on icon at bounding box center [565, 537] width 15 height 15
click at [759, 530] on div "Poll" at bounding box center [751, 538] width 55 height 44
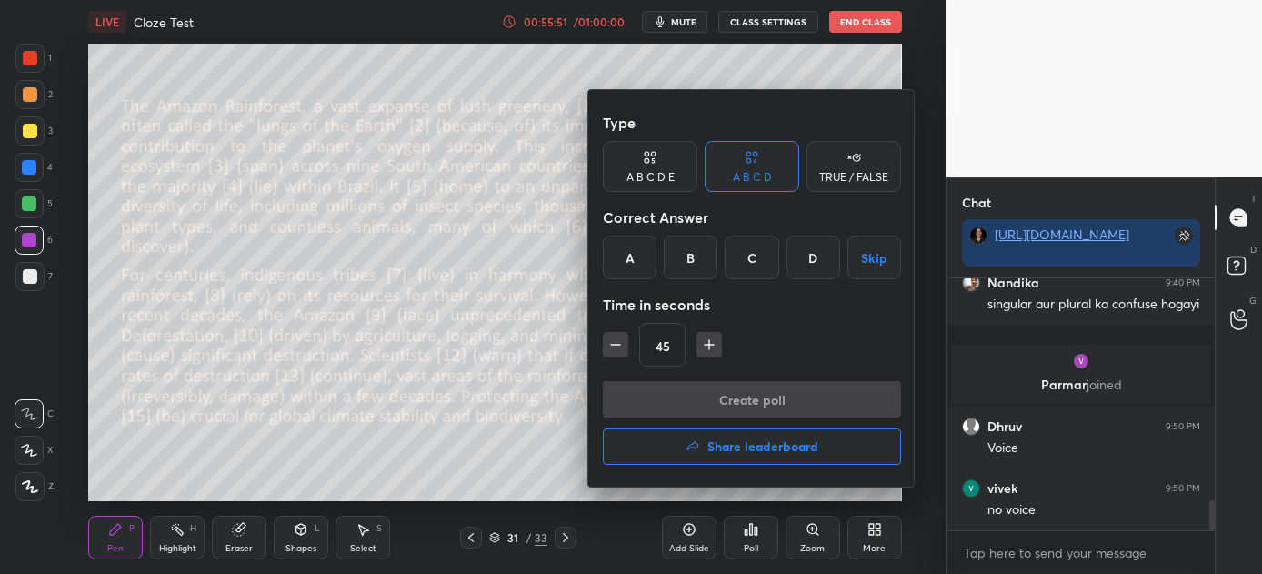
click at [637, 248] on div "A" at bounding box center [630, 258] width 54 height 44
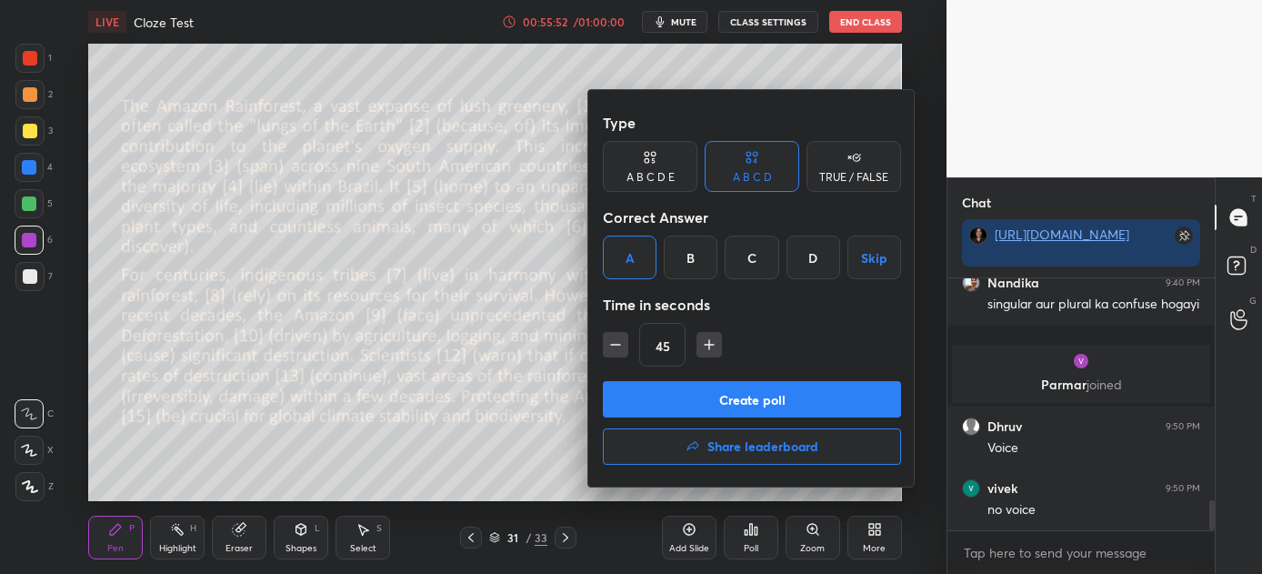
click at [741, 405] on button "Create poll" at bounding box center [752, 399] width 298 height 36
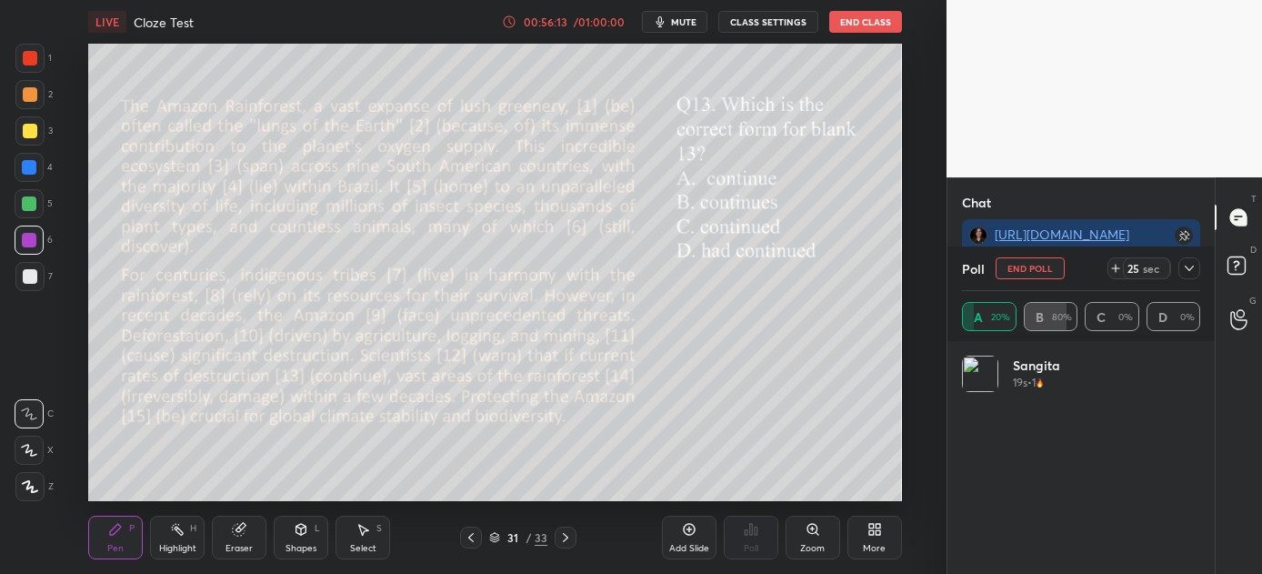
scroll to position [213, 233]
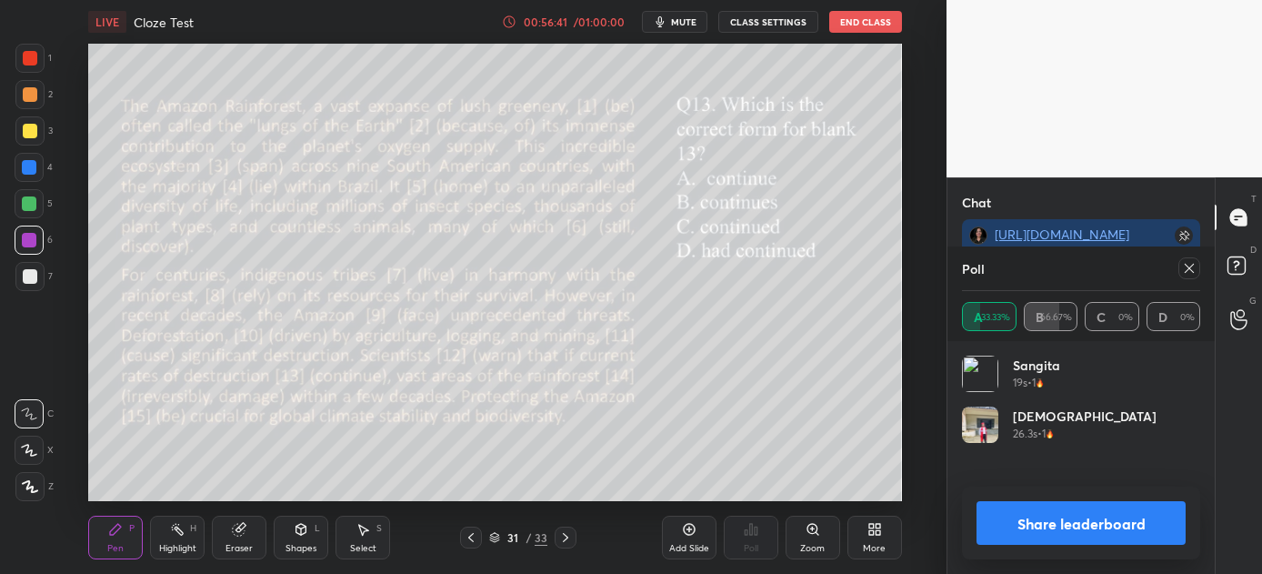
click at [1188, 268] on icon at bounding box center [1189, 268] width 15 height 15
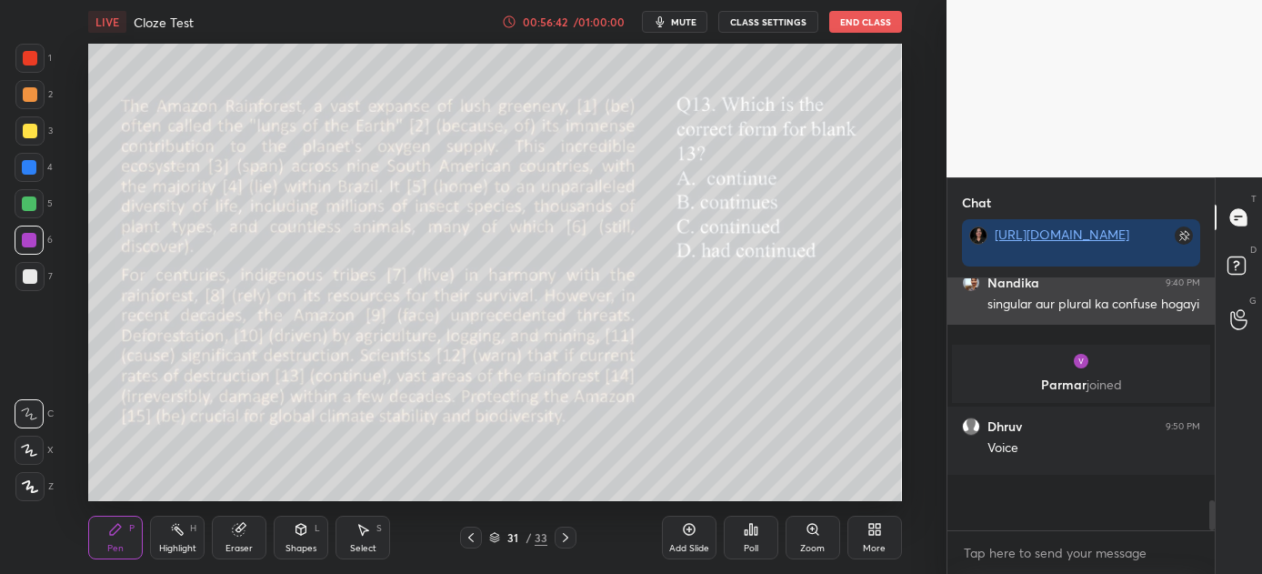
scroll to position [5, 5]
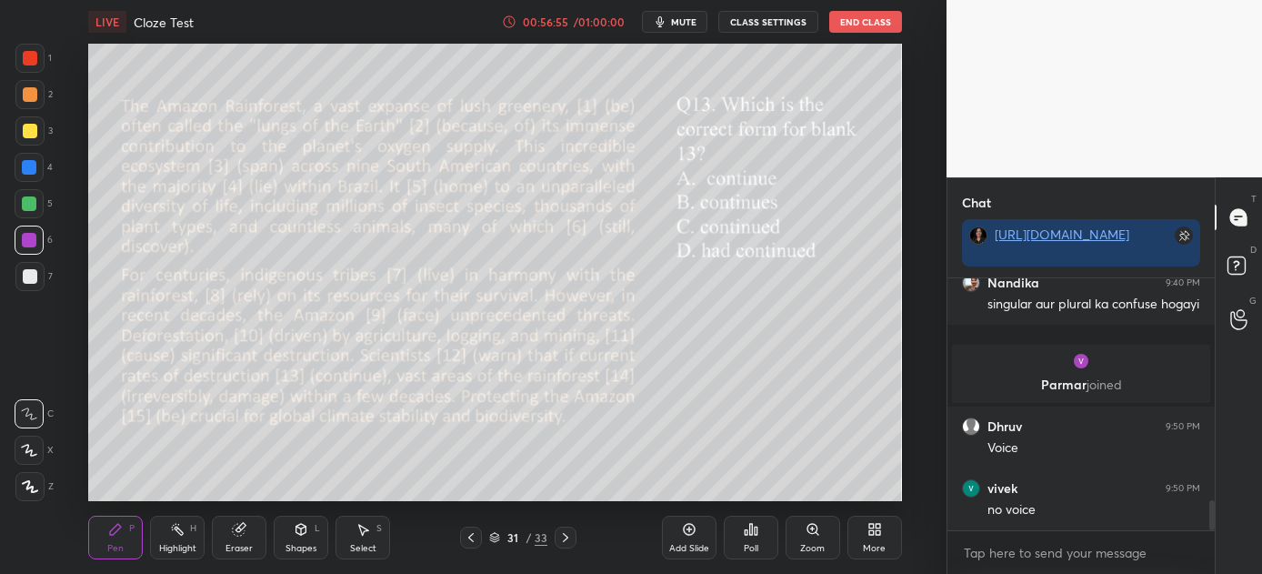
click at [562, 537] on icon at bounding box center [565, 537] width 15 height 15
click at [767, 526] on div "Poll" at bounding box center [751, 538] width 55 height 44
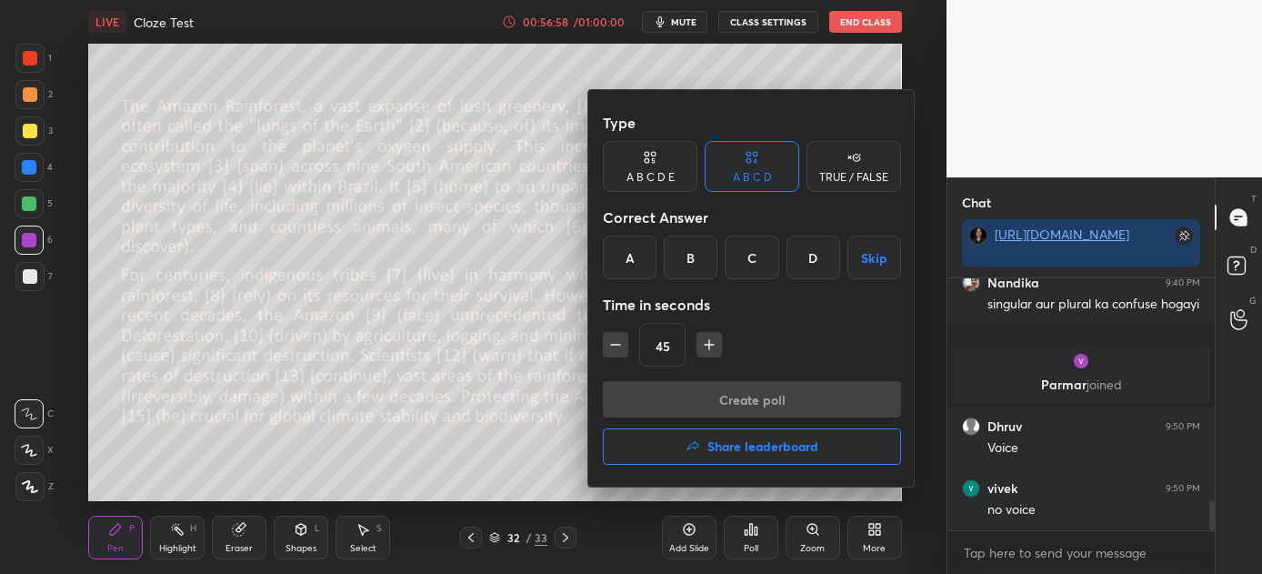
drag, startPoint x: 766, startPoint y: 246, endPoint x: 760, endPoint y: 333, distance: 86.6
click at [766, 249] on div "C" at bounding box center [752, 258] width 54 height 44
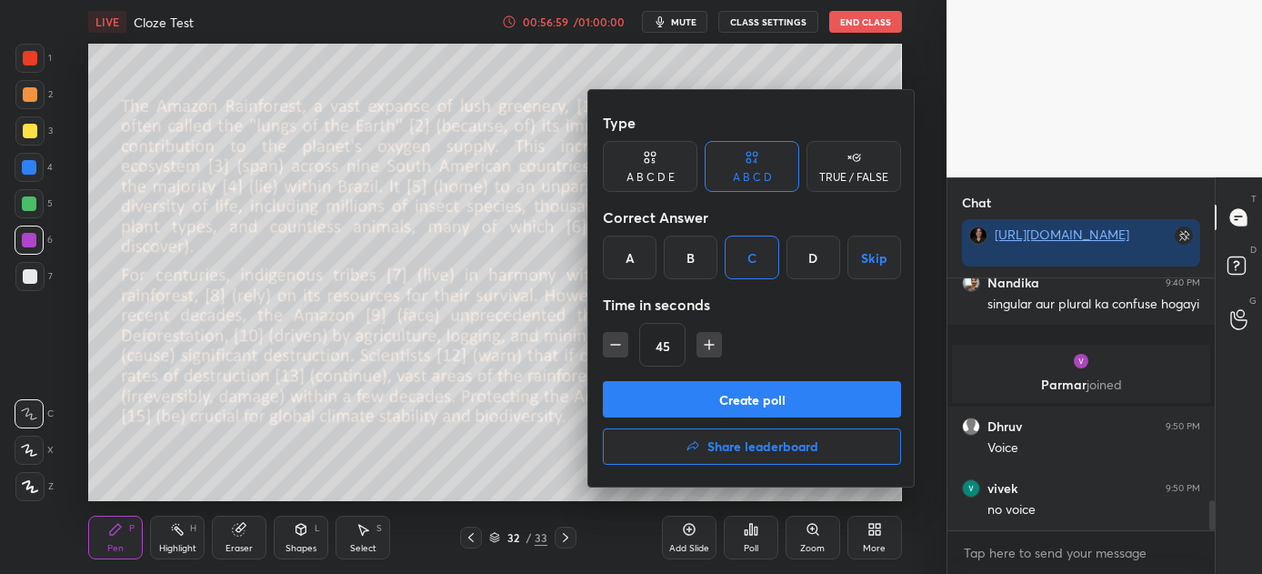
click at [756, 394] on button "Create poll" at bounding box center [752, 399] width 298 height 36
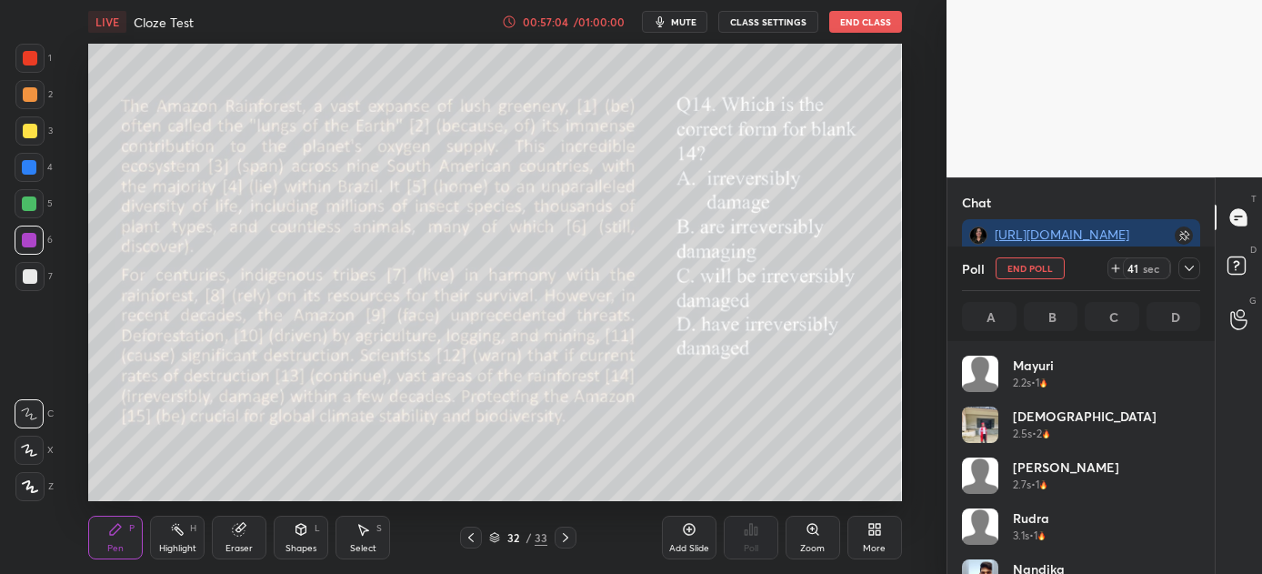
scroll to position [213, 233]
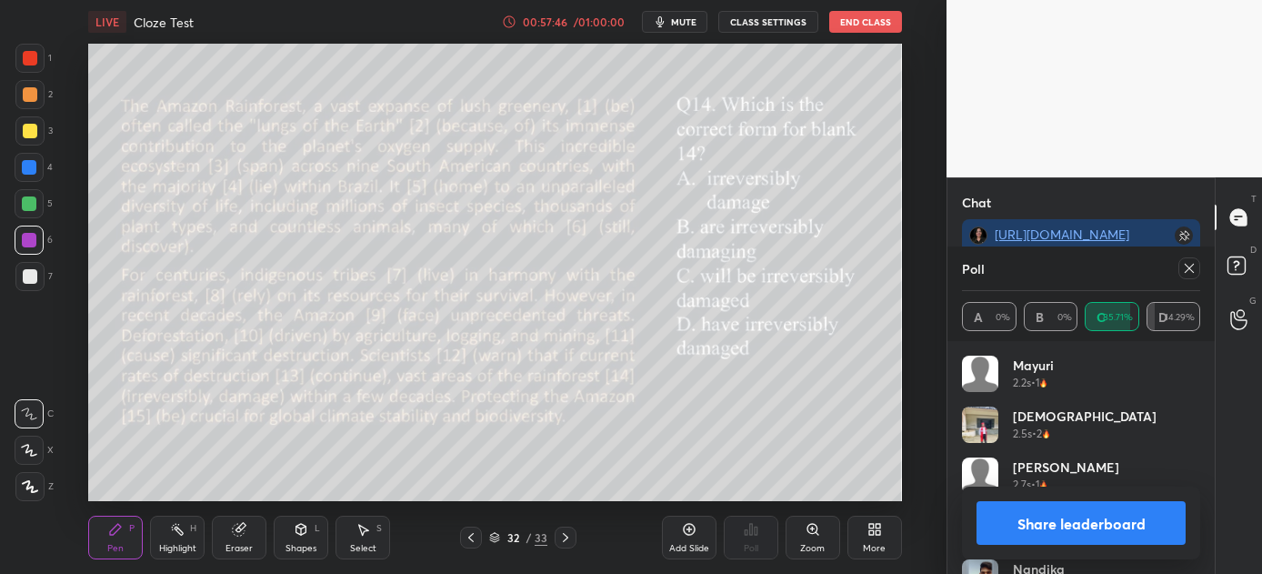
click at [1067, 513] on button "Share leaderboard" at bounding box center [1081, 523] width 209 height 44
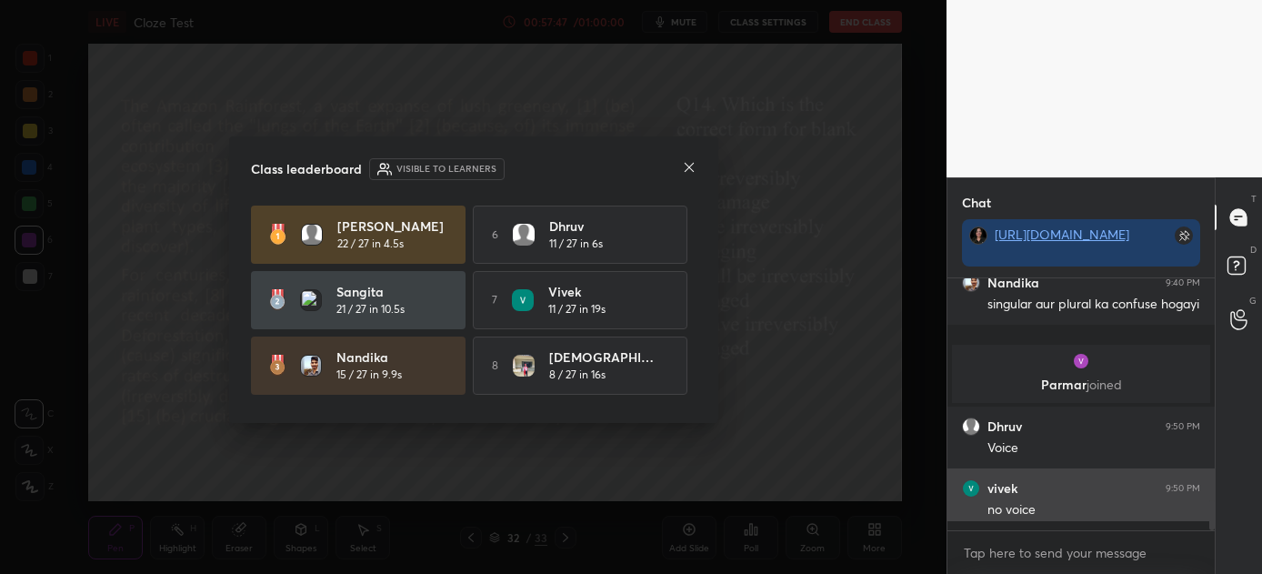
scroll to position [95, 262]
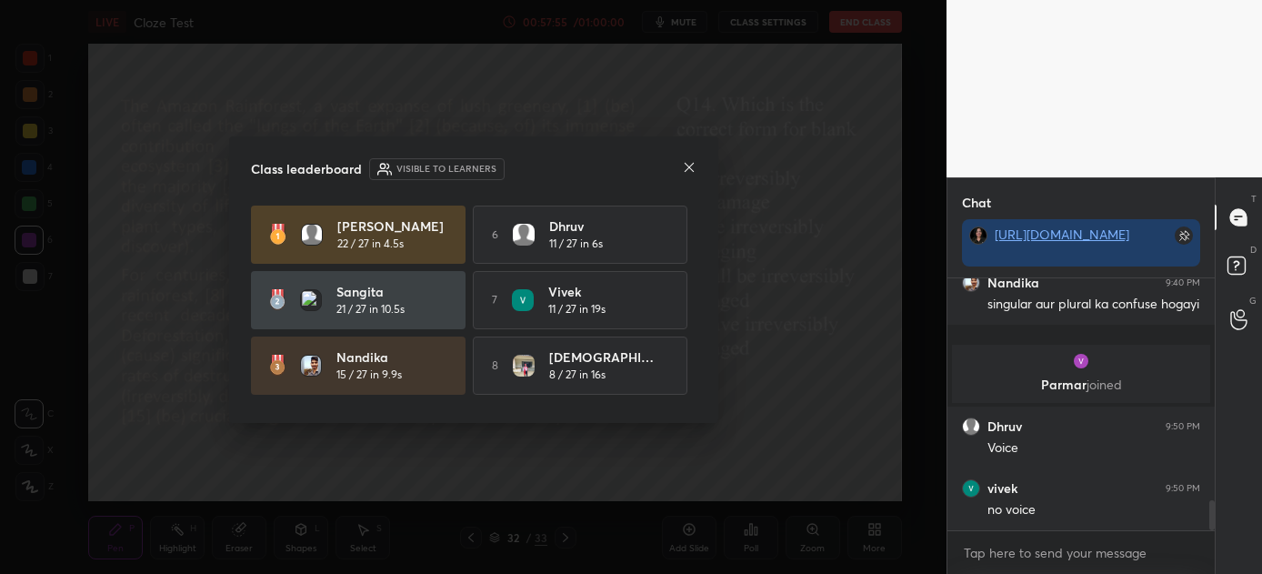
click at [690, 174] on icon at bounding box center [689, 167] width 15 height 15
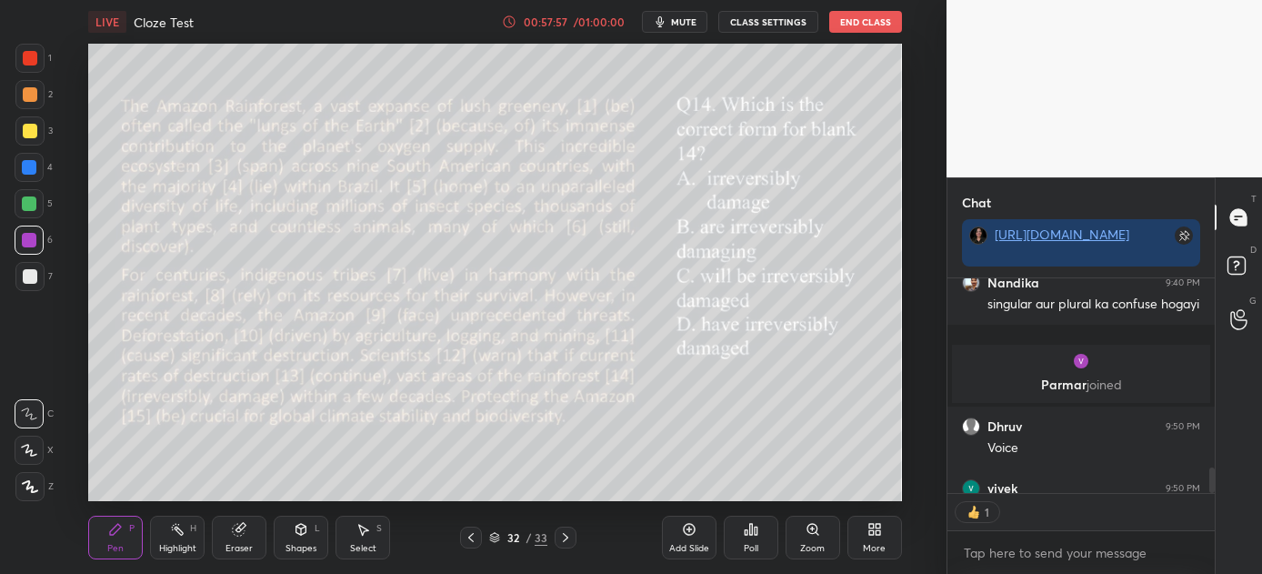
scroll to position [5, 5]
click at [564, 538] on icon at bounding box center [565, 537] width 15 height 15
click at [748, 537] on div "Poll" at bounding box center [751, 538] width 55 height 44
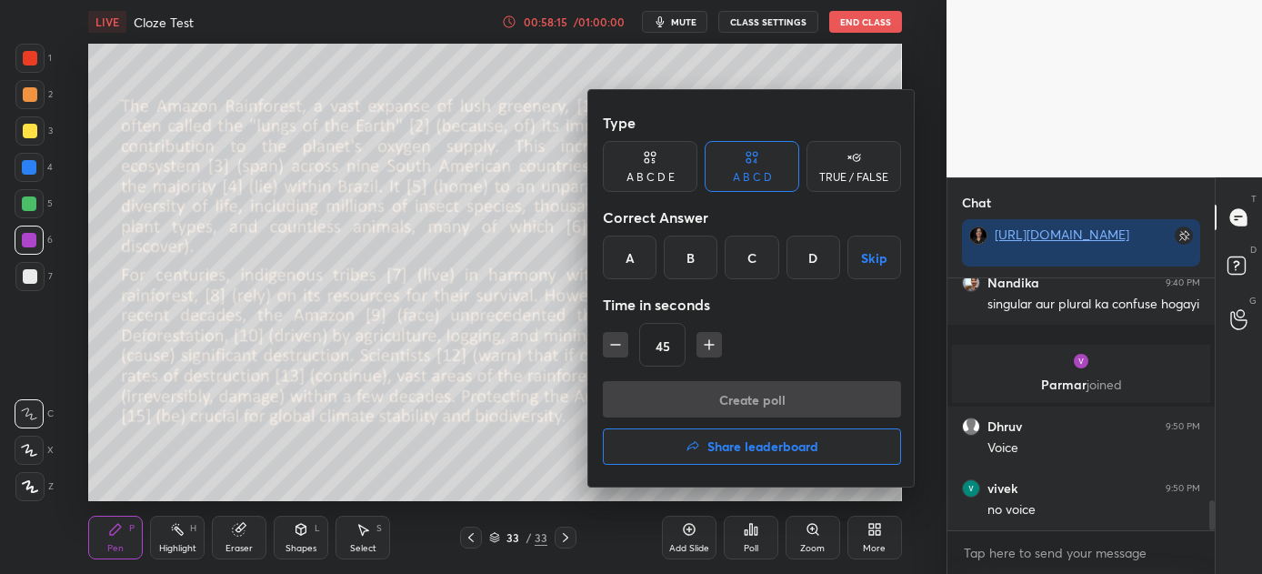
drag, startPoint x: 693, startPoint y: 266, endPoint x: 691, endPoint y: 319, distance: 53.7
click at [690, 268] on div "B" at bounding box center [691, 258] width 54 height 44
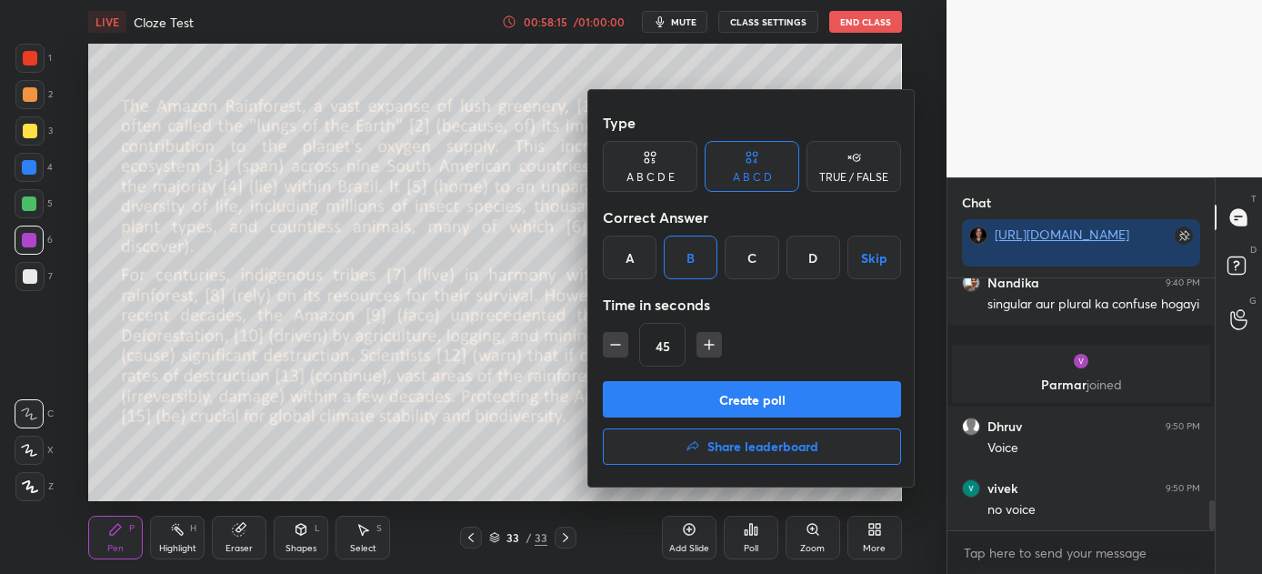
click at [711, 401] on button "Create poll" at bounding box center [752, 399] width 298 height 36
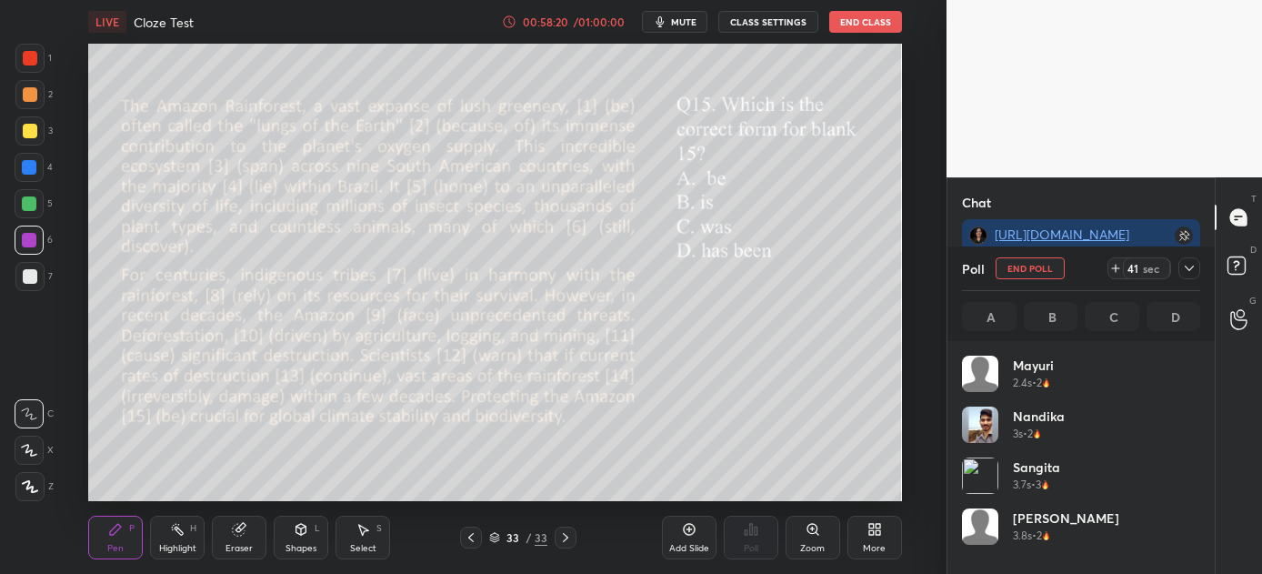
scroll to position [213, 233]
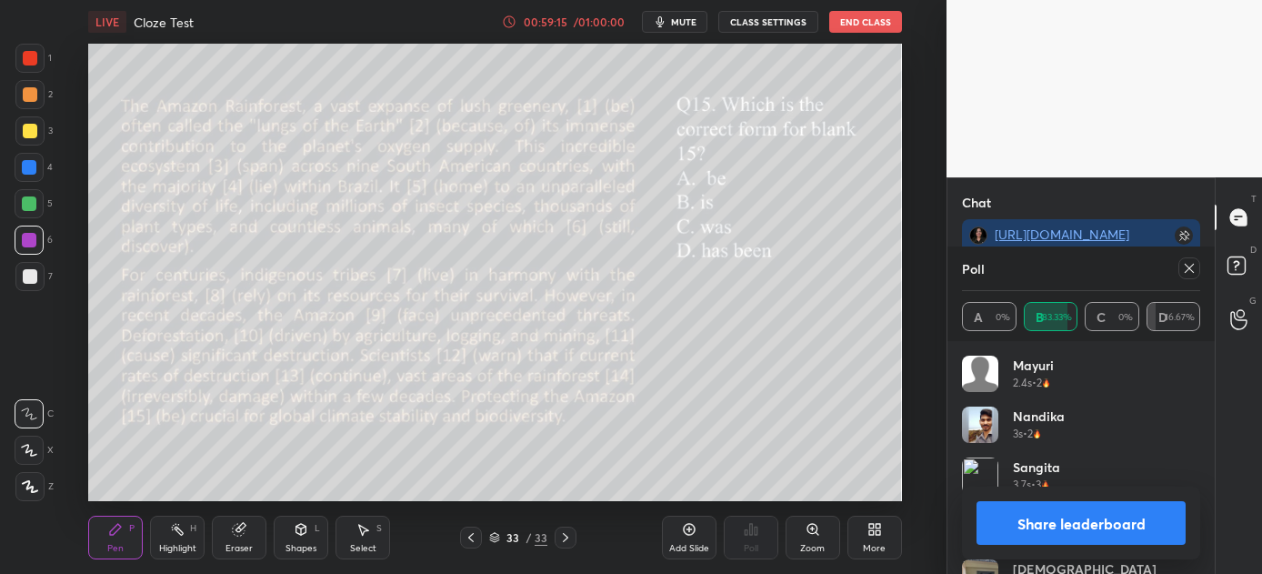
click at [1119, 526] on button "Share leaderboard" at bounding box center [1081, 523] width 209 height 44
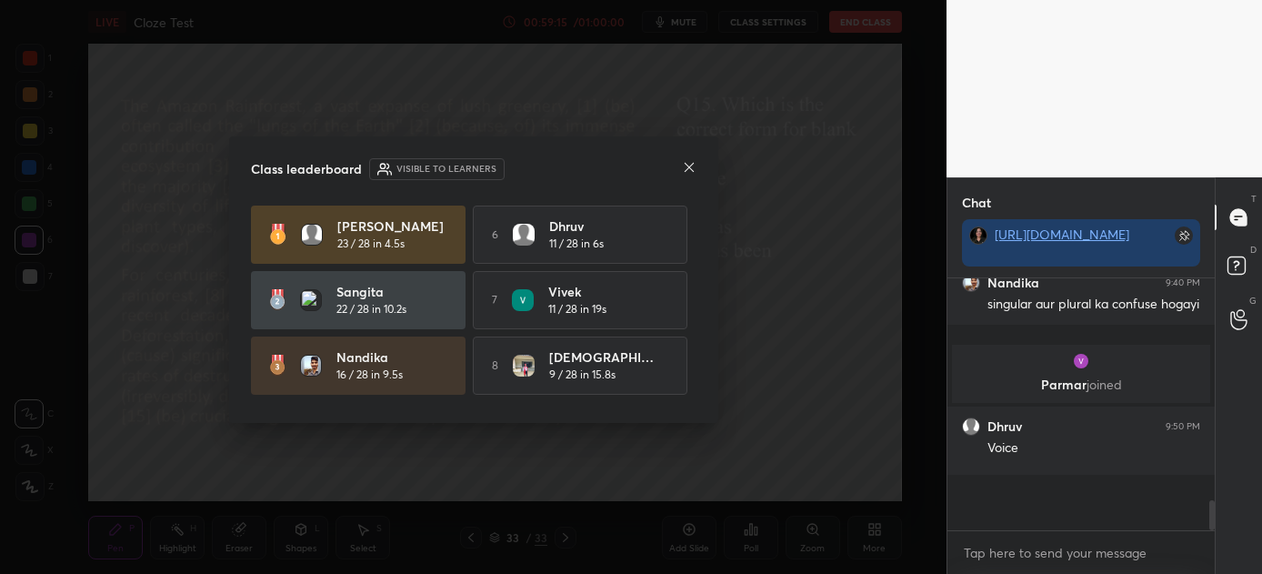
scroll to position [0, 5]
click at [682, 164] on icon at bounding box center [689, 167] width 15 height 15
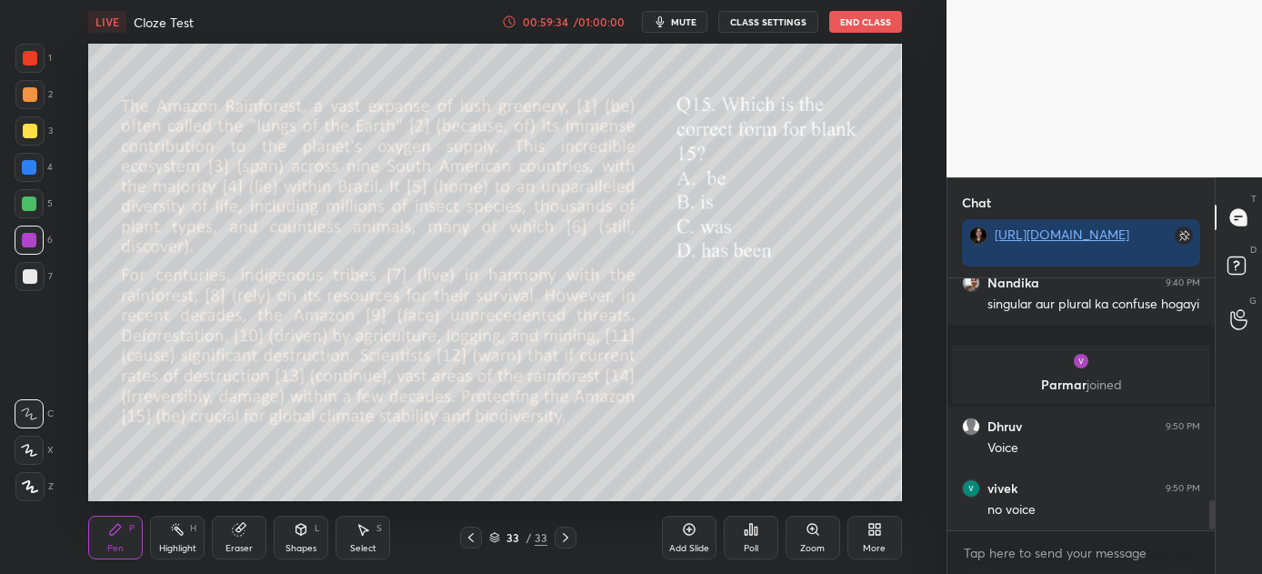
scroll to position [1985, 0]
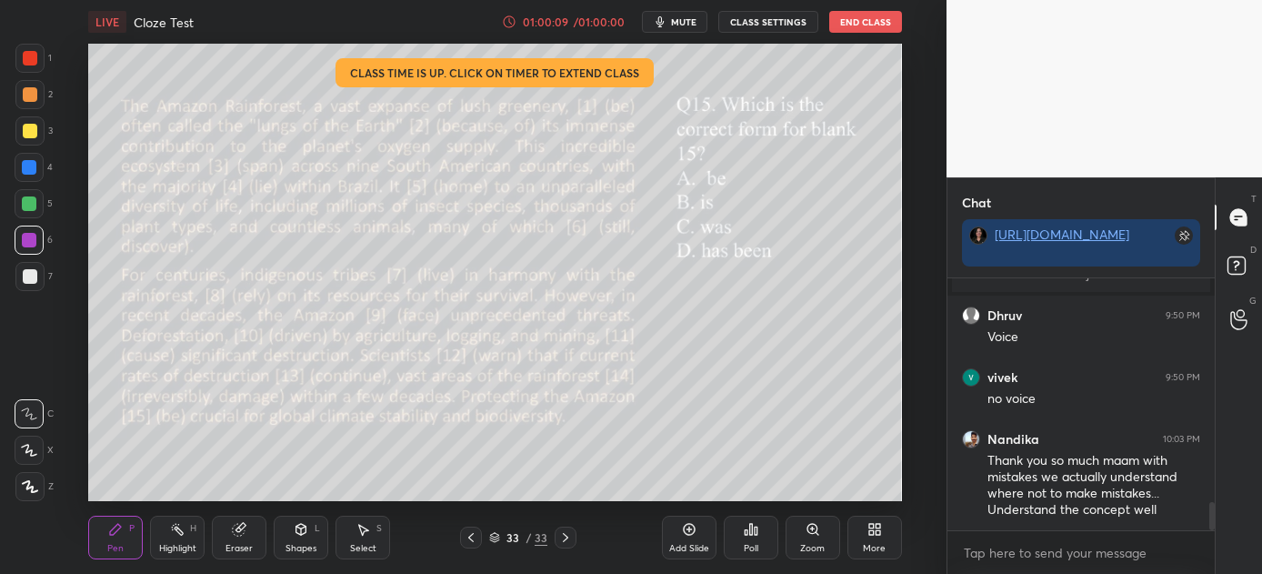
click at [746, 539] on div "Poll" at bounding box center [751, 538] width 55 height 44
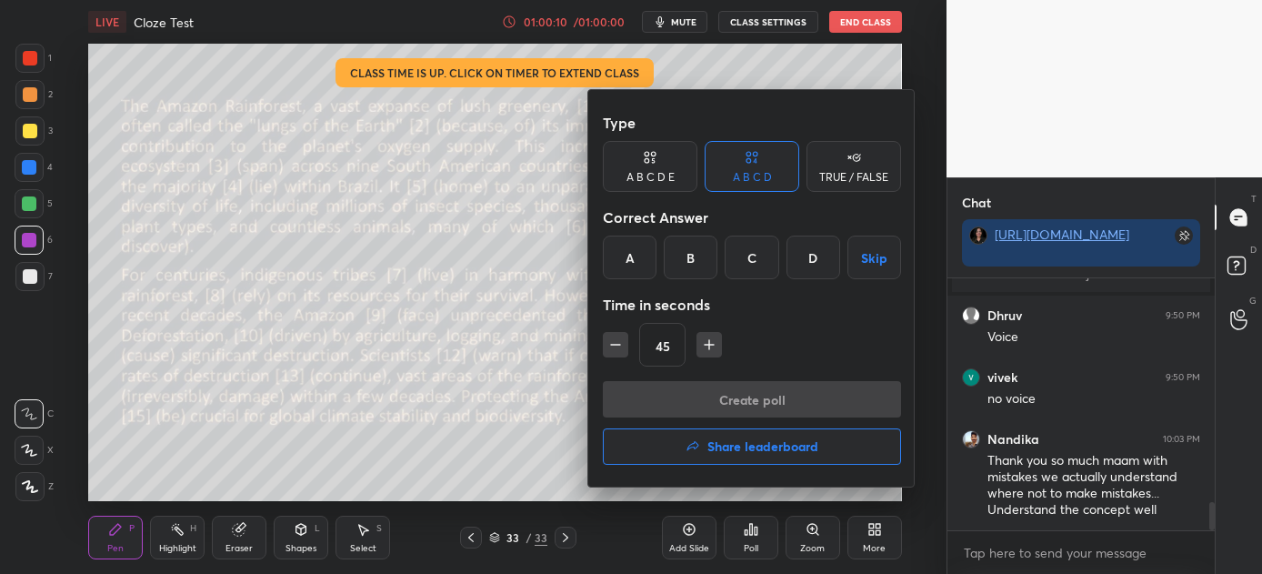
click at [624, 243] on div "A" at bounding box center [630, 258] width 54 height 44
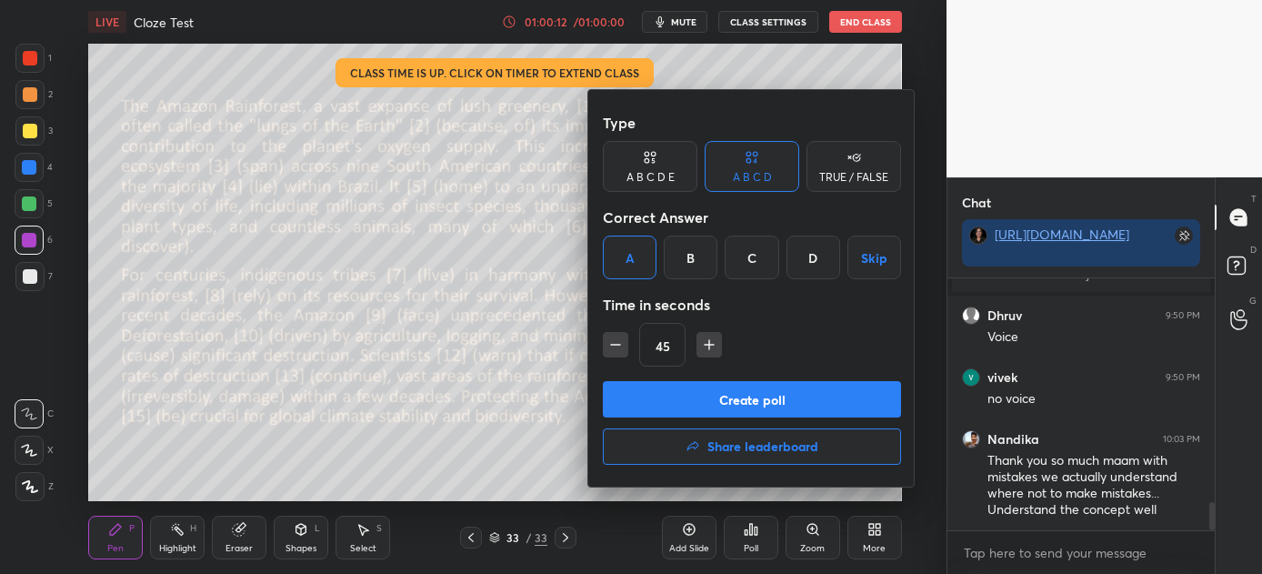
click at [687, 400] on button "Create poll" at bounding box center [752, 399] width 298 height 36
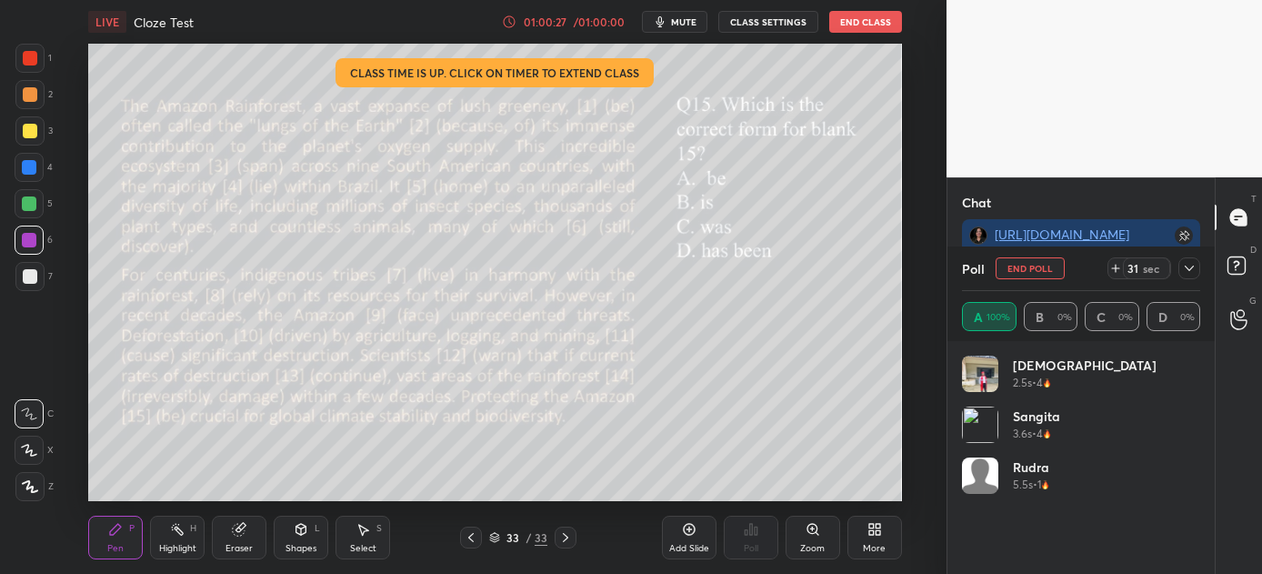
scroll to position [2313, 0]
click at [1033, 264] on button "End Poll" at bounding box center [1030, 268] width 69 height 22
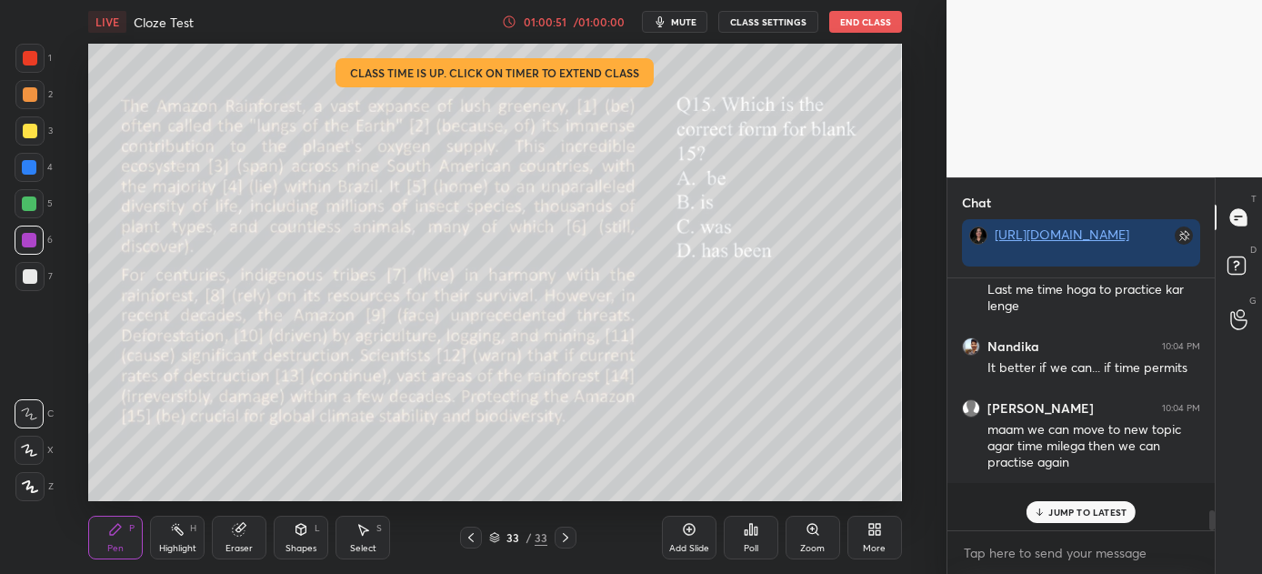
scroll to position [225, 262]
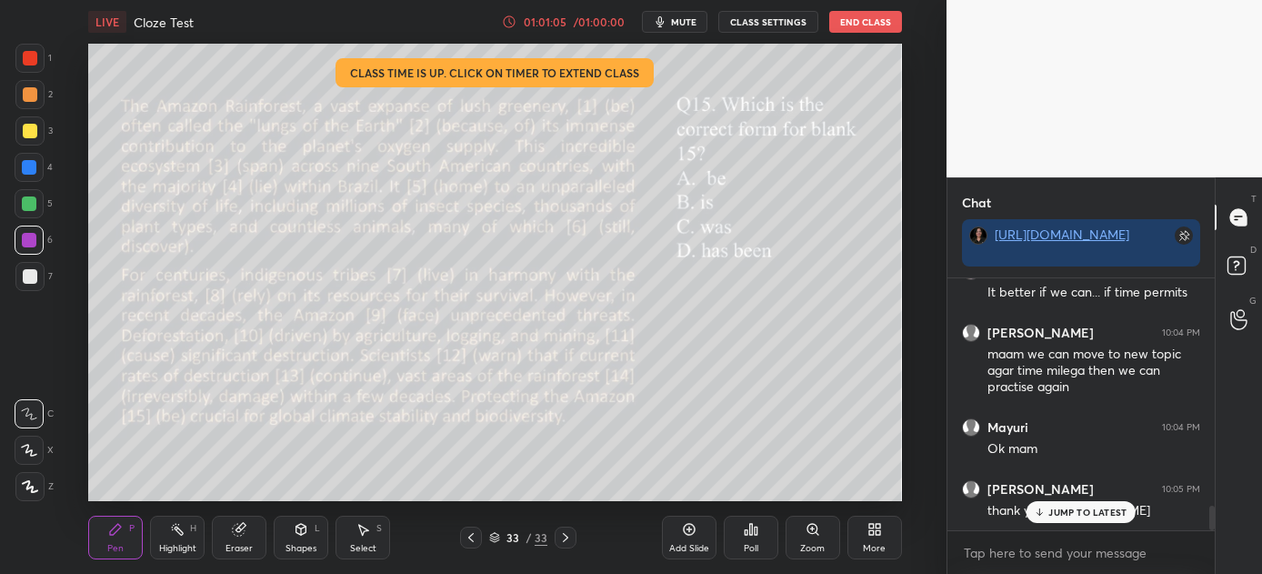
click at [1074, 515] on p "JUMP TO LATEST" at bounding box center [1087, 511] width 78 height 11
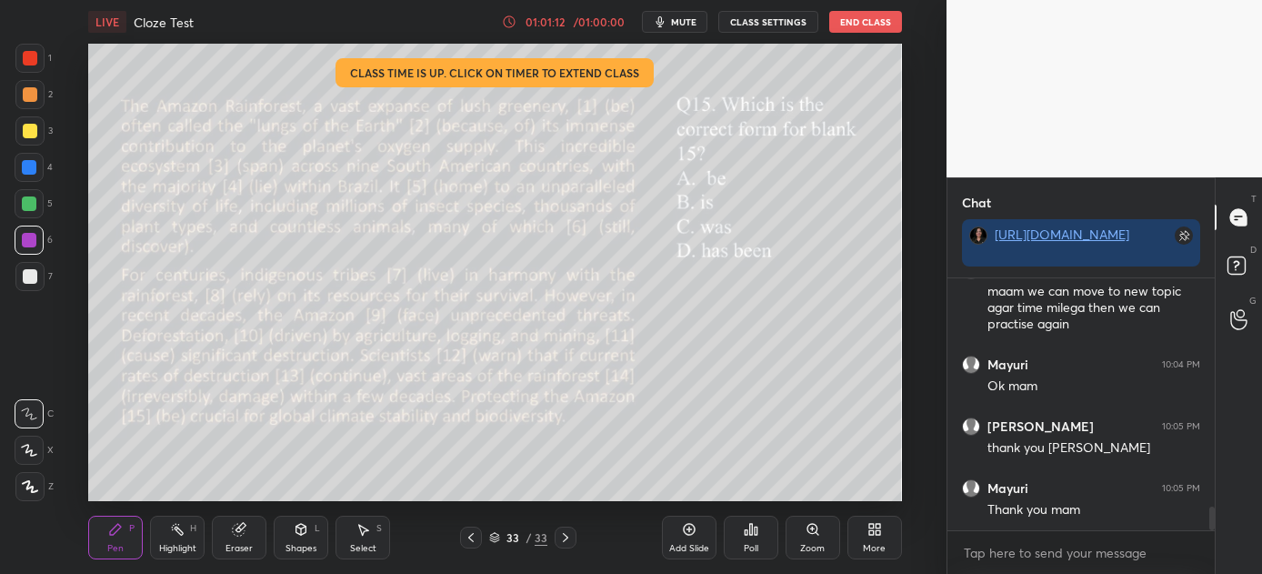
click at [850, 16] on button "End Class" at bounding box center [865, 22] width 73 height 22
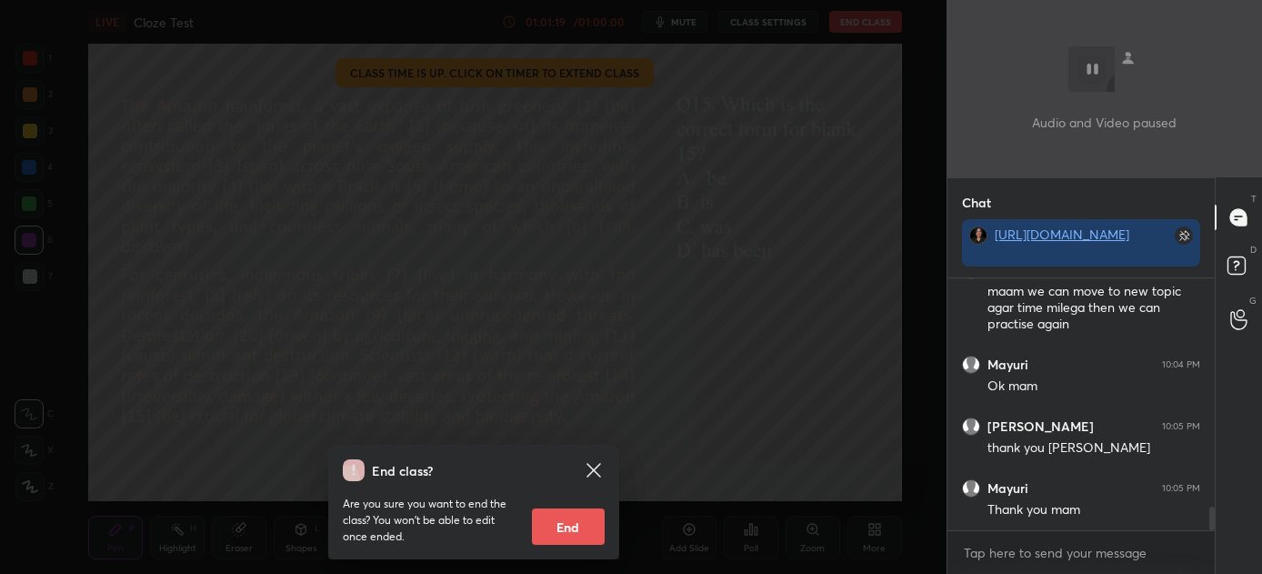
scroll to position [2466, 0]
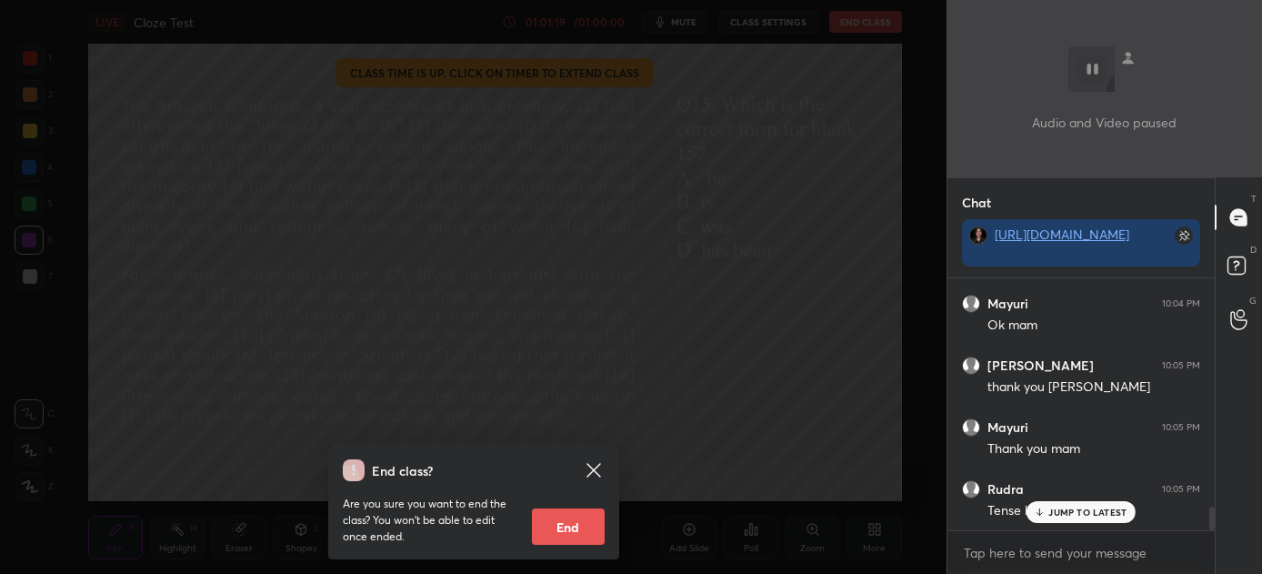
click at [557, 520] on button "End" at bounding box center [568, 526] width 73 height 36
type textarea "x"
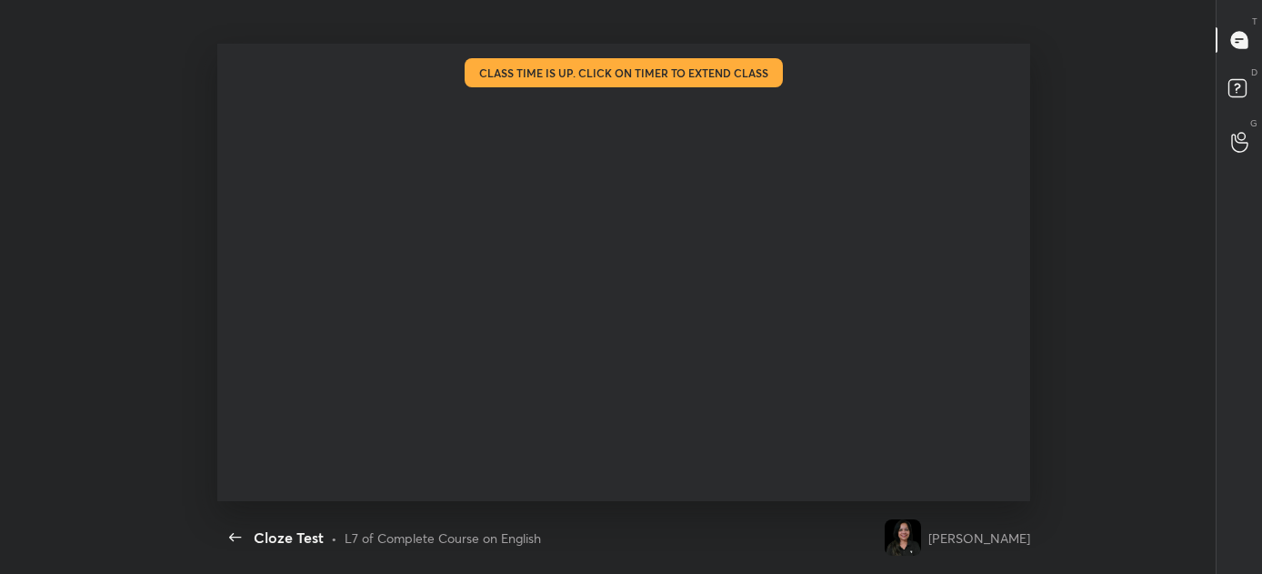
scroll to position [346, 189]
